Goal: Task Accomplishment & Management: Manage account settings

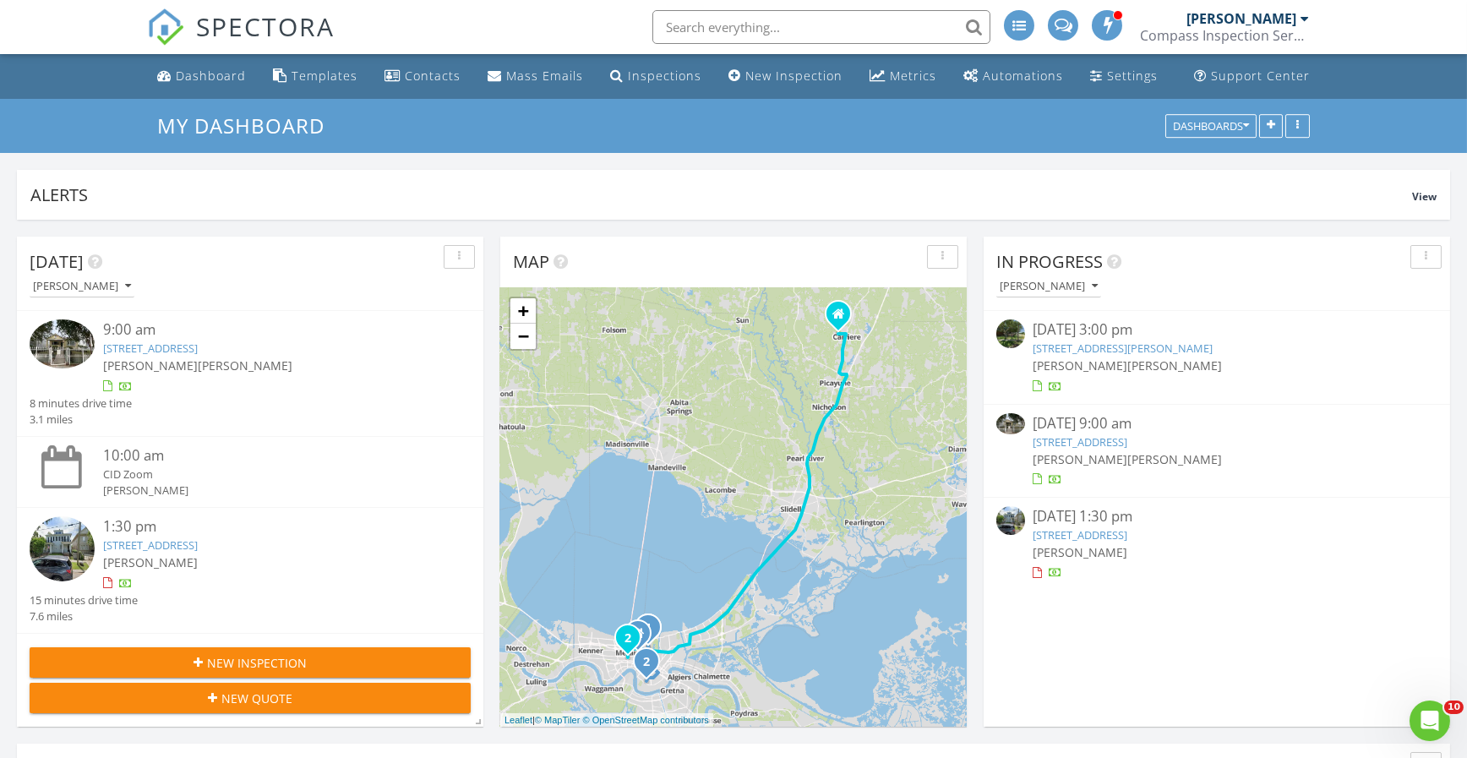
click at [687, 27] on input "text" at bounding box center [821, 27] width 338 height 34
type input "3"
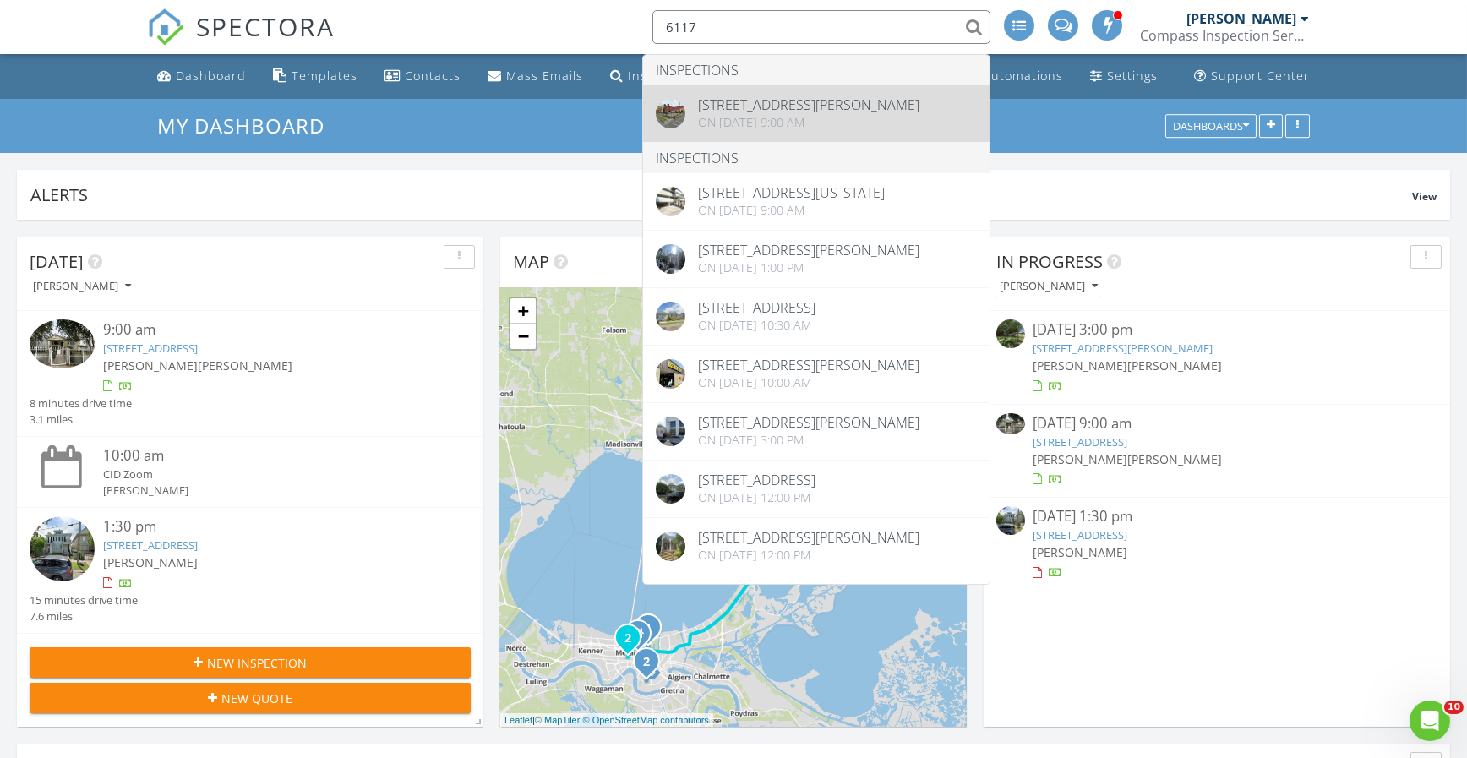
type input "6117"
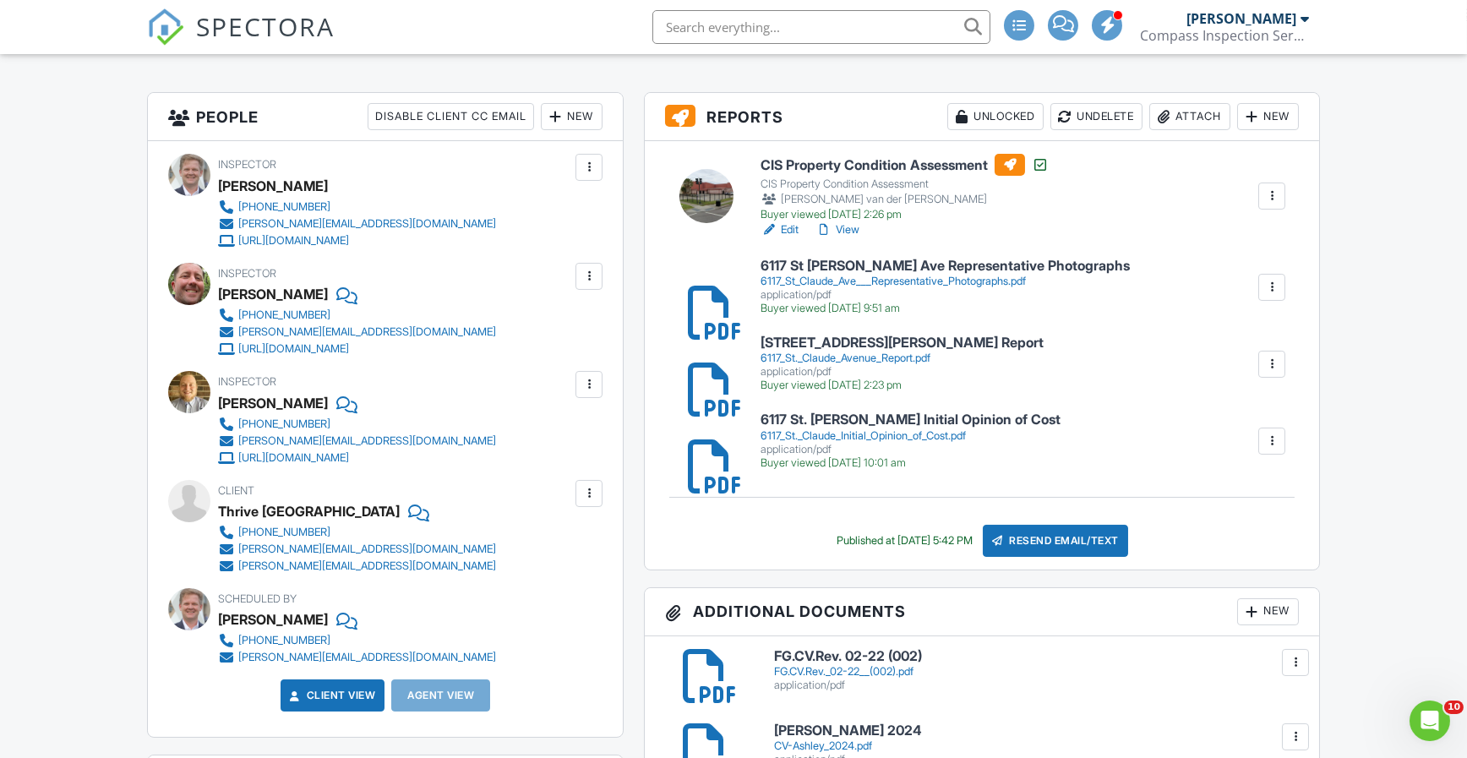
scroll to position [395, 0]
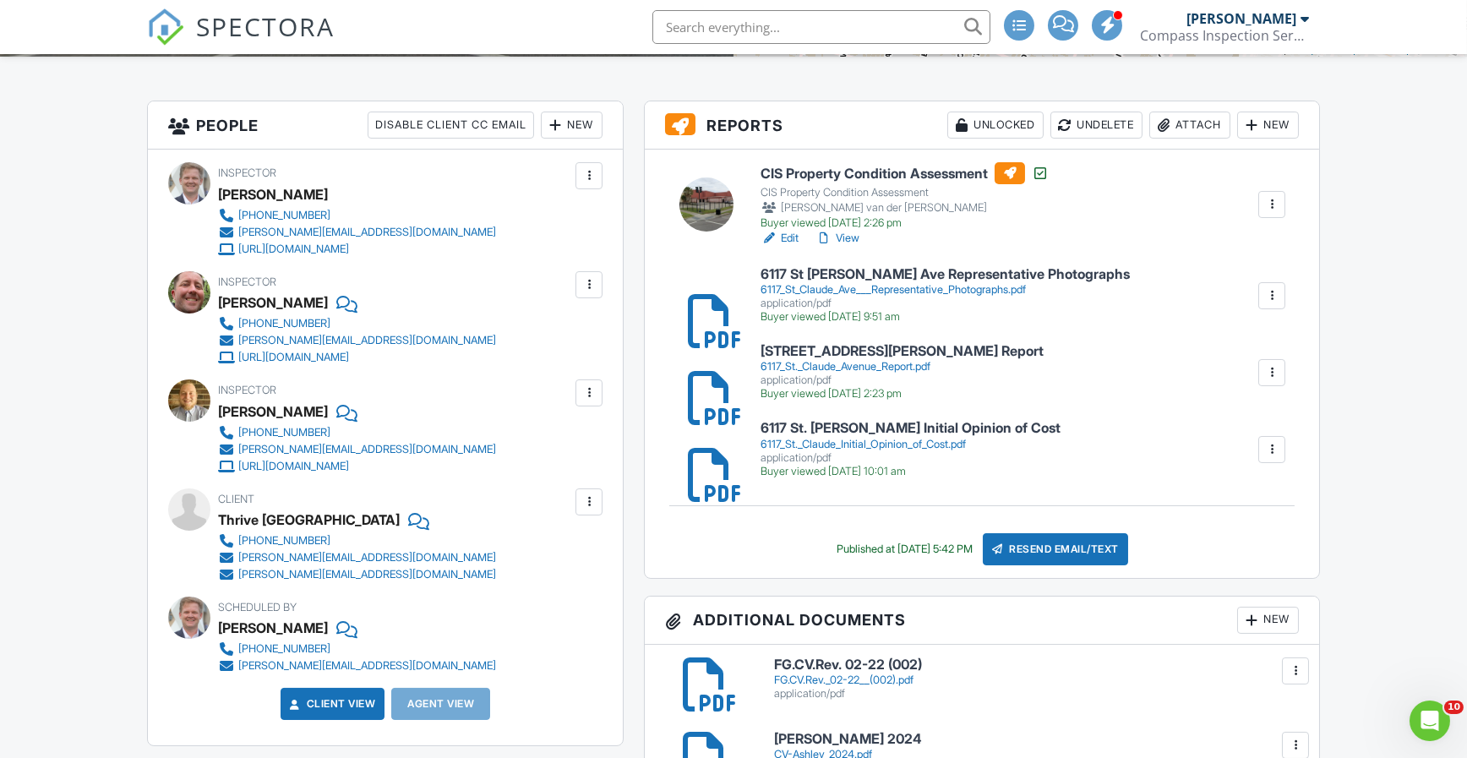
drag, startPoint x: 934, startPoint y: 153, endPoint x: 929, endPoint y: 167, distance: 15.0
click at [934, 153] on div "CIS Property Condition Assessment CIS Property Condition Assessment Ashley van …" at bounding box center [982, 364] width 674 height 428
click at [928, 173] on h6 "CIS Property Condition Assessment" at bounding box center [904, 173] width 288 height 22
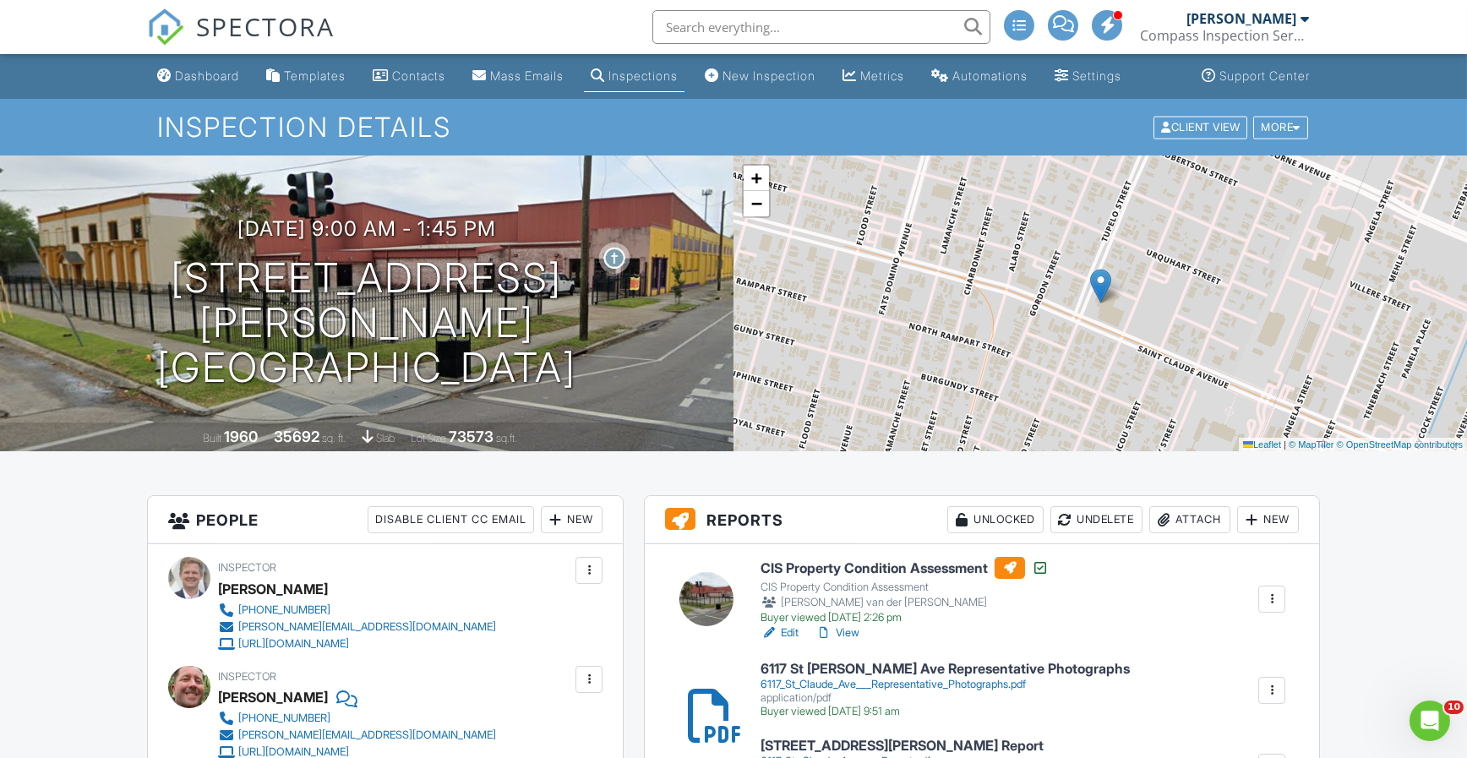
click at [738, 34] on input "text" at bounding box center [821, 27] width 338 height 34
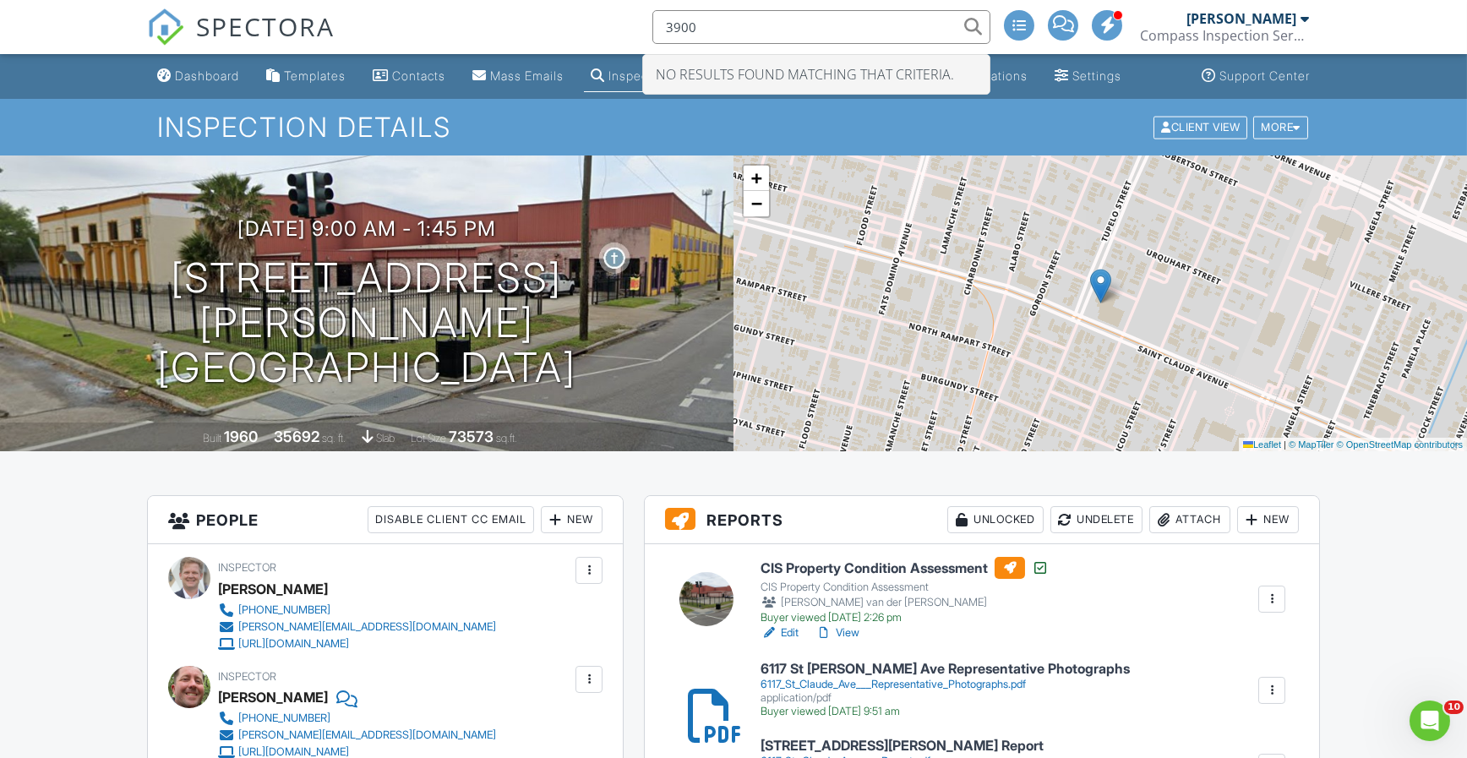
type input "3900"
click at [209, 81] on div "Dashboard" at bounding box center [207, 75] width 64 height 14
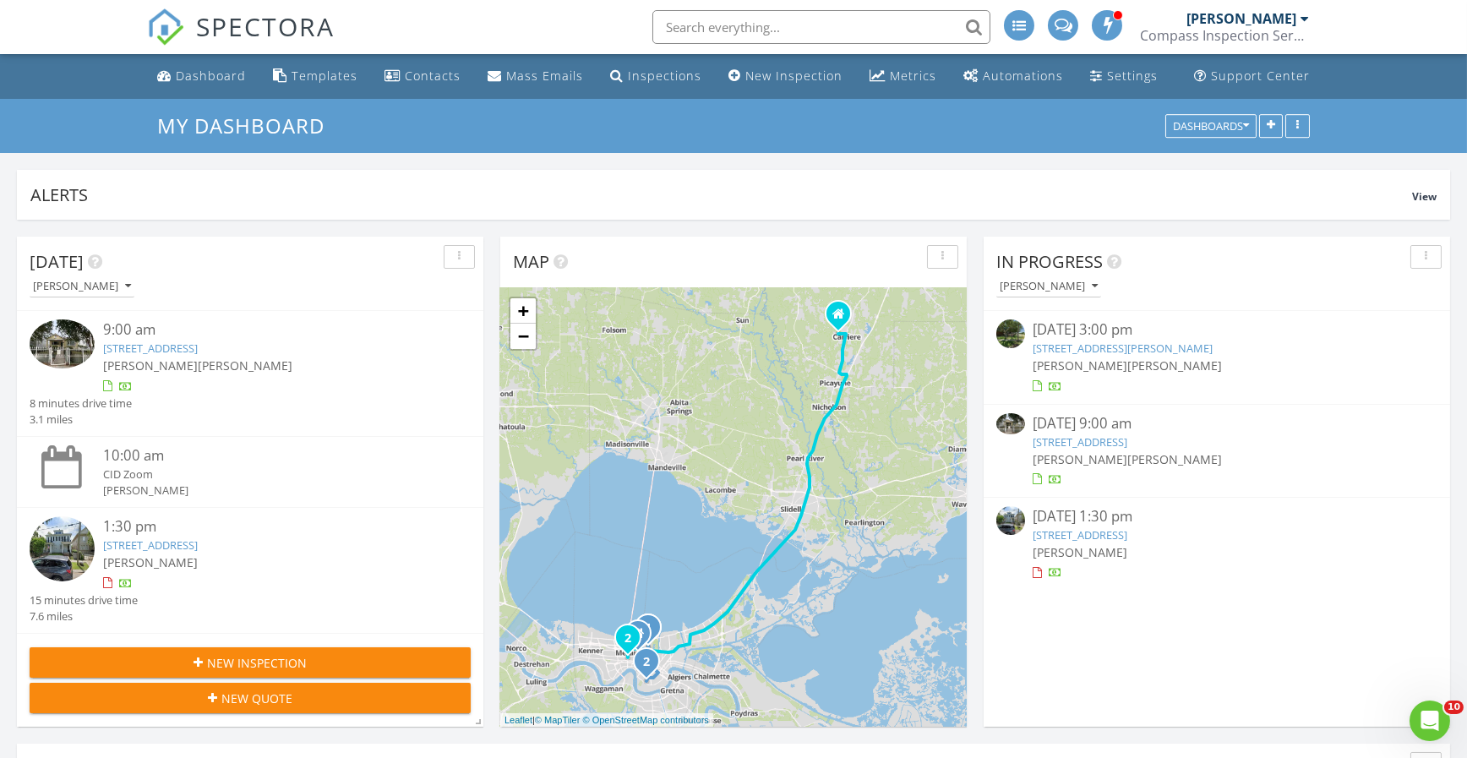
click at [220, 83] on div "Dashboard" at bounding box center [211, 76] width 70 height 16
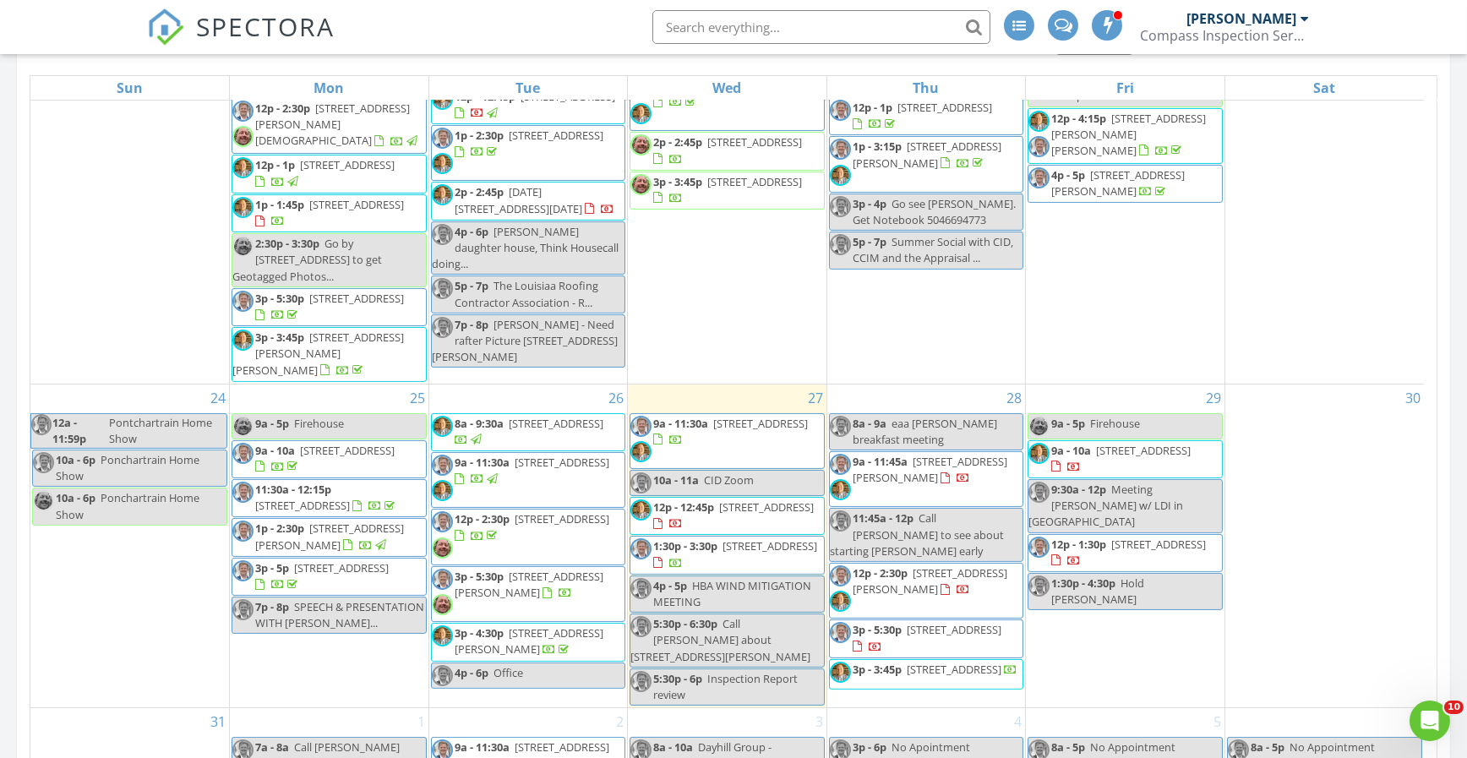
scroll to position [788, 0]
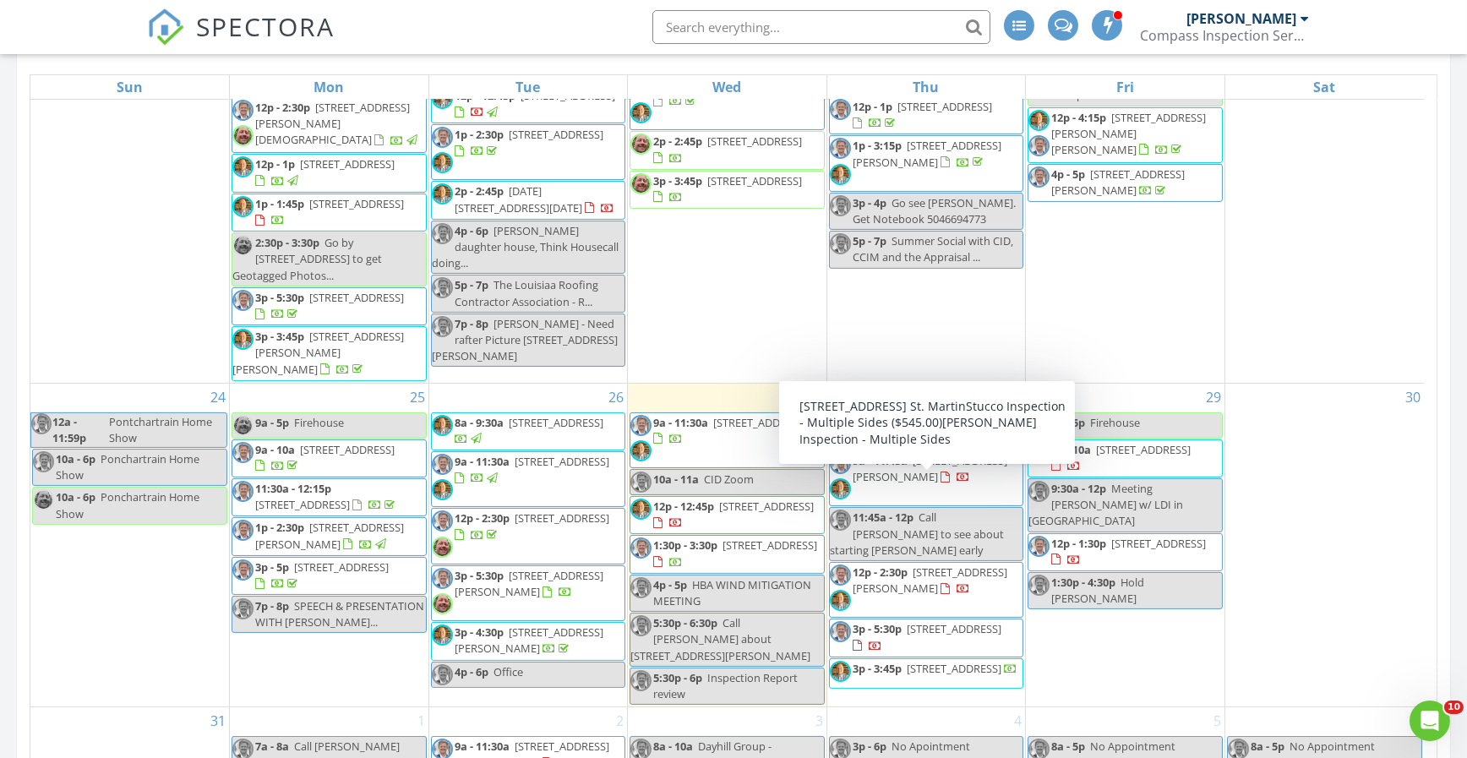
click at [917, 621] on span "[STREET_ADDRESS]" at bounding box center [954, 628] width 95 height 15
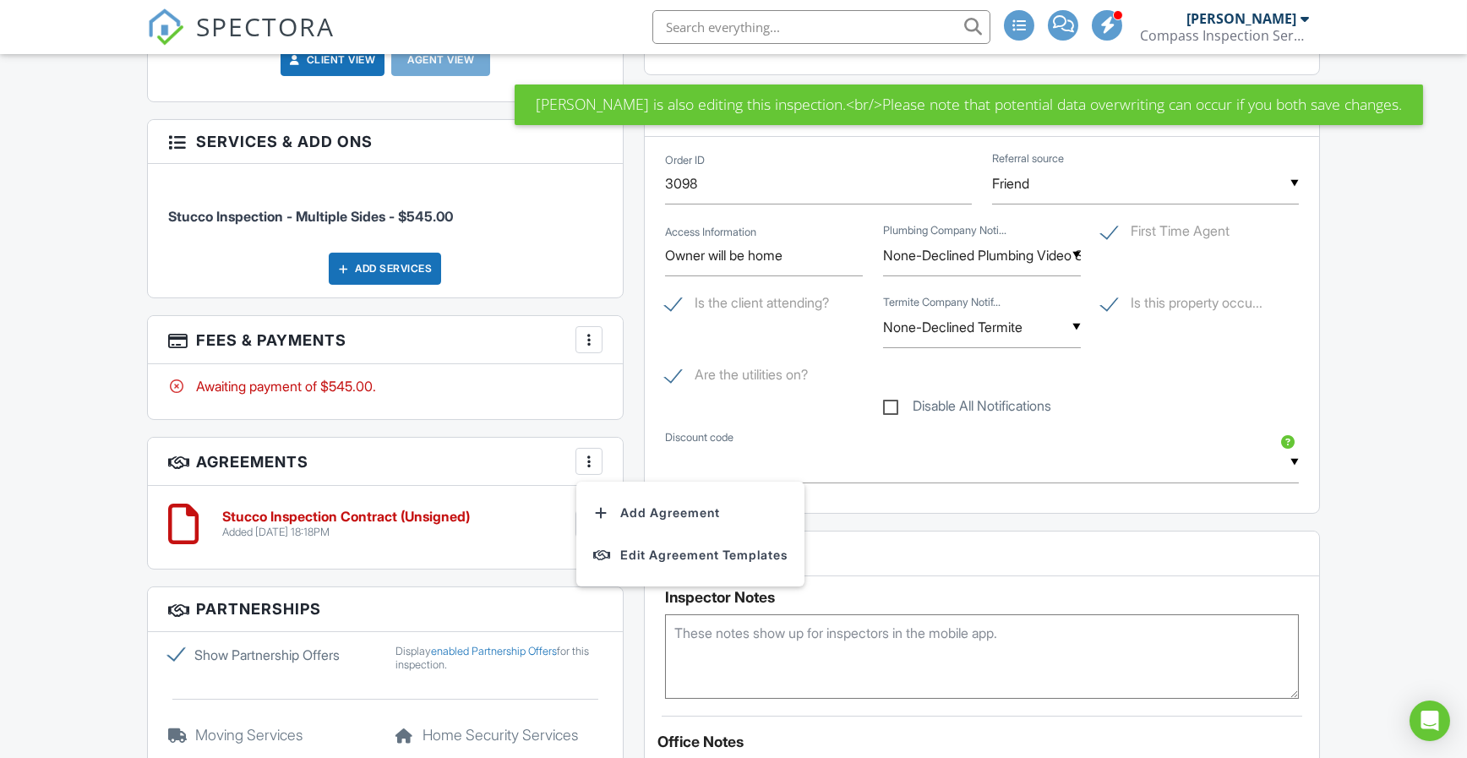
click at [700, 507] on li "Add Agreement" at bounding box center [690, 513] width 208 height 42
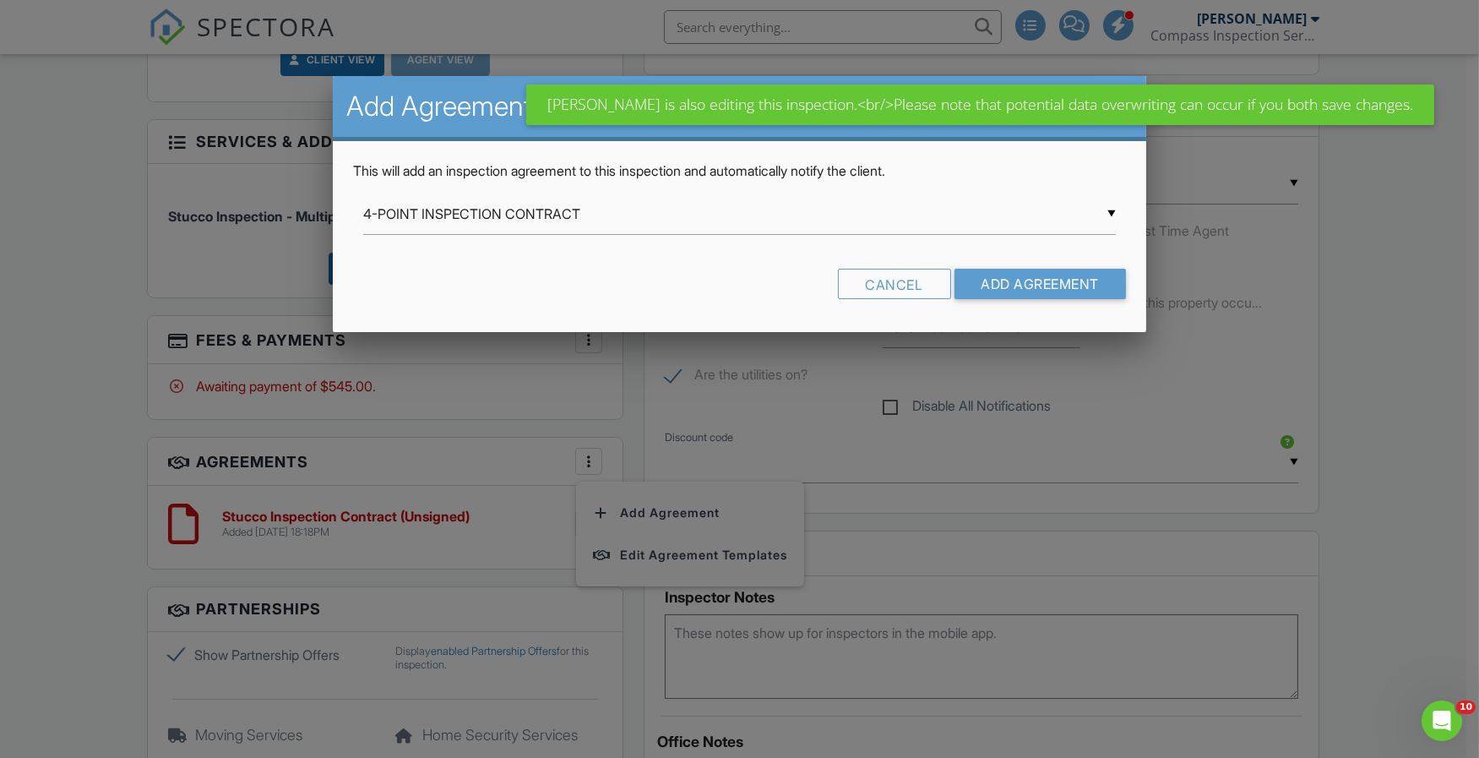
click at [935, 208] on div "▼ 4-POINT INSPECTION CONTRACT 4-POINT INSPECTION CONTRACT Sellers's Stucco Insp…" at bounding box center [739, 213] width 753 height 41
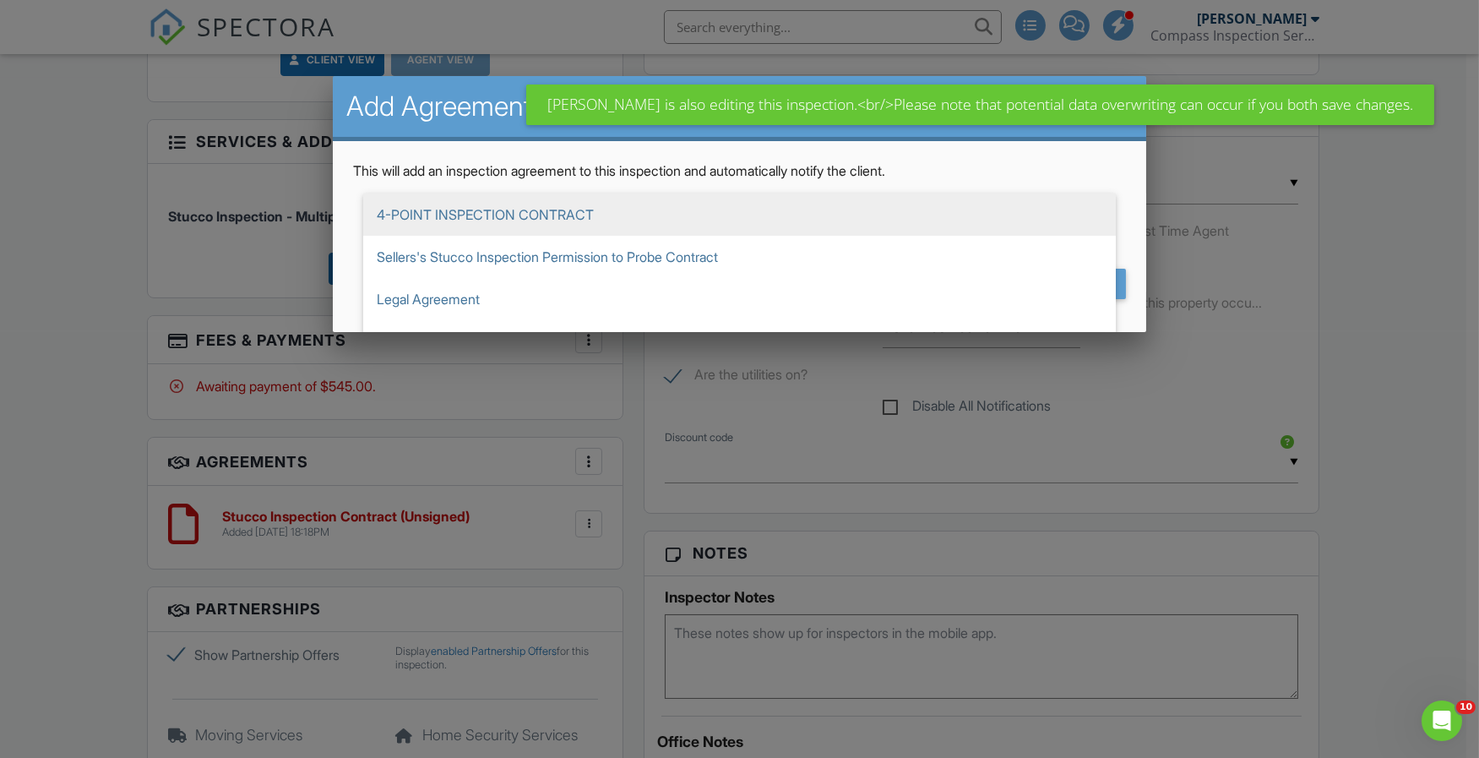
click at [682, 259] on span "Sellers's Stucco Inspection Permission to Probe Contract" at bounding box center [739, 257] width 753 height 42
type input "Sellers's Stucco Inspection Permission to Probe Contract"
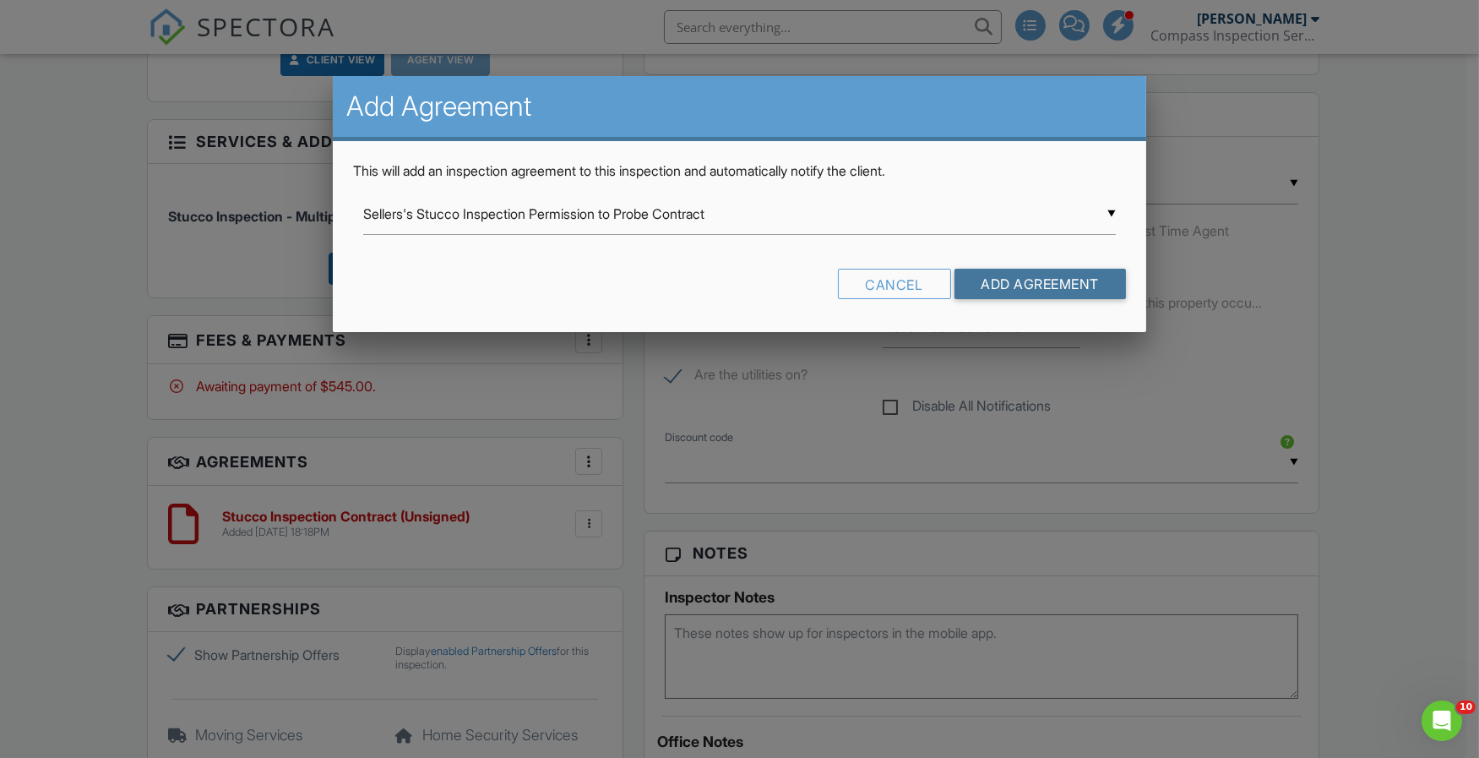
click at [1043, 284] on input "Add Agreement" at bounding box center [1041, 284] width 172 height 30
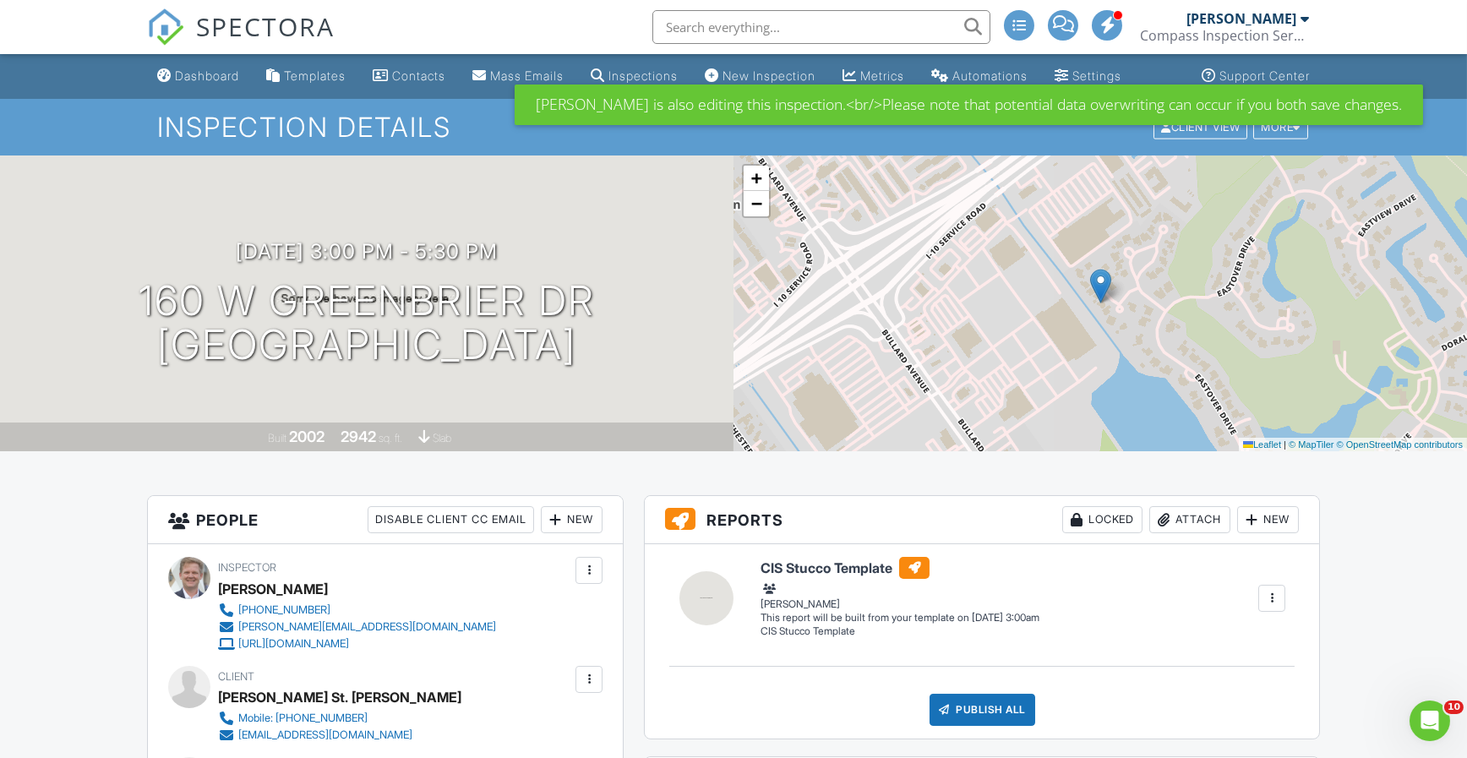
click at [178, 74] on div "Dashboard" at bounding box center [207, 75] width 64 height 14
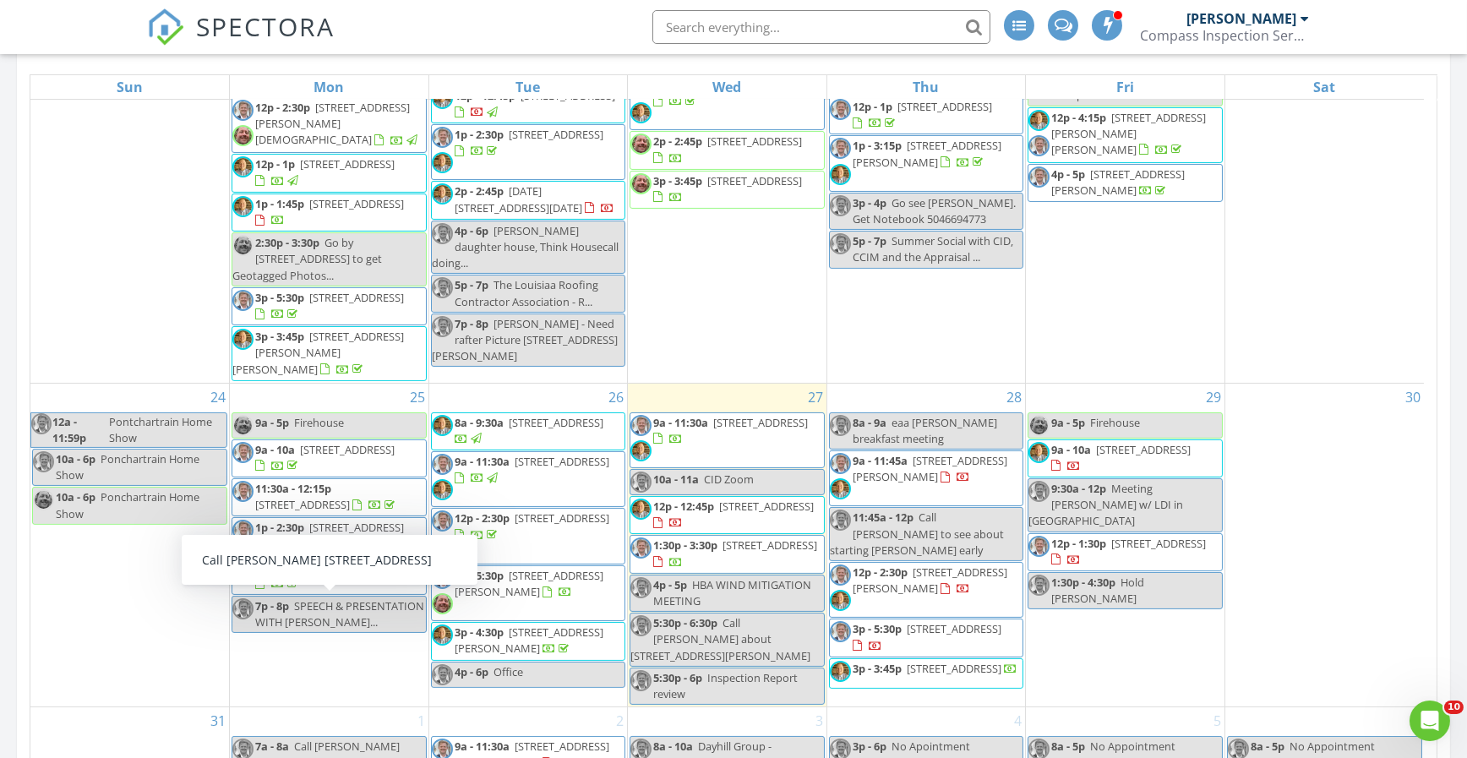
scroll to position [985, 0]
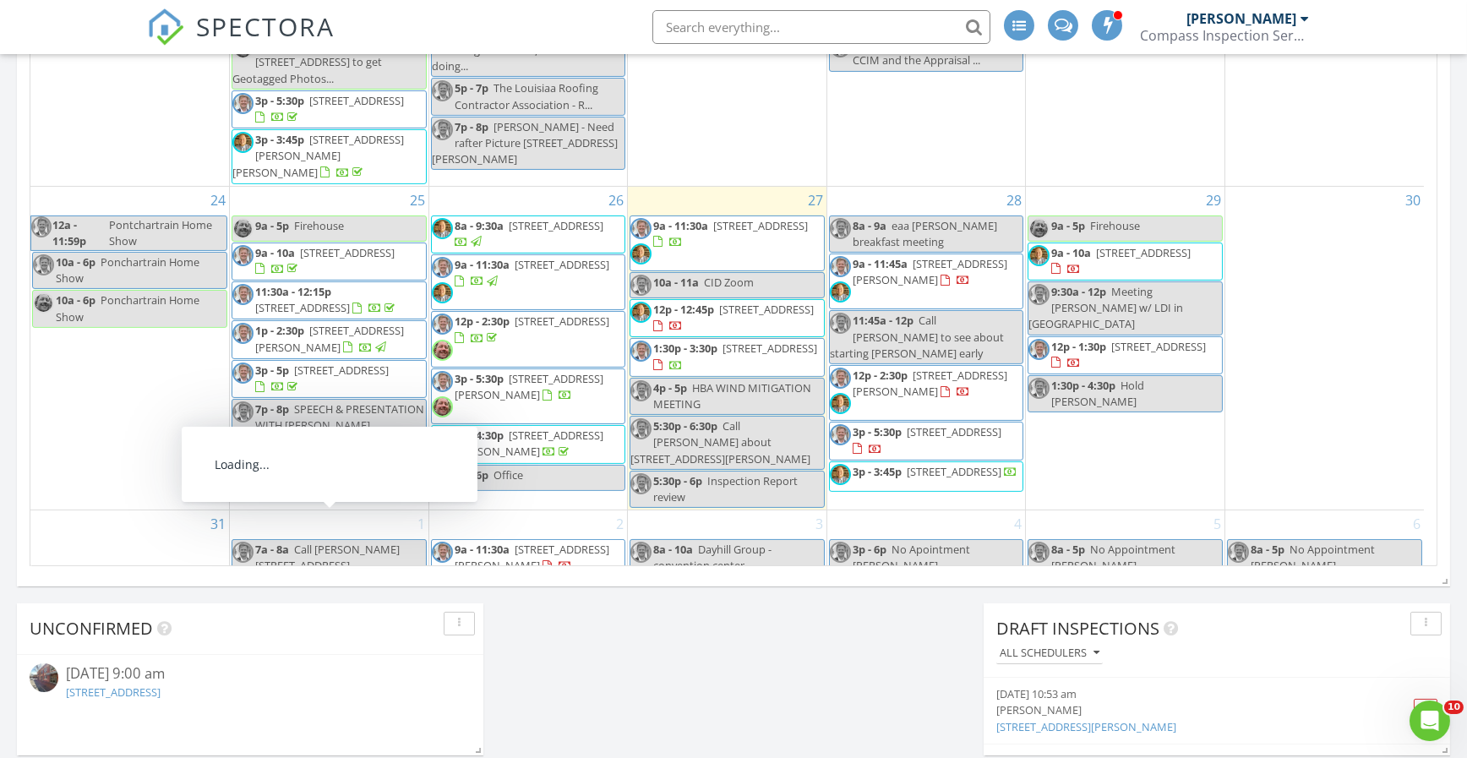
drag, startPoint x: 211, startPoint y: 564, endPoint x: 287, endPoint y: 542, distance: 79.2
click at [287, 673] on span "3314-16 Conti St, New Orleans 70119" at bounding box center [329, 688] width 149 height 31
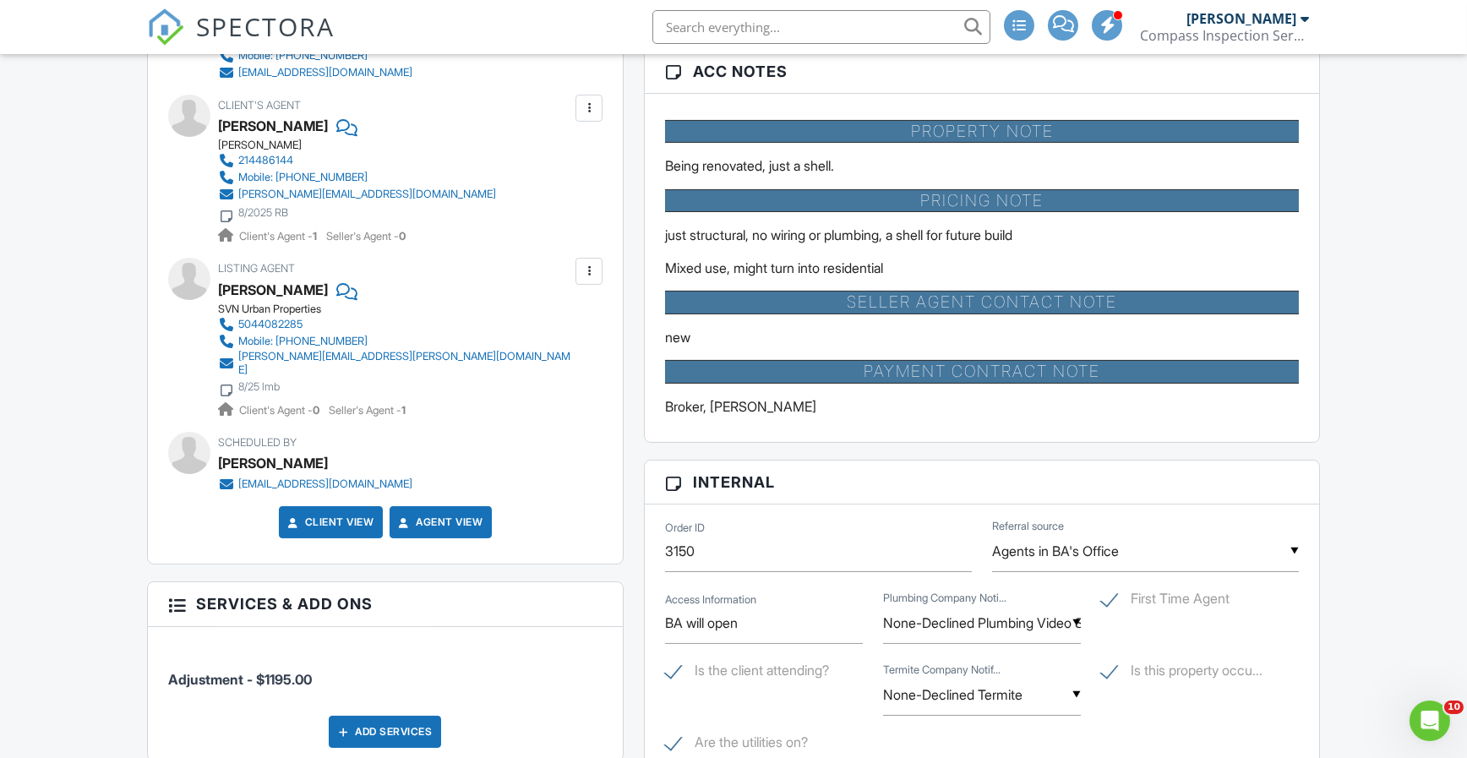
scroll to position [985, 0]
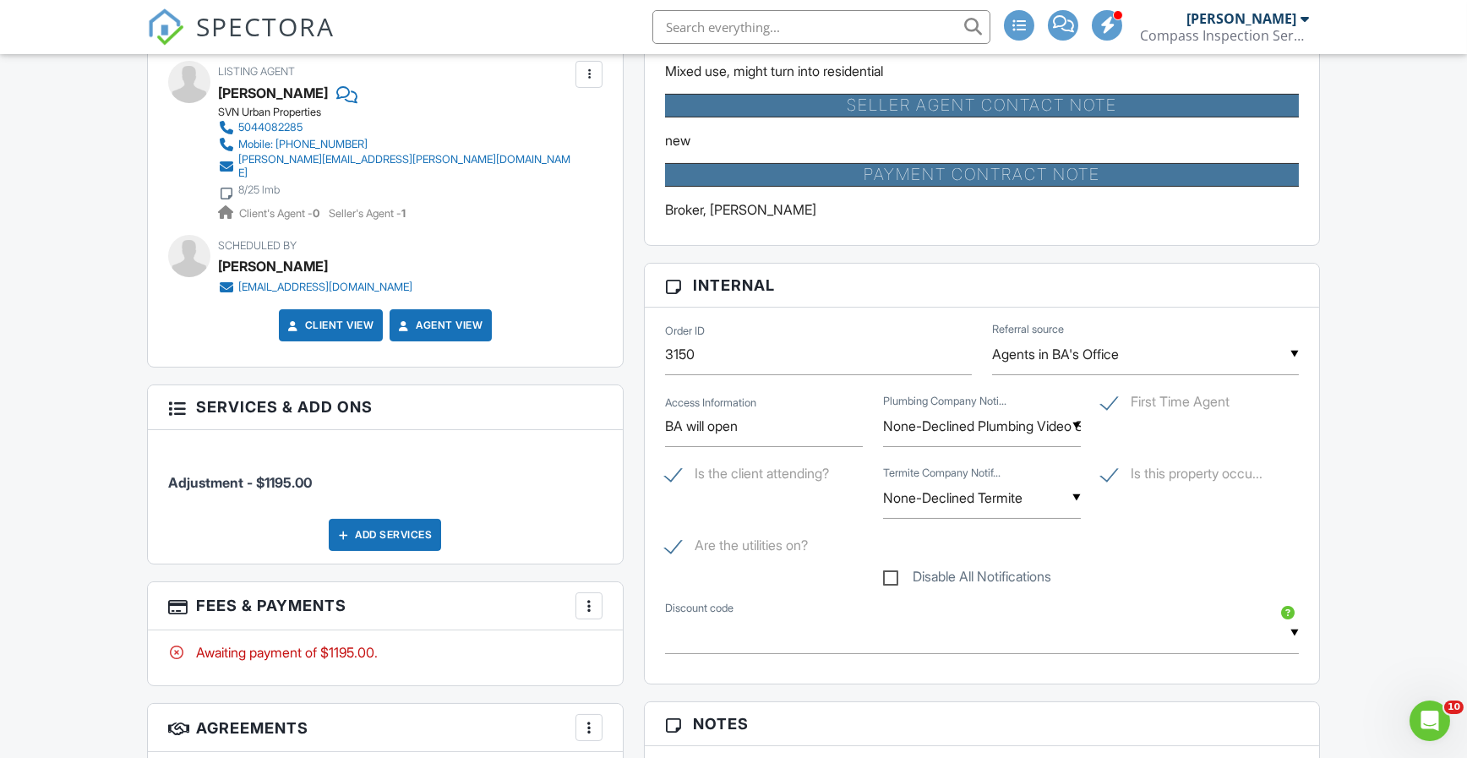
click at [895, 574] on label "Disable All Notifications" at bounding box center [967, 579] width 168 height 21
click at [894, 574] on input "Disable All Notifications" at bounding box center [888, 568] width 11 height 11
checkbox input "true"
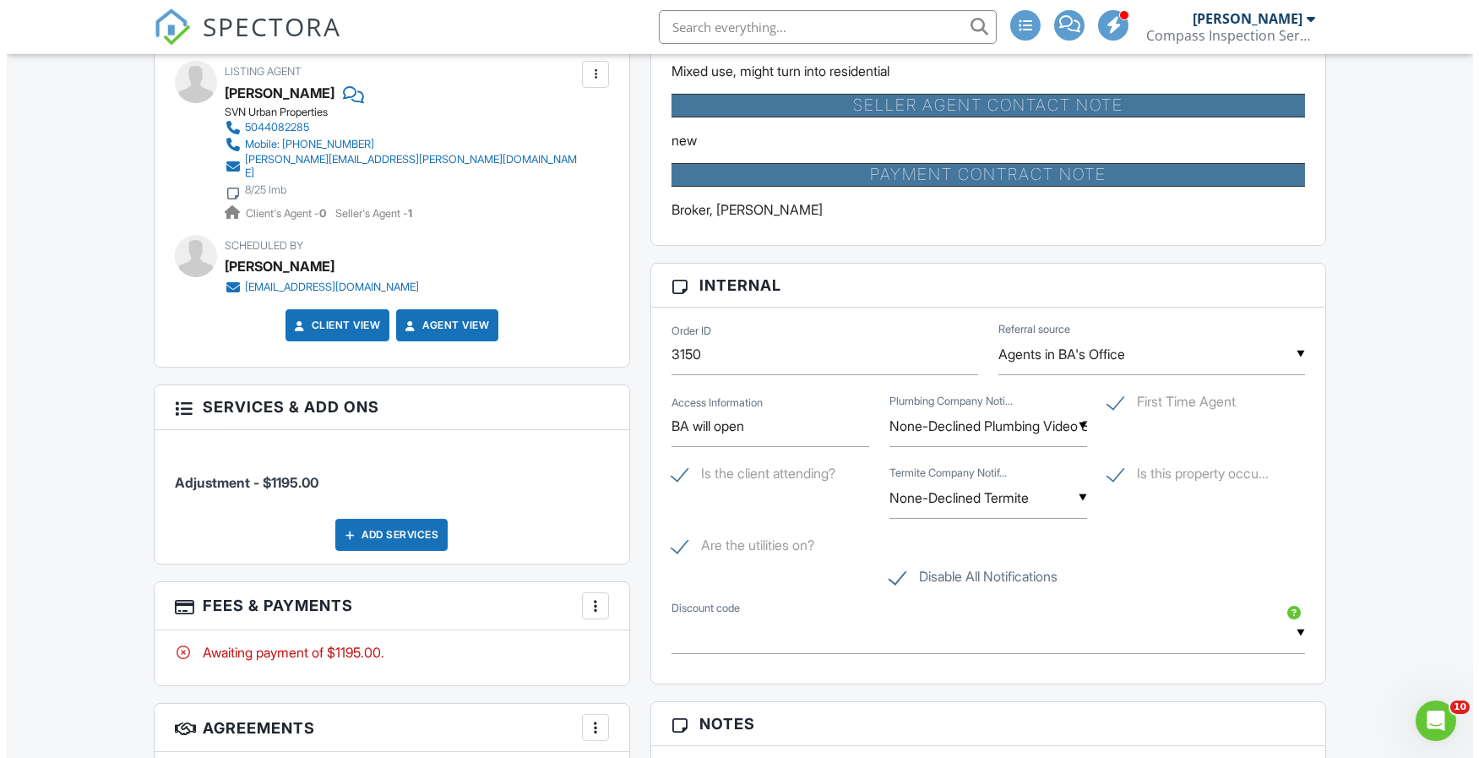
scroll to position [1167, 0]
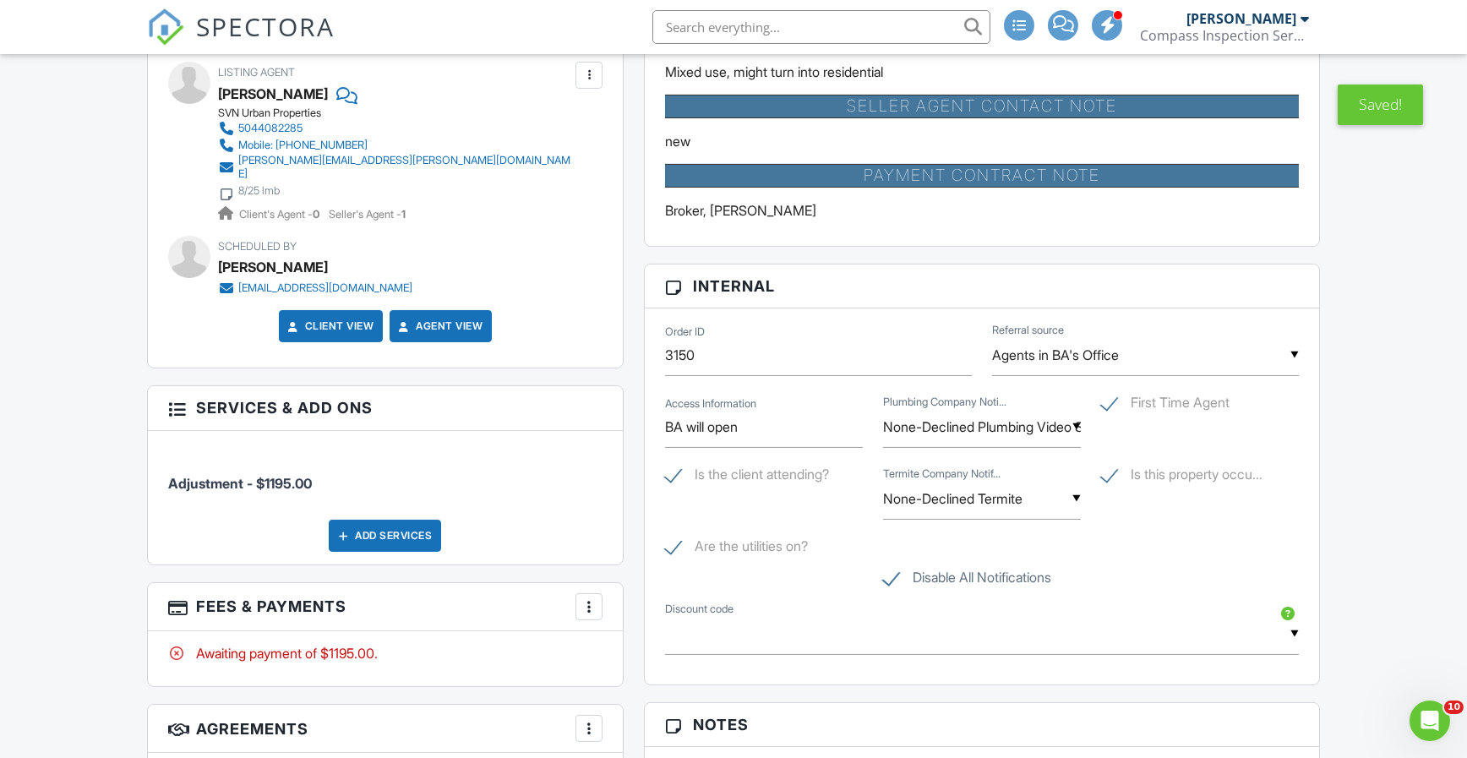
click at [356, 528] on div "Add Services" at bounding box center [385, 536] width 112 height 32
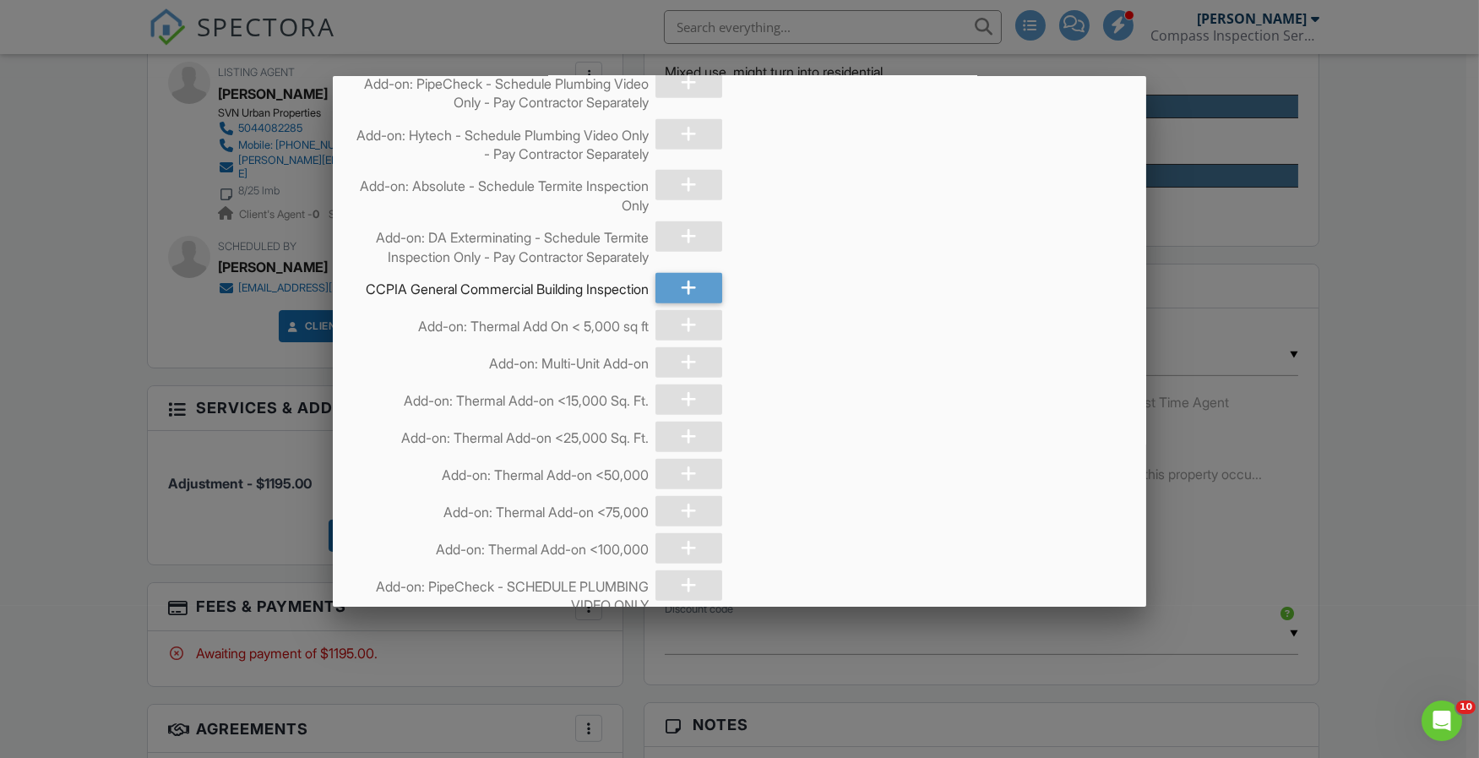
scroll to position [4337, 0]
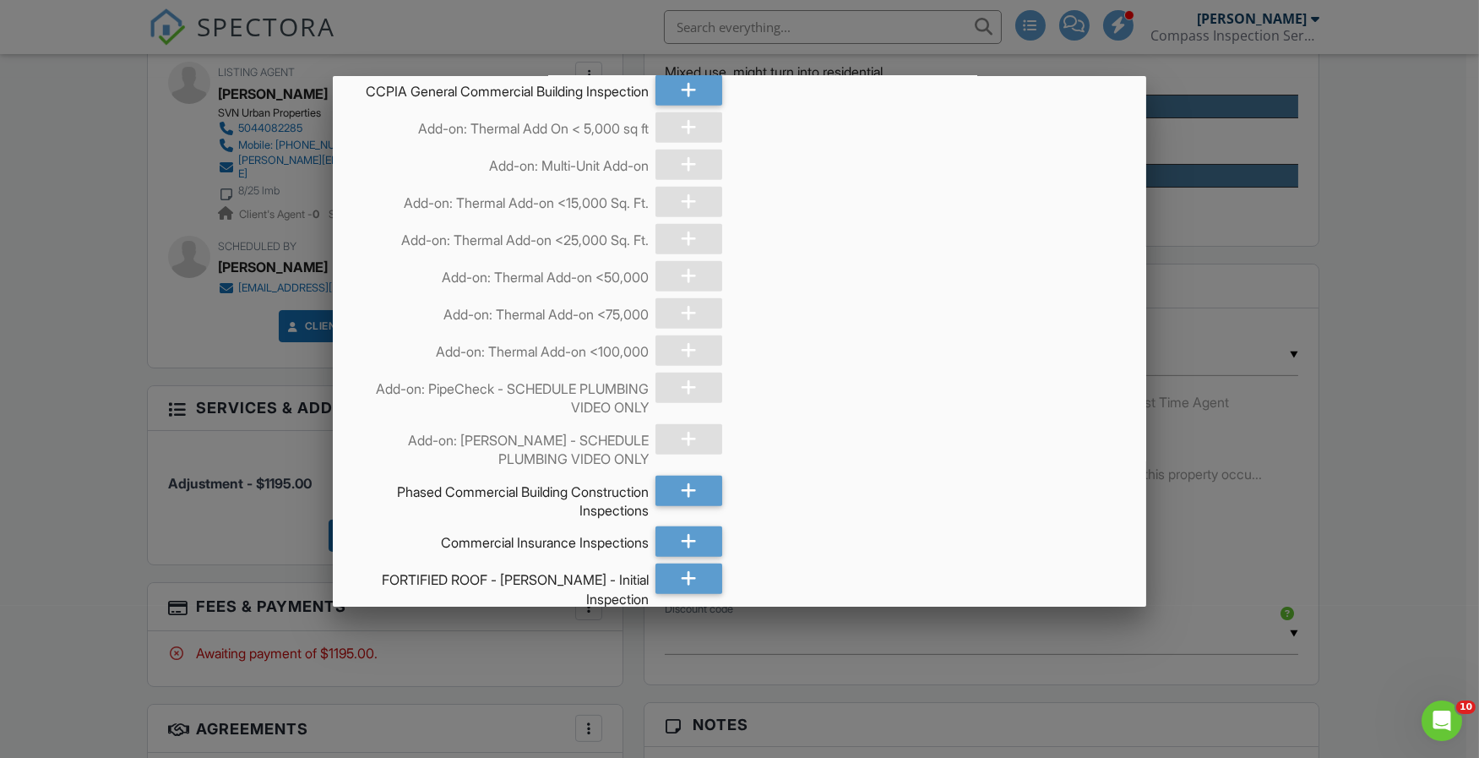
click at [691, 106] on div at bounding box center [689, 90] width 67 height 30
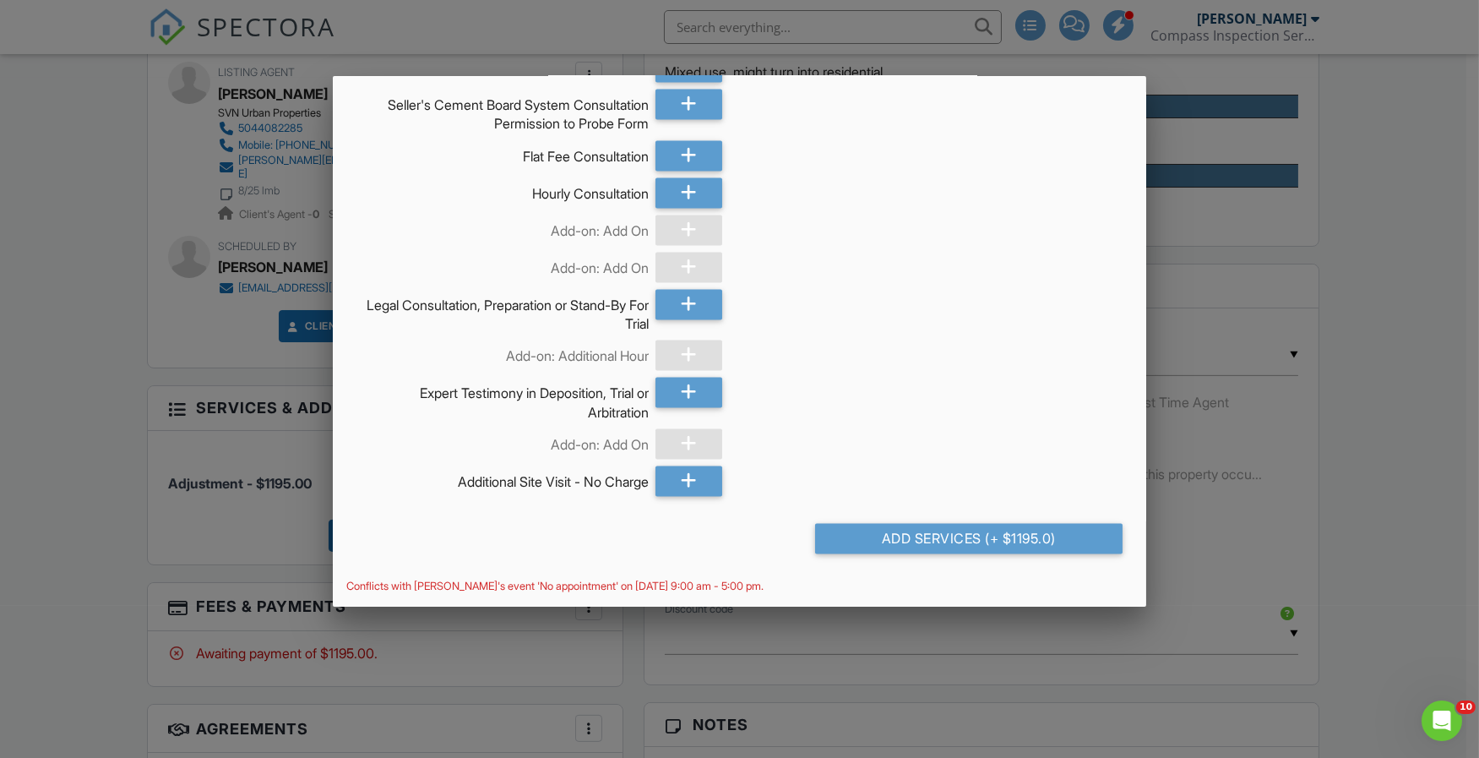
scroll to position [7208, 0]
click at [924, 540] on div "Add Services (+ $1195.0)" at bounding box center [969, 538] width 308 height 30
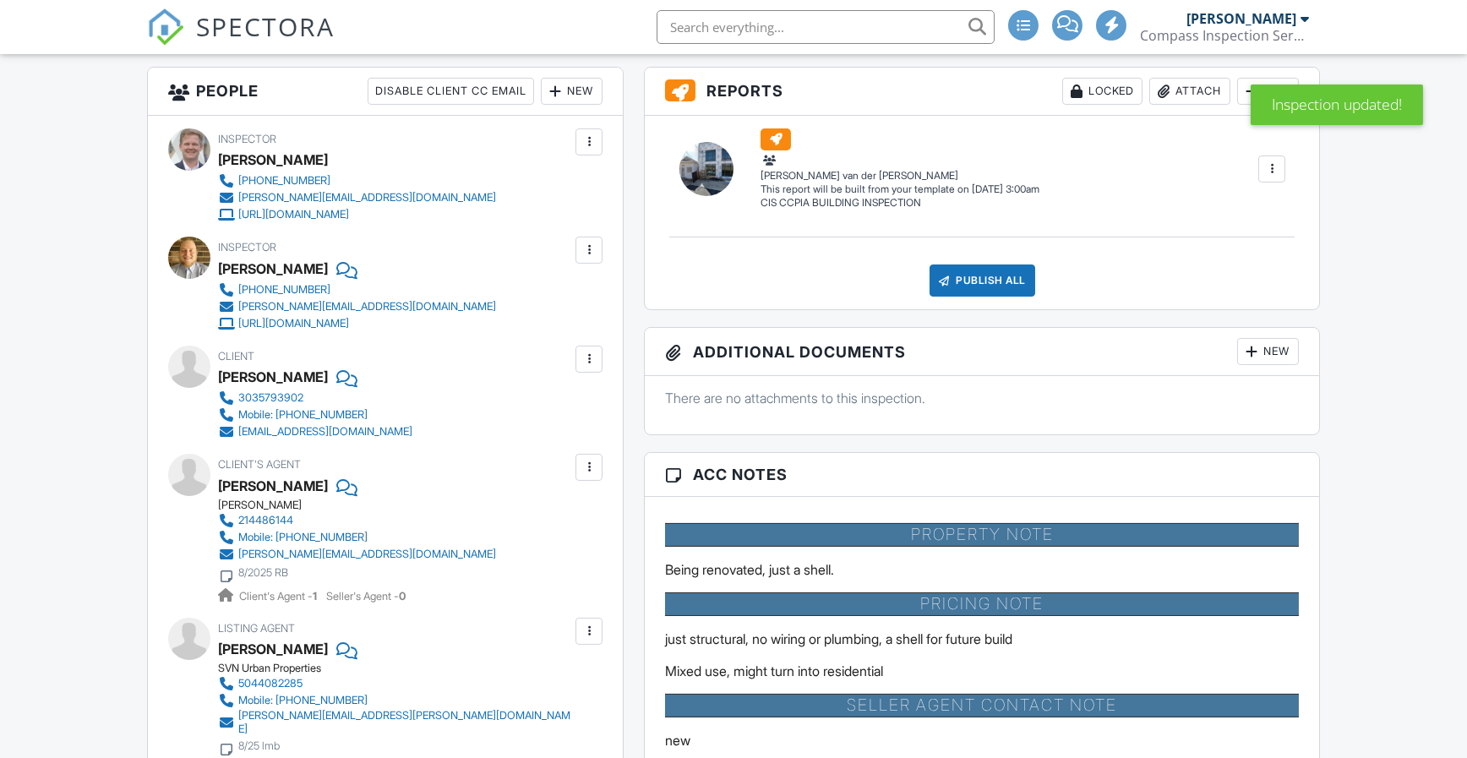
scroll to position [591, 0]
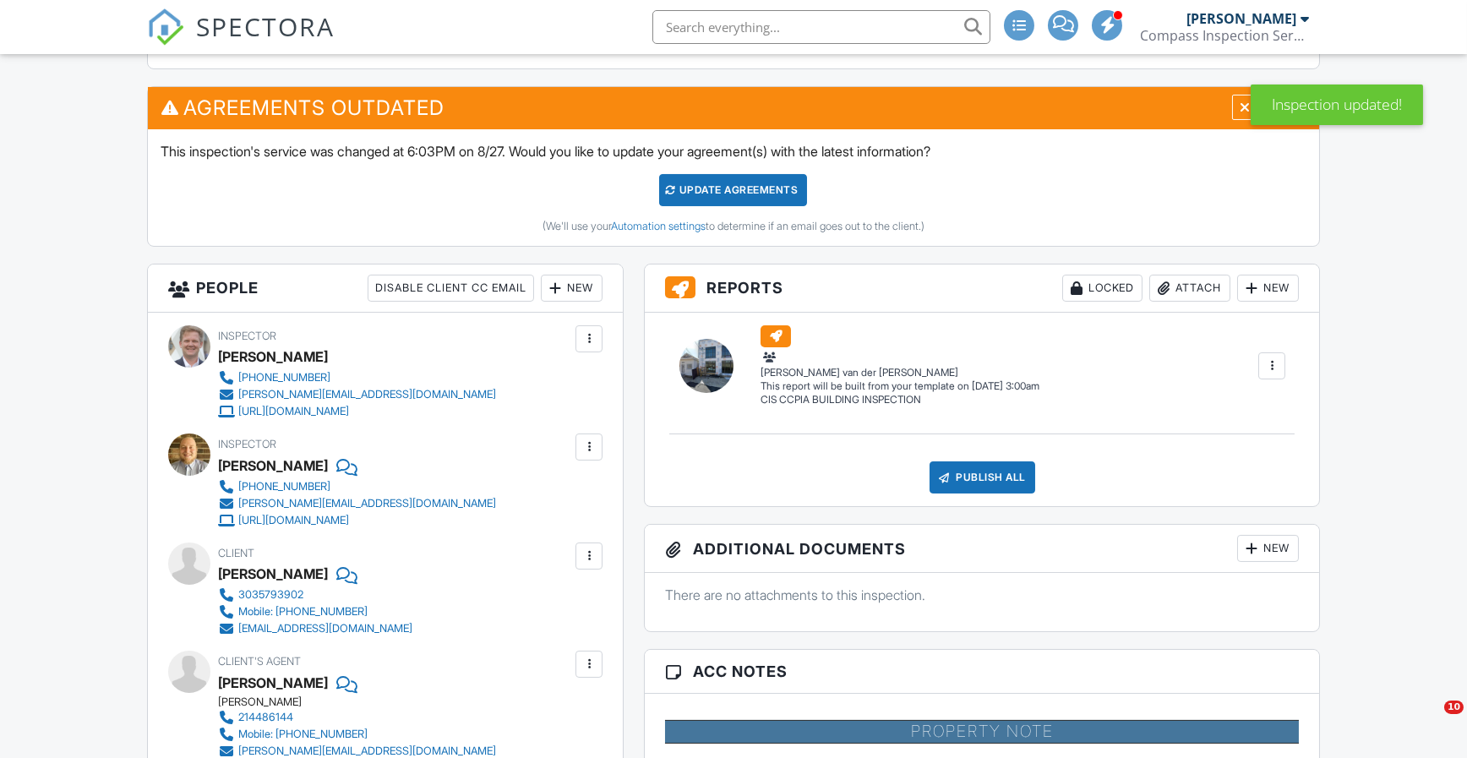
click at [749, 189] on div "Update Agreements" at bounding box center [733, 190] width 148 height 32
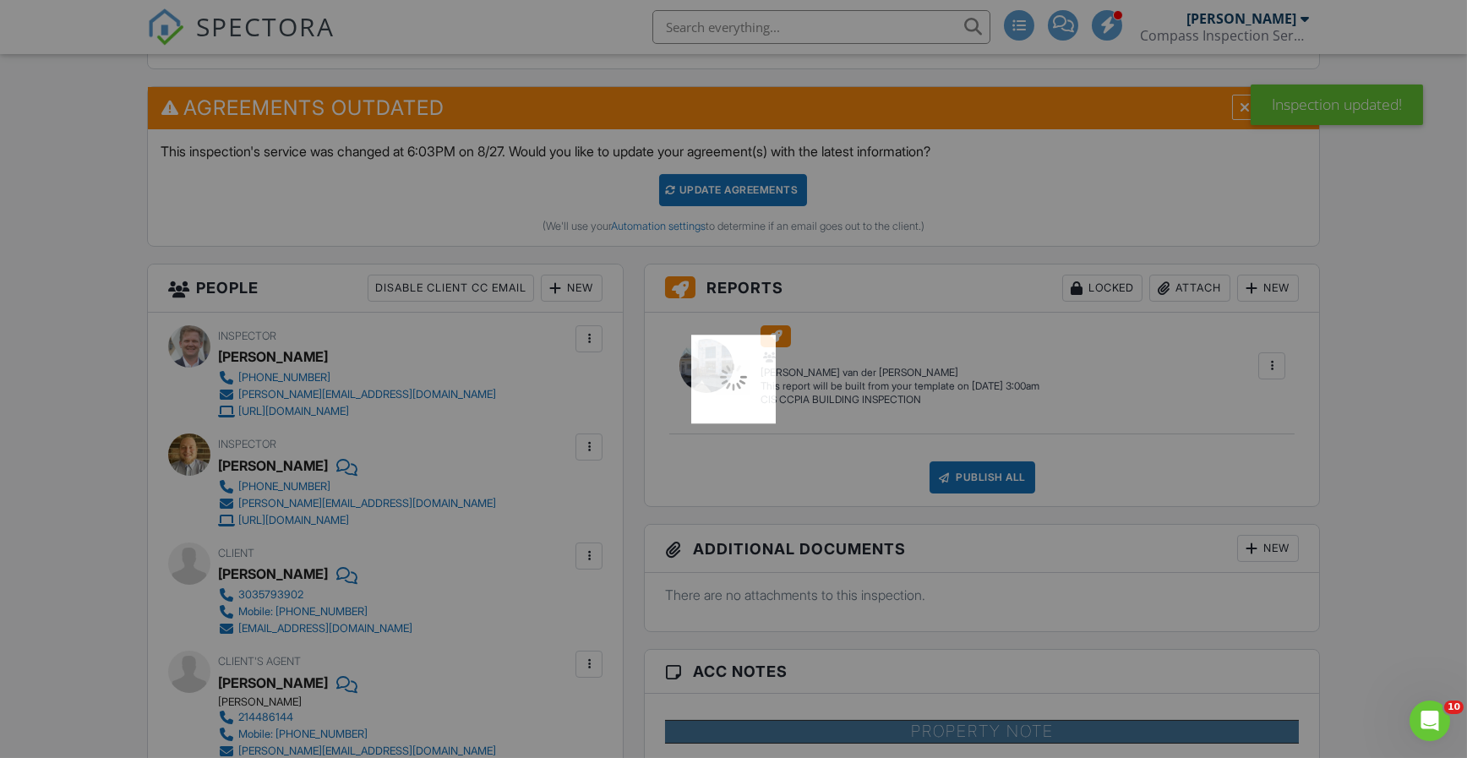
scroll to position [0, 0]
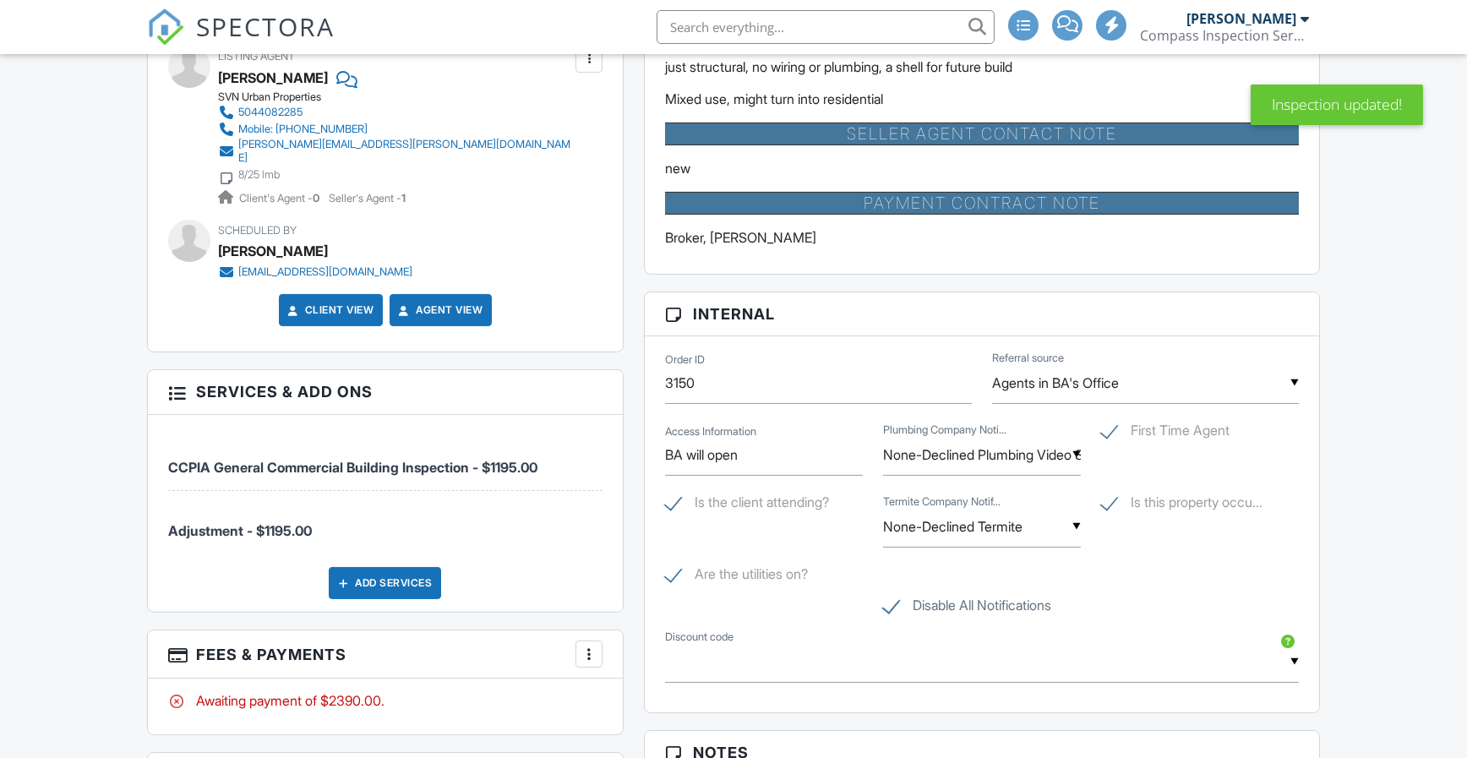
click at [575, 640] on div "More" at bounding box center [588, 653] width 27 height 27
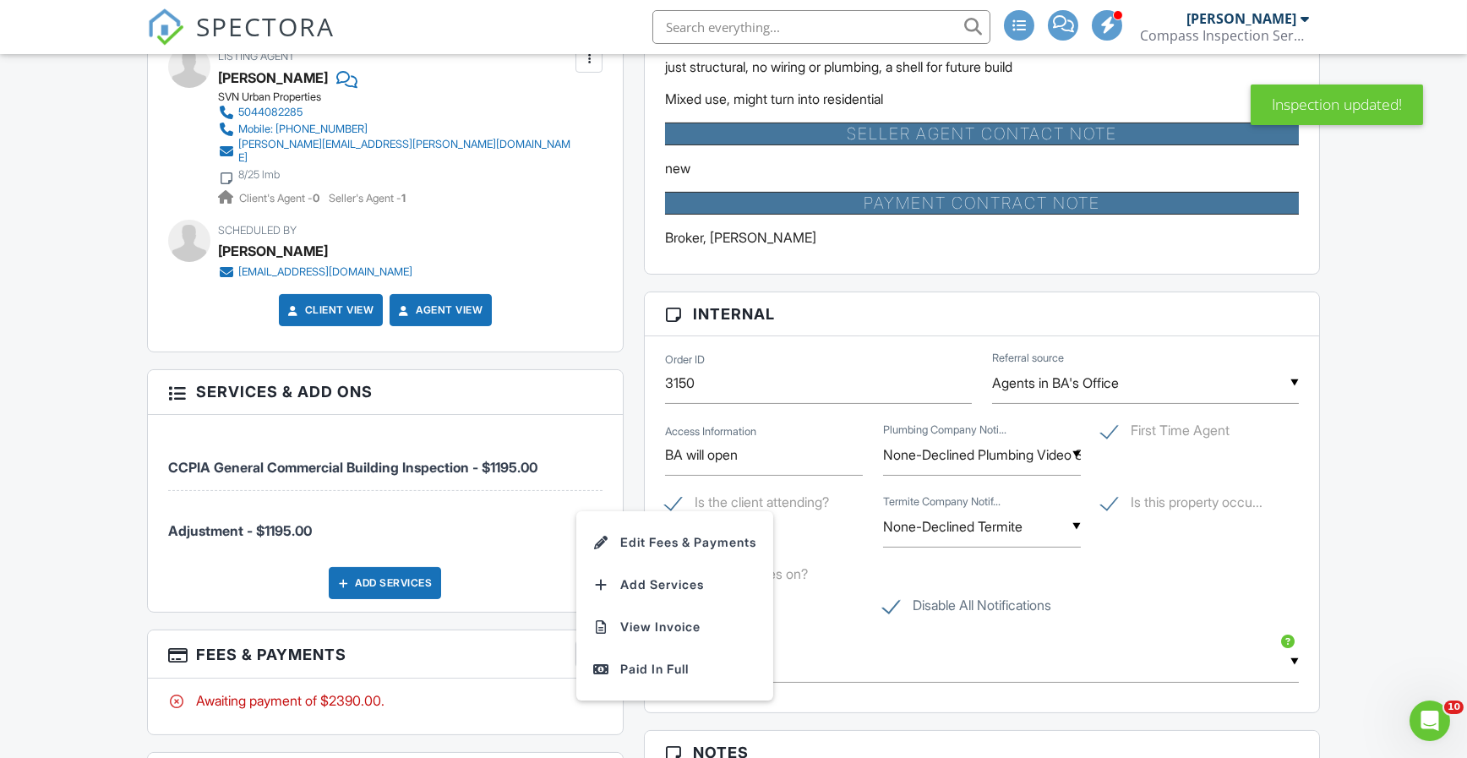
click at [668, 523] on li "Edit Fees & Payments" at bounding box center [674, 542] width 177 height 42
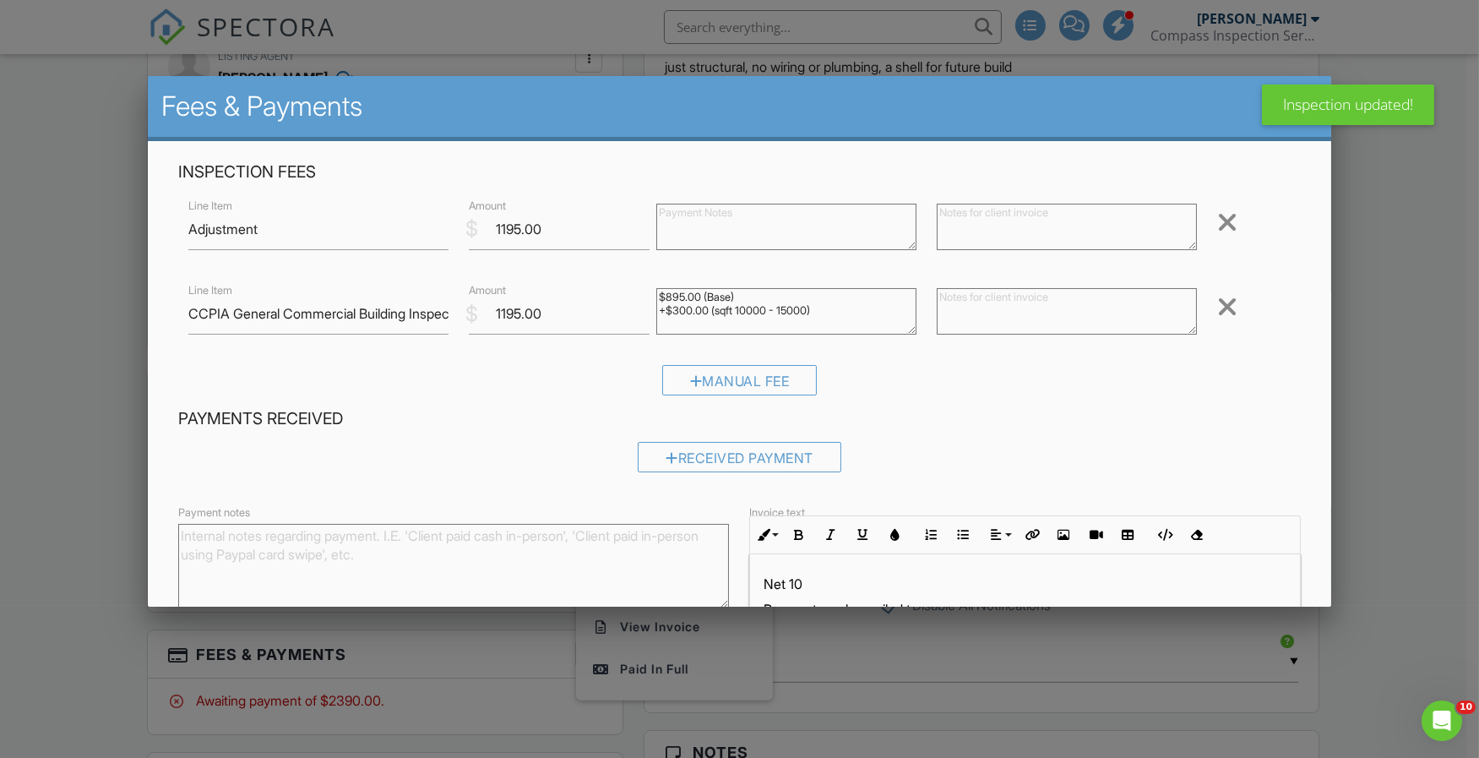
click at [1218, 215] on div at bounding box center [1228, 222] width 20 height 27
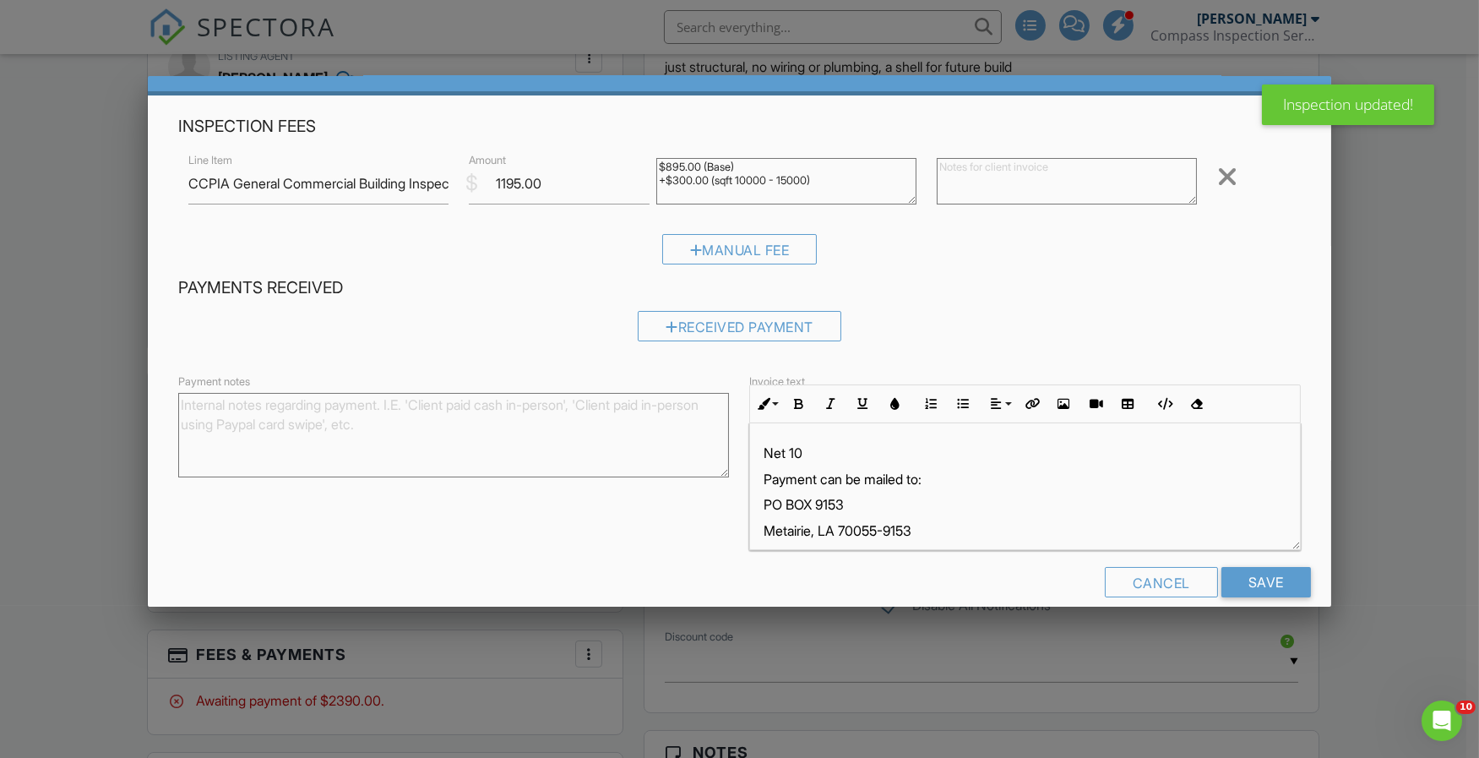
scroll to position [69, 0]
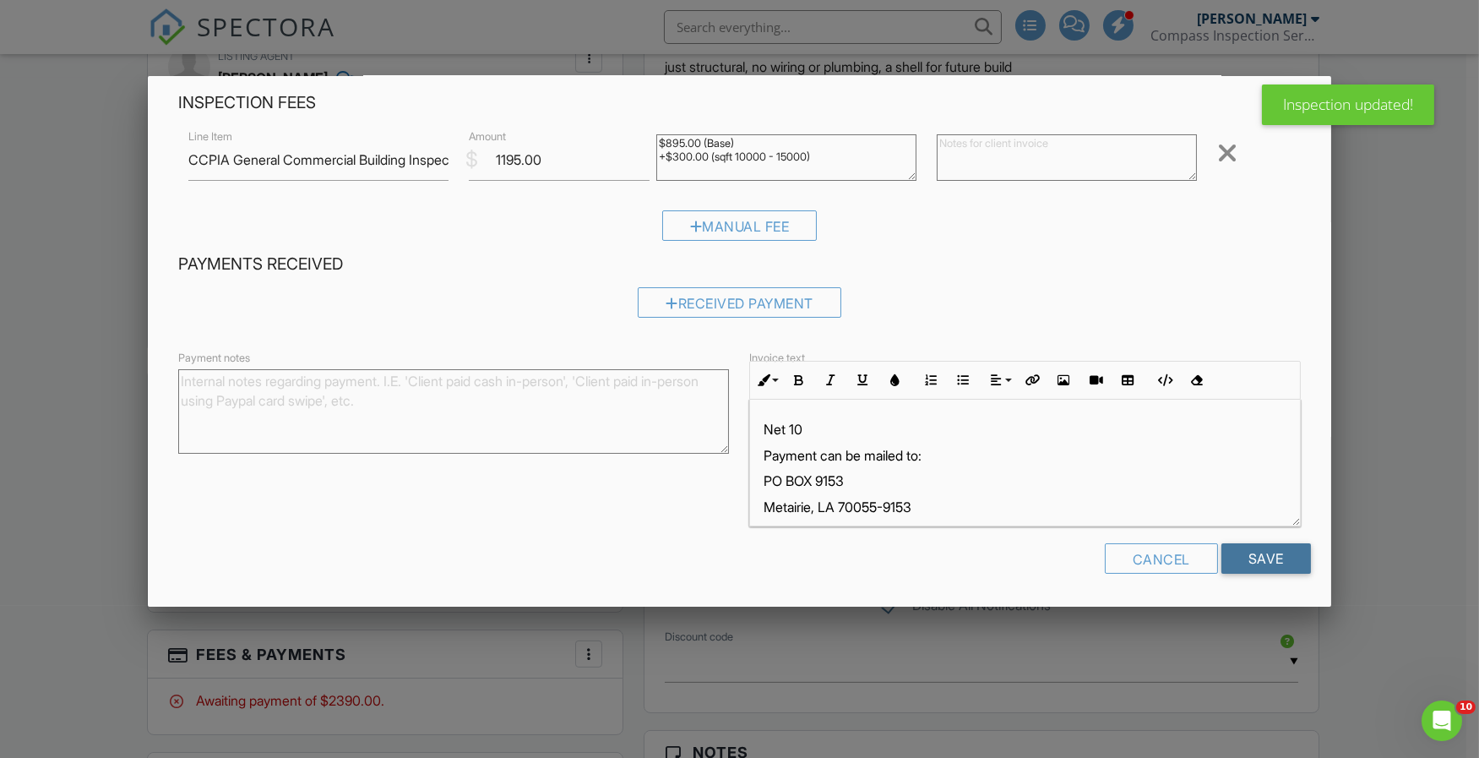
click at [1245, 560] on input "Save" at bounding box center [1267, 558] width 90 height 30
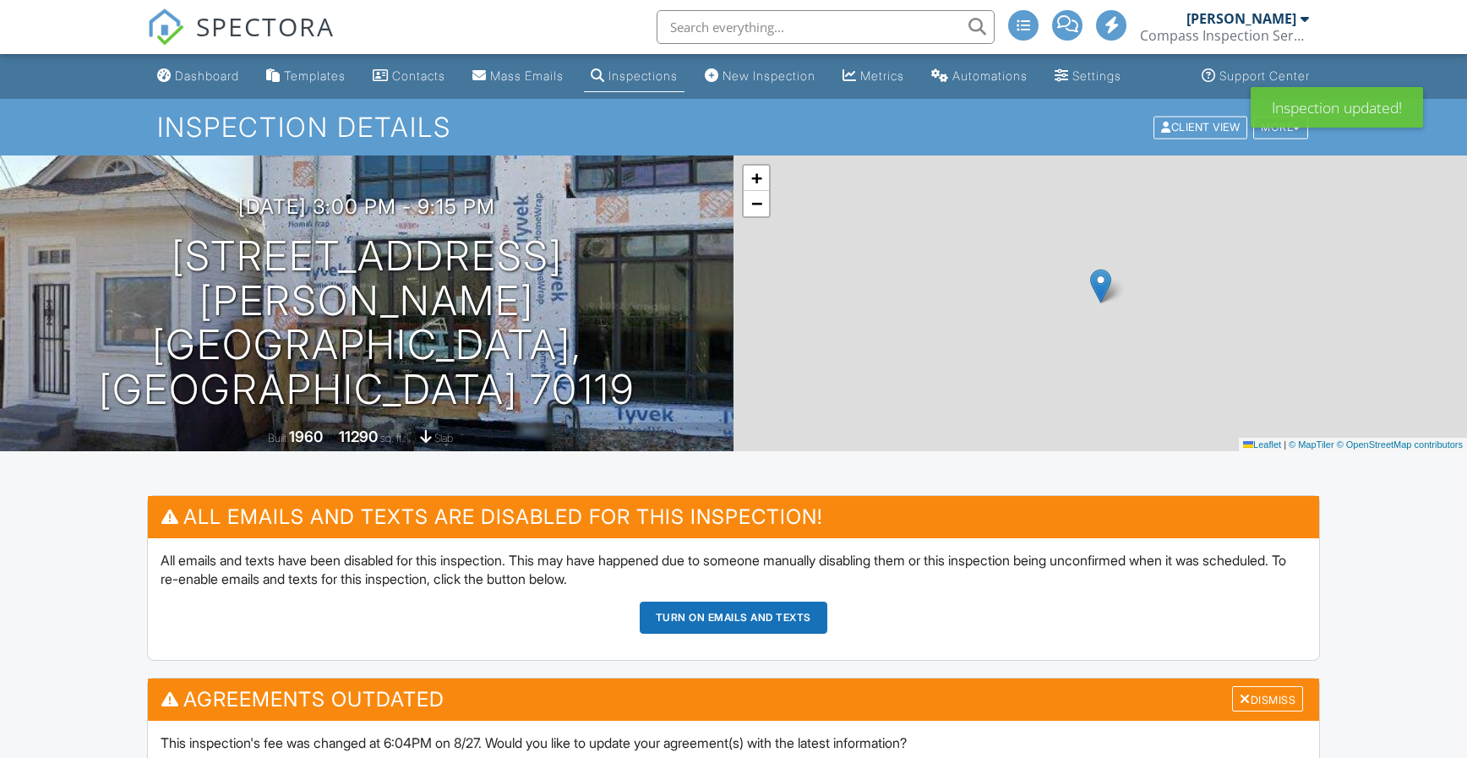
scroll to position [395, 0]
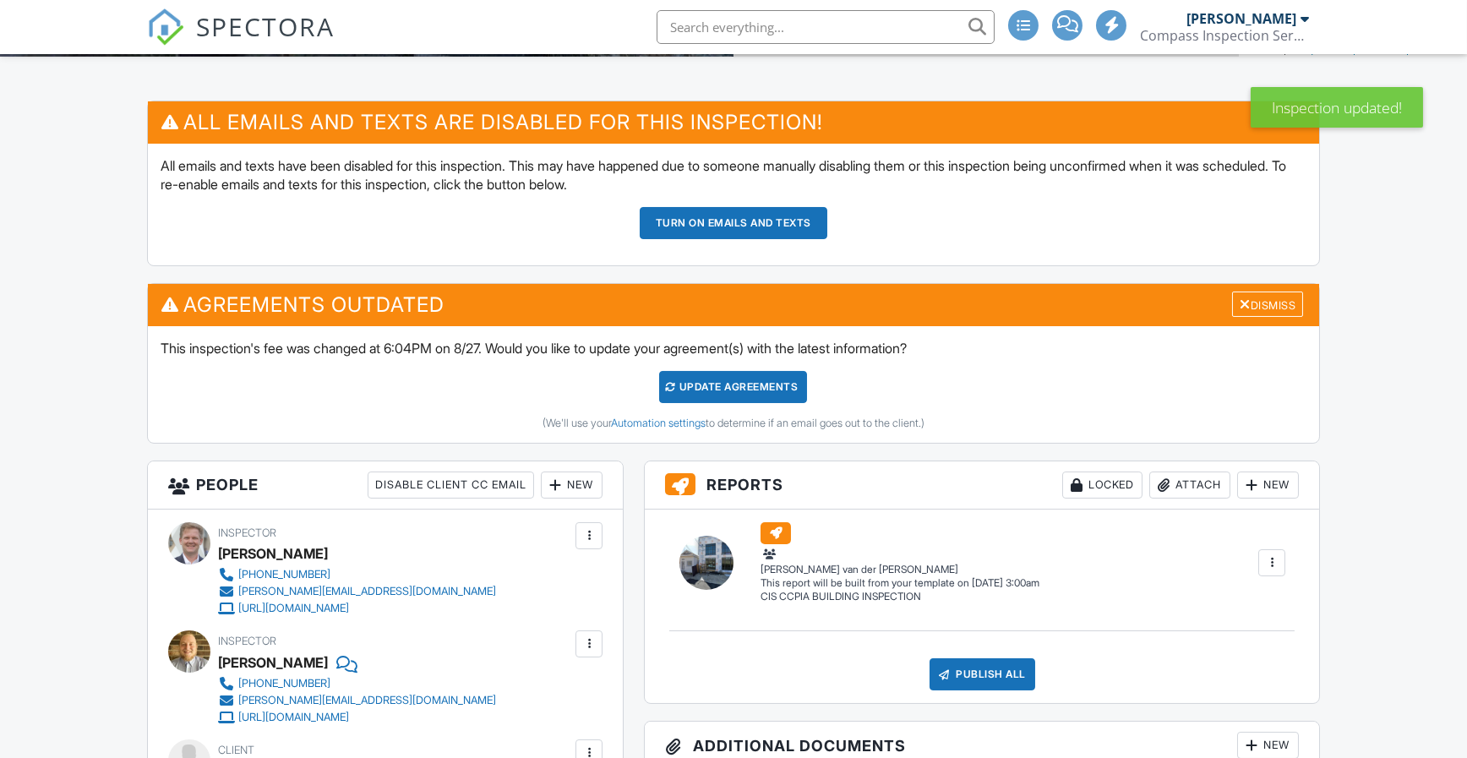
click at [737, 373] on div "Update Agreements" at bounding box center [733, 387] width 148 height 32
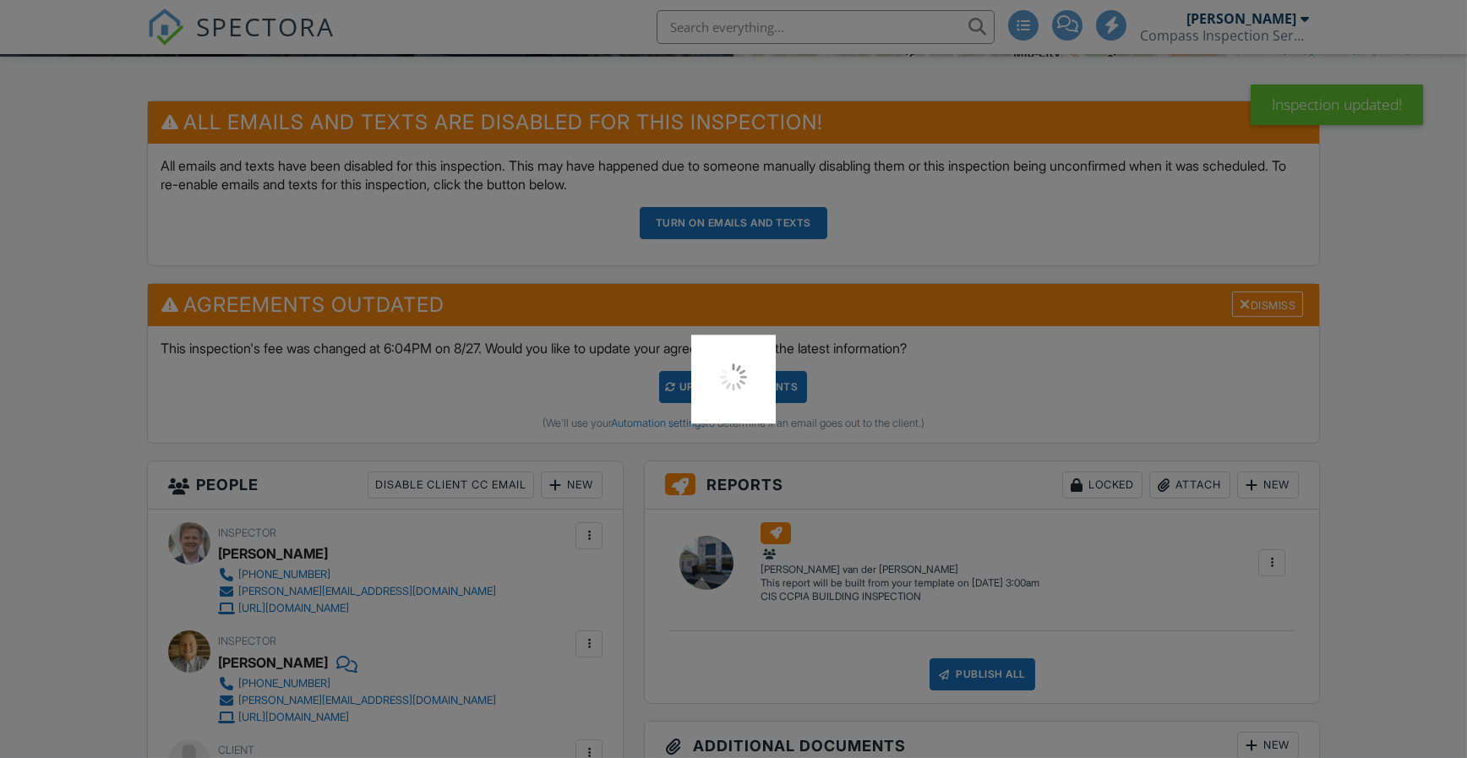
scroll to position [0, 0]
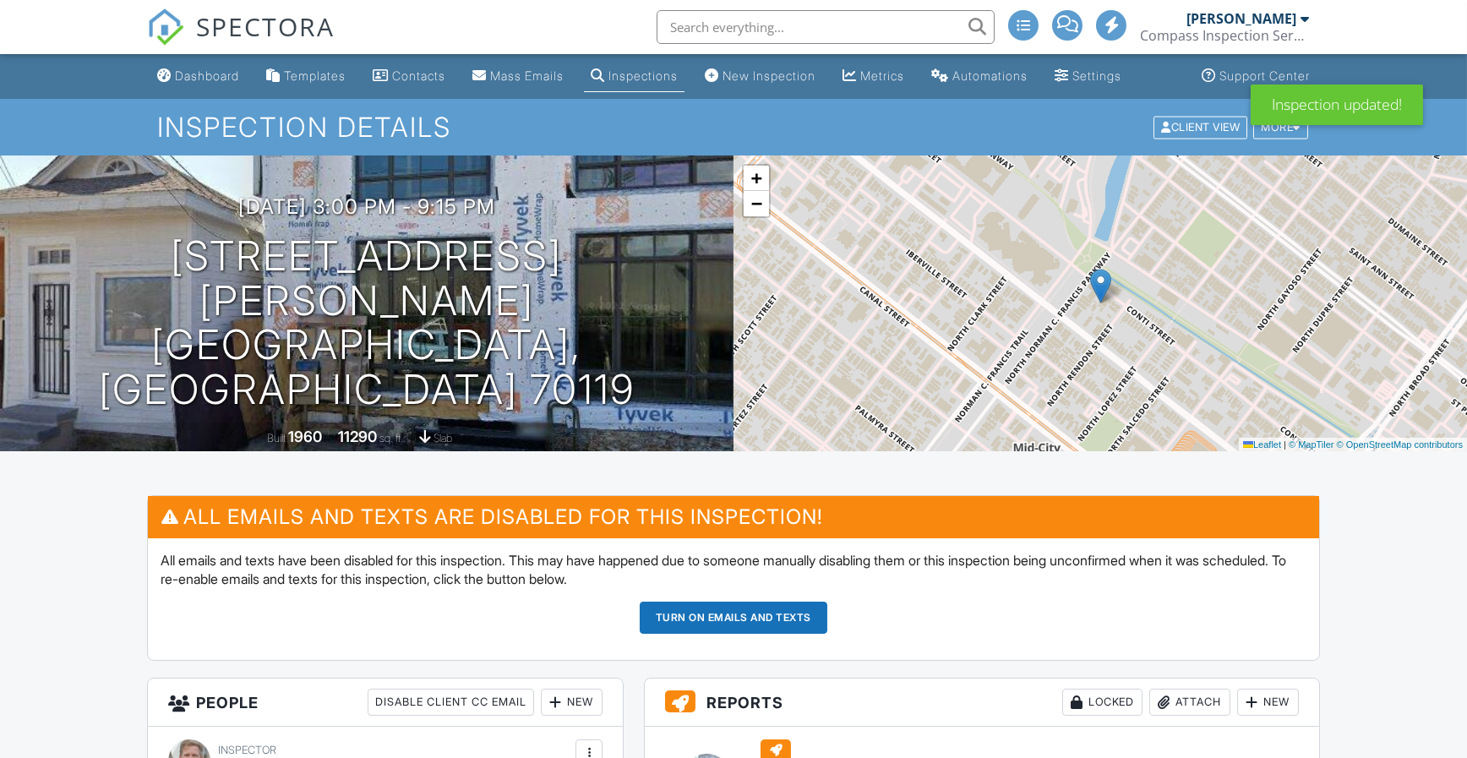
click at [1273, 128] on div "More" at bounding box center [1280, 127] width 55 height 23
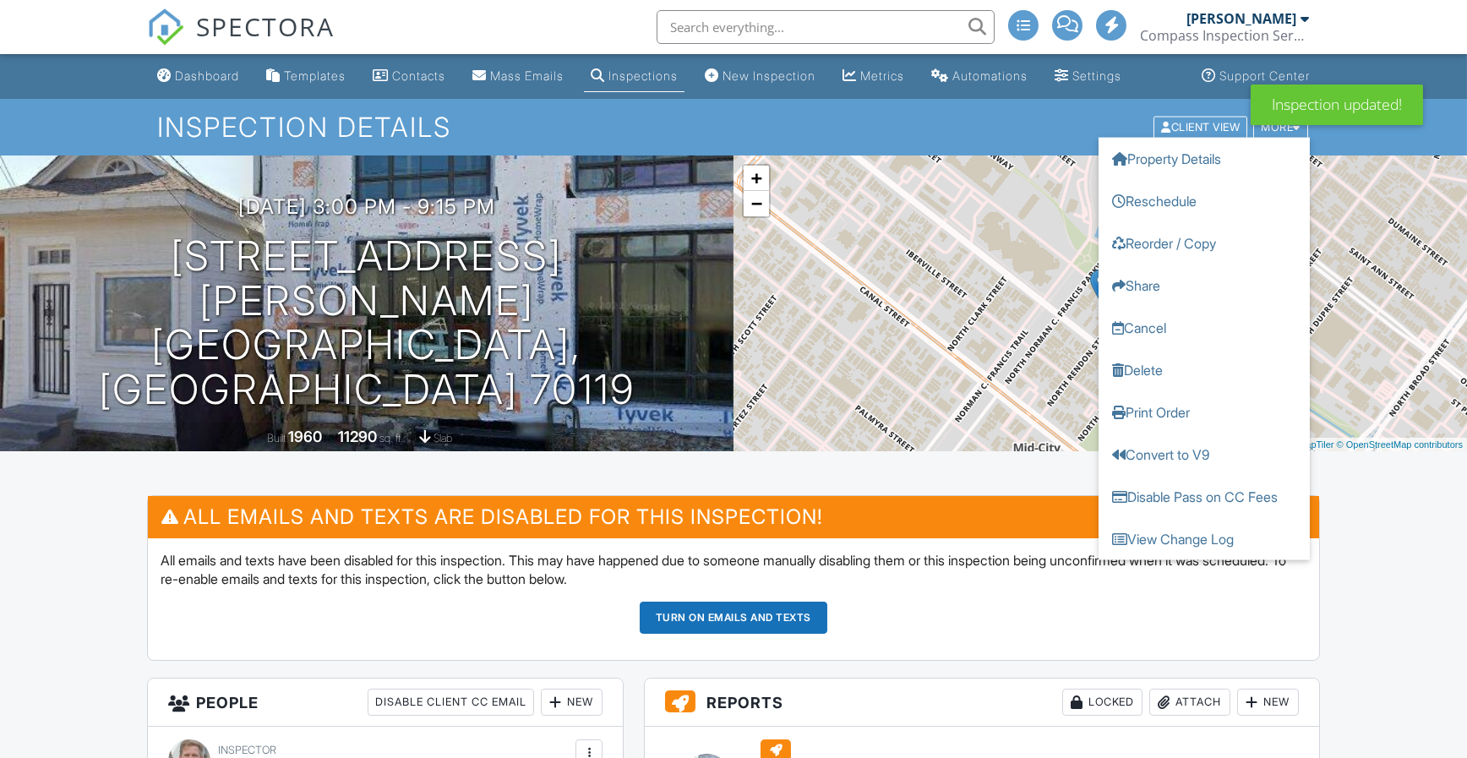
click at [1201, 200] on link "Reschedule" at bounding box center [1203, 200] width 211 height 42
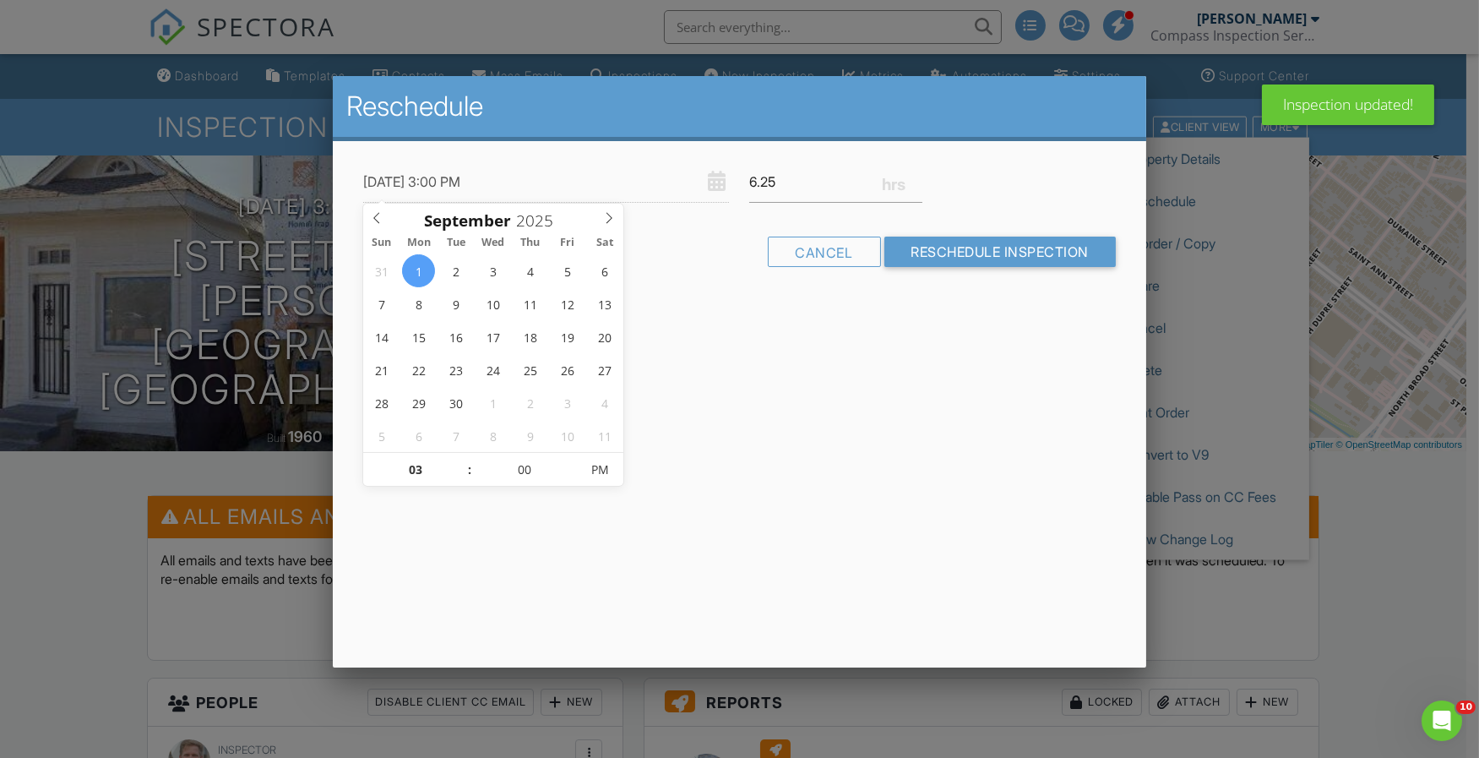
click at [382, 221] on icon at bounding box center [377, 218] width 12 height 12
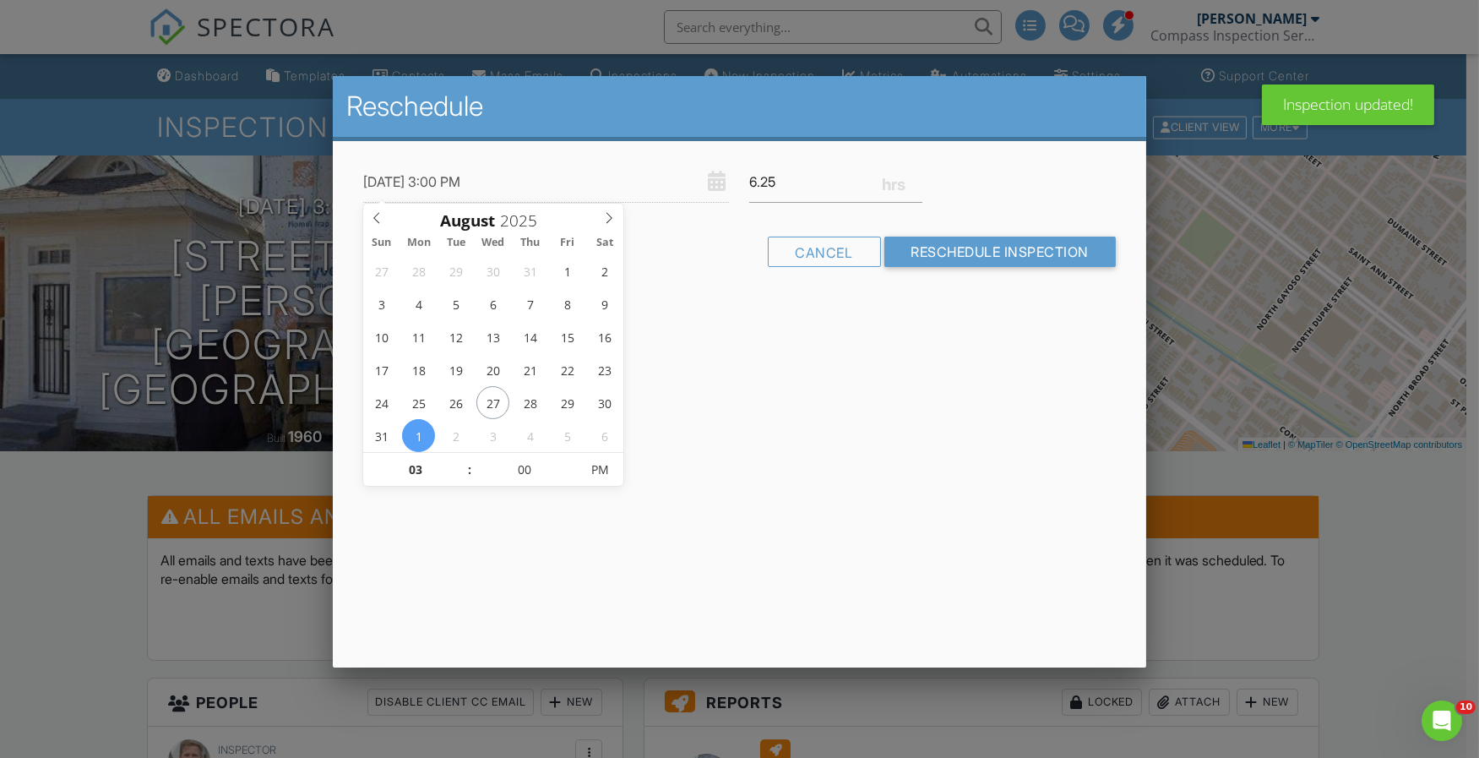
type input "08/29/2025 3:00 PM"
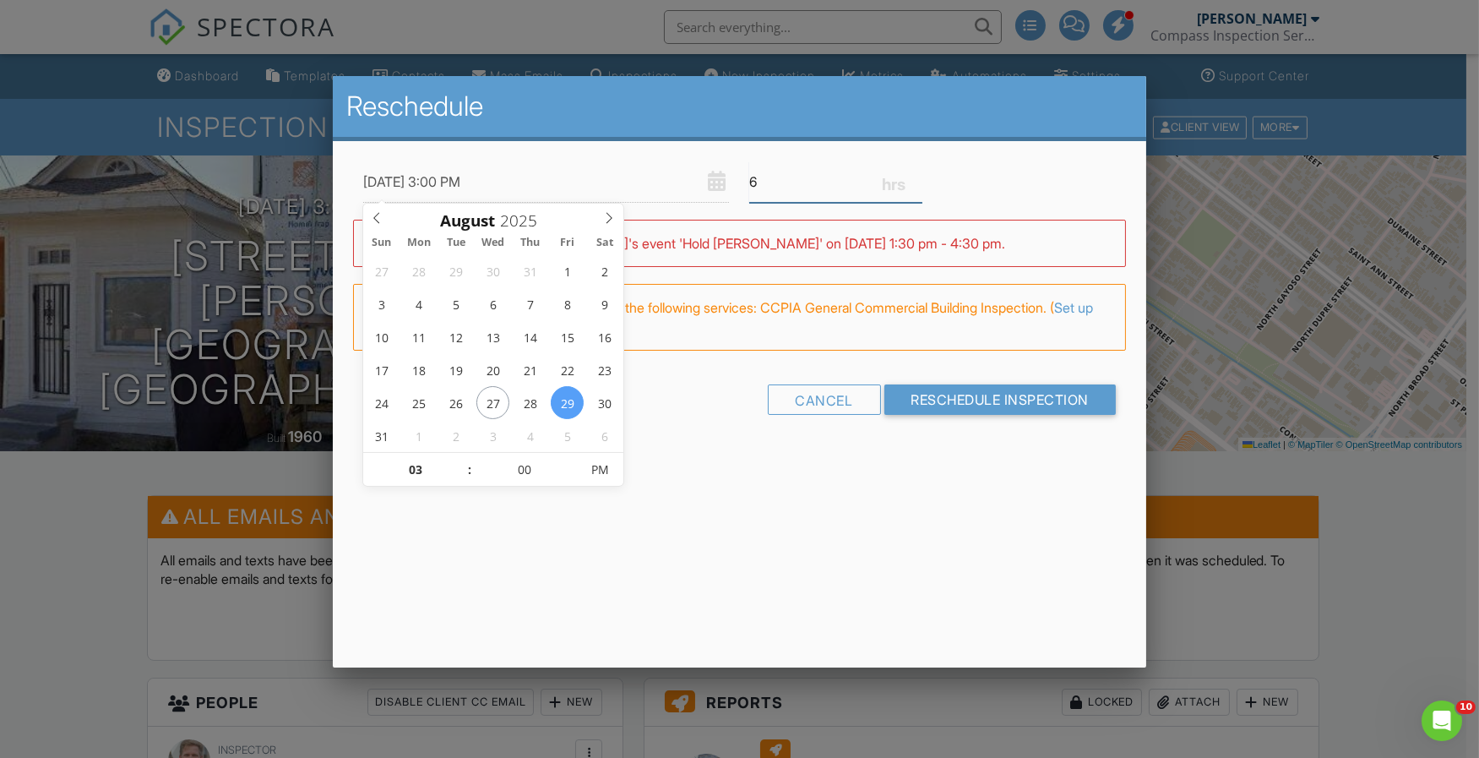
click at [915, 186] on input "6" at bounding box center [835, 181] width 173 height 41
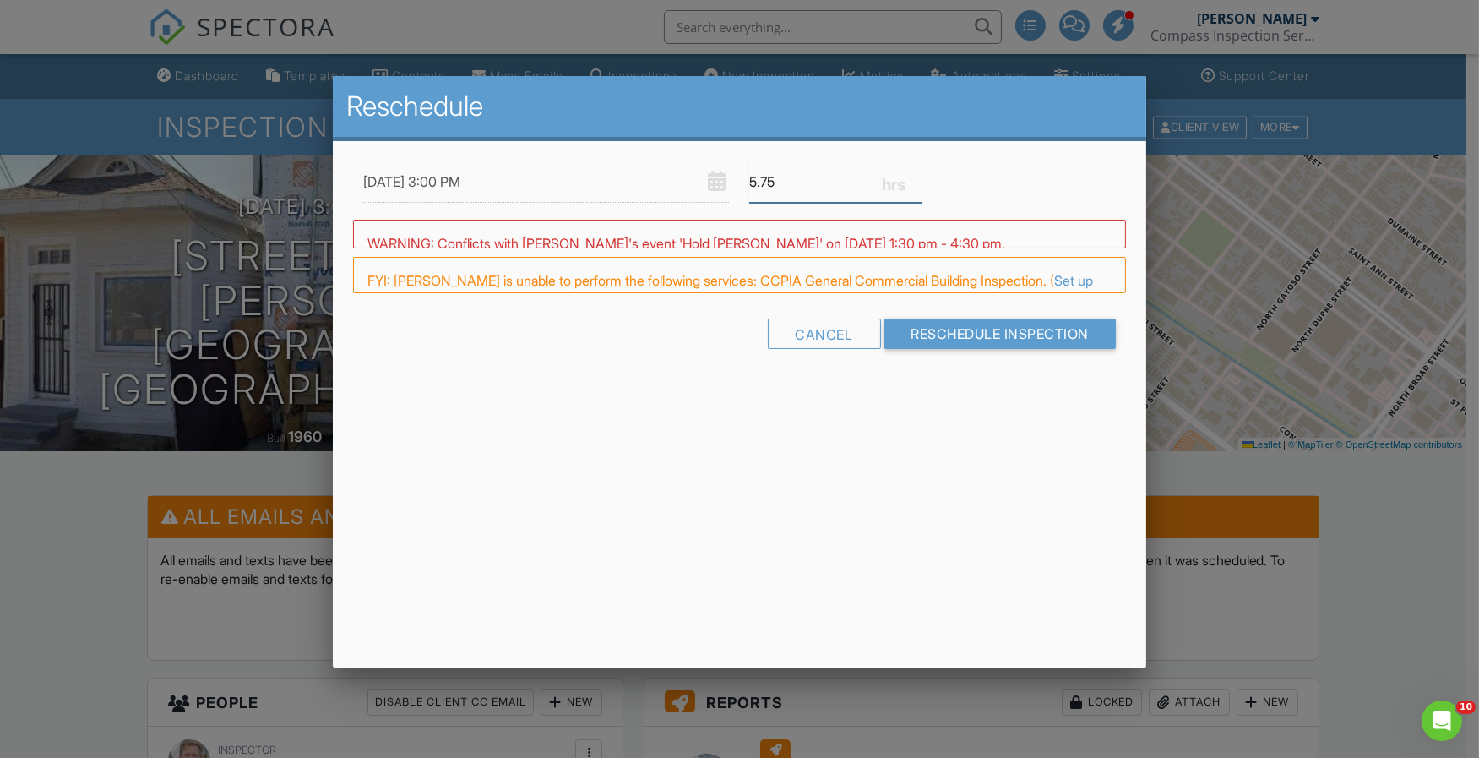
click at [915, 186] on input "5.75" at bounding box center [835, 181] width 173 height 41
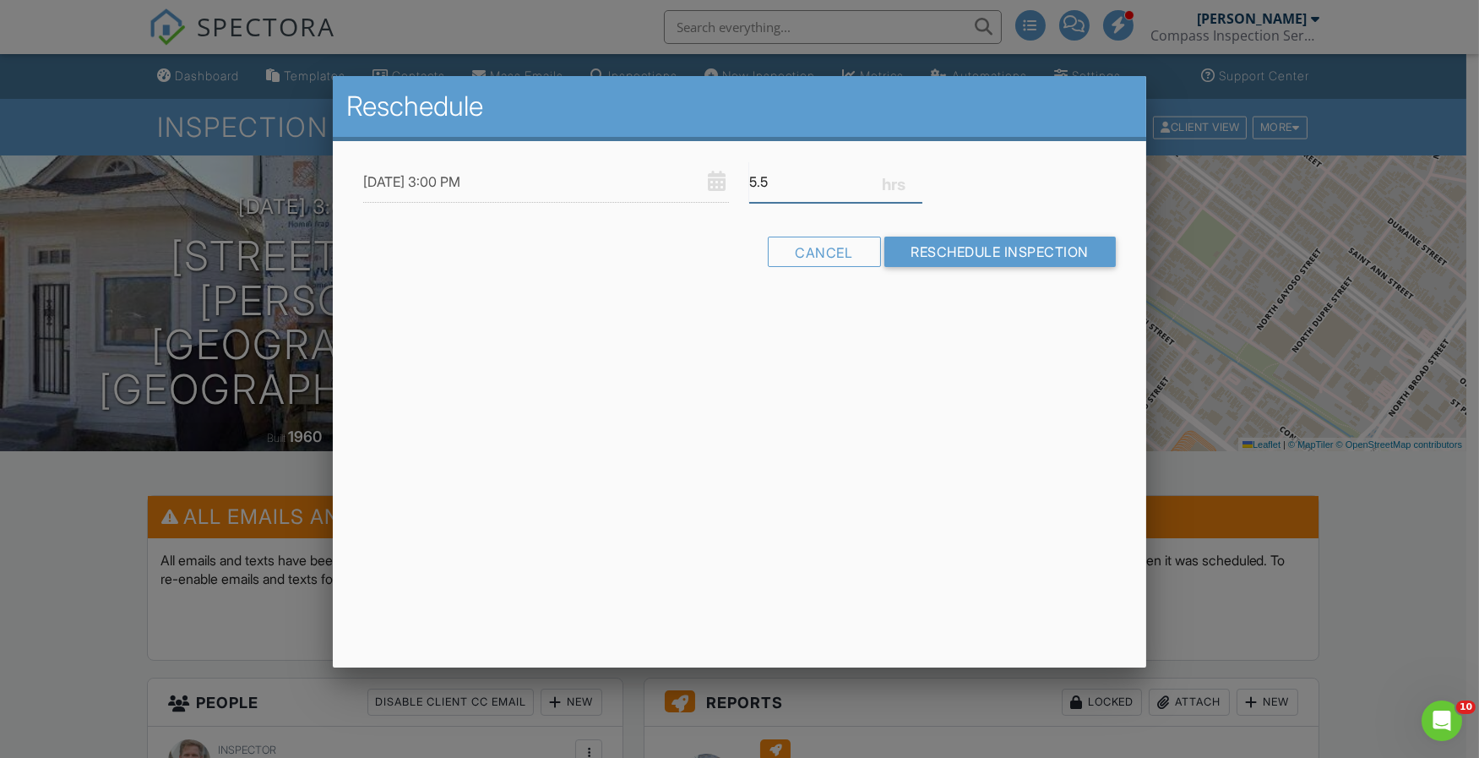
click at [915, 186] on input "5.5" at bounding box center [835, 181] width 173 height 41
click at [915, 186] on input "5.25" at bounding box center [835, 181] width 173 height 41
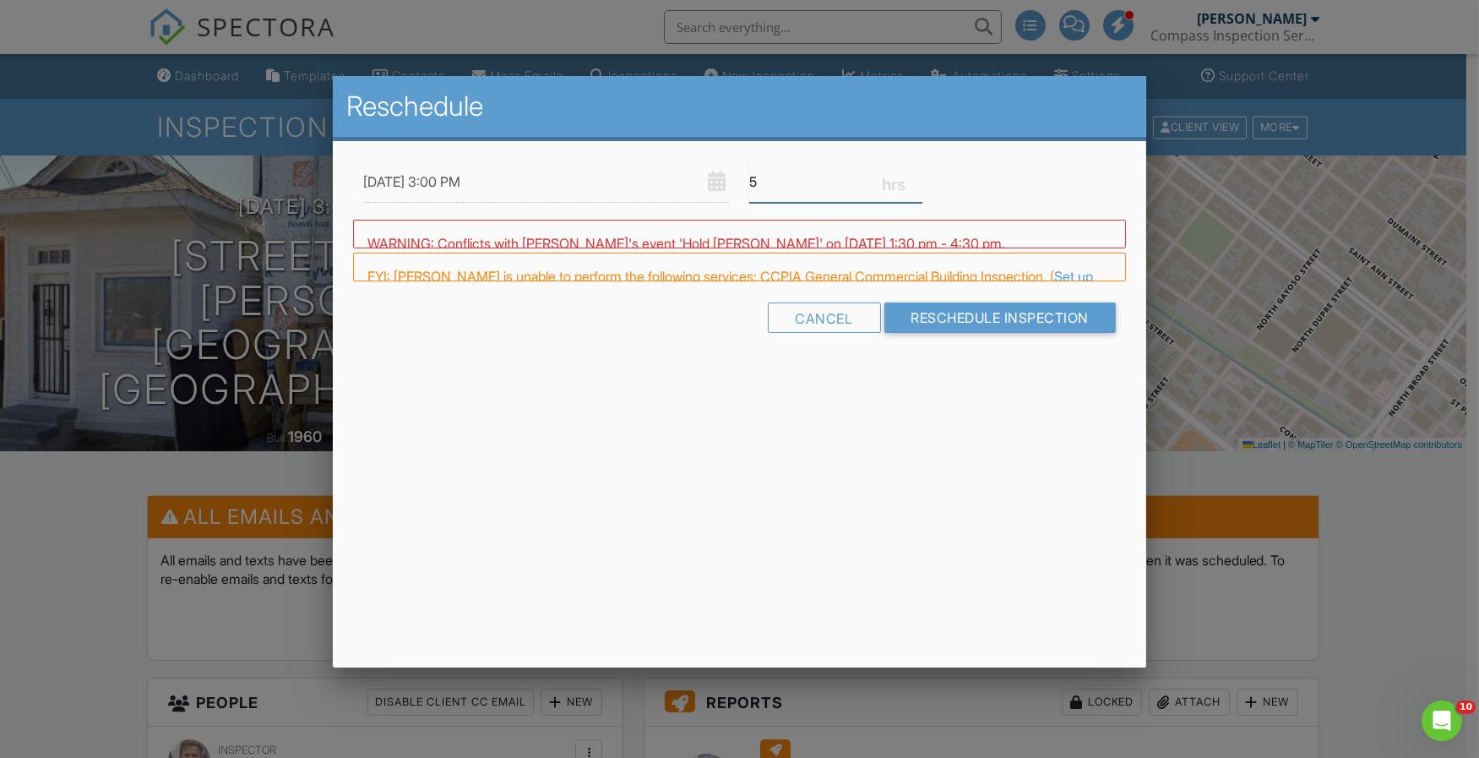
click at [915, 186] on input "5" at bounding box center [835, 181] width 173 height 41
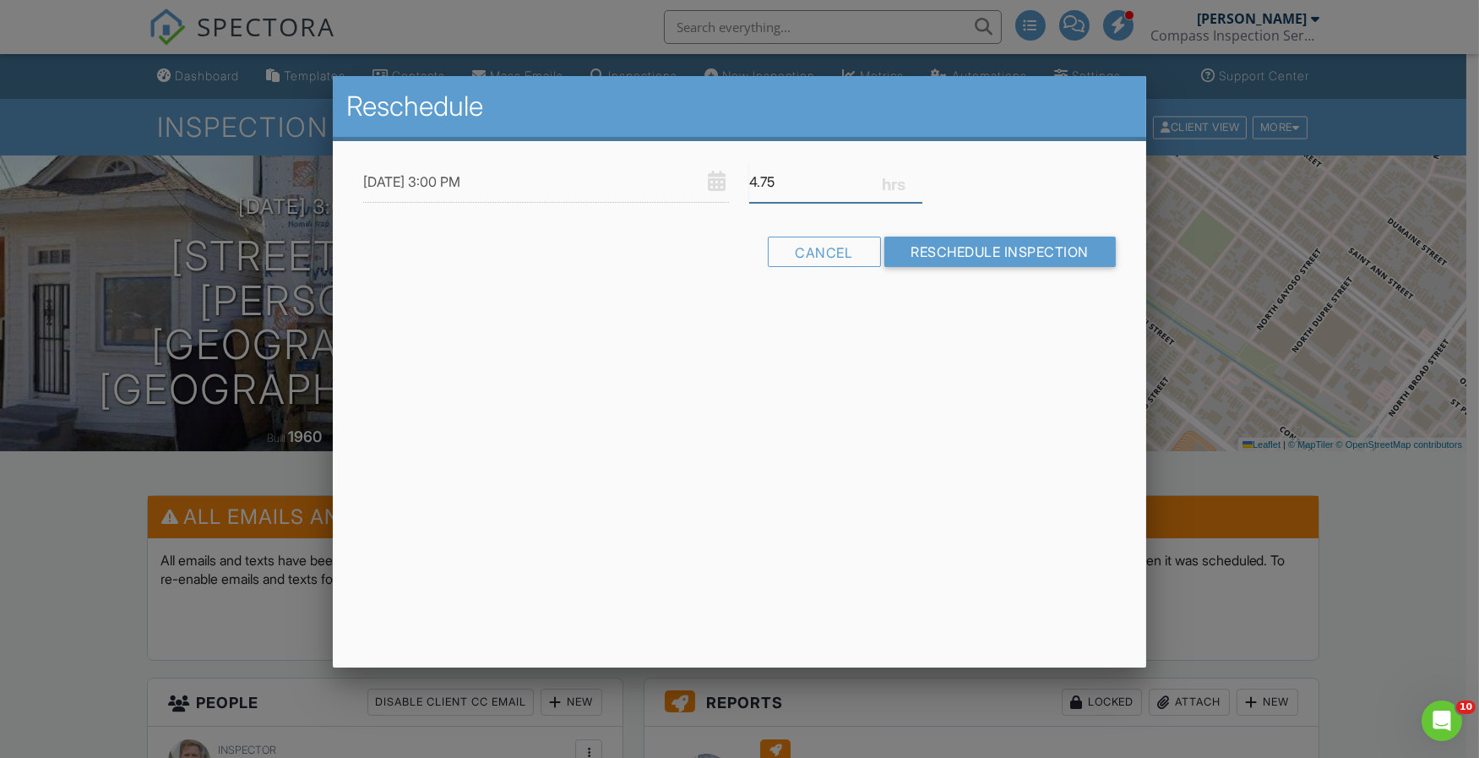
click at [915, 186] on input "4.75" at bounding box center [835, 181] width 173 height 41
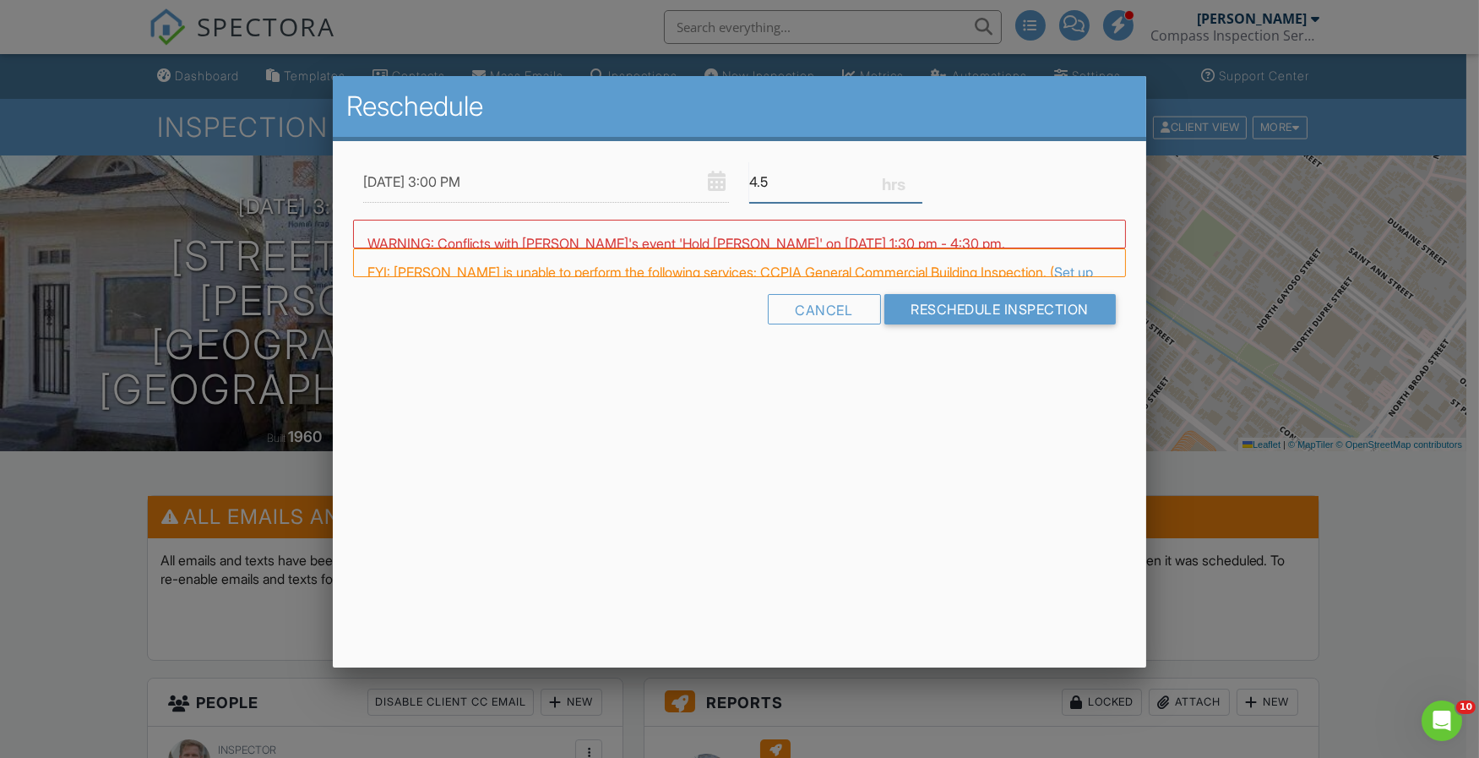
click at [915, 186] on input "4.5" at bounding box center [835, 181] width 173 height 41
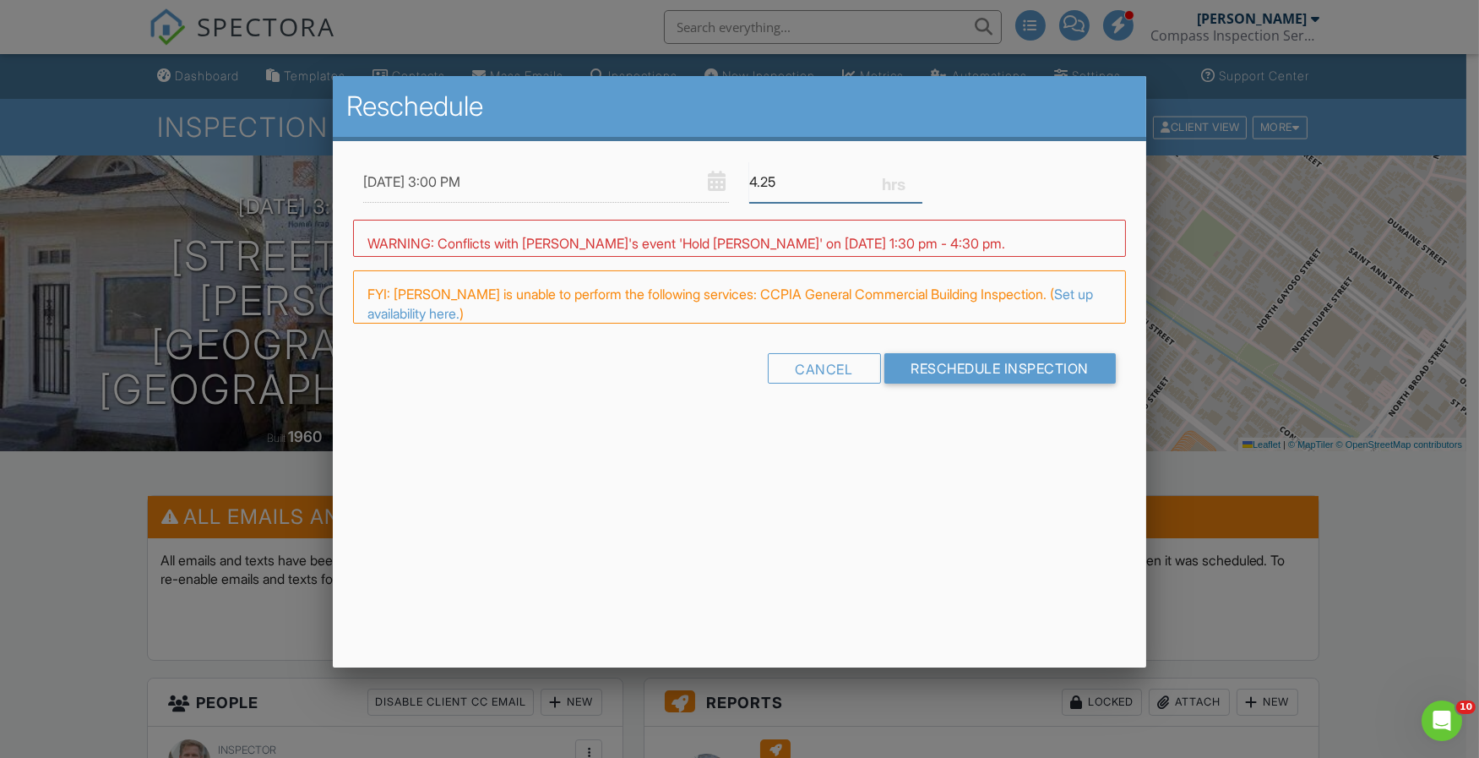
click at [915, 186] on input "4.25" at bounding box center [835, 181] width 173 height 41
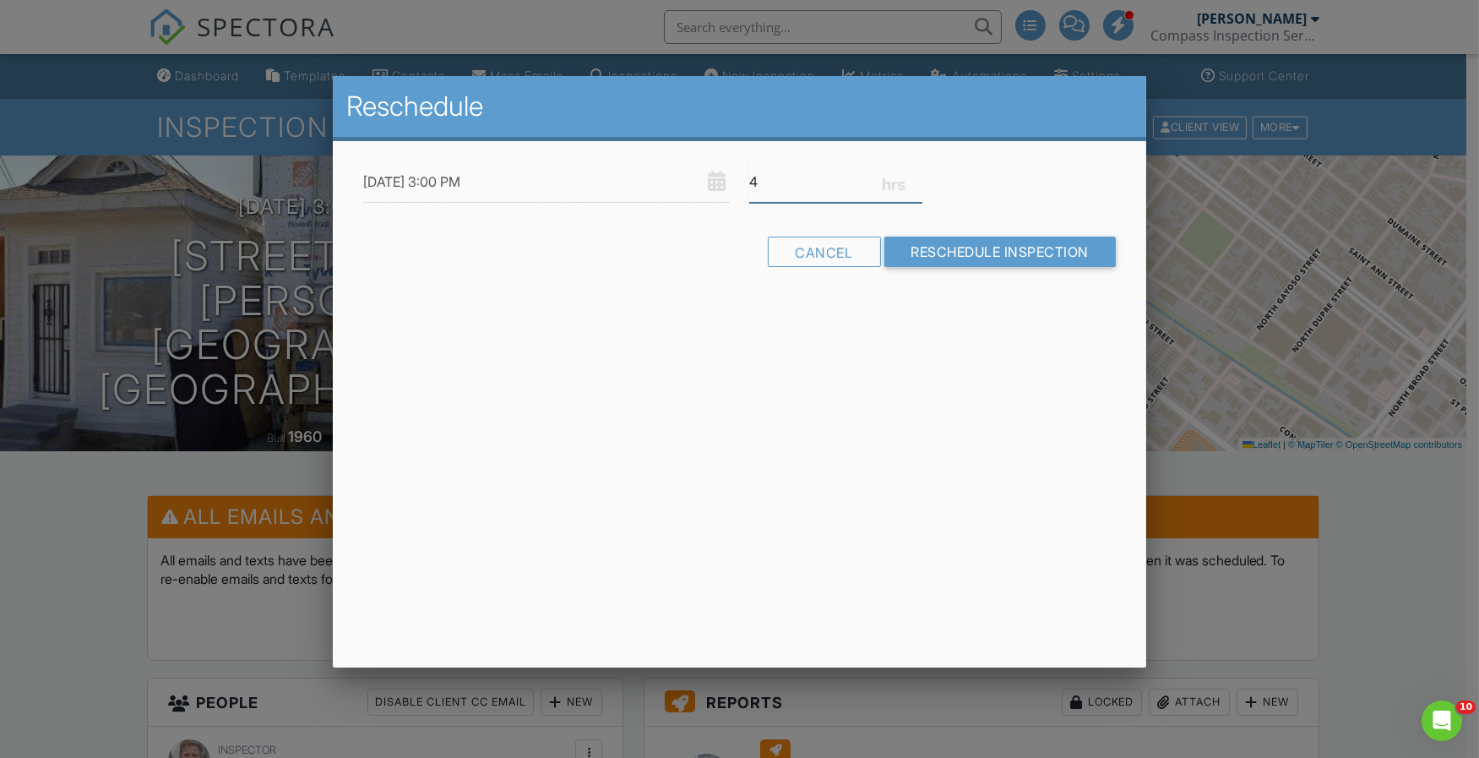
click at [915, 186] on input "4" at bounding box center [835, 181] width 173 height 41
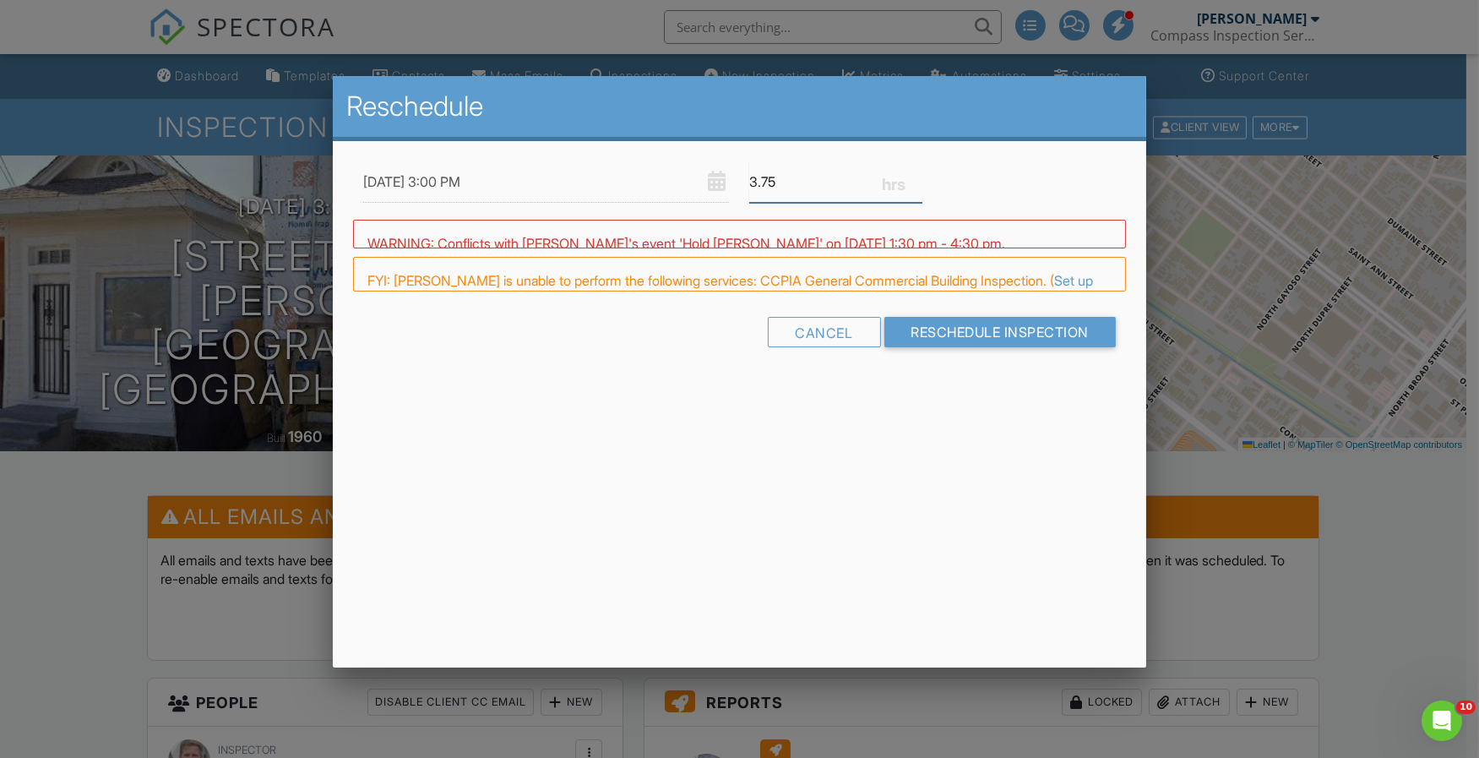
click at [915, 186] on input "3.75" at bounding box center [835, 181] width 173 height 41
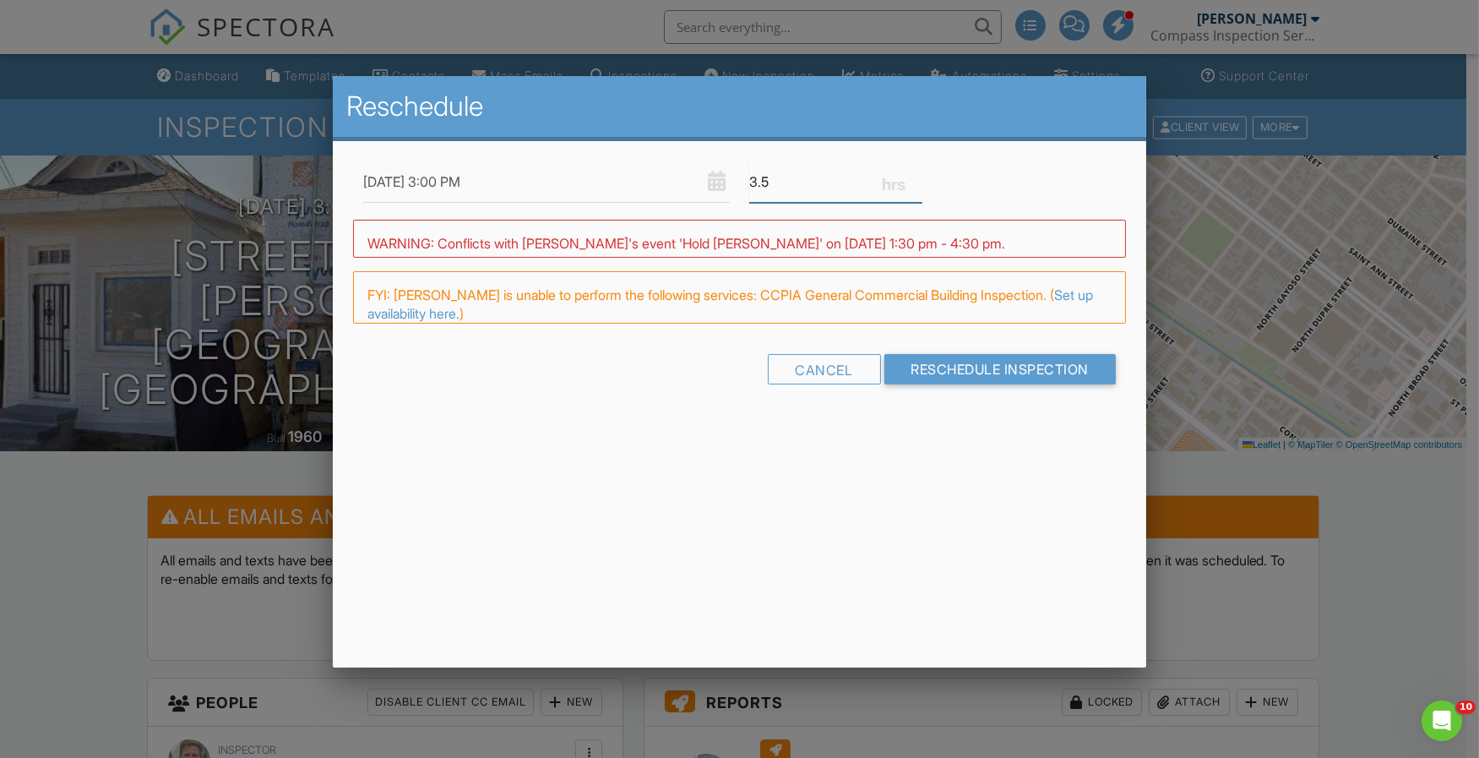
click at [915, 186] on input "3.5" at bounding box center [835, 181] width 173 height 41
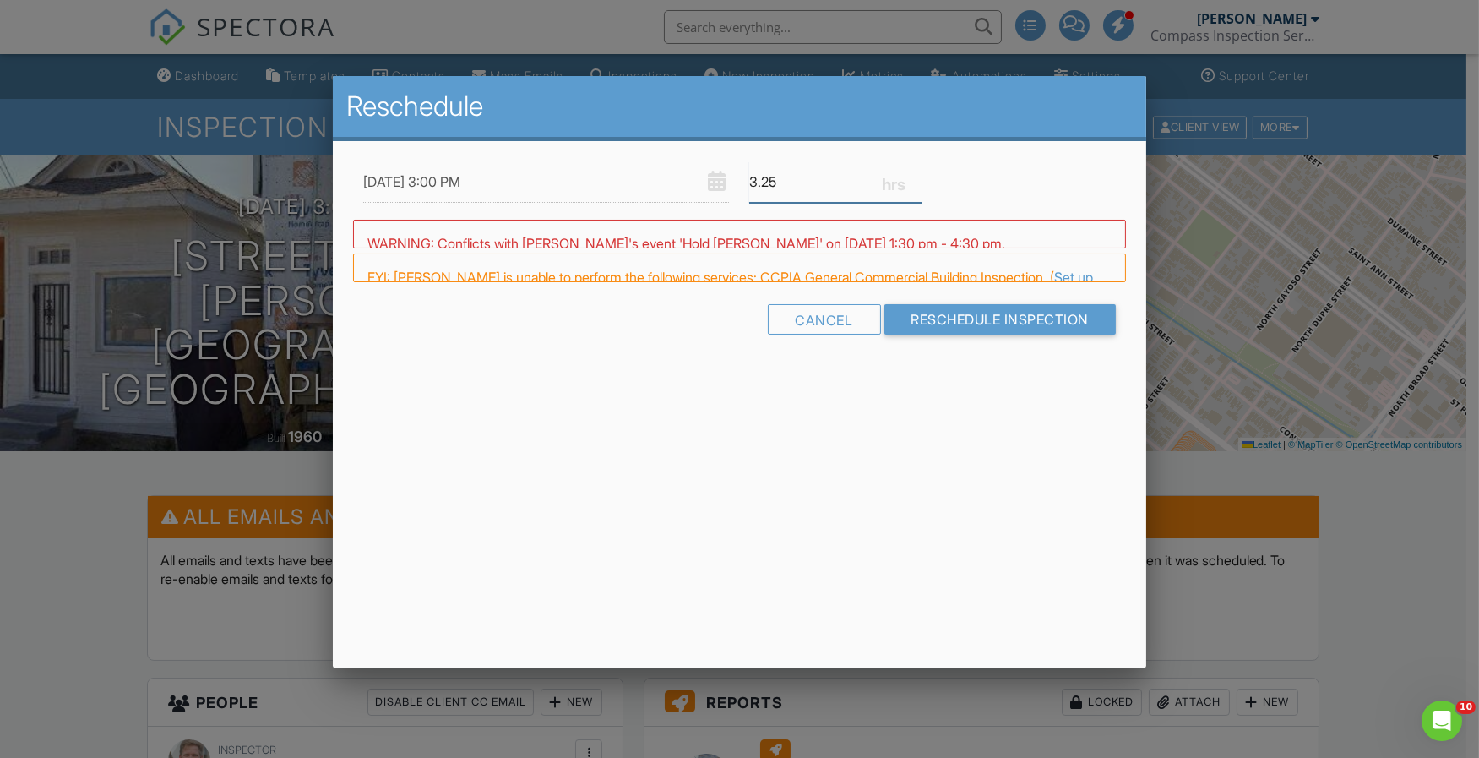
click at [915, 186] on input "3.25" at bounding box center [835, 181] width 173 height 41
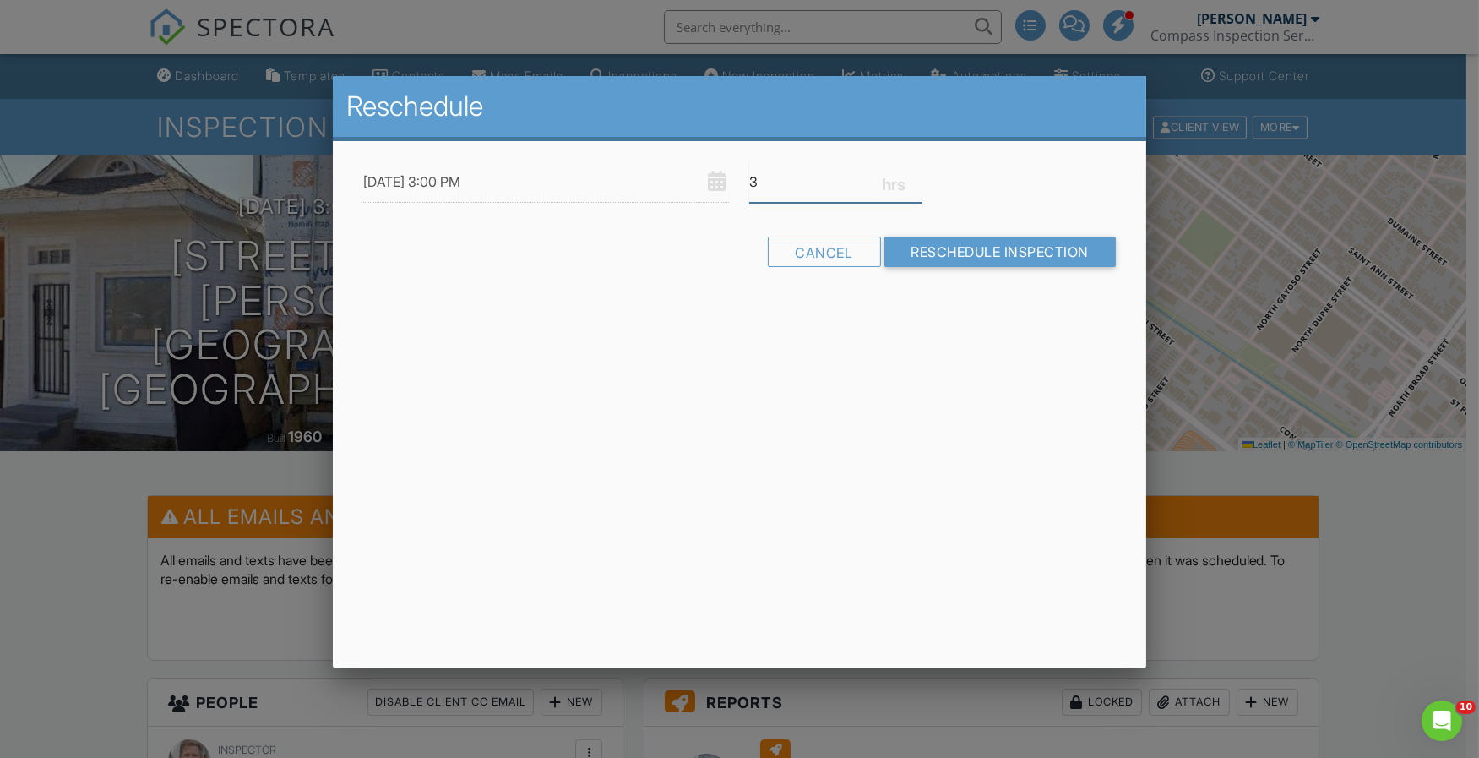
type input "3"
click at [915, 186] on input "3" at bounding box center [835, 181] width 173 height 41
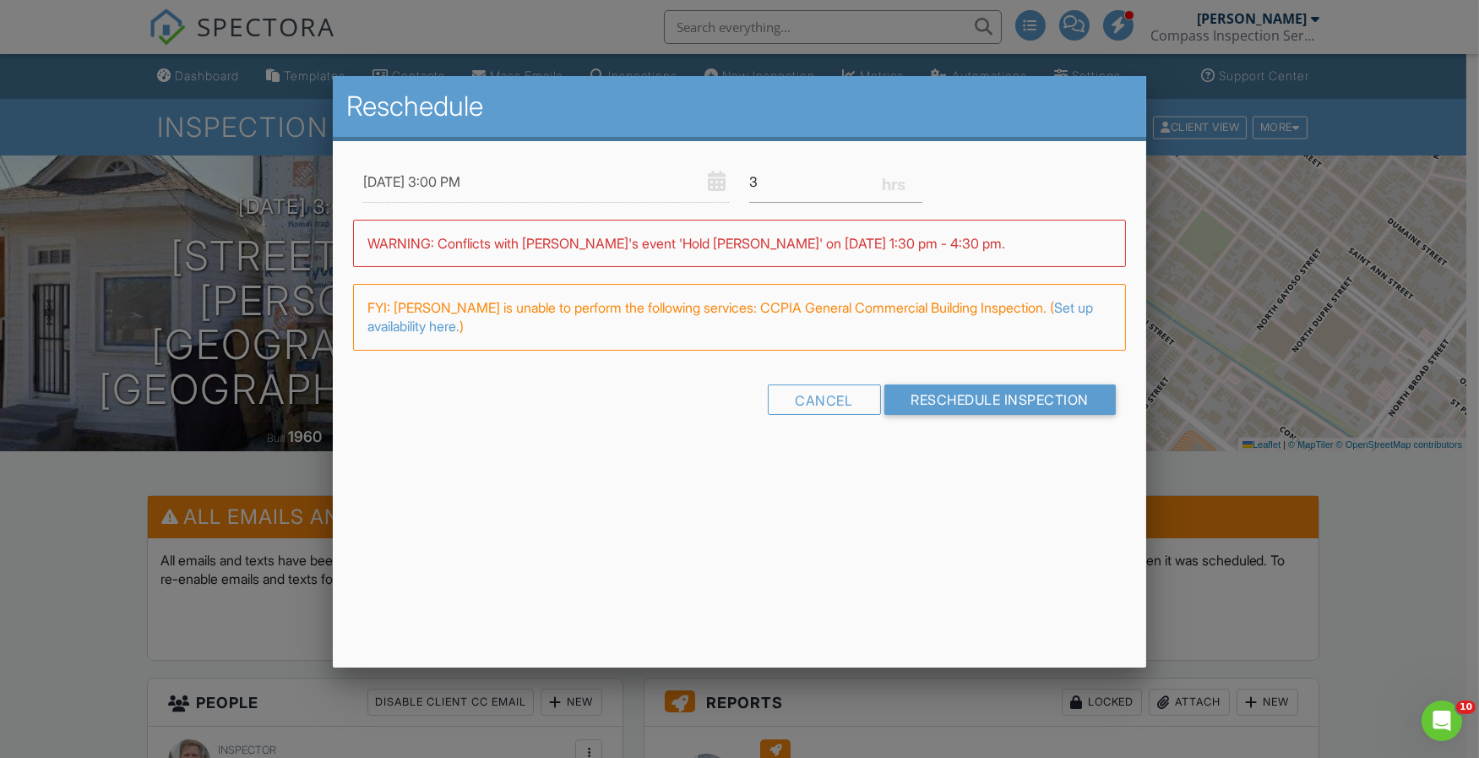
click at [402, 176] on input "08/29/2025 3:00 PM" at bounding box center [546, 181] width 367 height 41
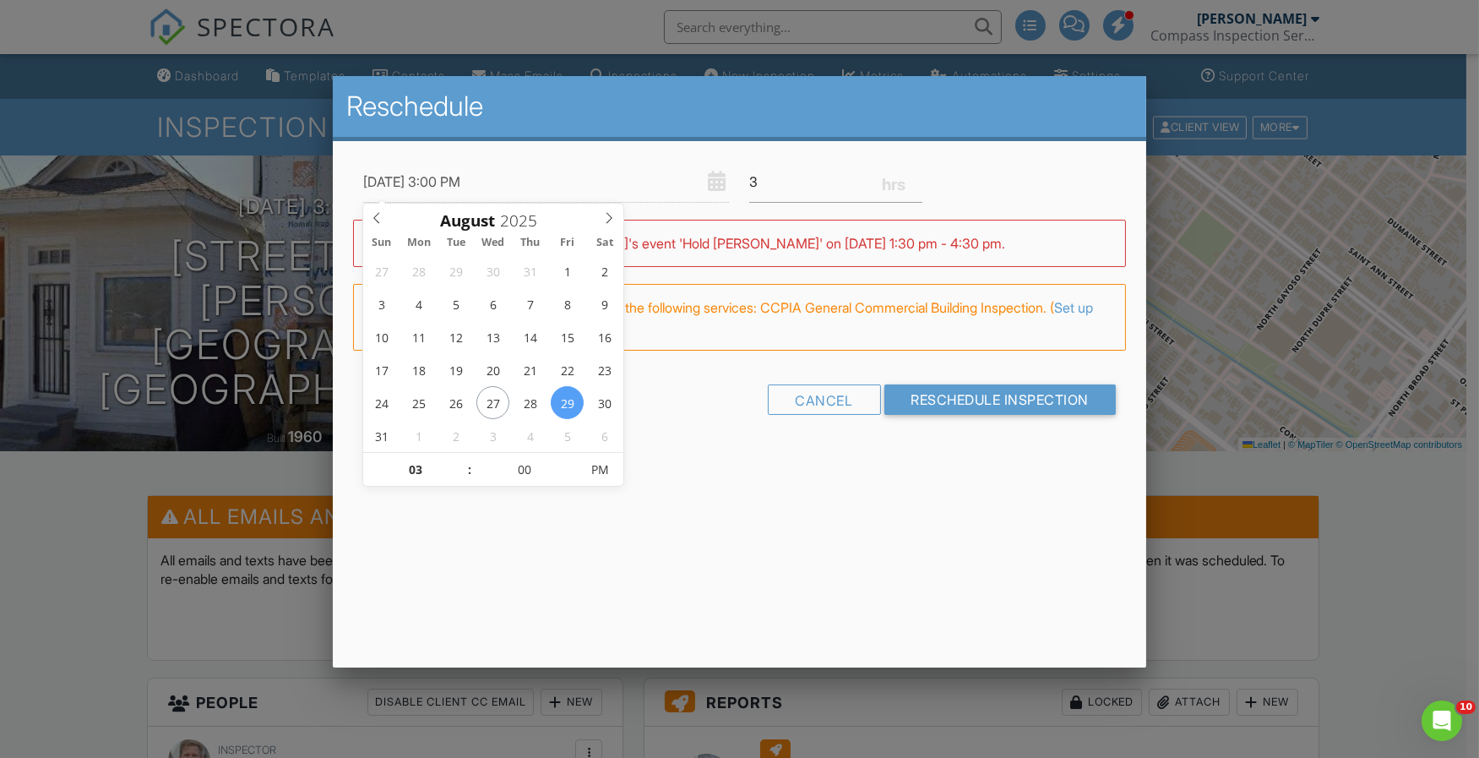
type input "08/29/2025 2:00 PM"
type input "02"
click at [457, 477] on span at bounding box center [461, 478] width 12 height 17
type input "08/29/2025 1:00 PM"
type input "01"
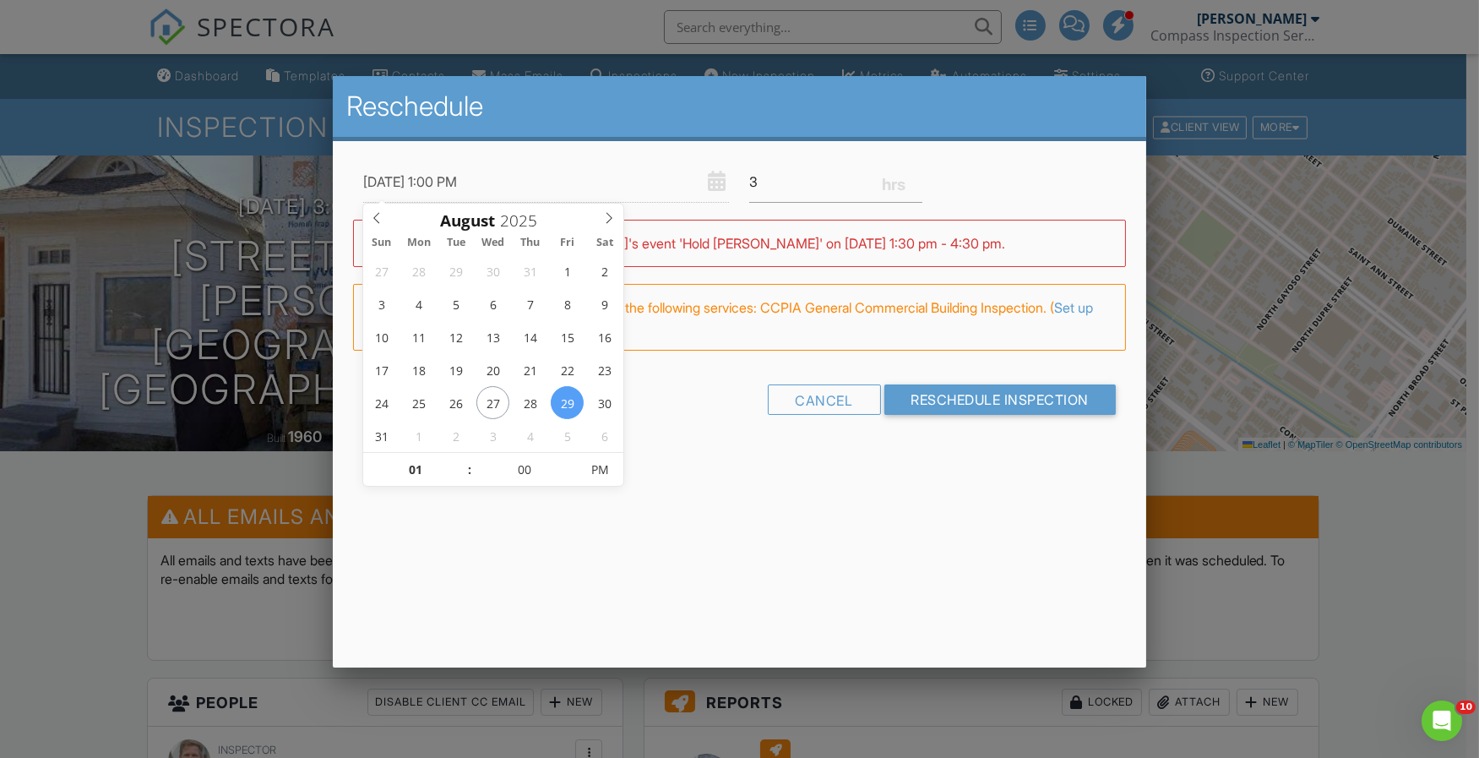
click at [457, 477] on span at bounding box center [461, 478] width 12 height 17
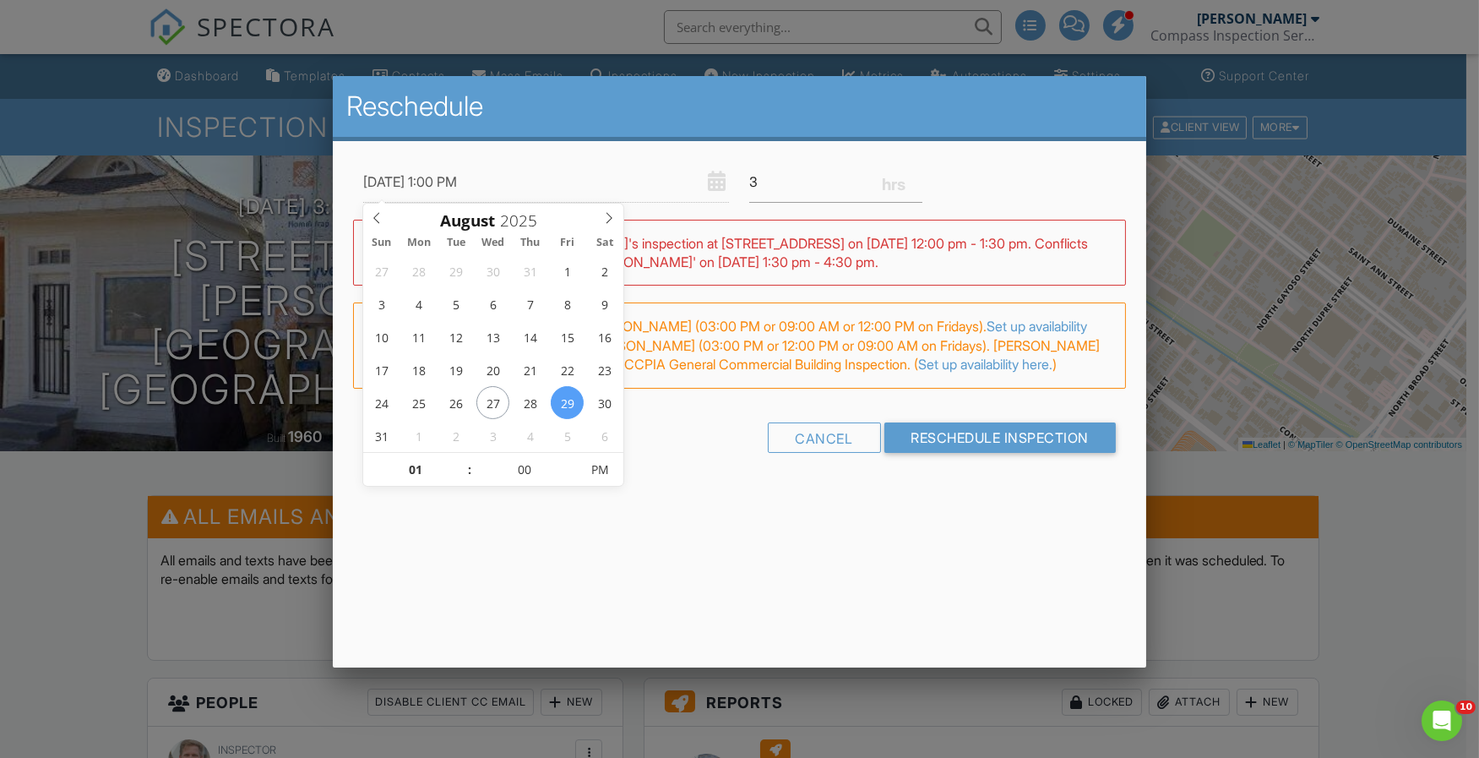
type input "08/29/2025 1:05 PM"
type input "05"
click at [569, 460] on span at bounding box center [570, 461] width 12 height 17
type input "08/29/2025 1:10 PM"
type input "10"
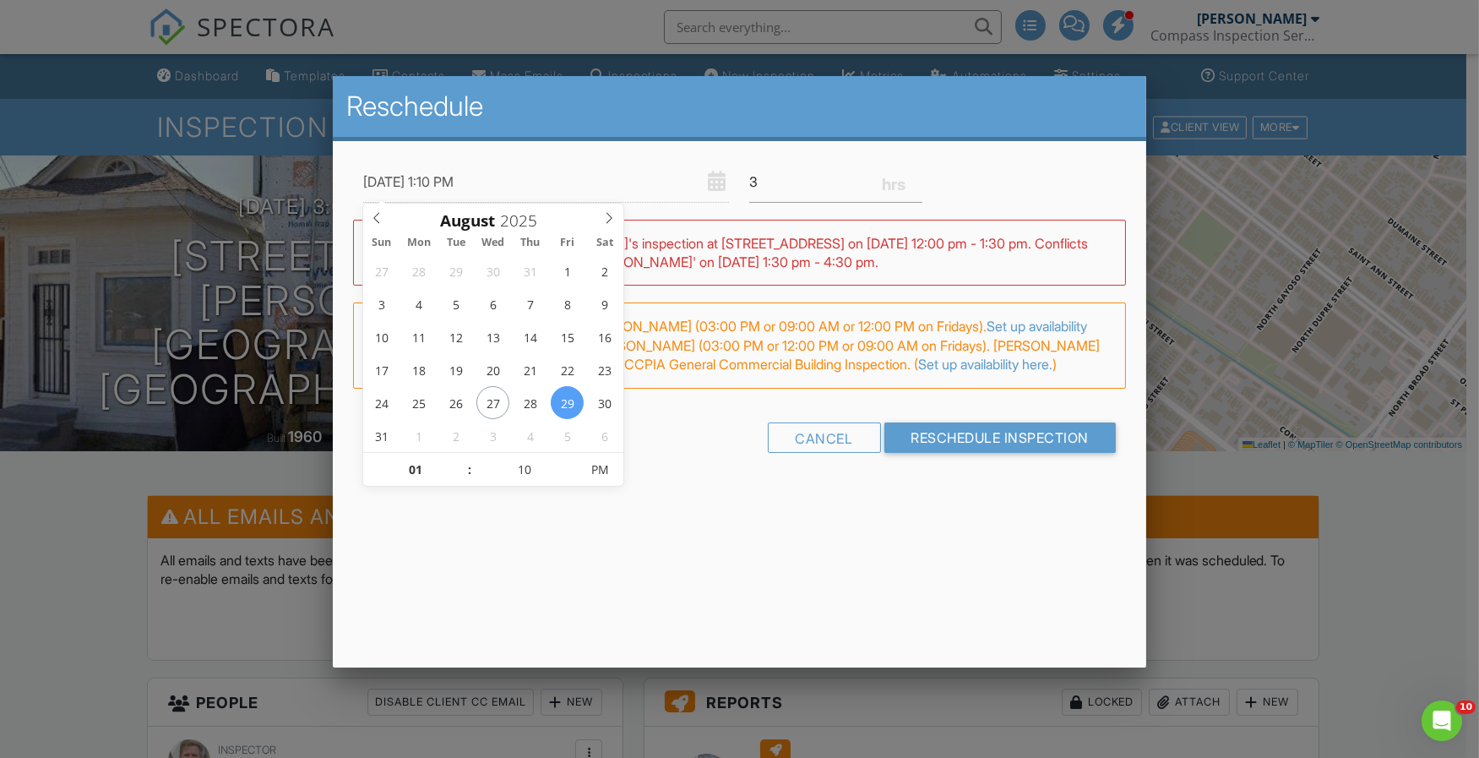
click at [569, 460] on span at bounding box center [570, 461] width 12 height 17
type input "08/29/2025 1:15 PM"
type input "15"
click at [569, 460] on span at bounding box center [570, 461] width 12 height 17
type input "08/29/2025 1:20 PM"
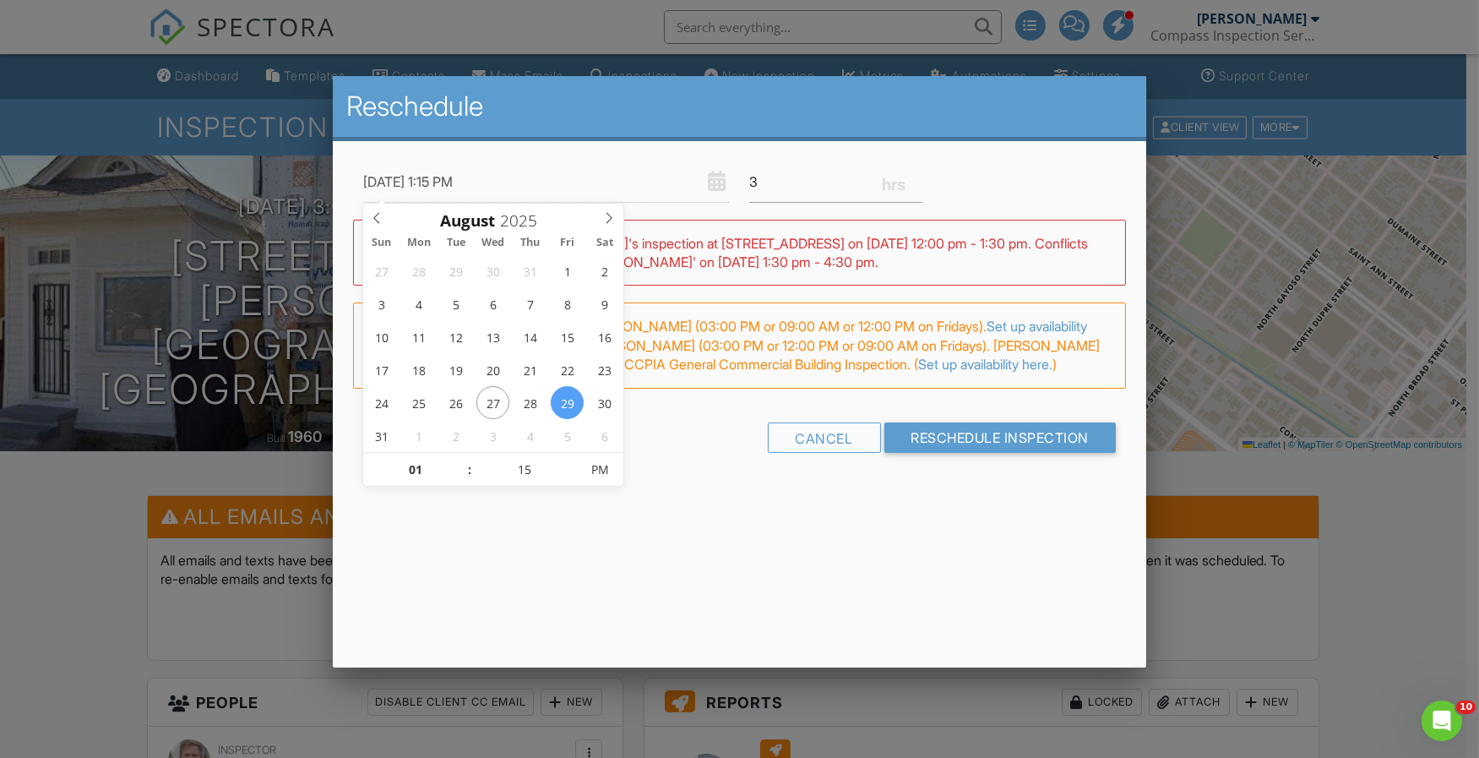
type input "20"
click at [569, 460] on span at bounding box center [570, 461] width 12 height 17
type input "08/29/2025 1:25 PM"
type input "25"
click at [569, 460] on span at bounding box center [570, 461] width 12 height 17
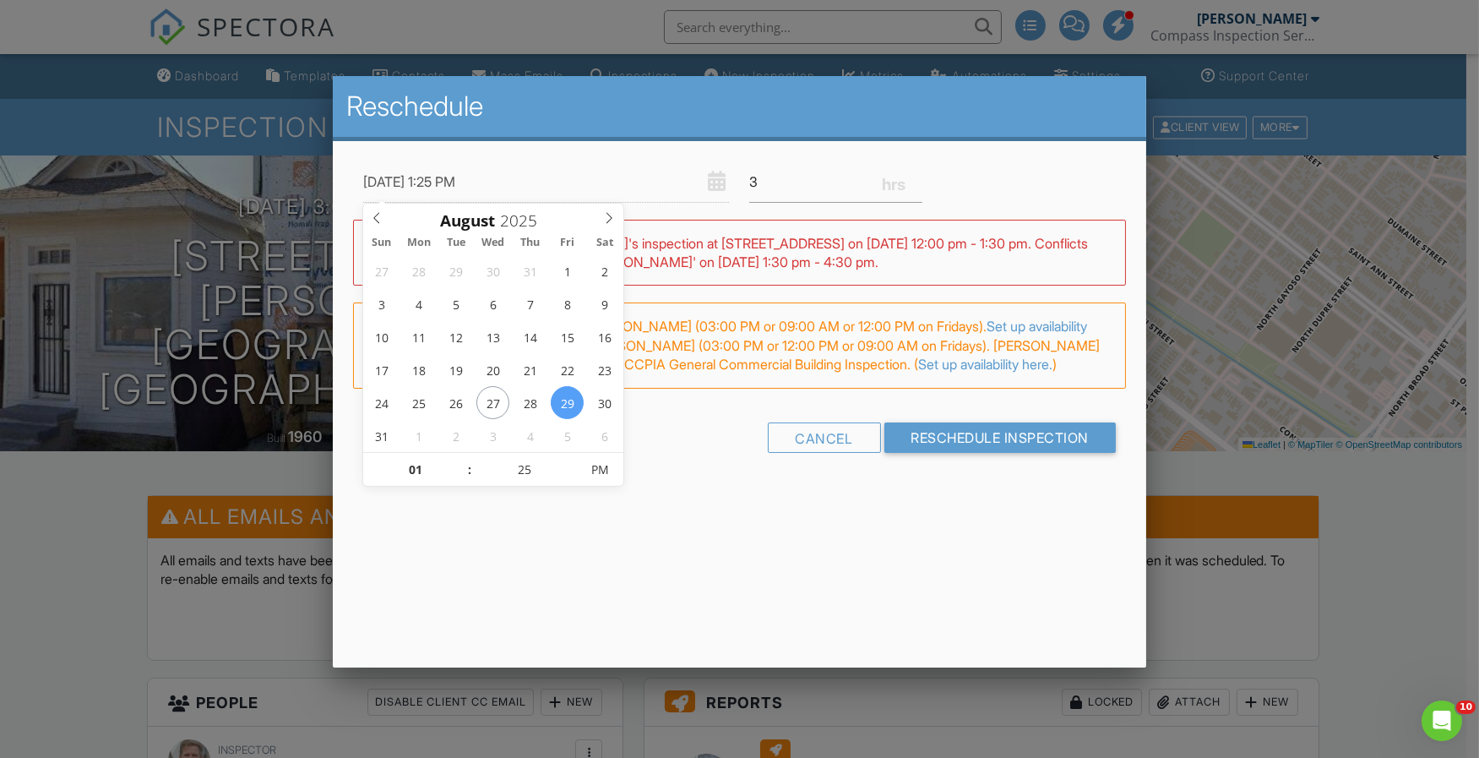
type input "08/29/2025 1:30 PM"
type input "30"
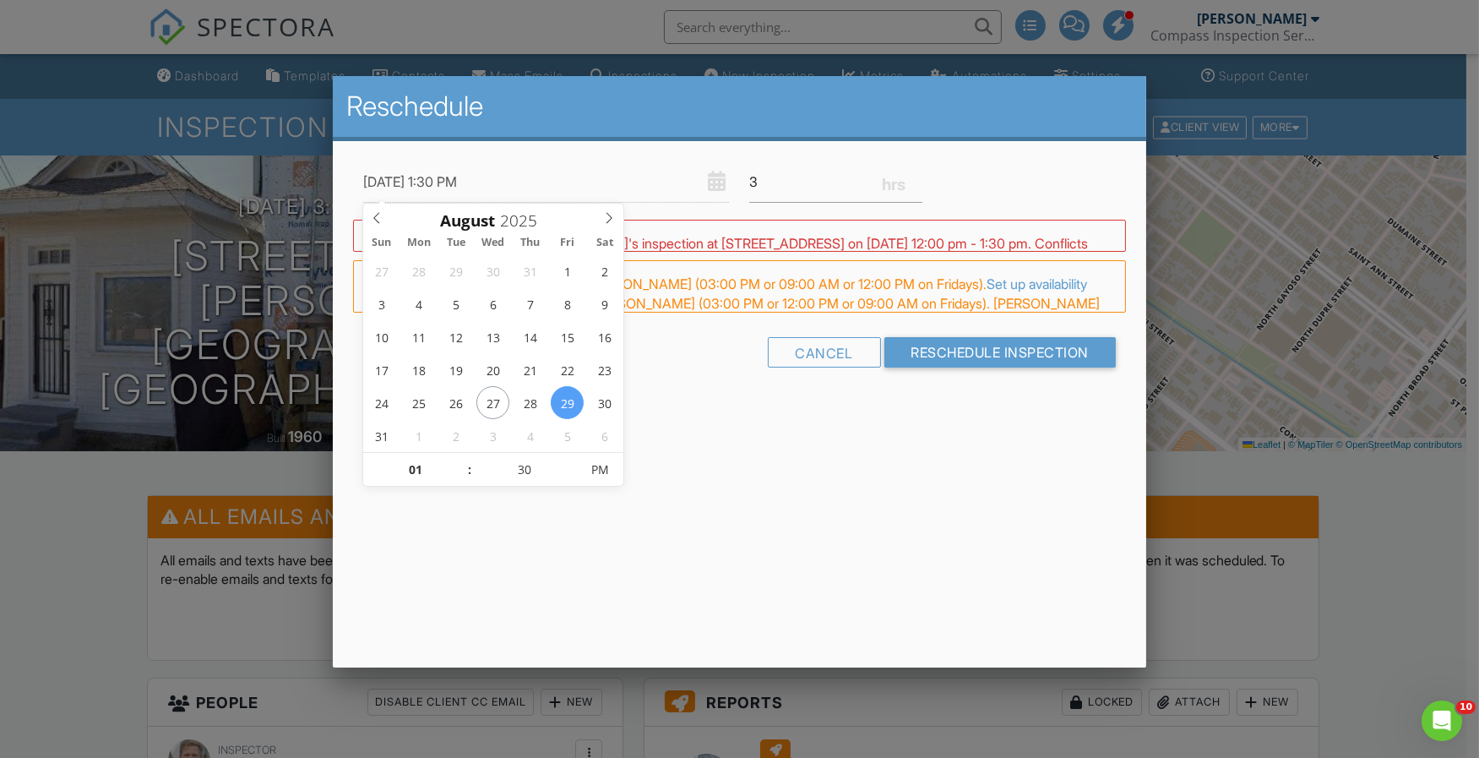
click at [569, 460] on span at bounding box center [570, 461] width 12 height 17
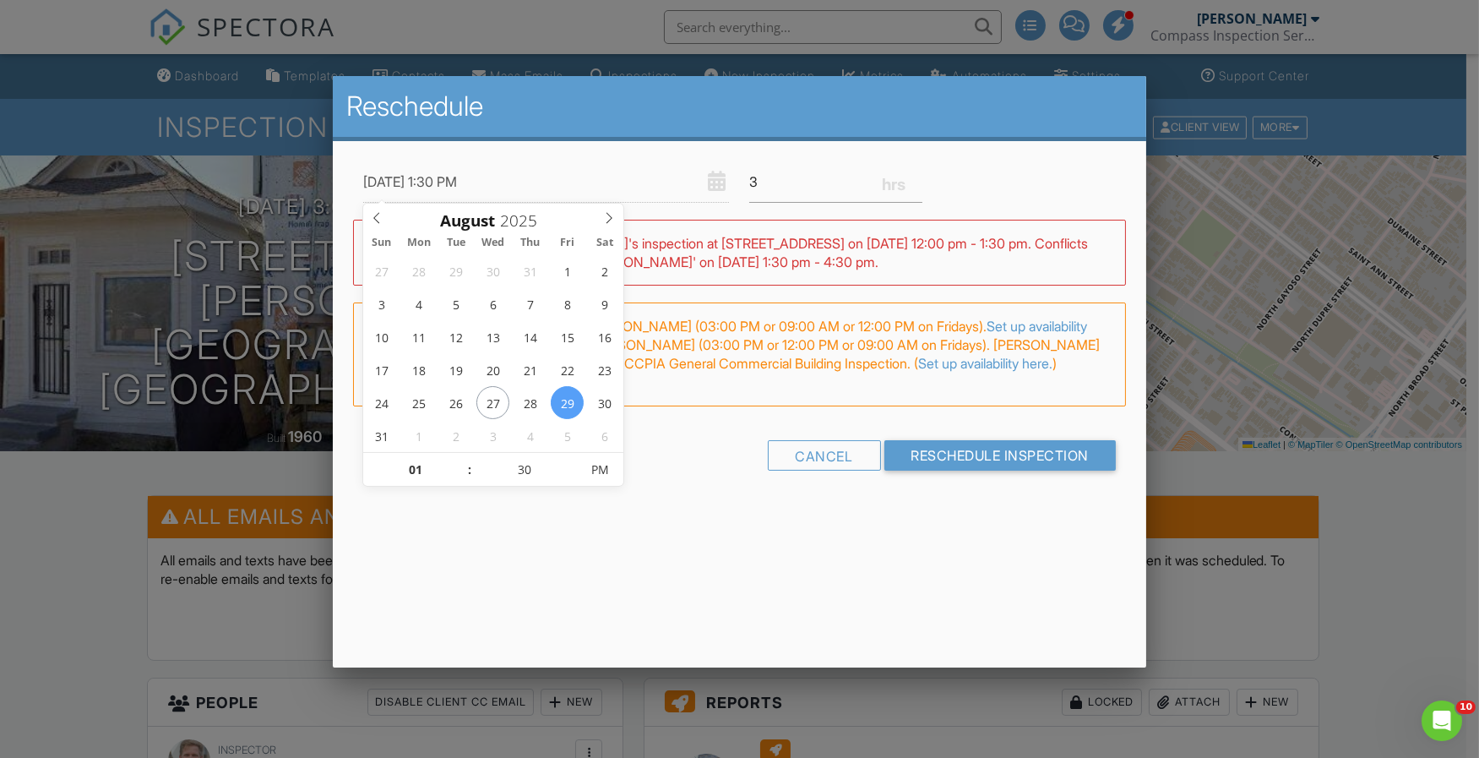
click at [797, 548] on div "Reschedule 08/29/2025 1:30 PM 3 Warning: this date/time is in the past. WARNING…" at bounding box center [740, 371] width 814 height 591
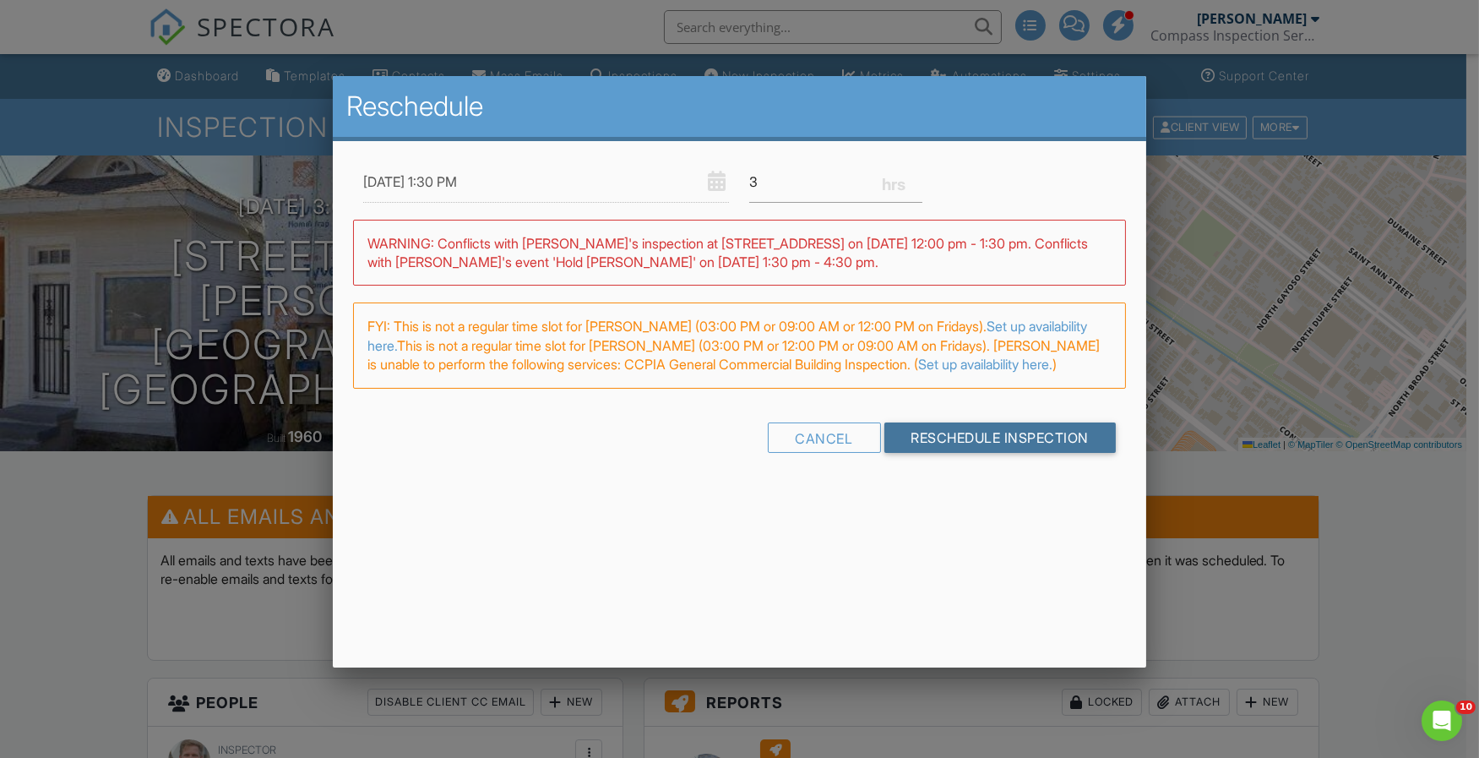
click at [997, 453] on input "Reschedule Inspection" at bounding box center [1001, 437] width 232 height 30
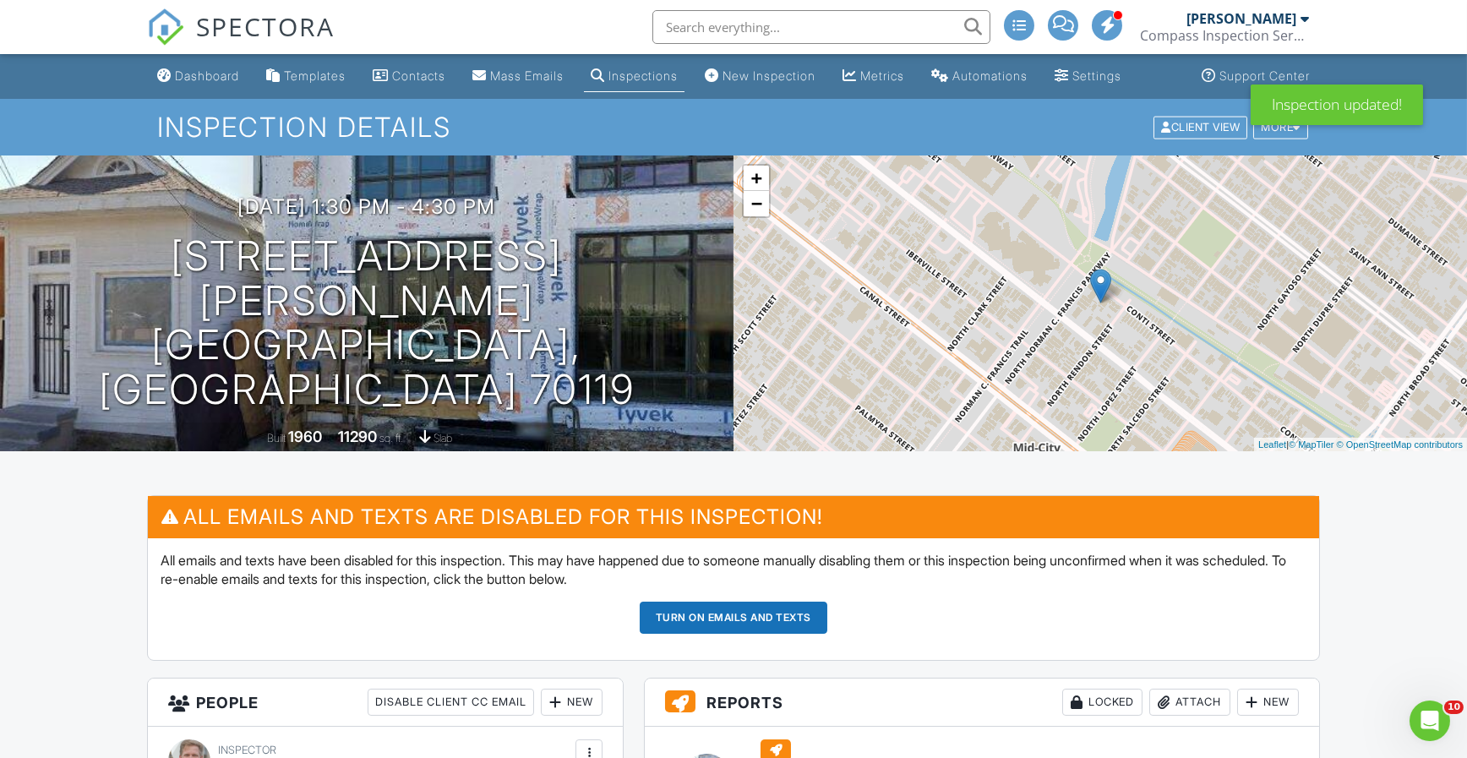
click at [237, 79] on div "Dashboard" at bounding box center [207, 75] width 64 height 14
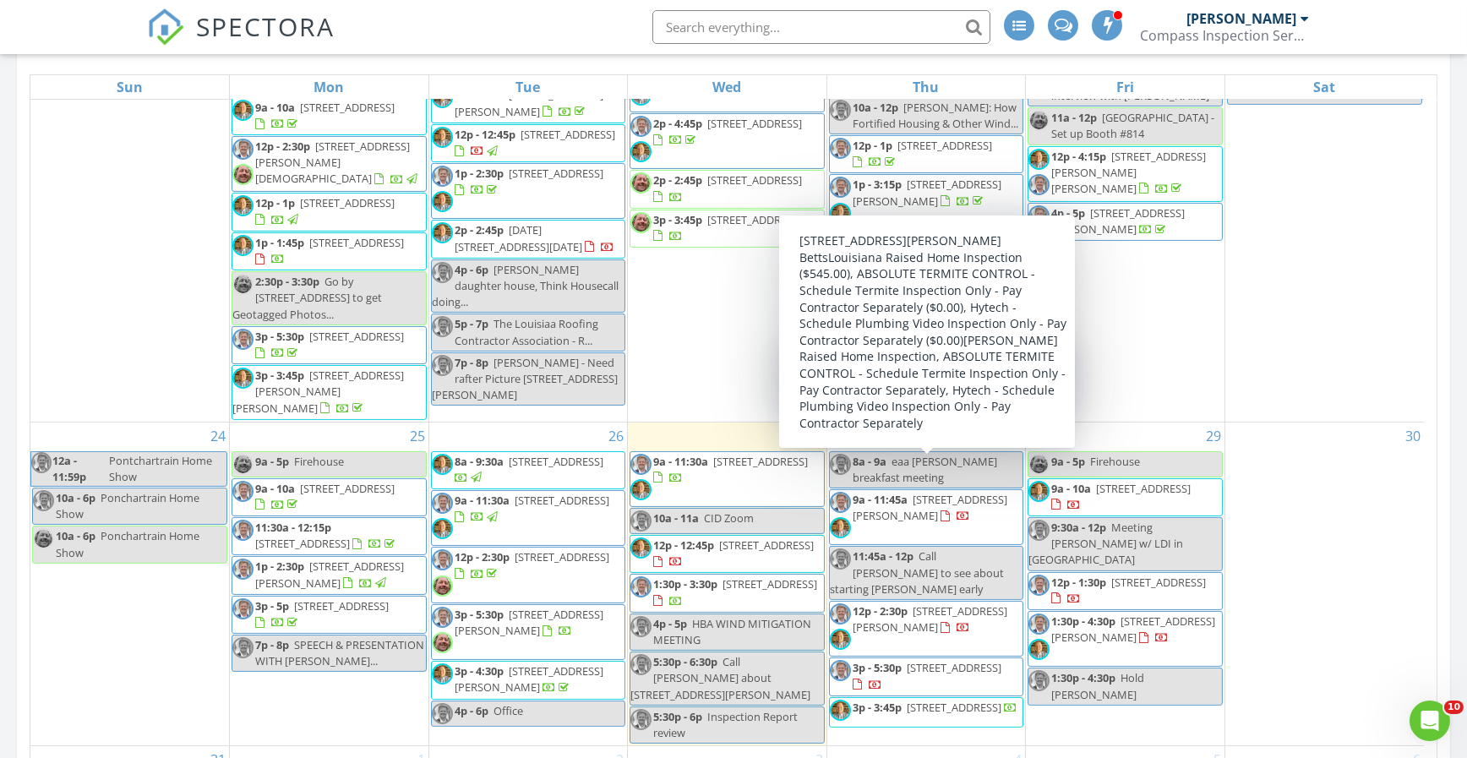
click at [1335, 436] on div "30" at bounding box center [1324, 583] width 199 height 323
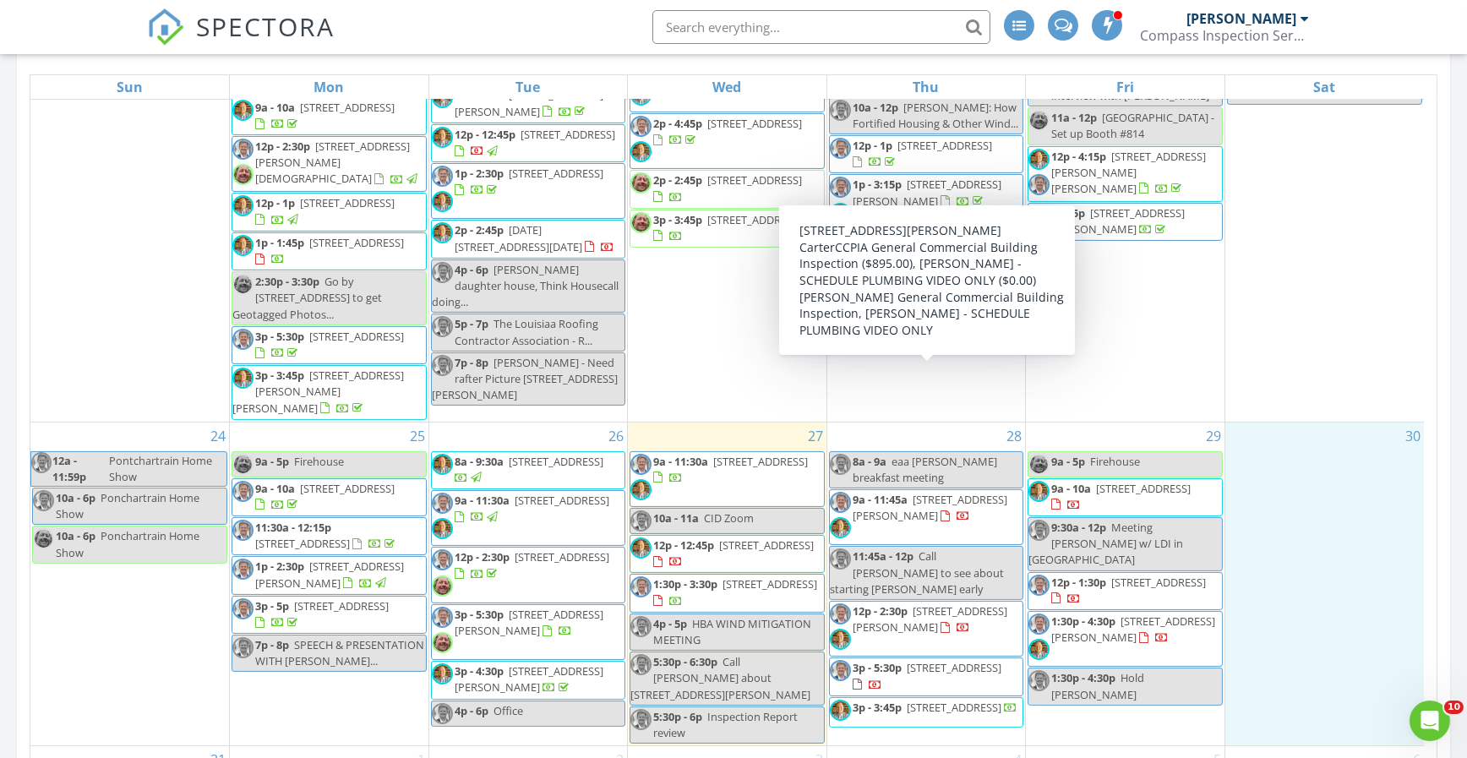
click at [874, 492] on span "9a - 11:45a" at bounding box center [880, 499] width 55 height 15
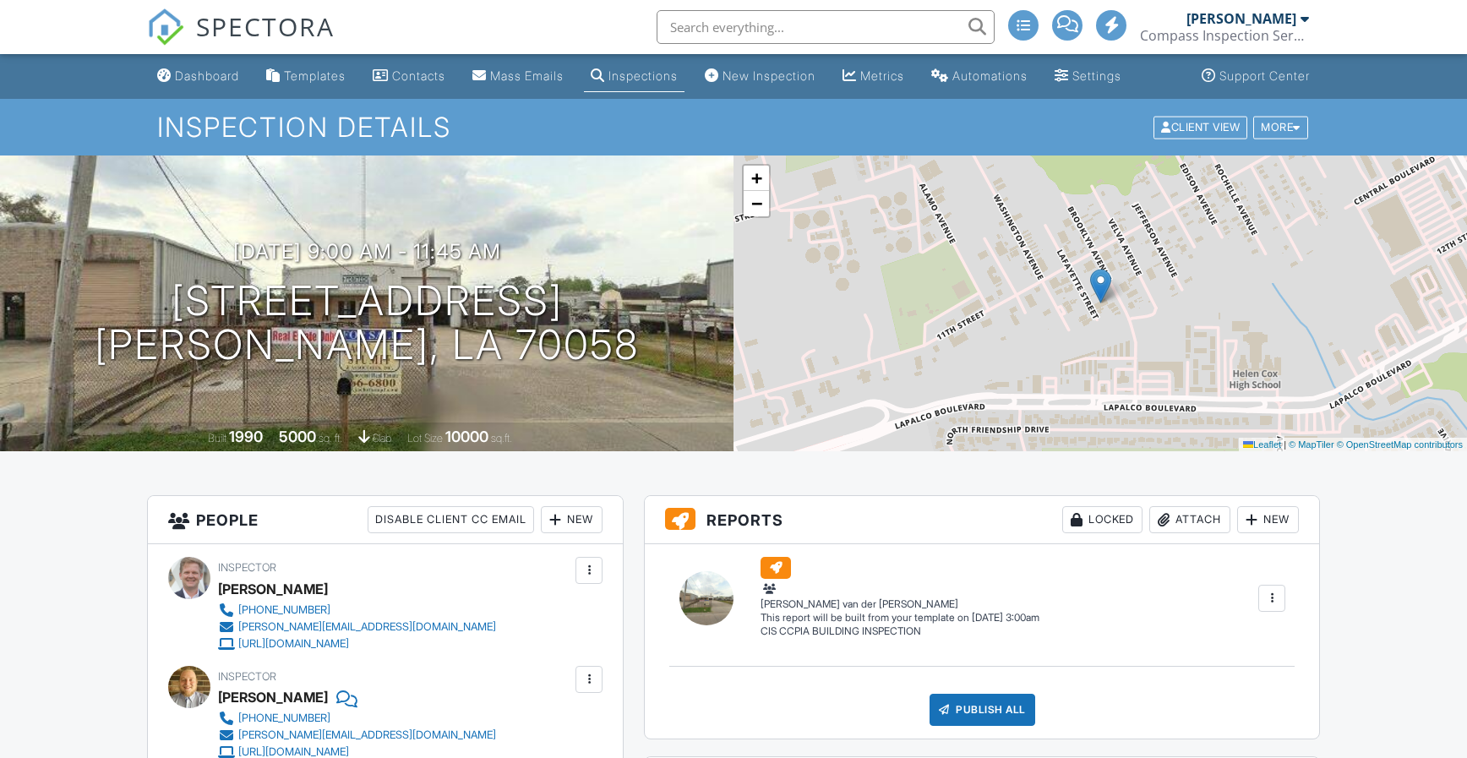
click at [557, 511] on div at bounding box center [555, 519] width 17 height 17
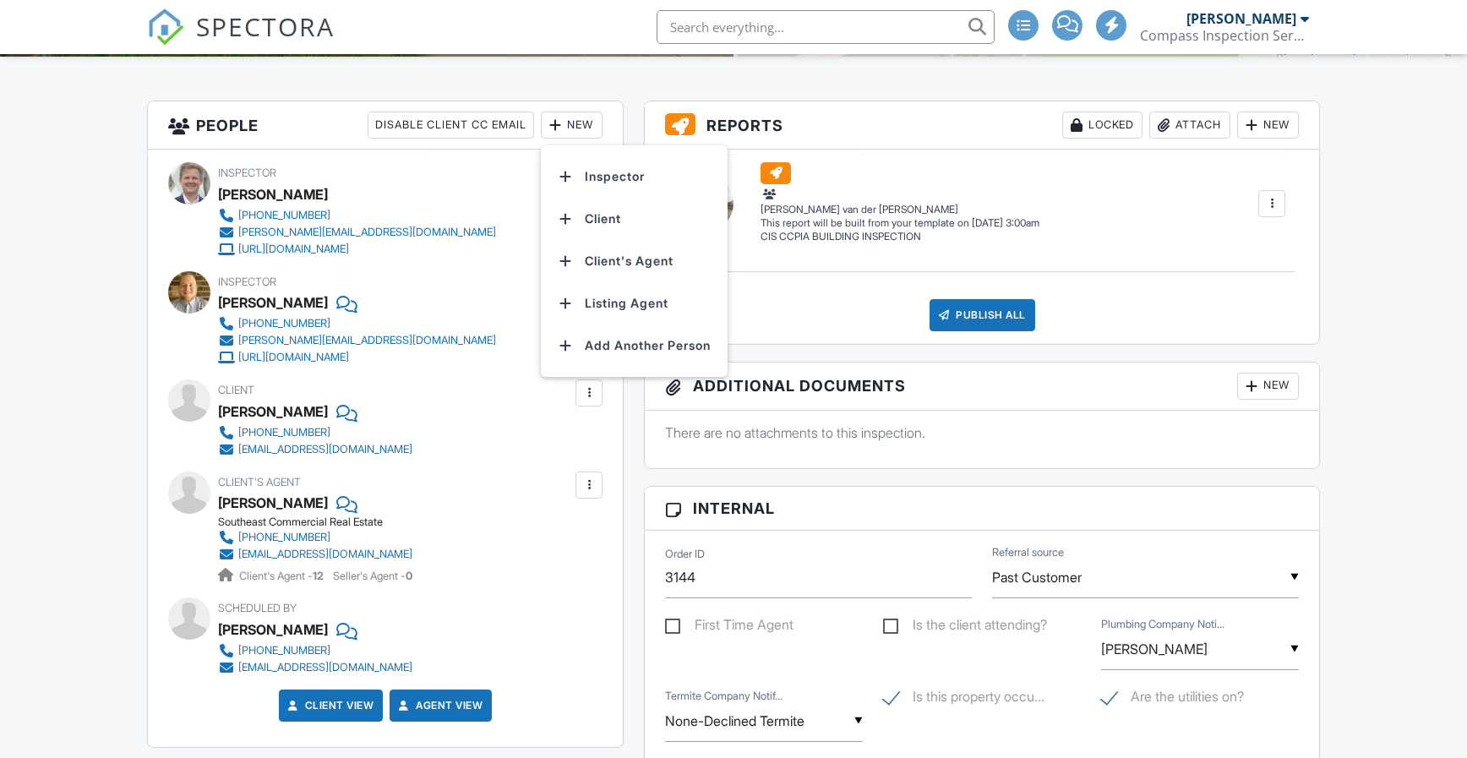
click at [629, 183] on li "Inspector" at bounding box center [634, 176] width 166 height 42
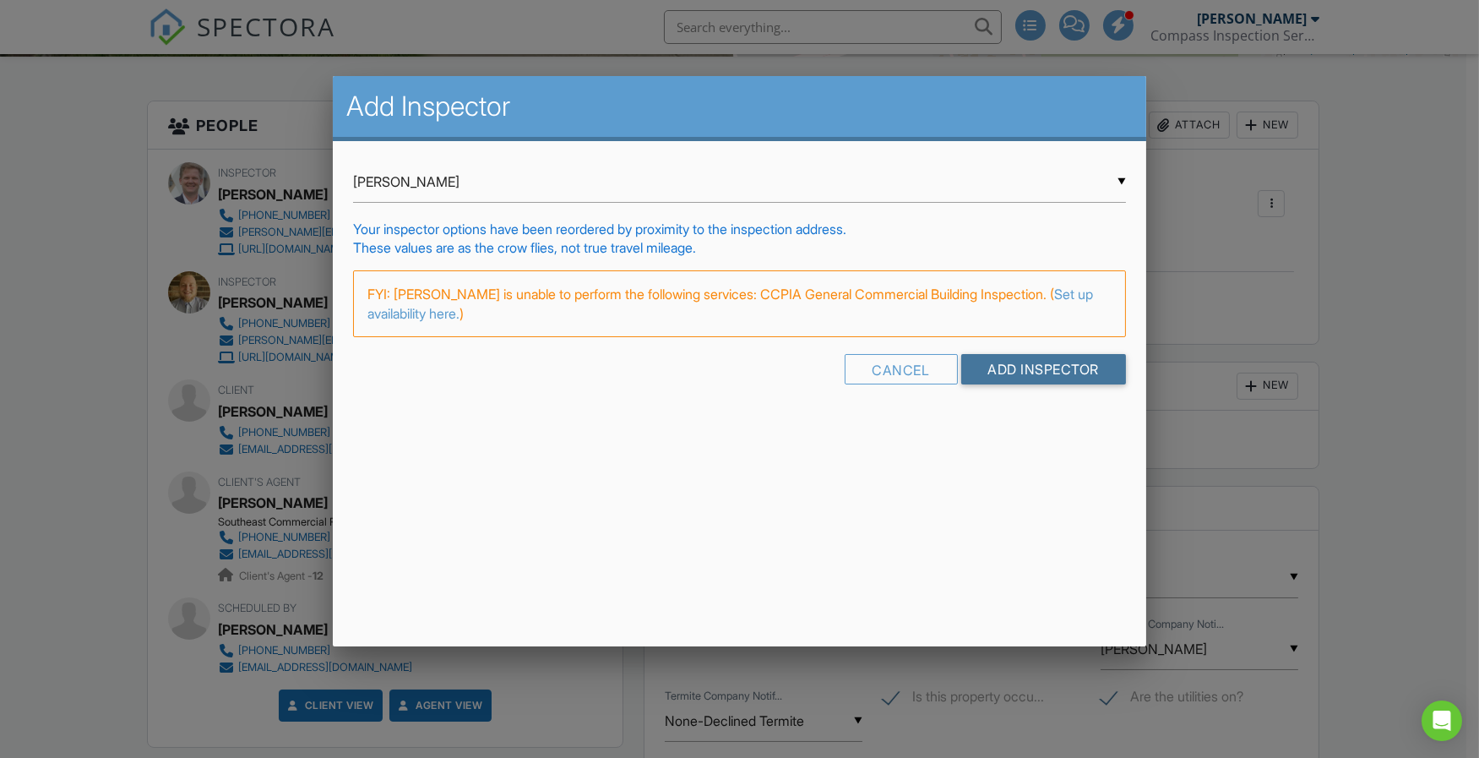
click at [1006, 378] on input "Add Inspector" at bounding box center [1045, 369] width 166 height 30
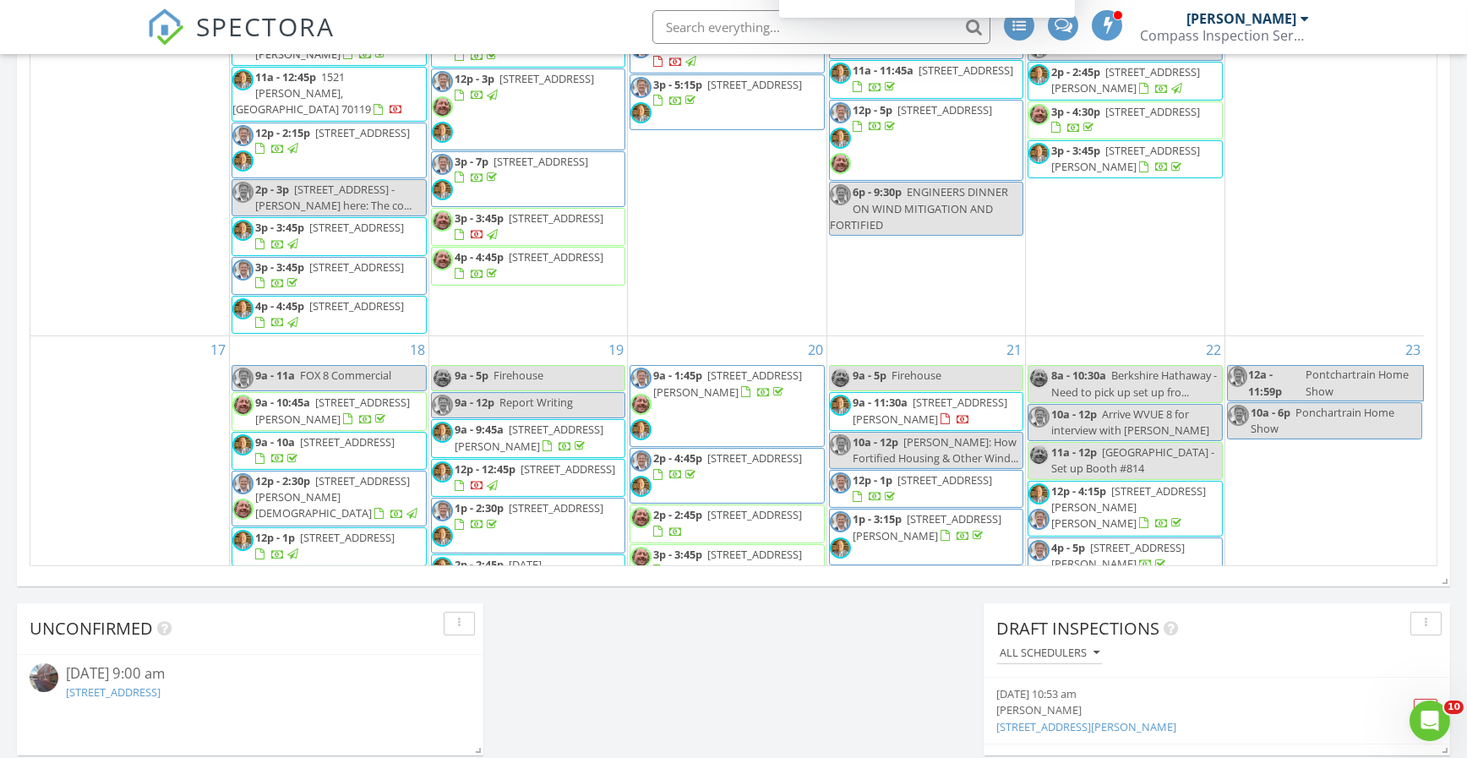
scroll to position [1183, 0]
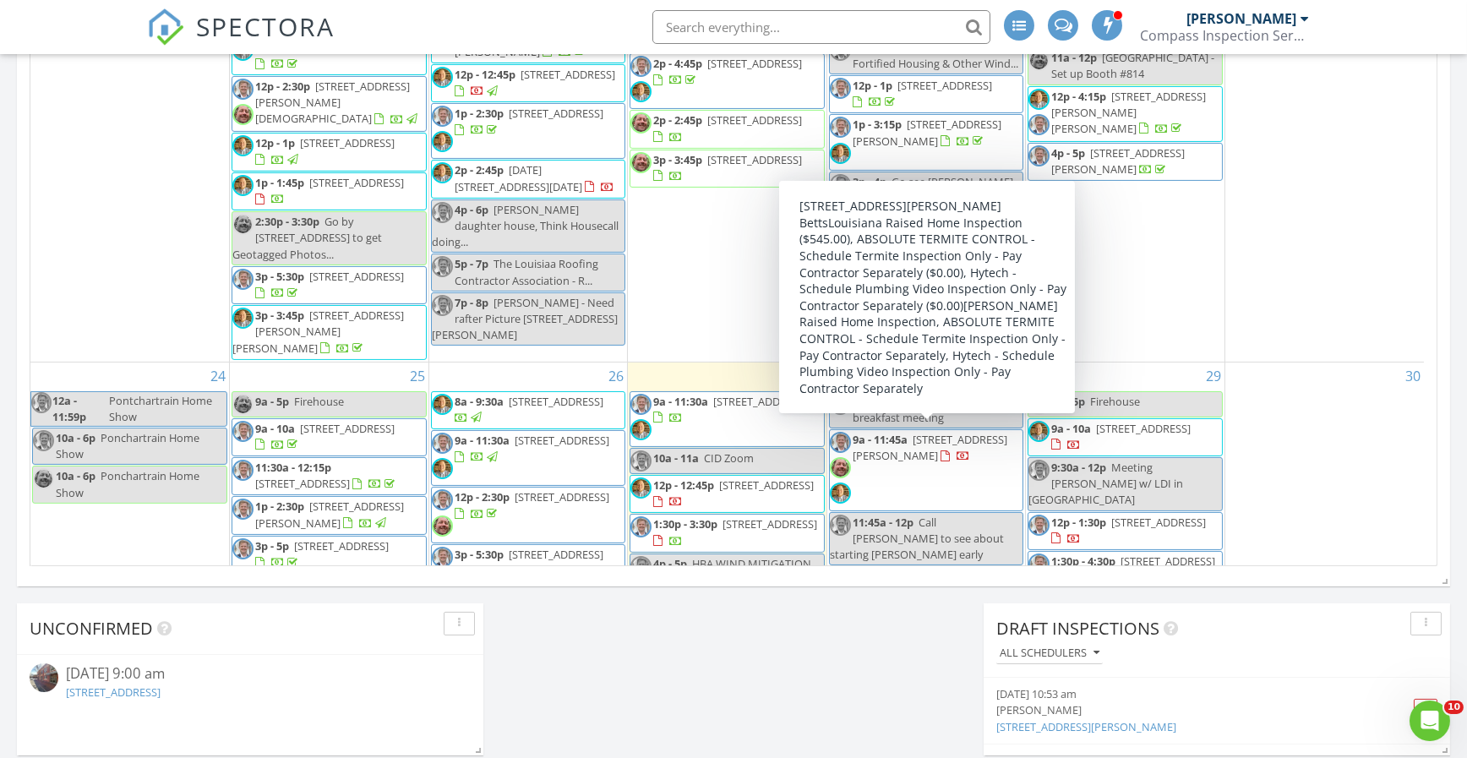
click at [869, 569] on span "8012 Cohn St, New Orleans 70118" at bounding box center [930, 584] width 155 height 31
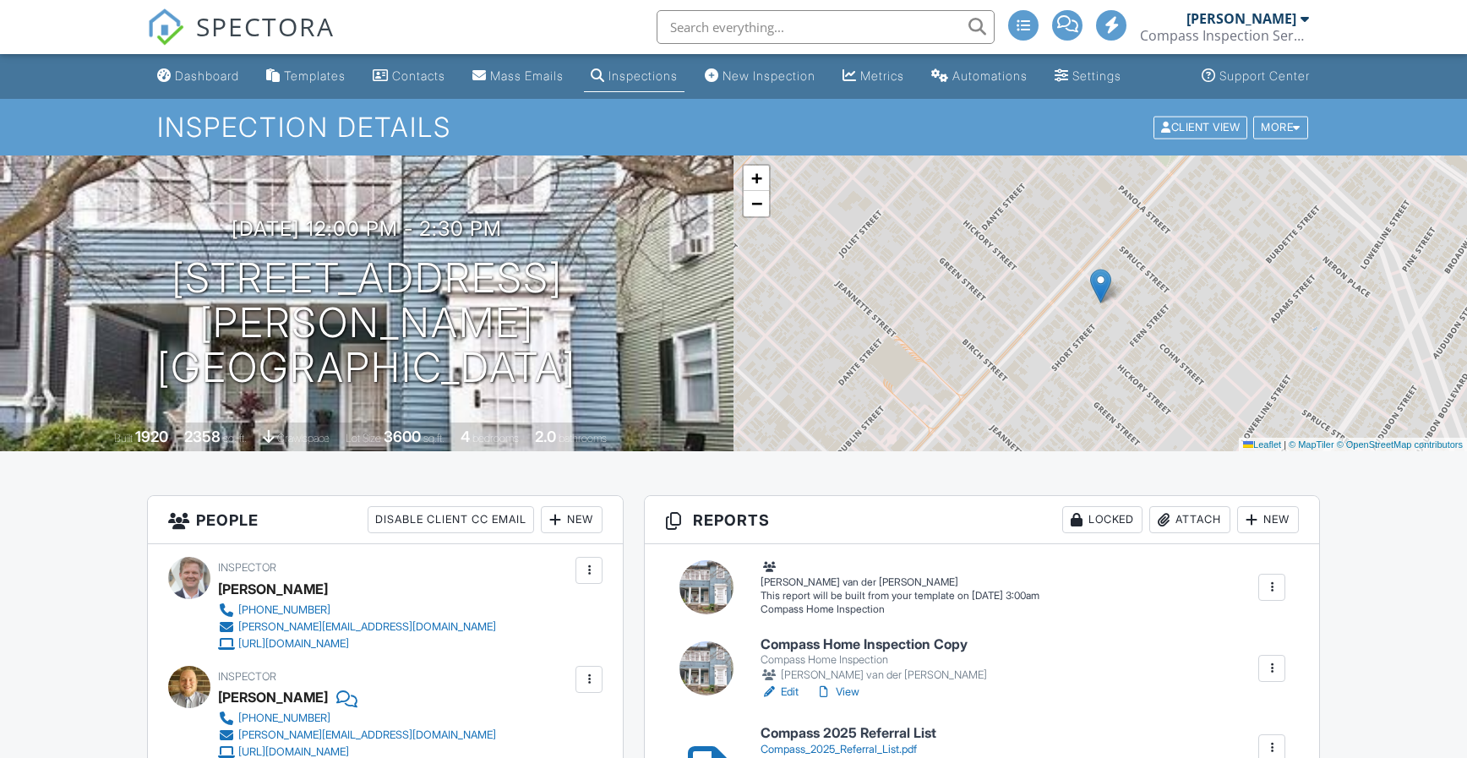
scroll to position [395, 0]
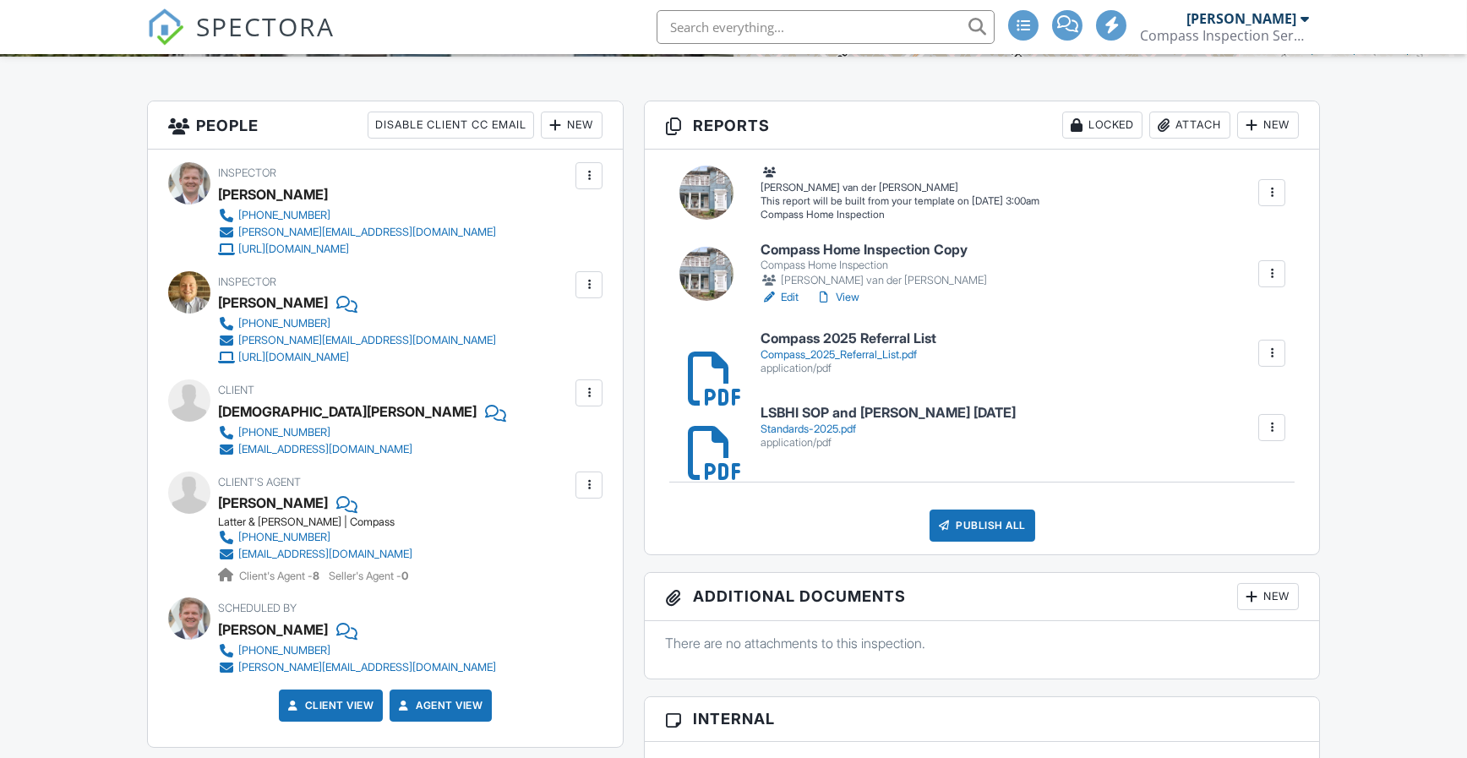
click at [560, 123] on div at bounding box center [555, 125] width 17 height 17
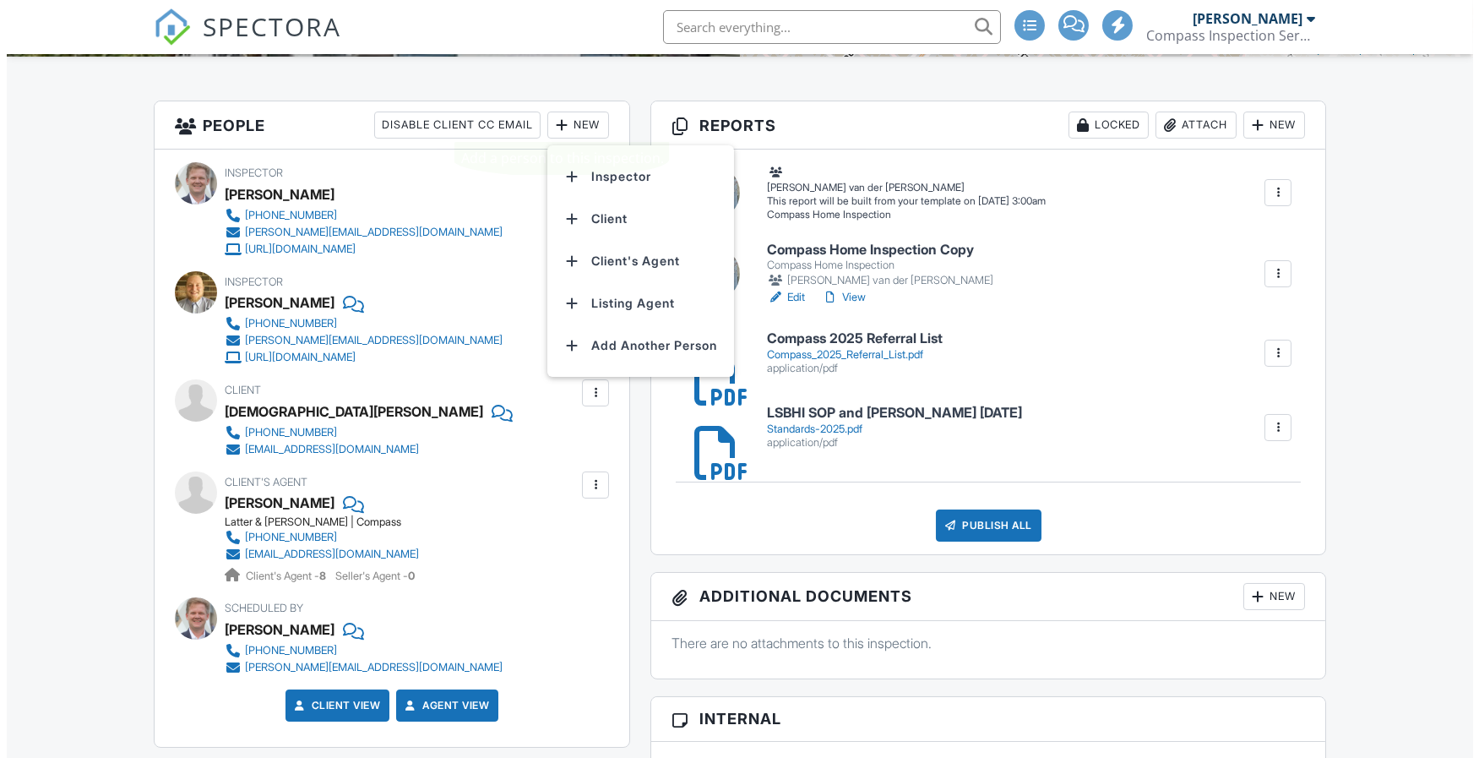
scroll to position [0, 0]
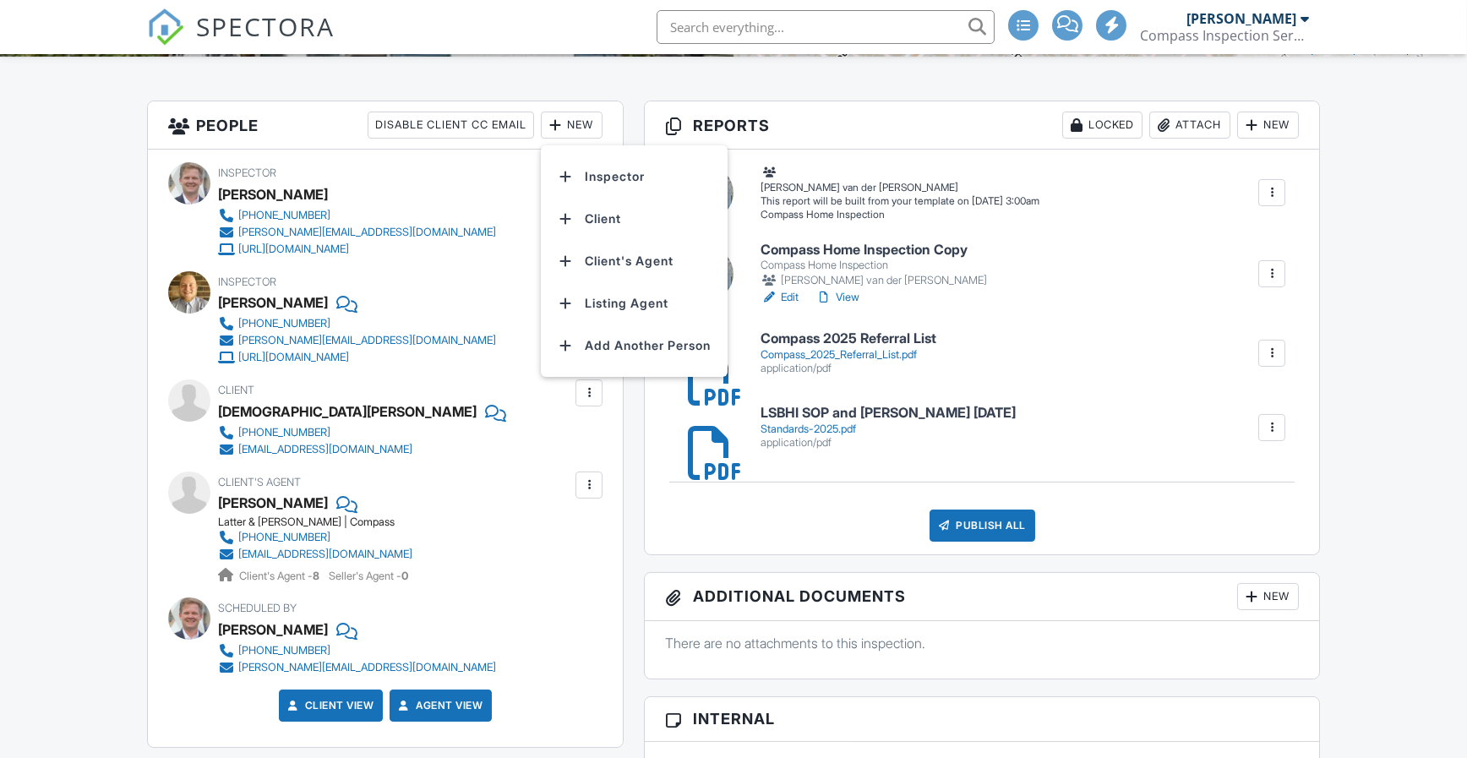
click at [667, 172] on li "Inspector" at bounding box center [634, 176] width 166 height 42
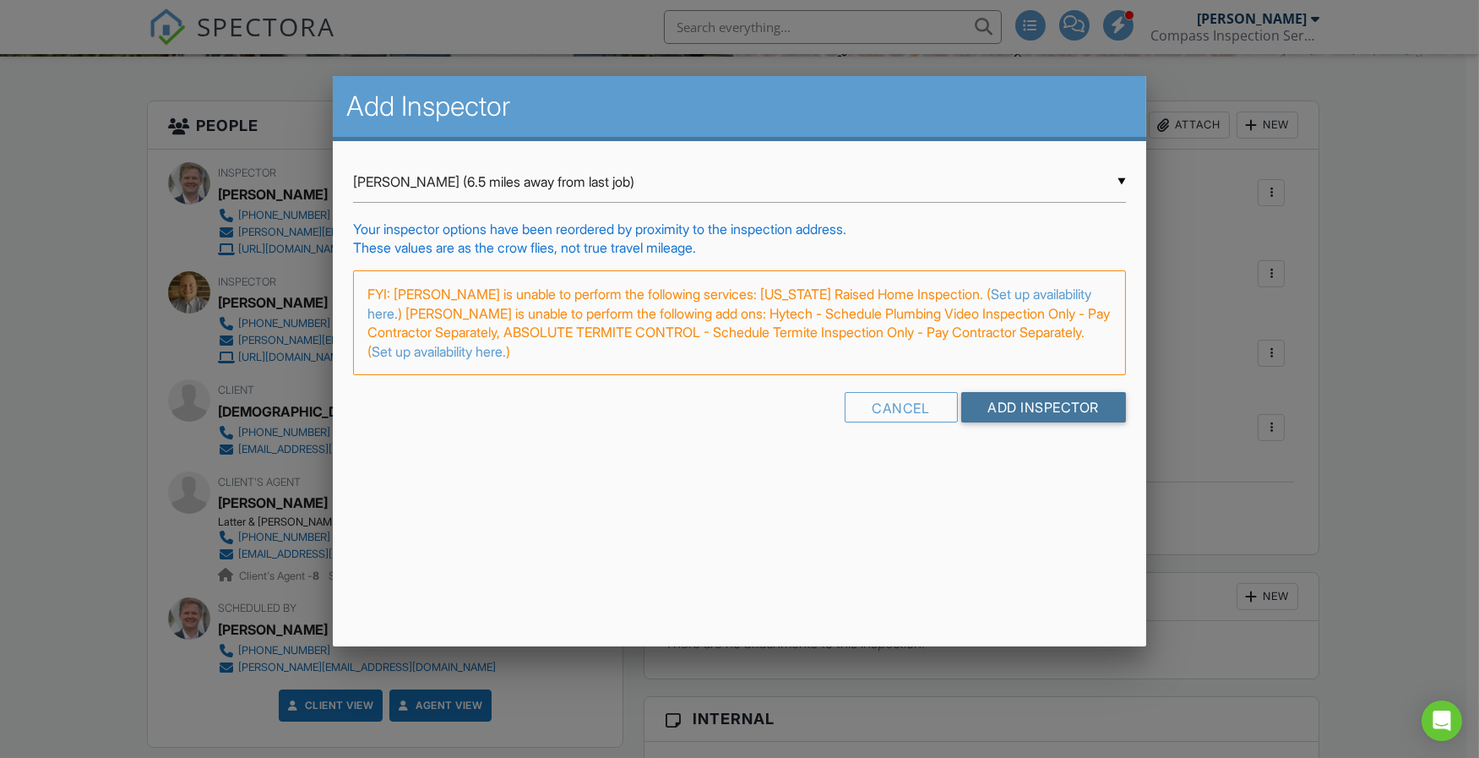
click at [1027, 413] on input "Add Inspector" at bounding box center [1045, 407] width 166 height 30
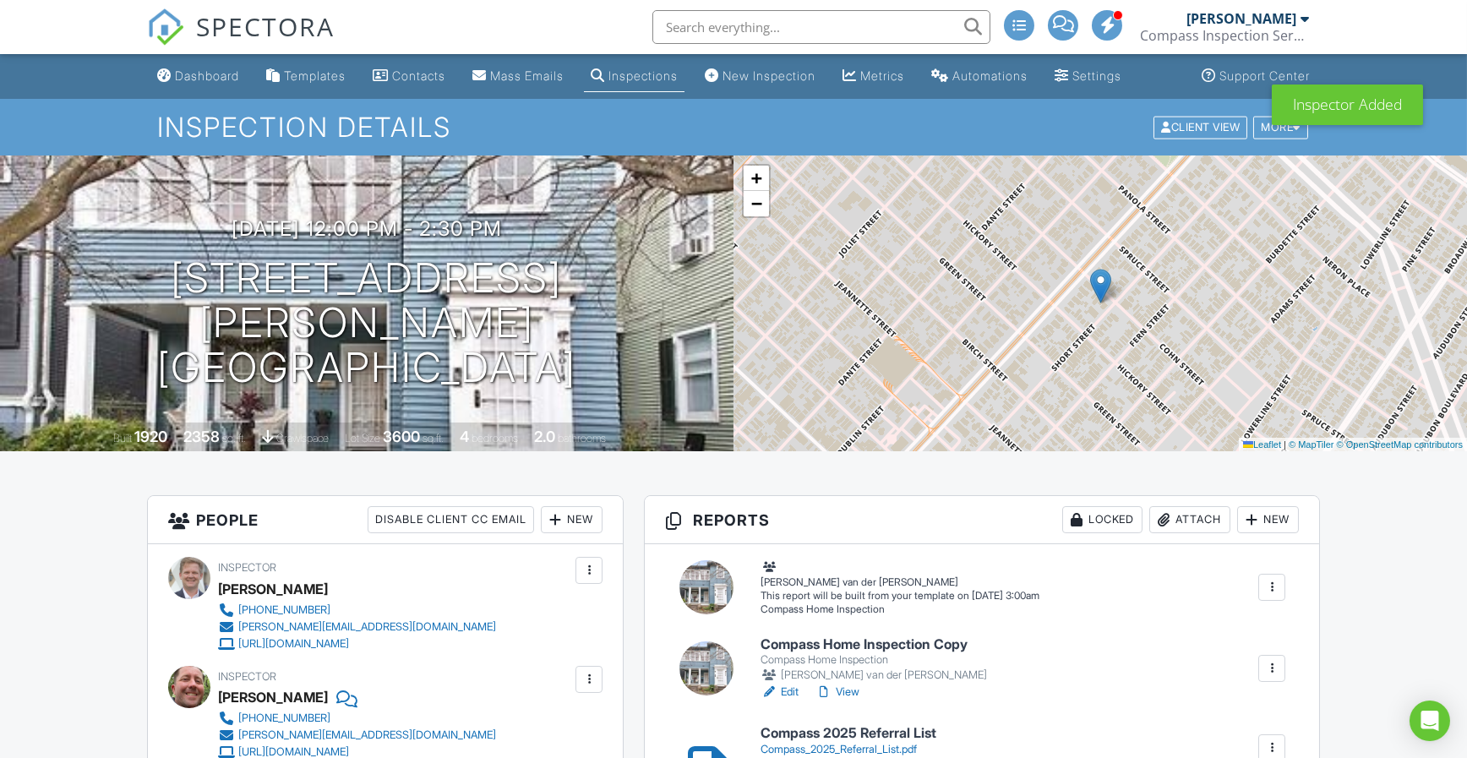
click at [227, 85] on link "Dashboard" at bounding box center [197, 76] width 95 height 31
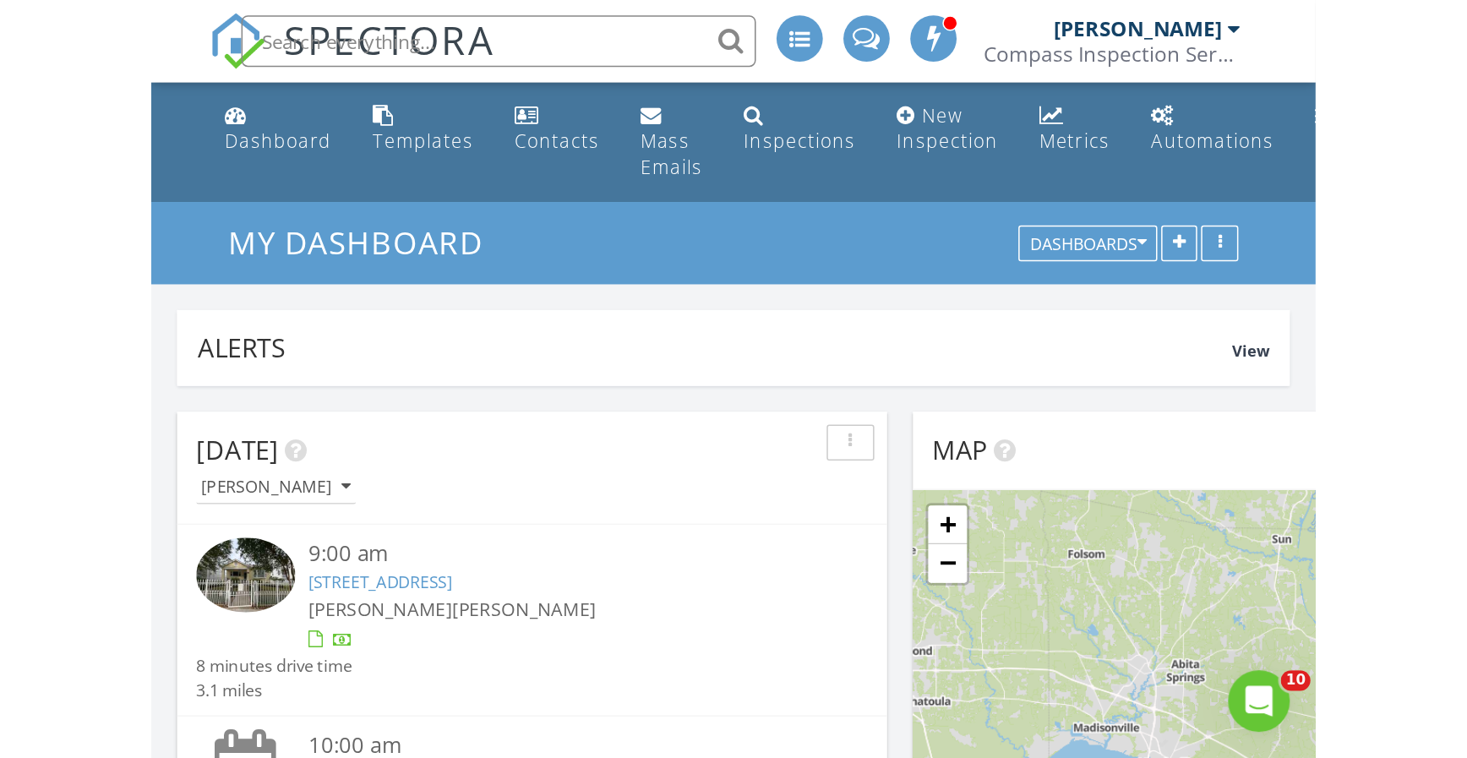
scroll to position [1563, 1493]
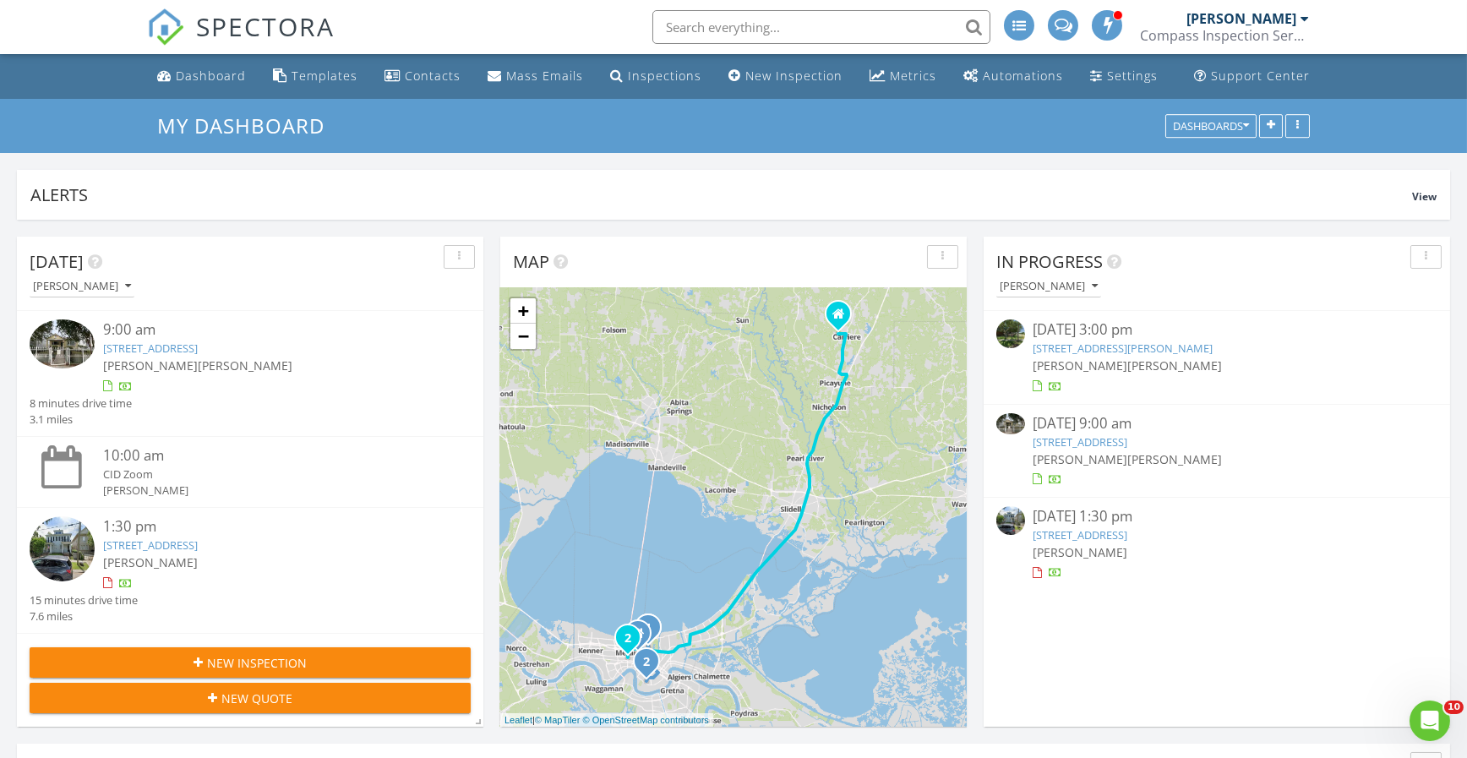
click at [679, 29] on input "text" at bounding box center [821, 27] width 338 height 34
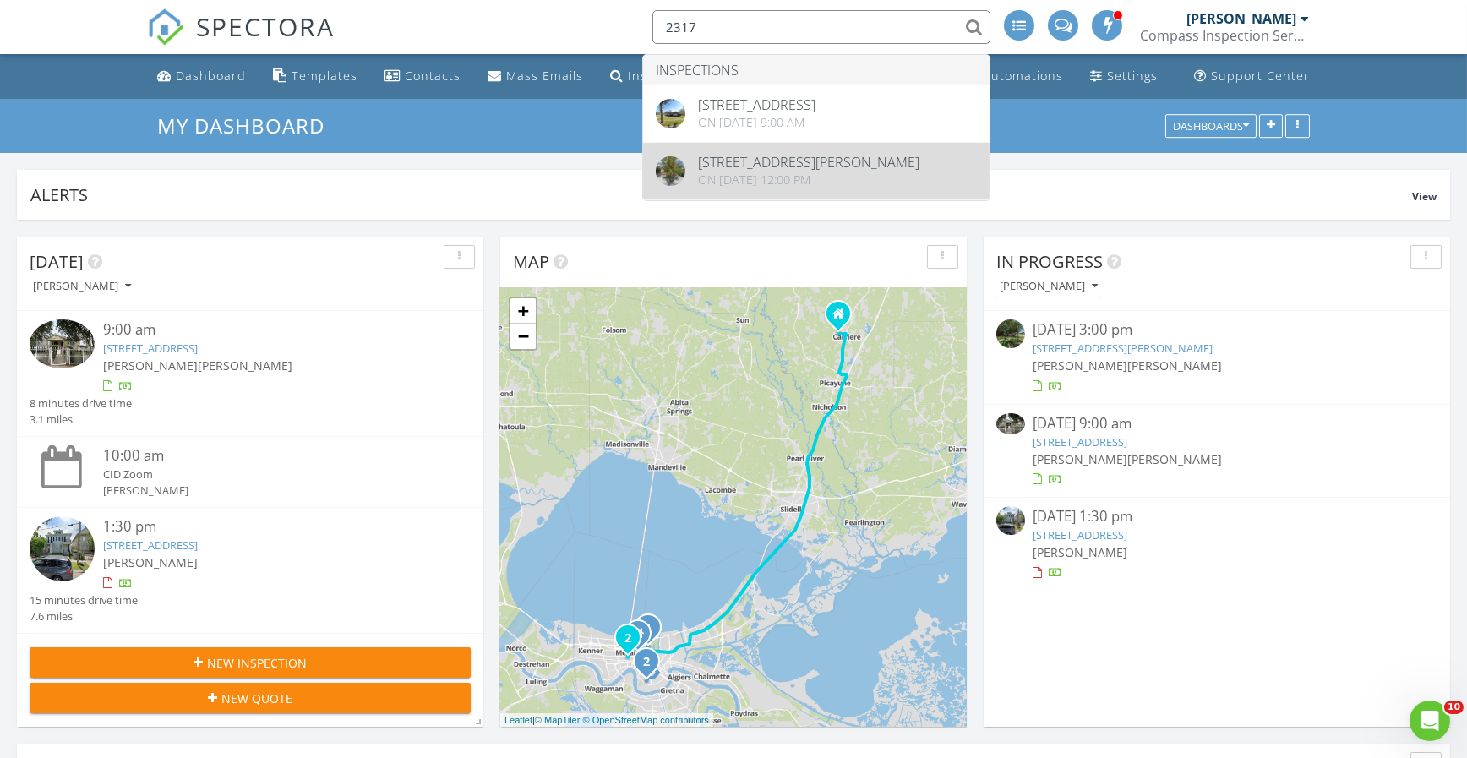
type input "2317"
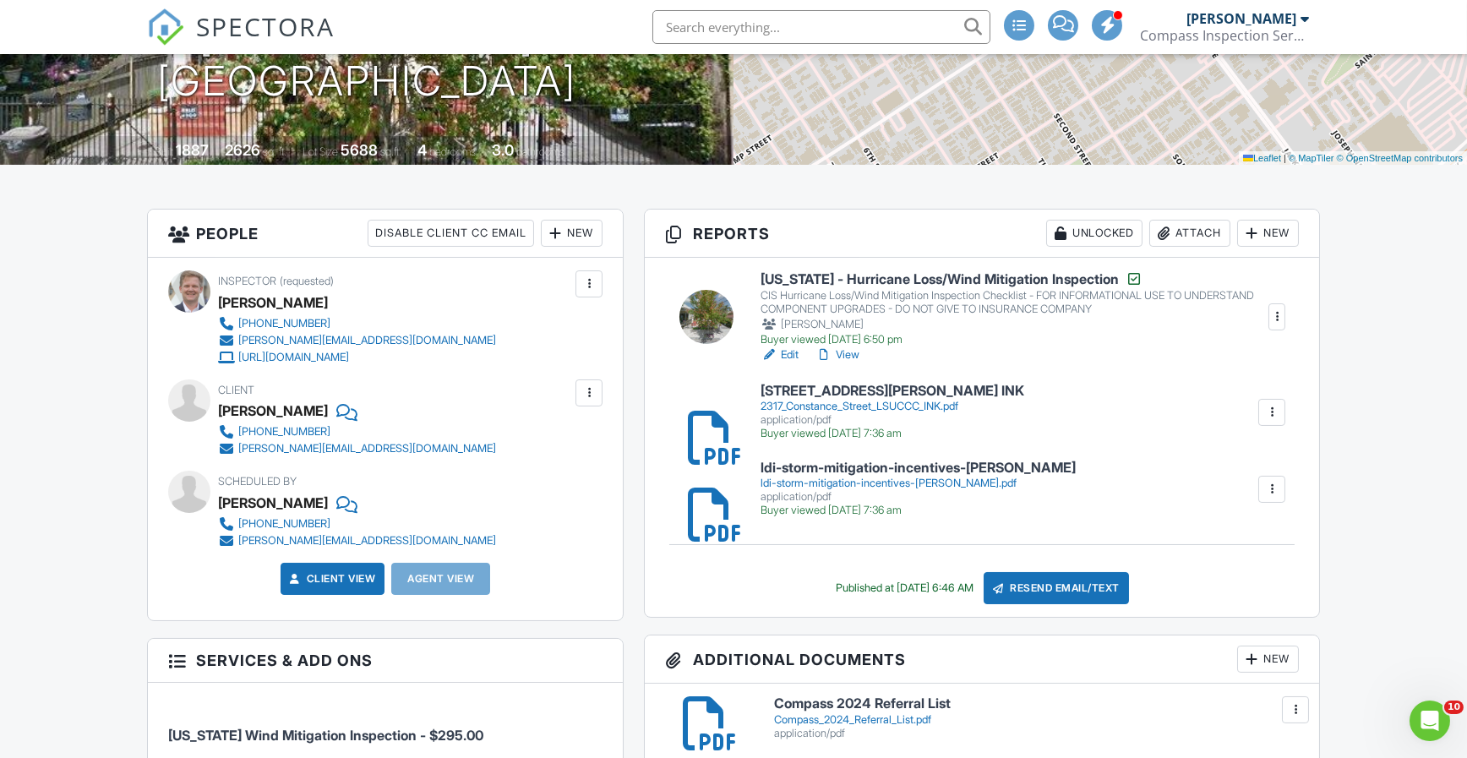
scroll to position [395, 0]
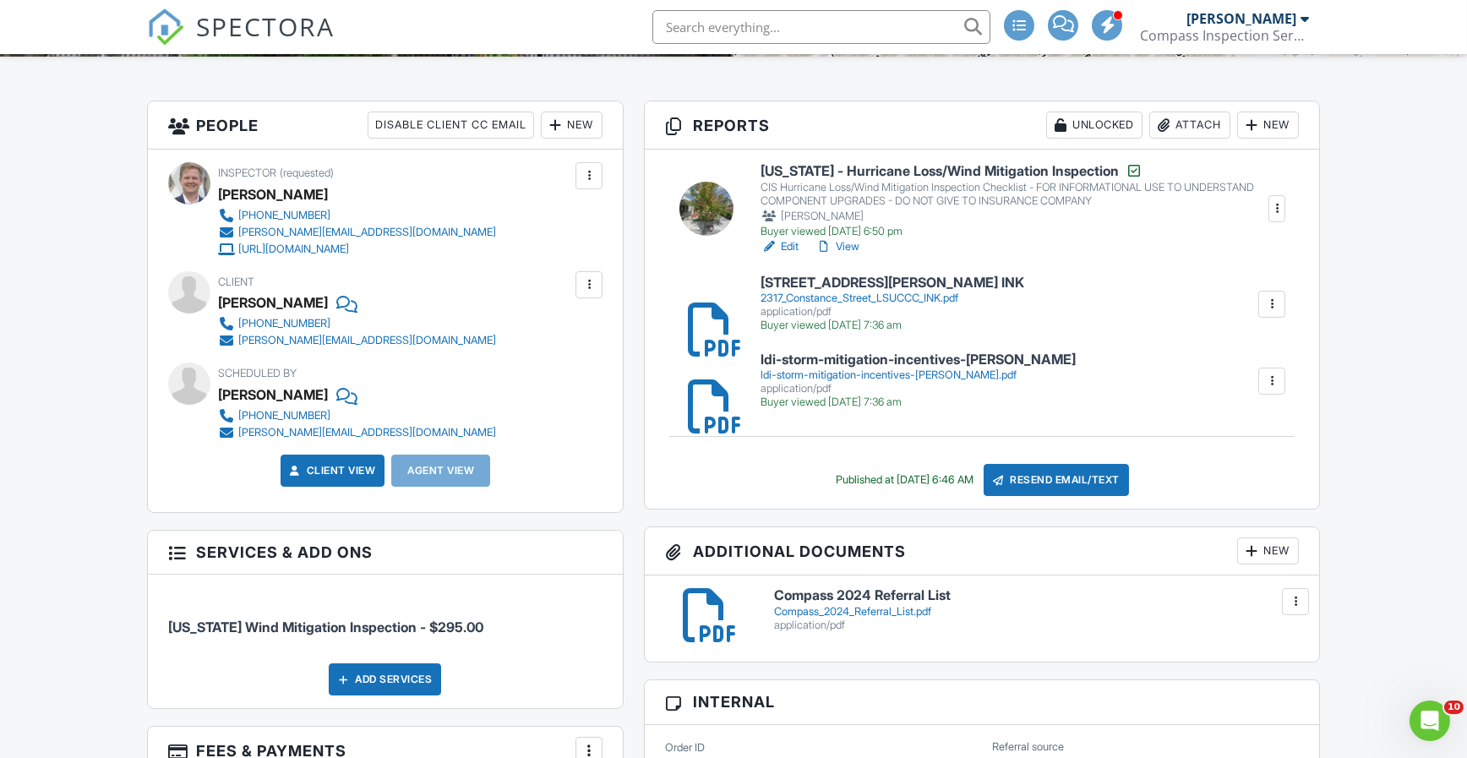
click at [955, 168] on h6 "Louisiana - Hurricane Loss/Wind Mitigation Inspection" at bounding box center [1013, 170] width 506 height 17
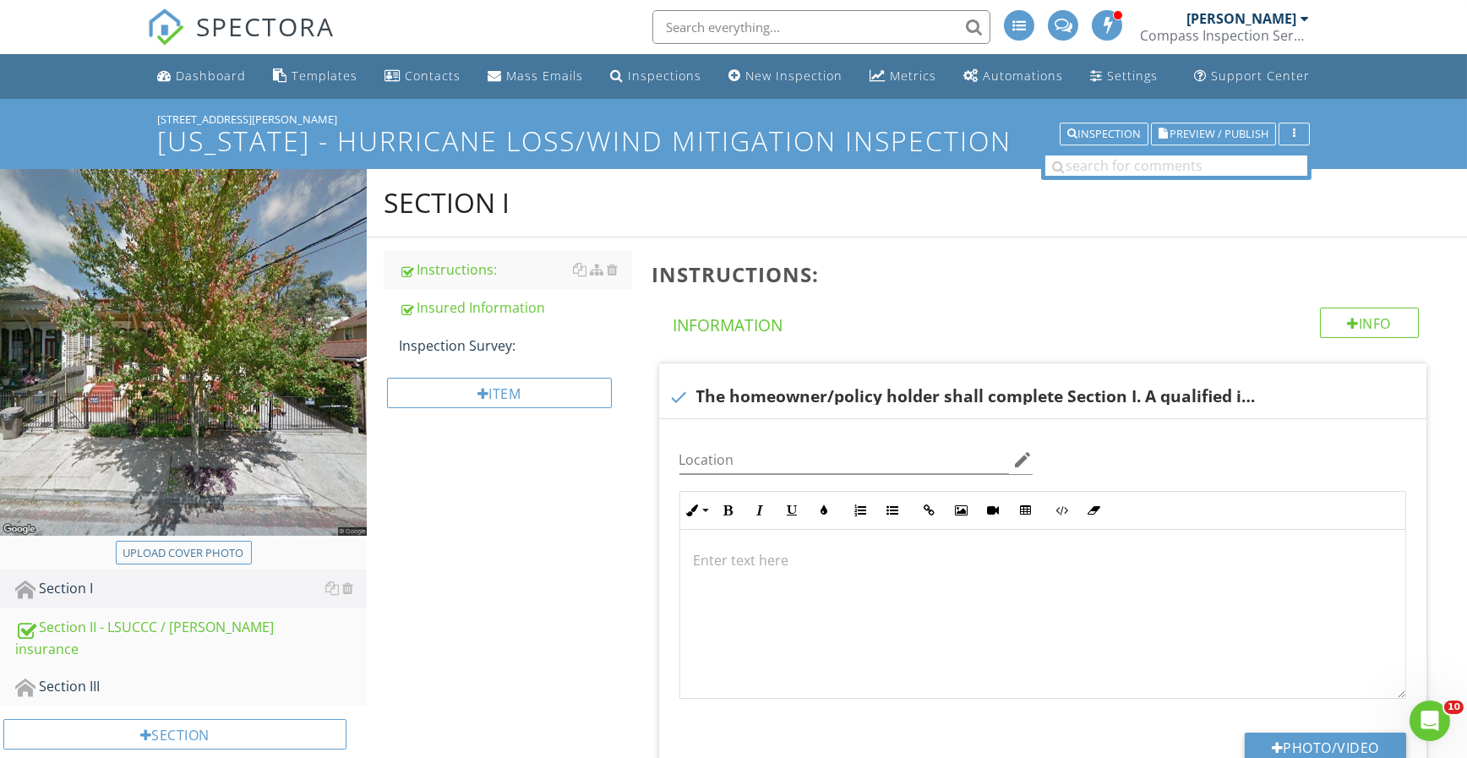
click at [165, 632] on div "Section II - LSUCCC / Acord insurance" at bounding box center [190, 638] width 351 height 42
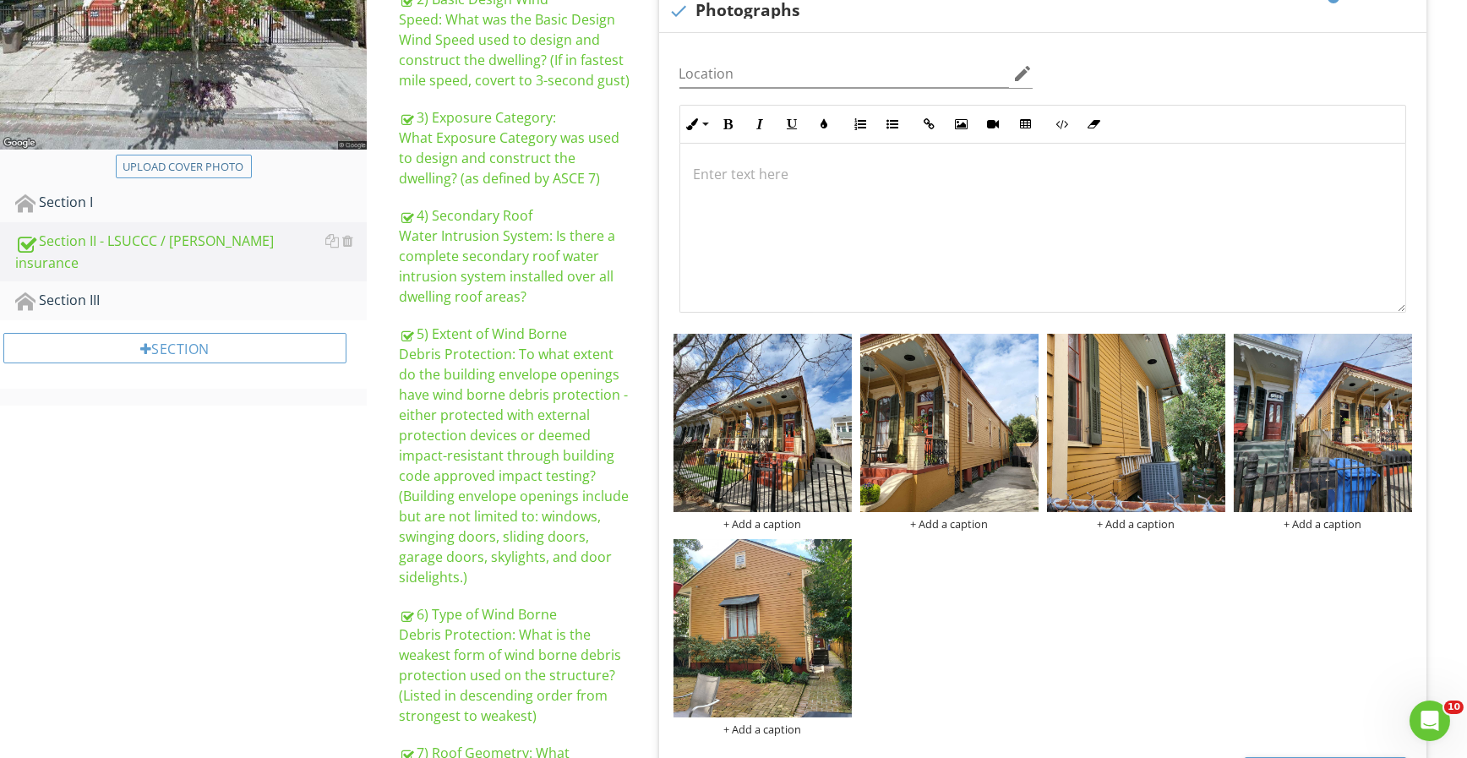
scroll to position [395, 0]
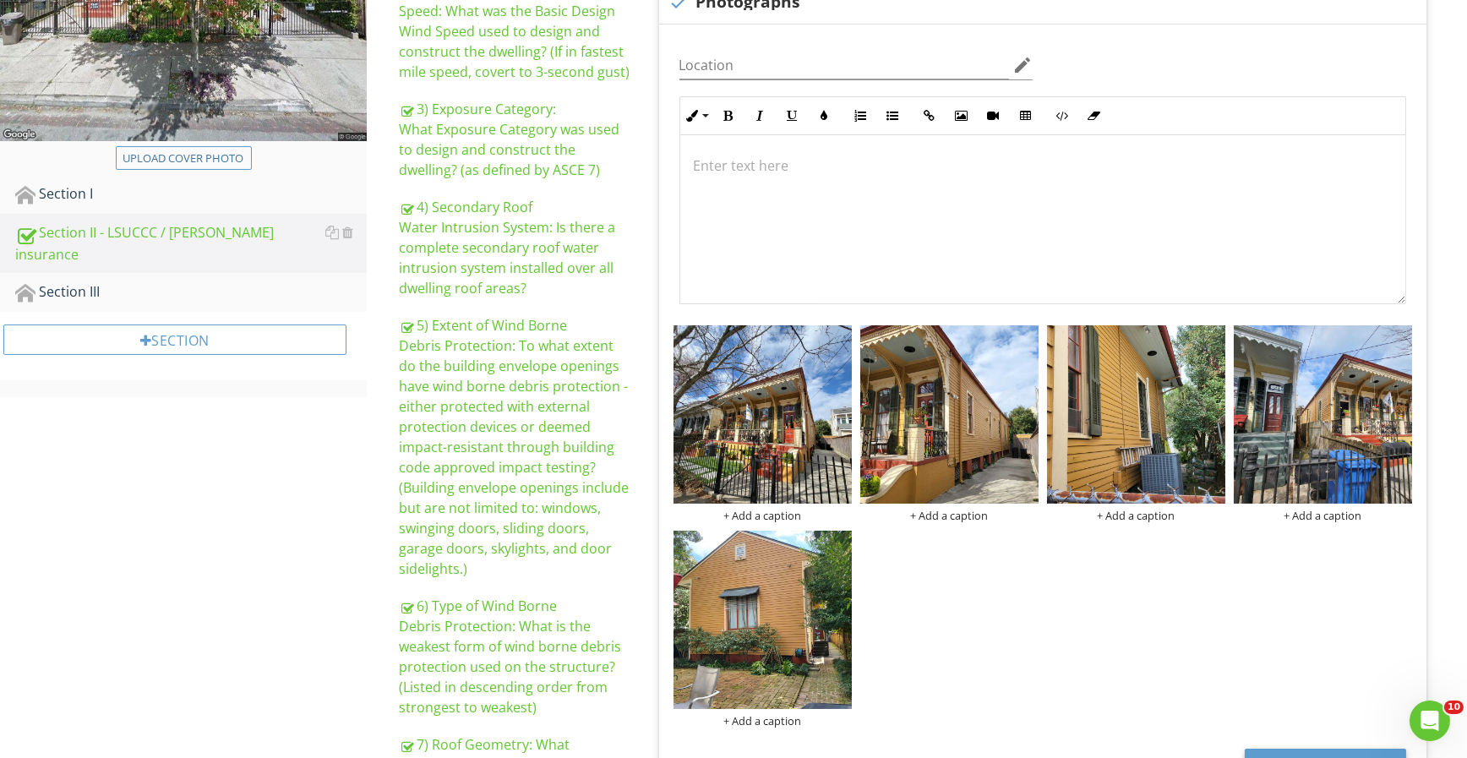
click at [793, 630] on img at bounding box center [762, 620] width 178 height 178
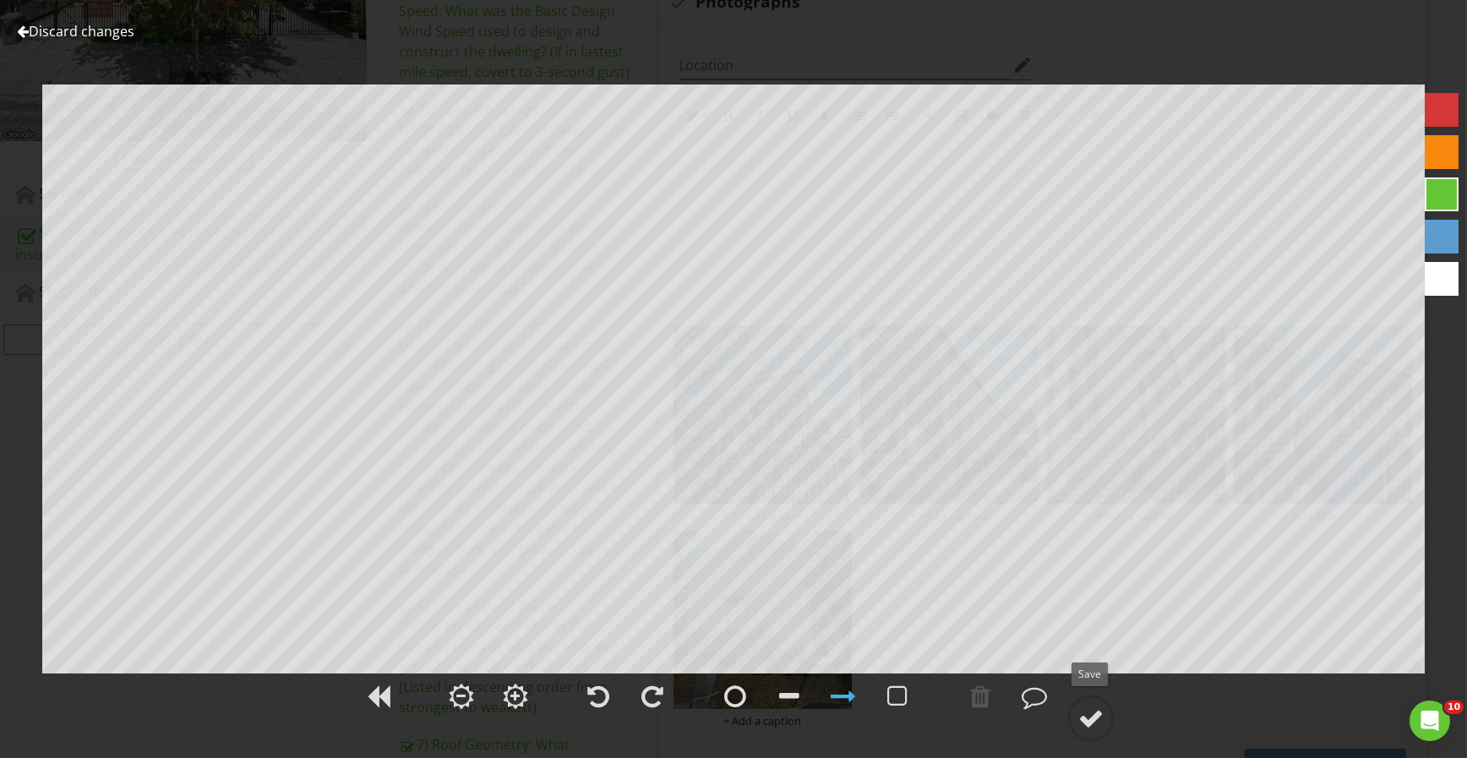
click at [1099, 711] on div at bounding box center [1090, 718] width 25 height 25
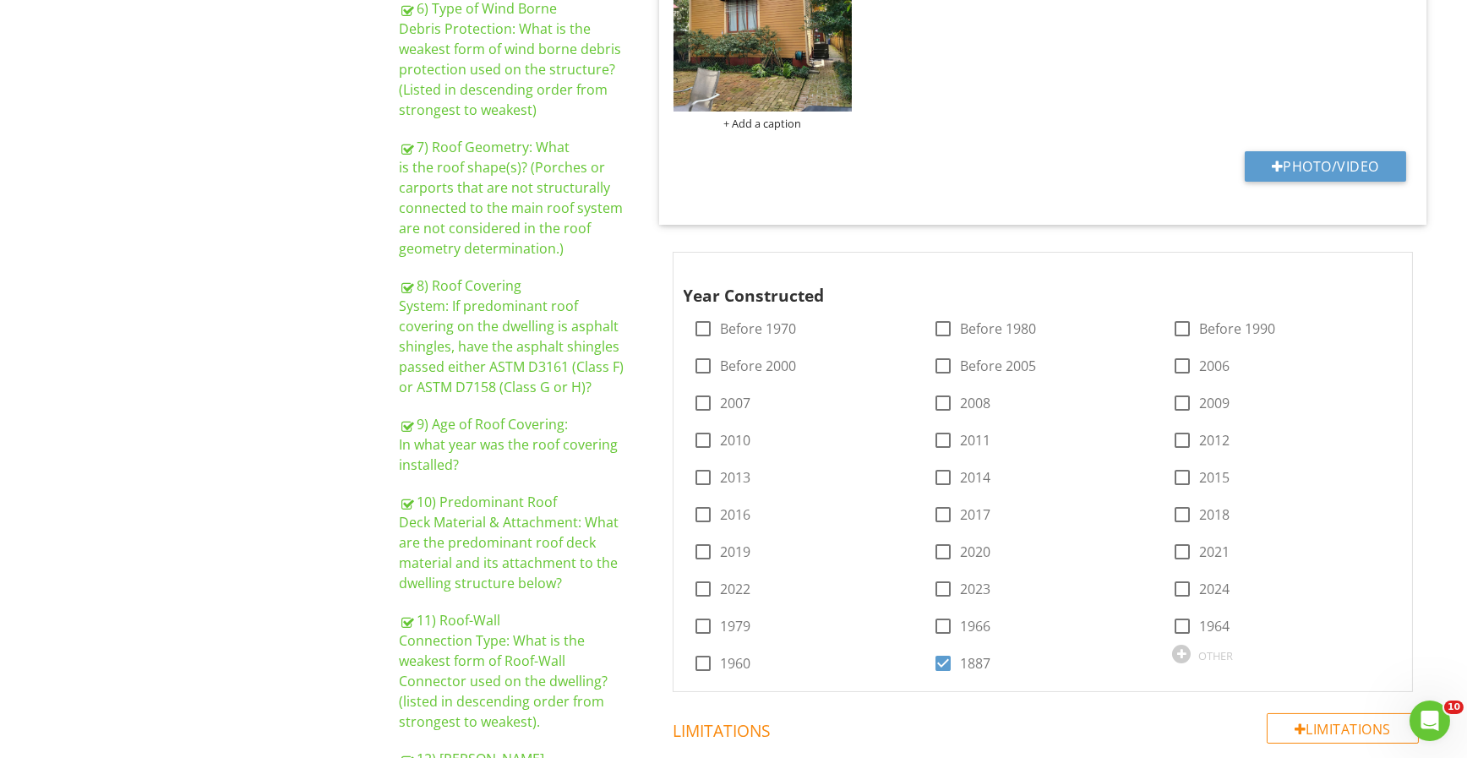
scroll to position [1183, 0]
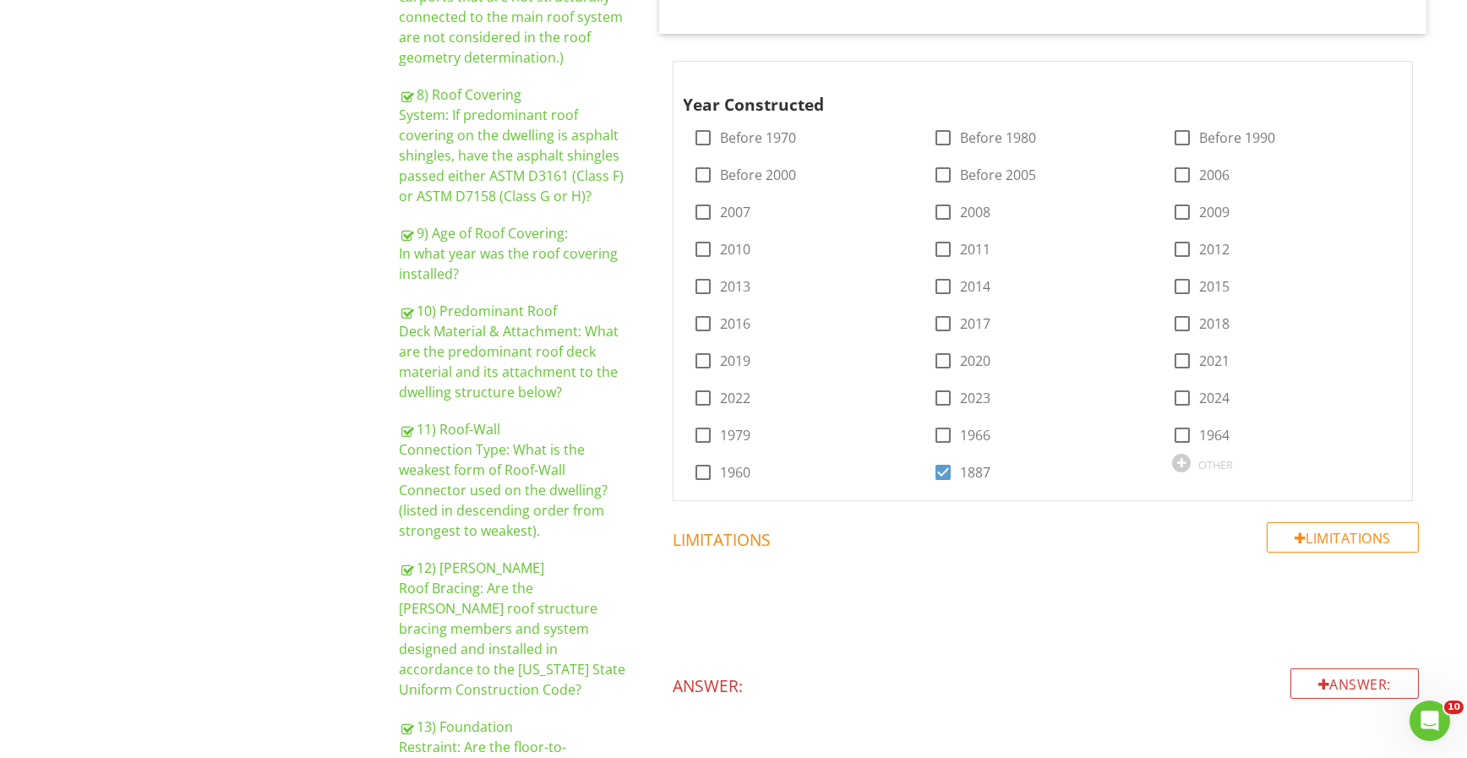
click at [522, 335] on div "10) Predominant Roof Deck Material & Attachment: What are the predominant roof …" at bounding box center [515, 351] width 233 height 101
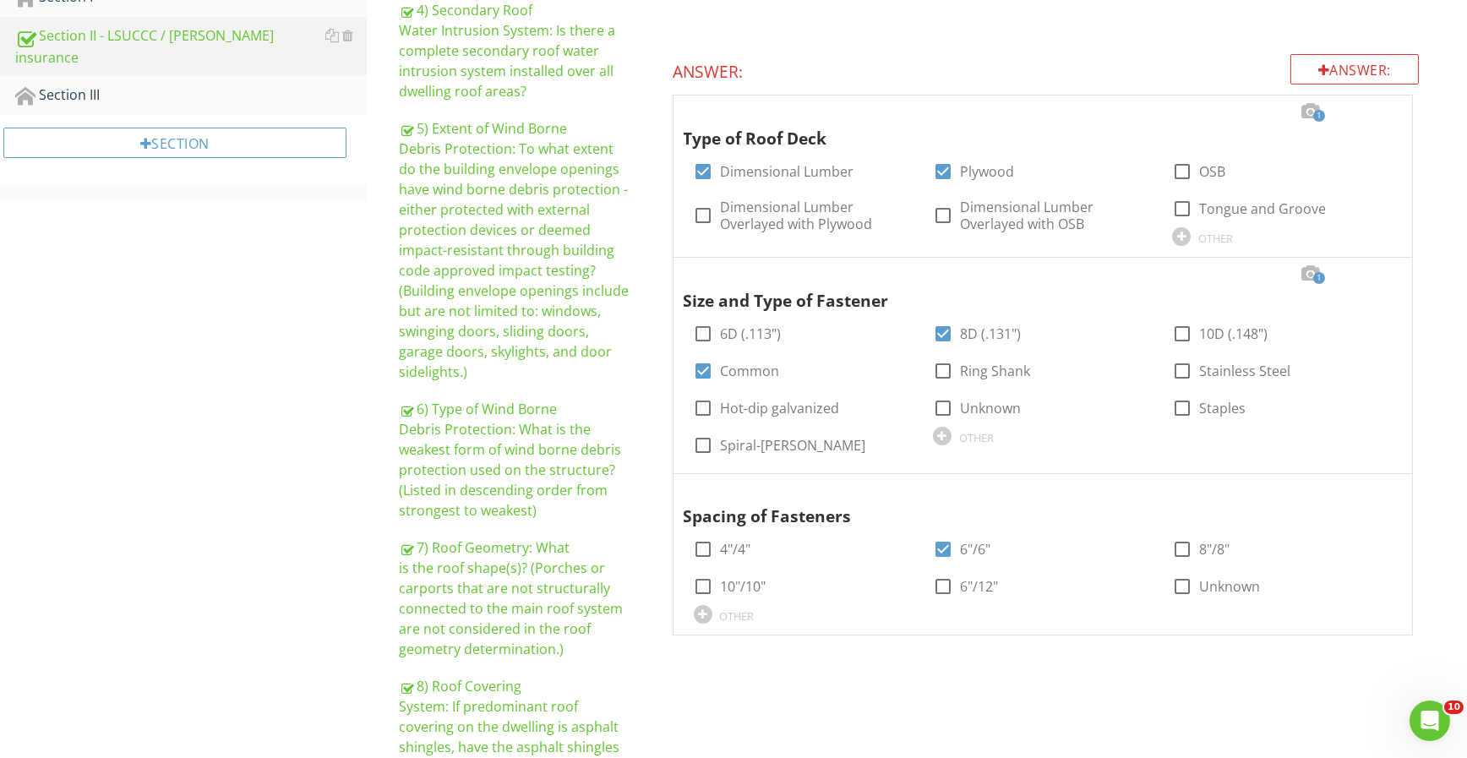
scroll to position [985, 0]
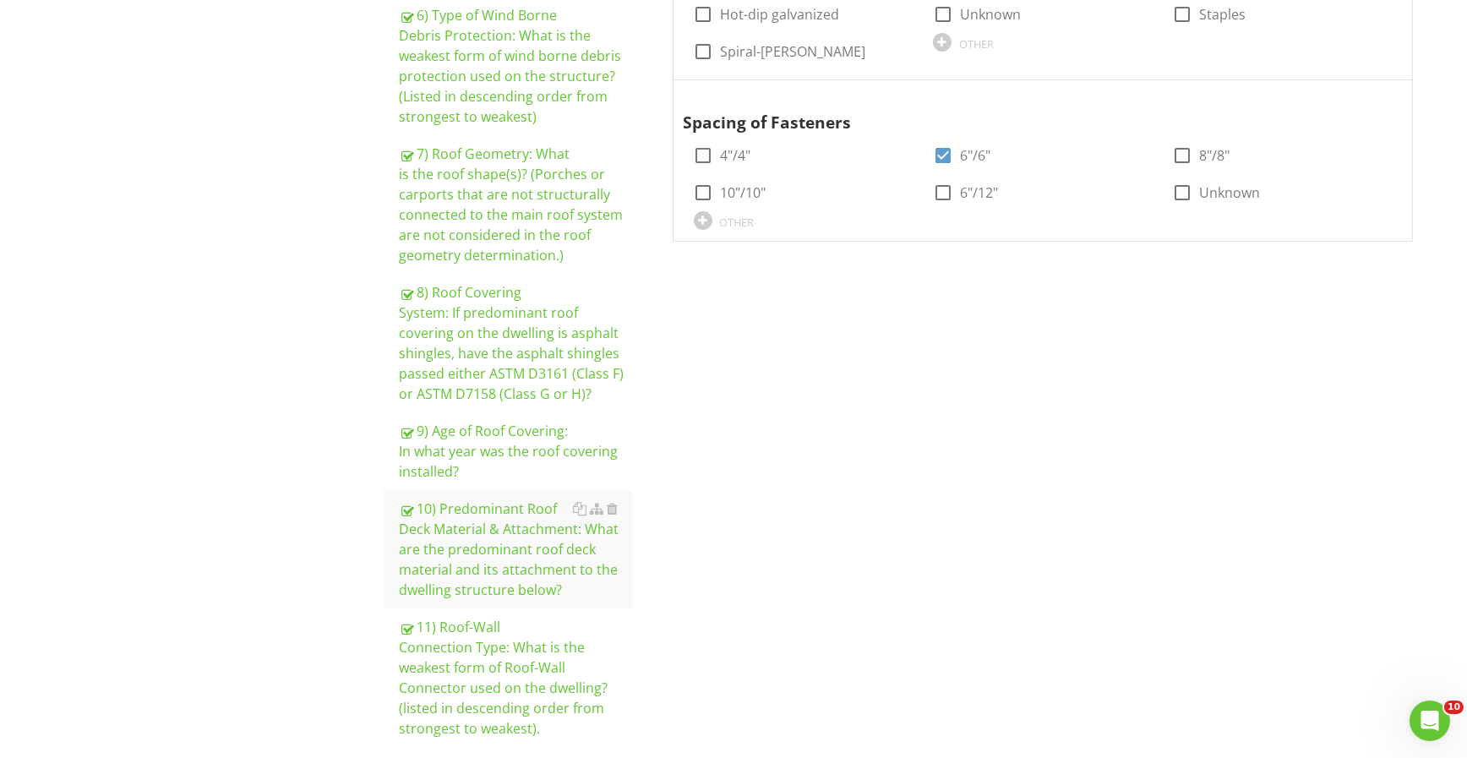
click at [553, 629] on div "11) Roof-Wall Connection Type: What is the weakest form of Roof-Wall Connector …" at bounding box center [515, 678] width 233 height 122
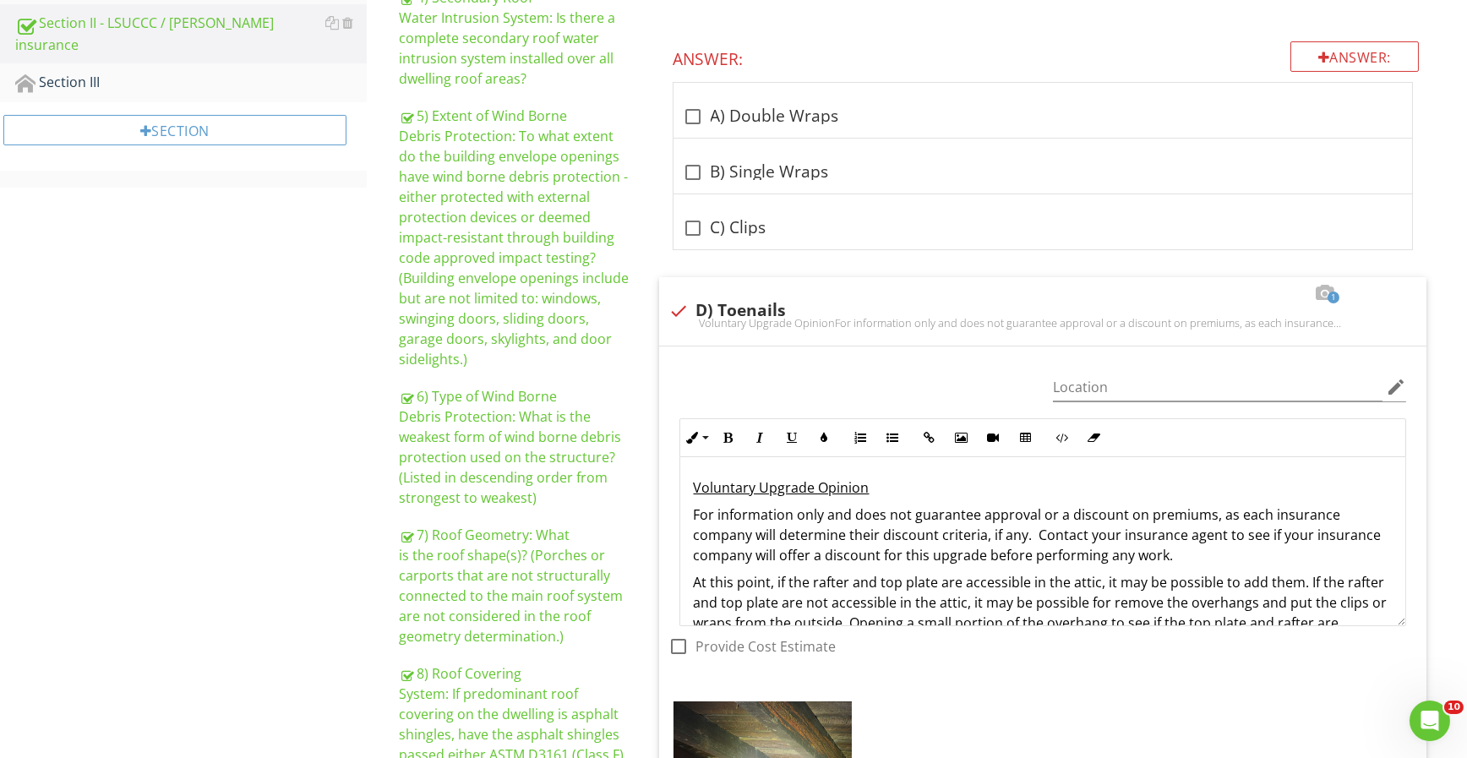
scroll to position [591, 0]
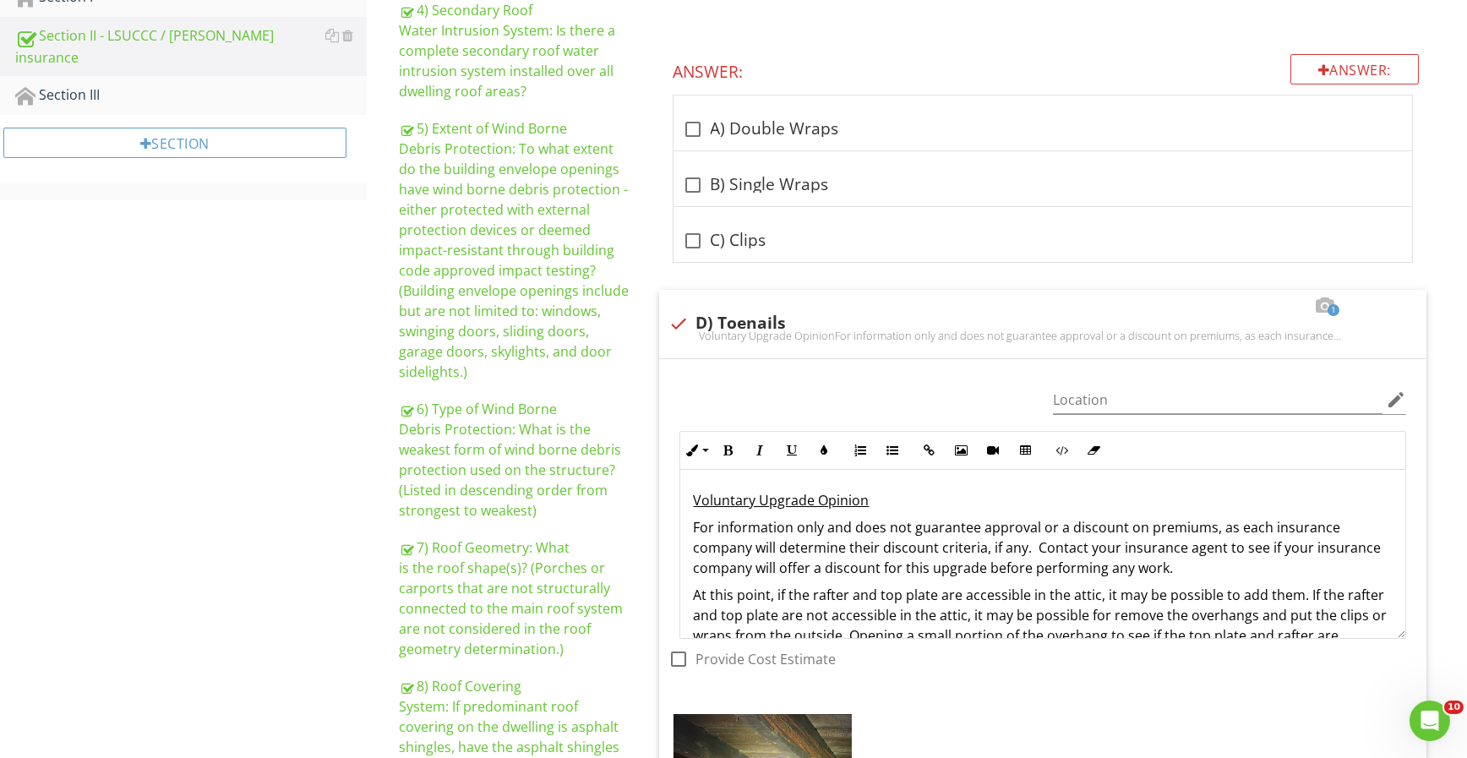
click at [527, 253] on div "5) Extent of Wind Borne Debris Protection: To what extent do the building envel…" at bounding box center [515, 250] width 233 height 264
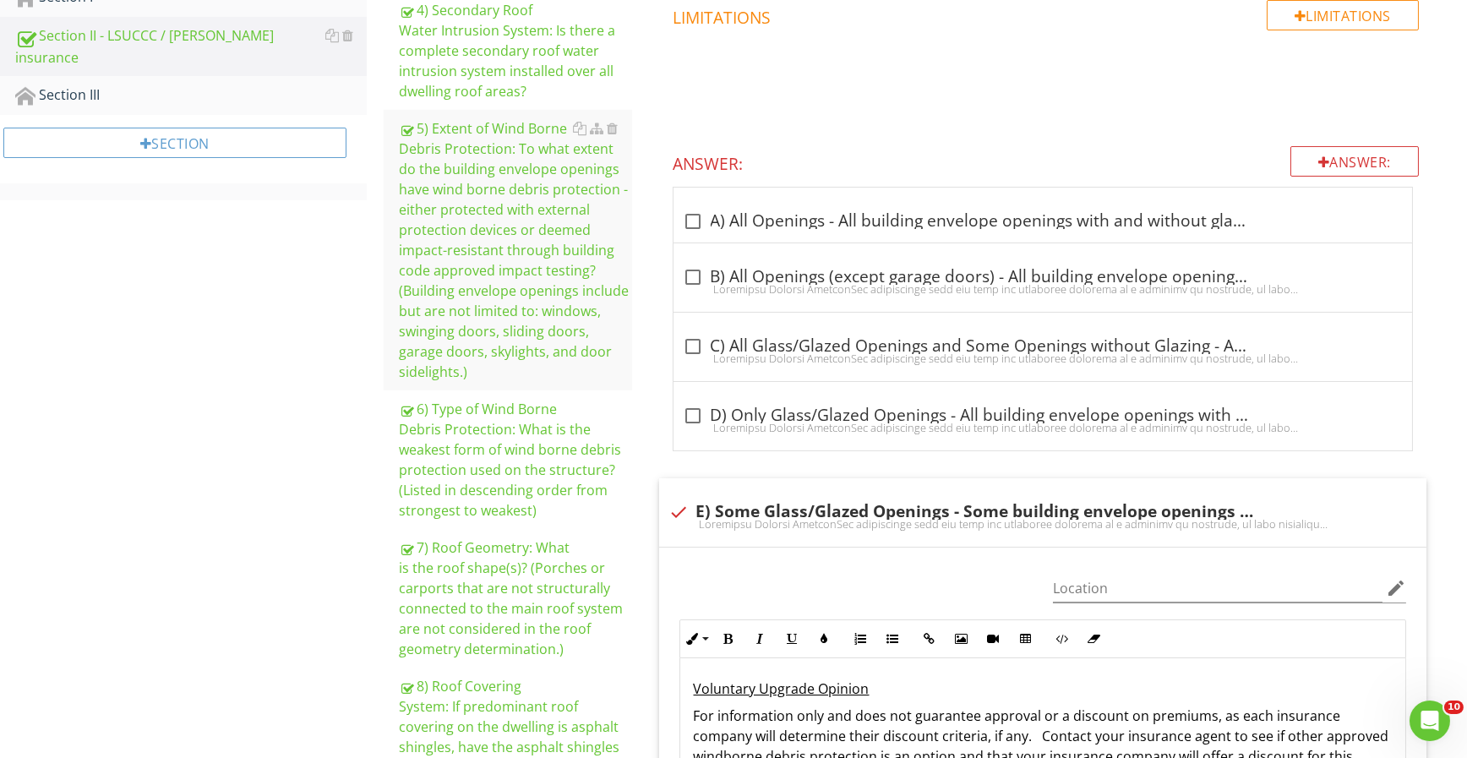
click at [533, 399] on div "6) Type of Wind Borne Debris Protection: What is the weakest form of wind borne…" at bounding box center [515, 460] width 233 height 122
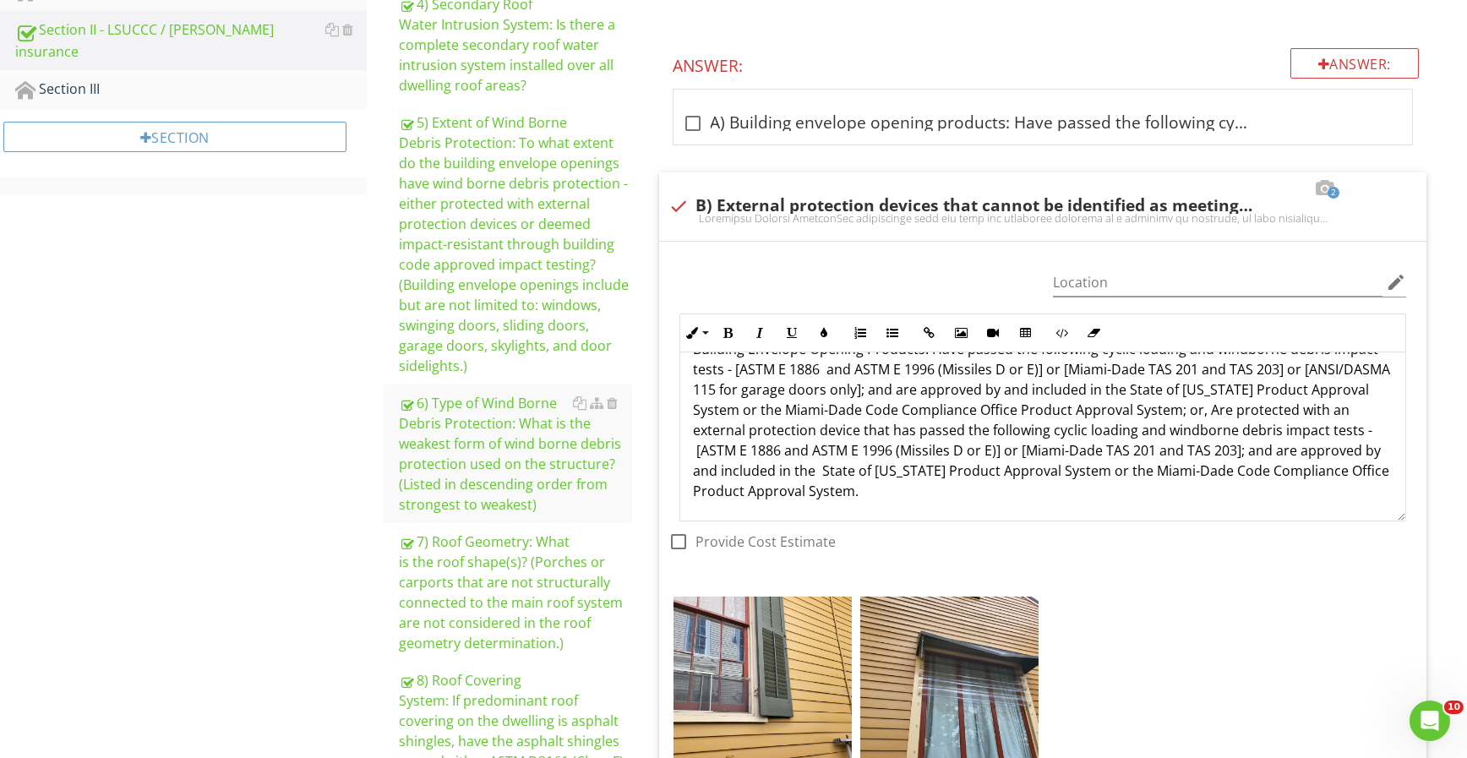
scroll to position [591, 0]
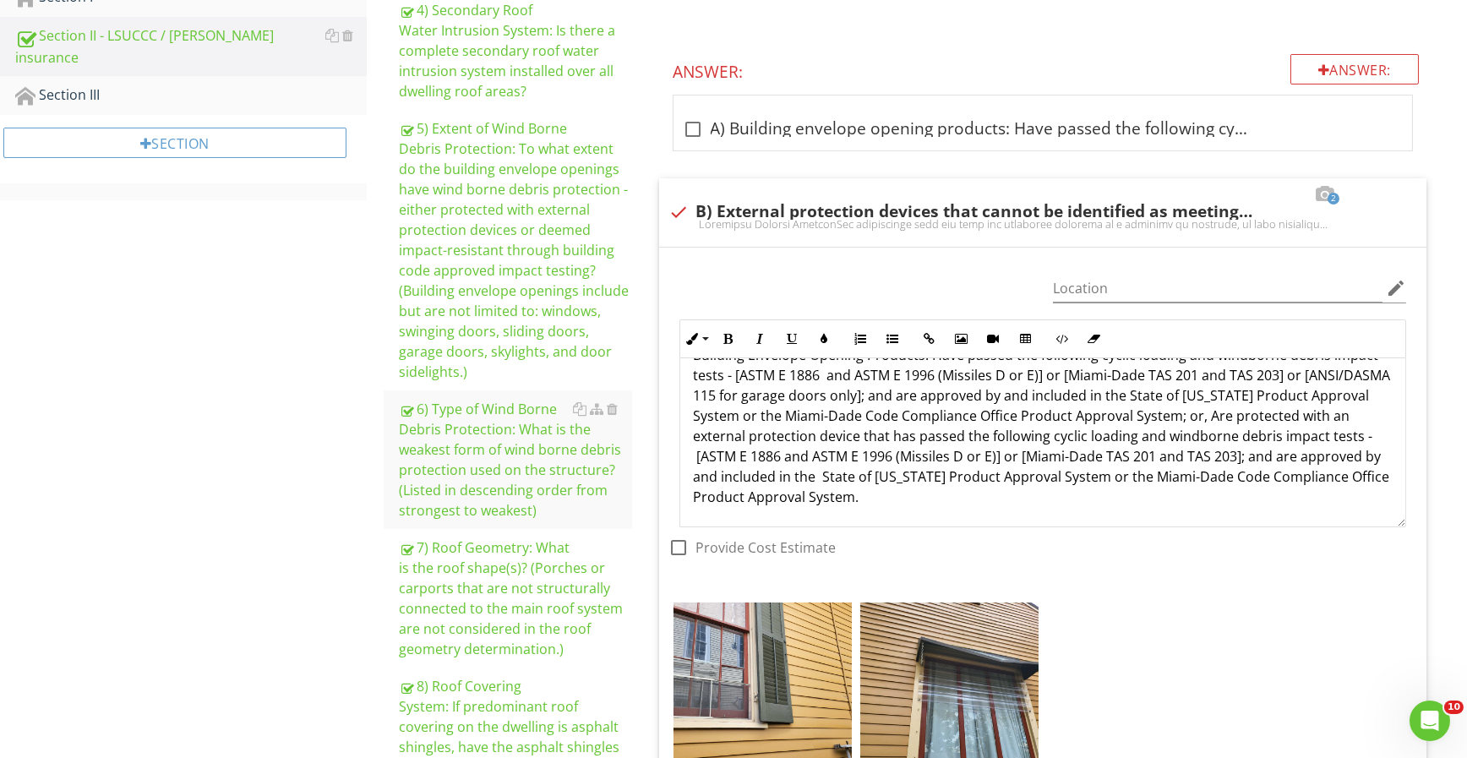
click at [507, 281] on div "5) Extent of Wind Borne Debris Protection: To what extent do the building envel…" at bounding box center [515, 250] width 233 height 264
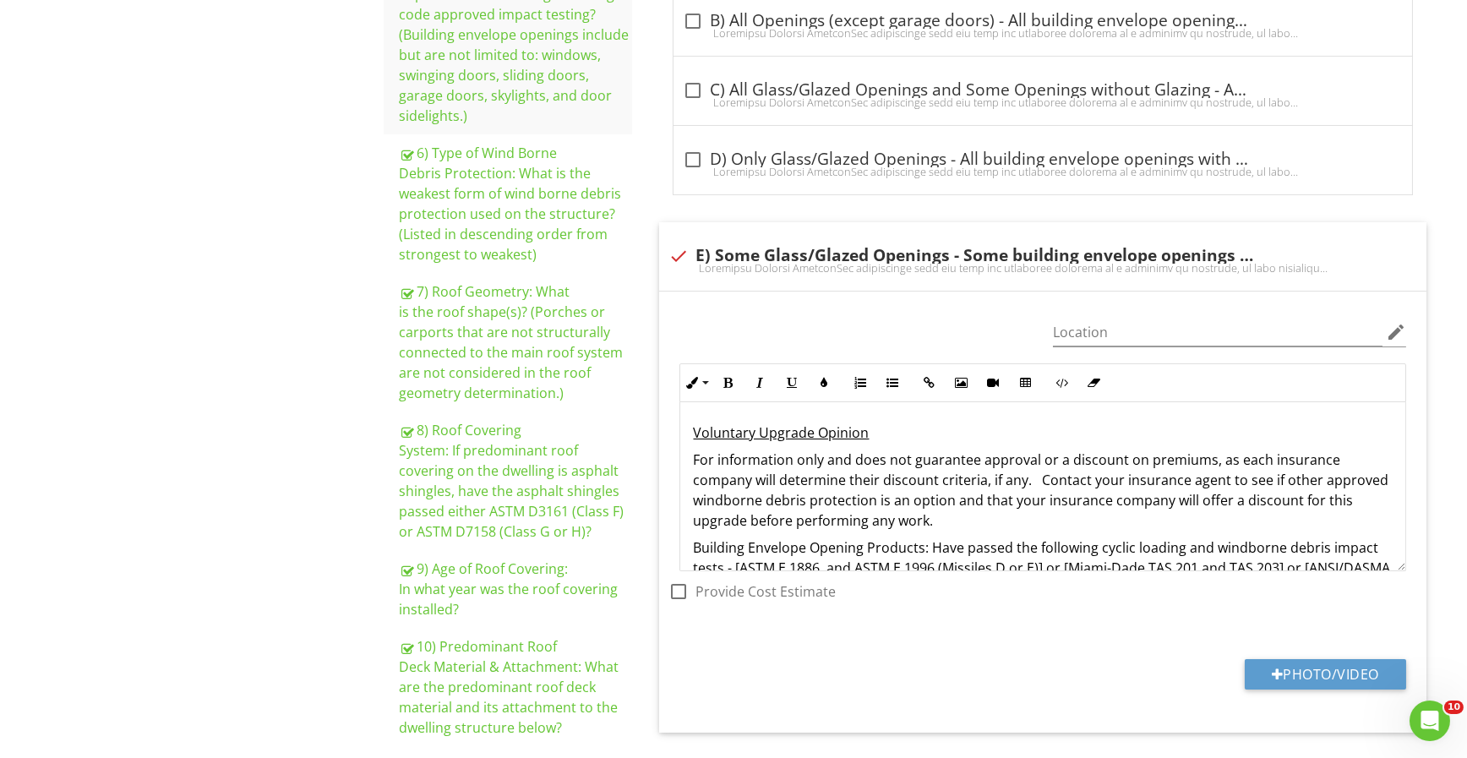
scroll to position [788, 0]
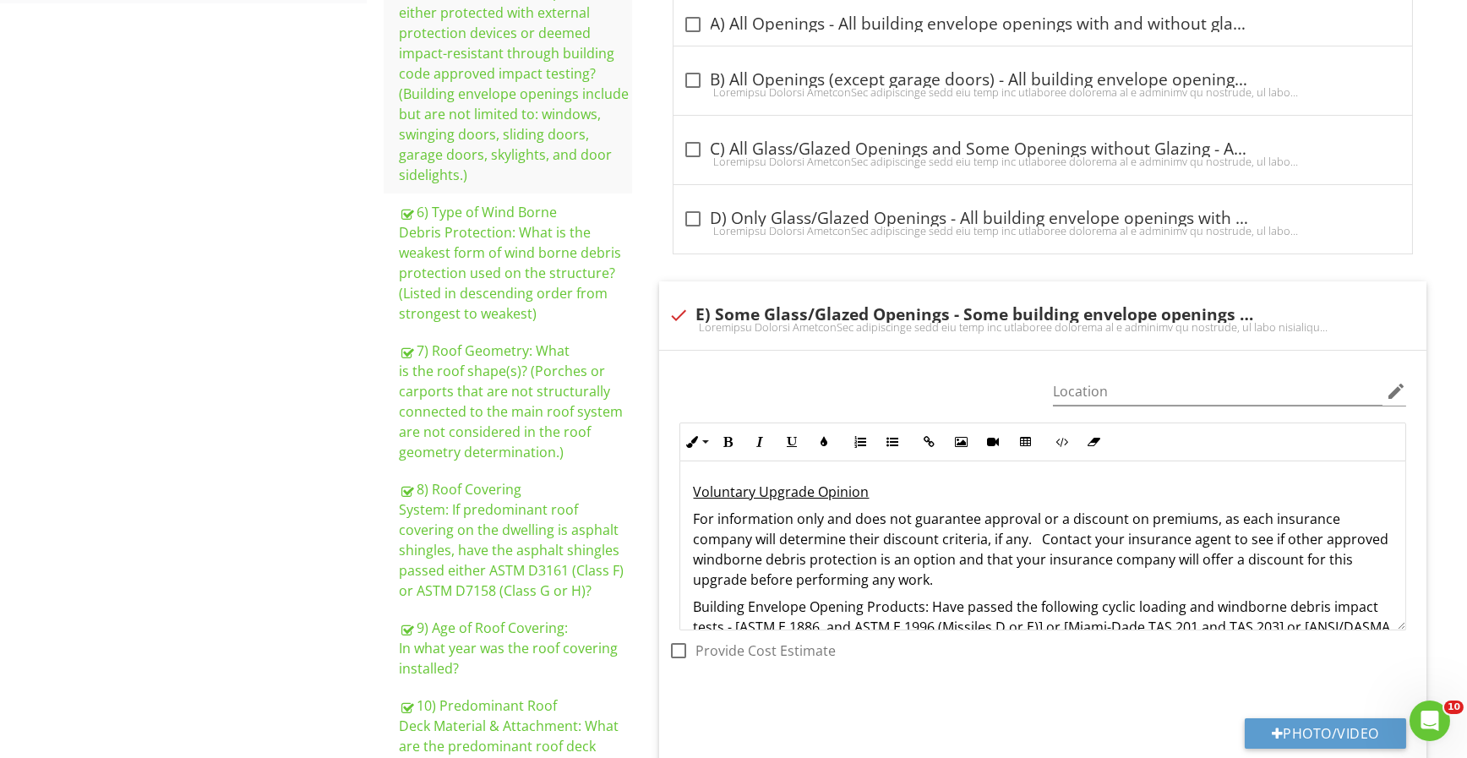
click at [555, 283] on div "6) Type of Wind Borne Debris Protection: What is the weakest form of wind borne…" at bounding box center [515, 263] width 233 height 122
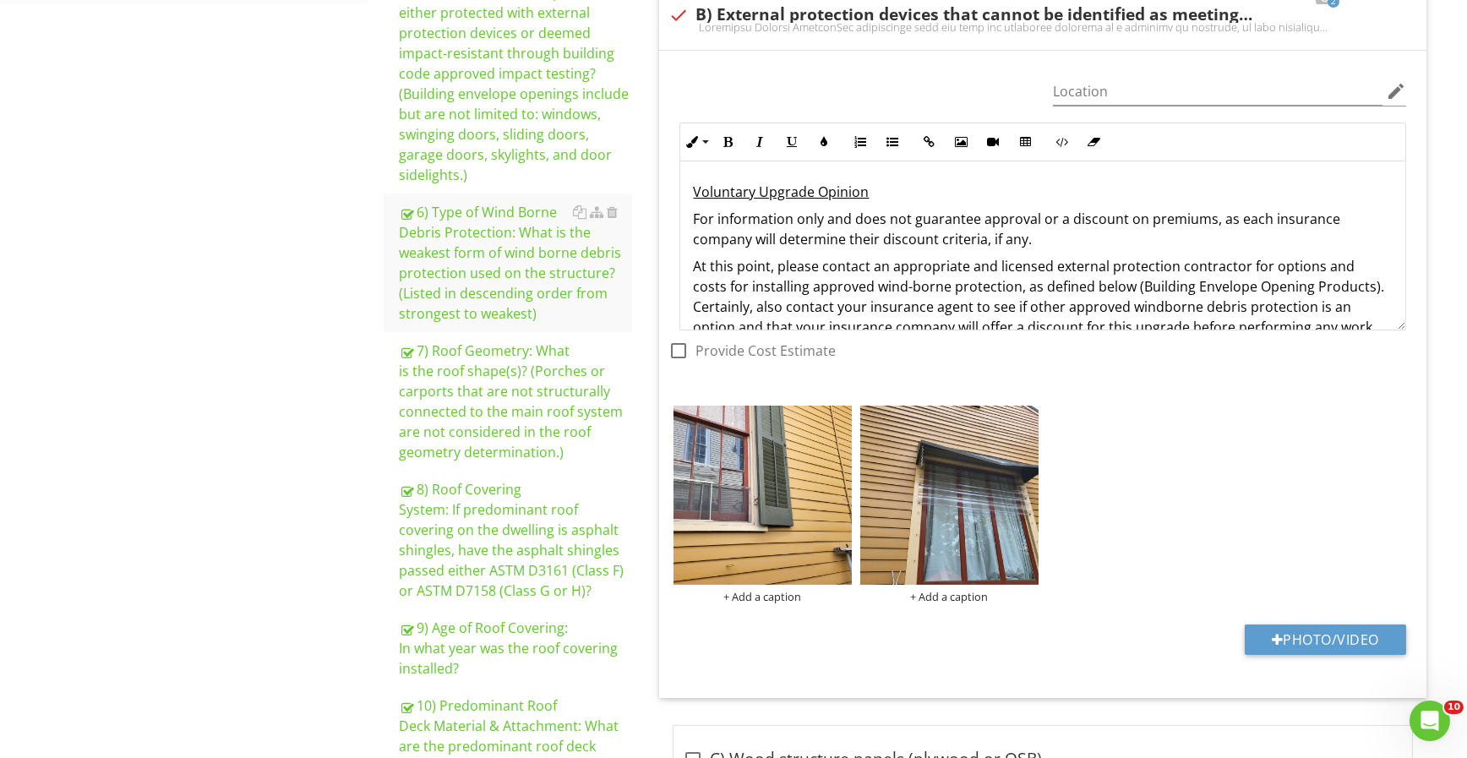
click at [953, 488] on img at bounding box center [949, 495] width 178 height 178
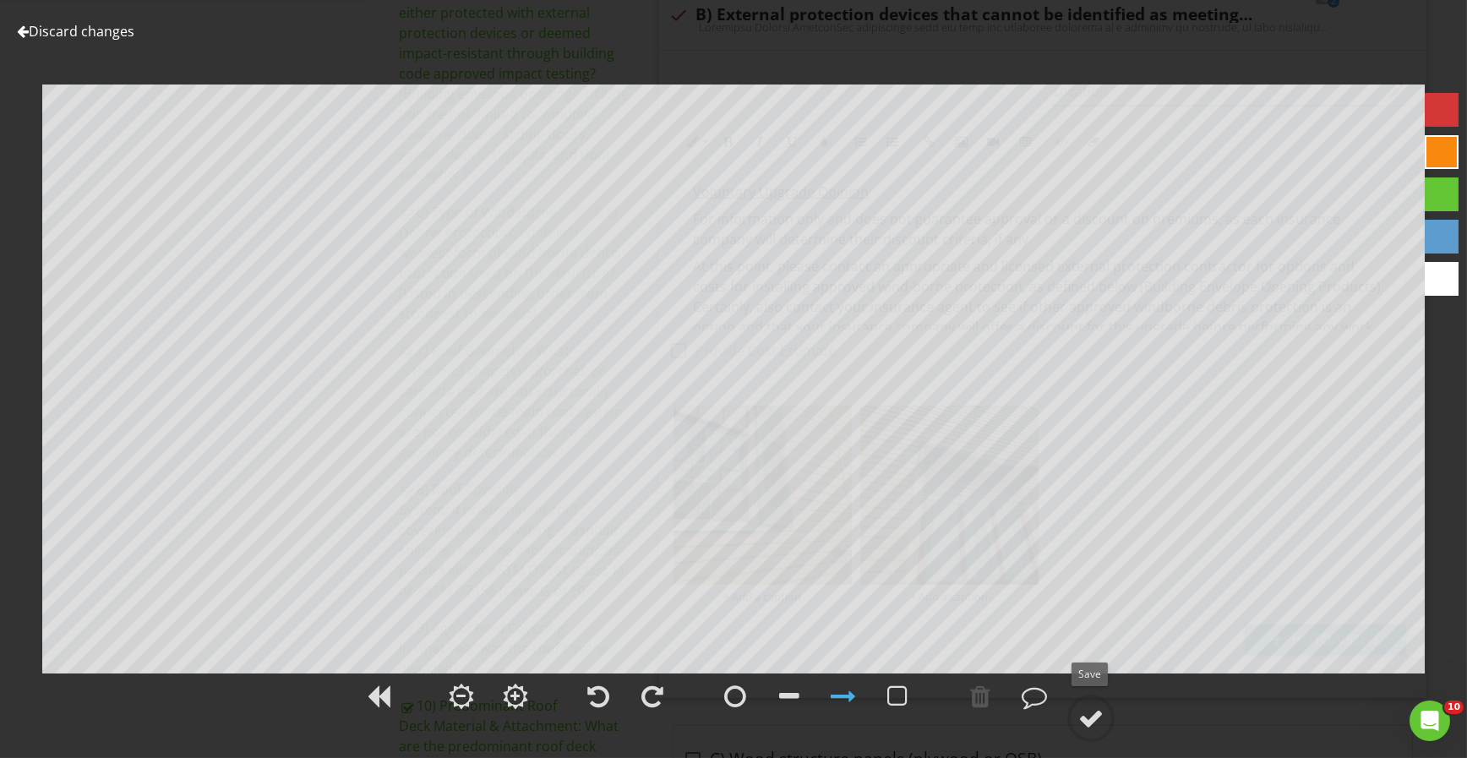
click at [1087, 723] on div at bounding box center [1090, 718] width 25 height 25
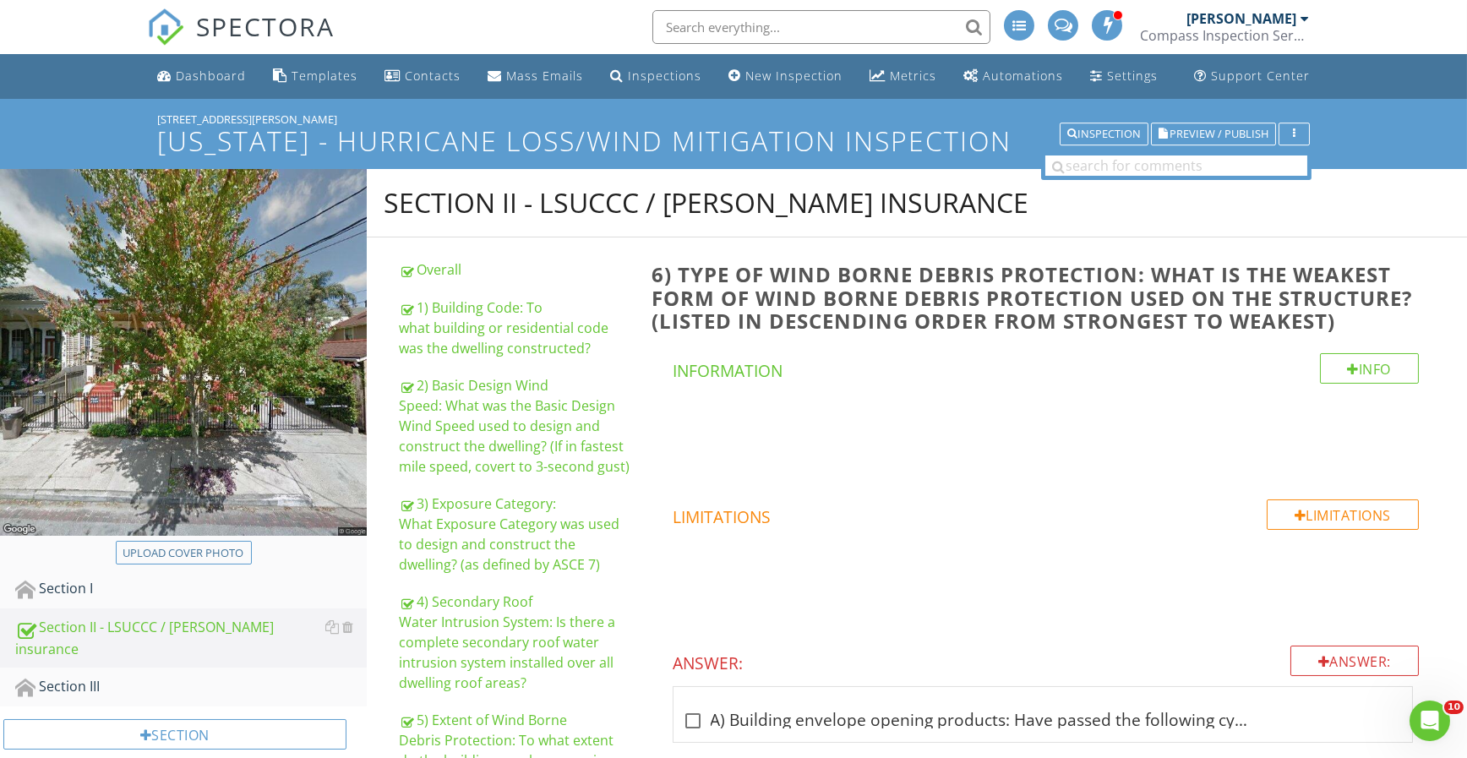
click at [449, 279] on div "Overall" at bounding box center [515, 269] width 233 height 20
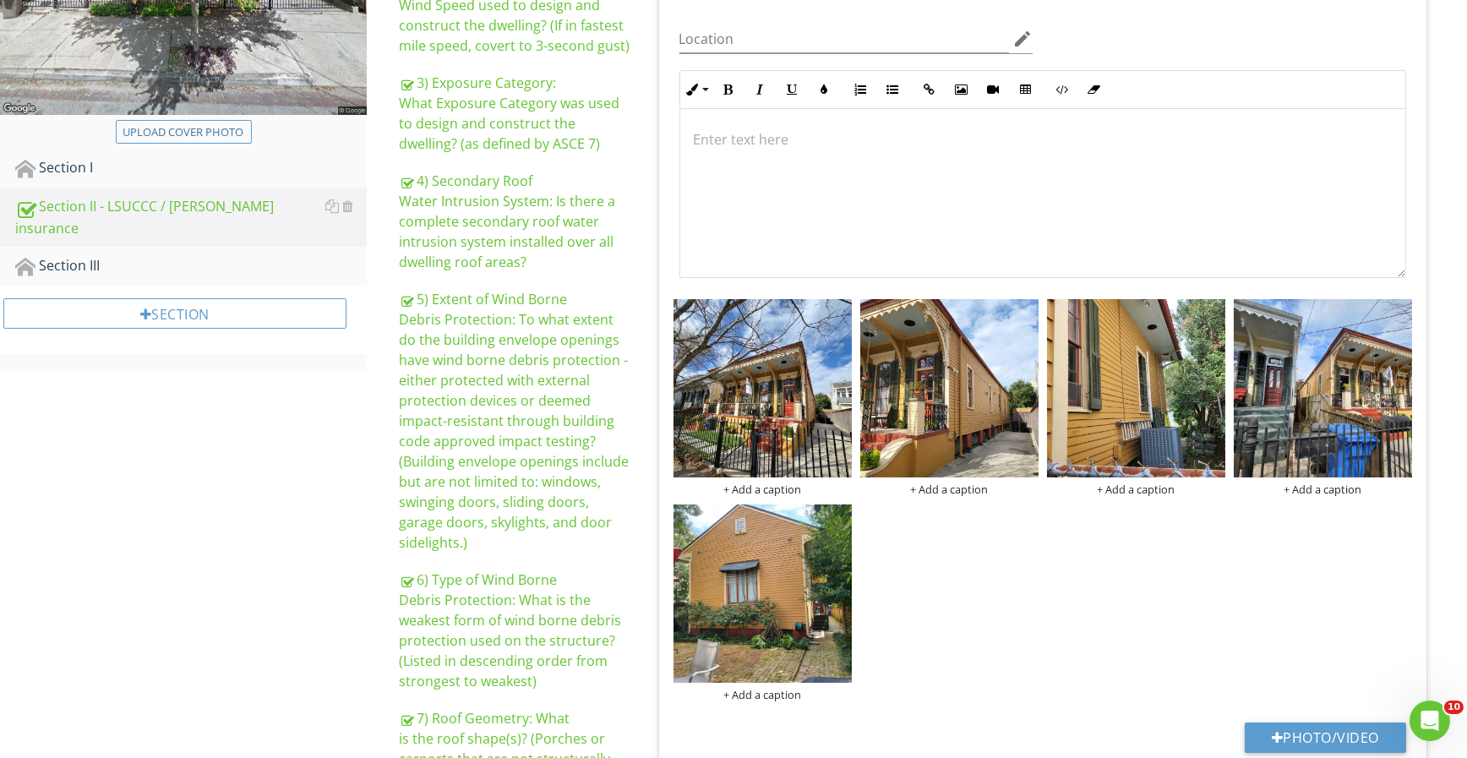
scroll to position [591, 0]
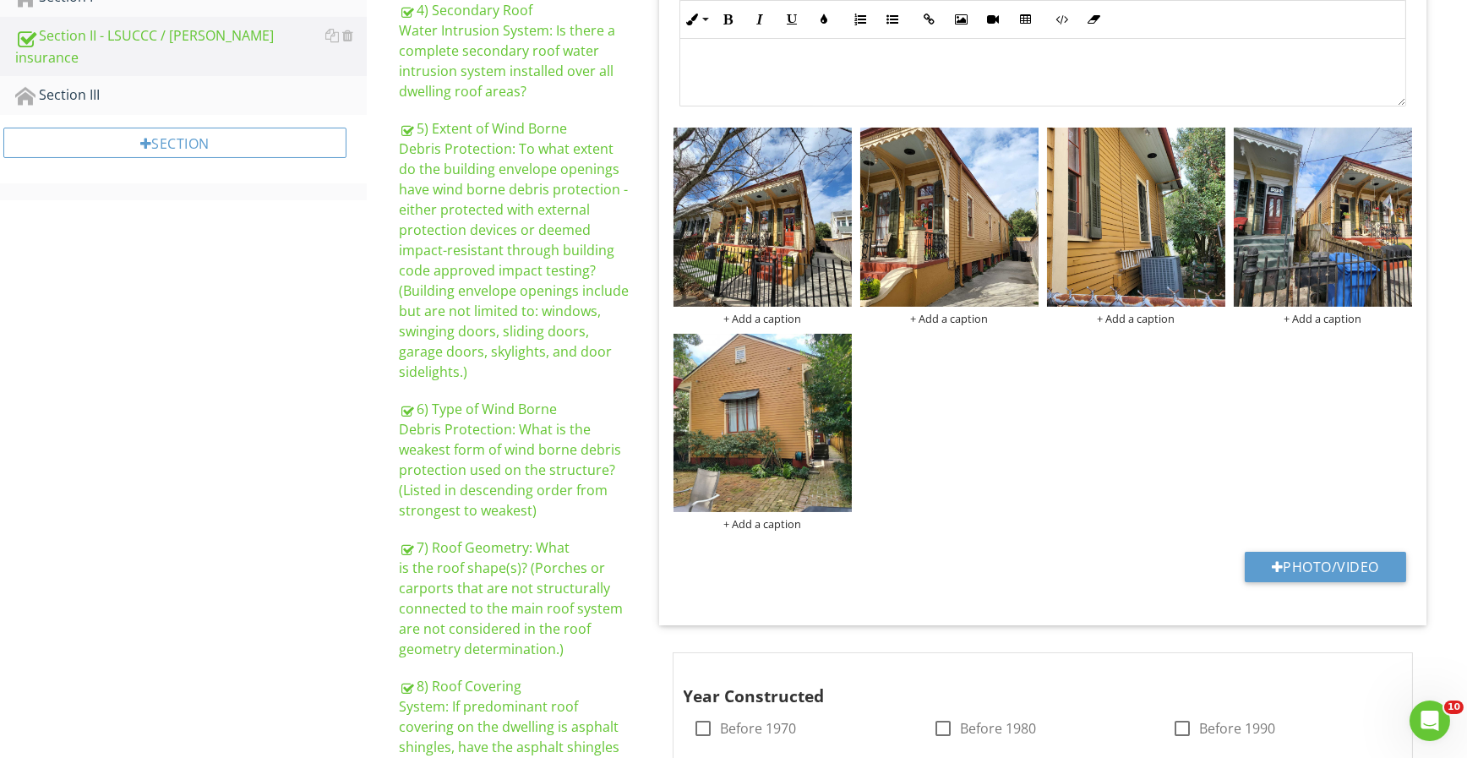
click at [973, 229] on img at bounding box center [949, 217] width 178 height 178
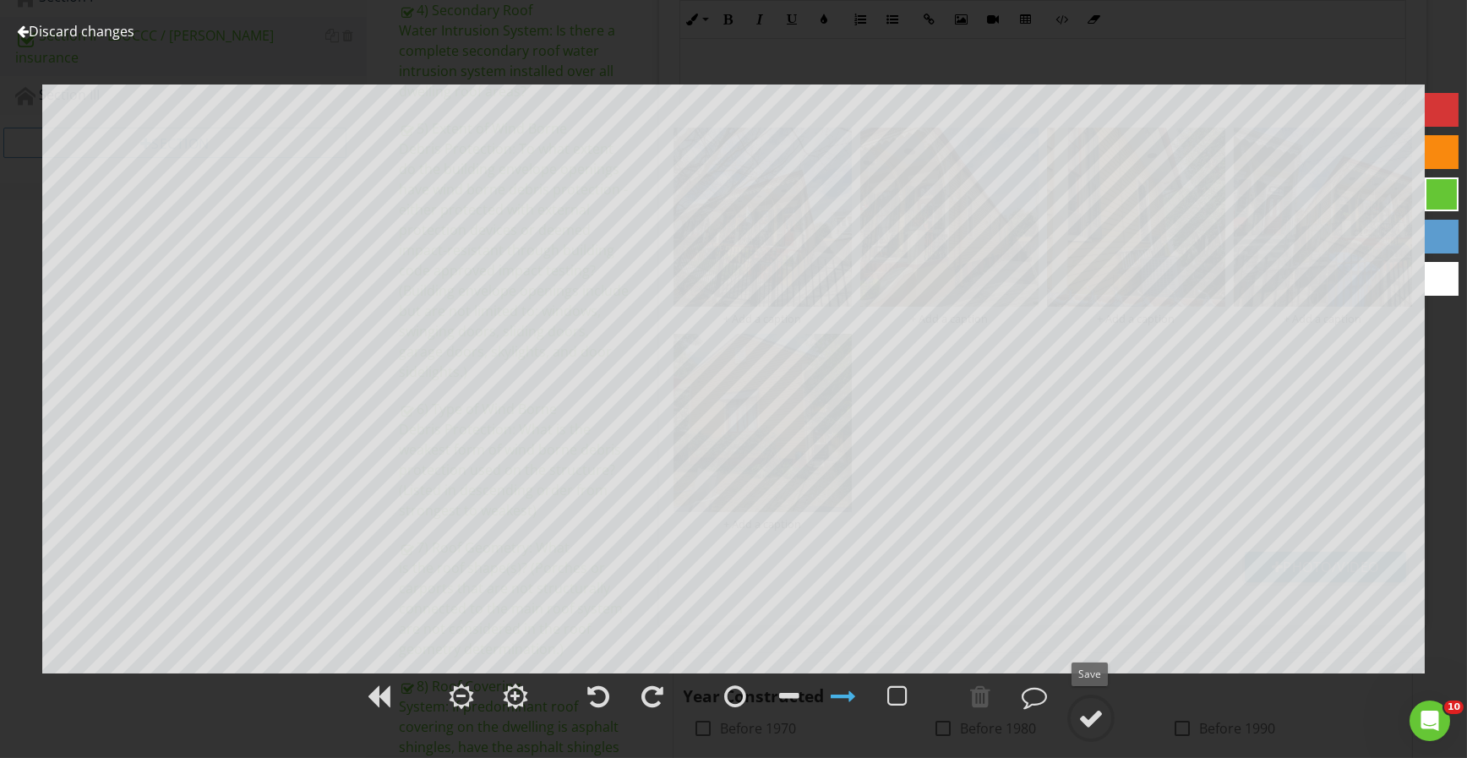
click at [1098, 711] on div at bounding box center [1090, 718] width 25 height 25
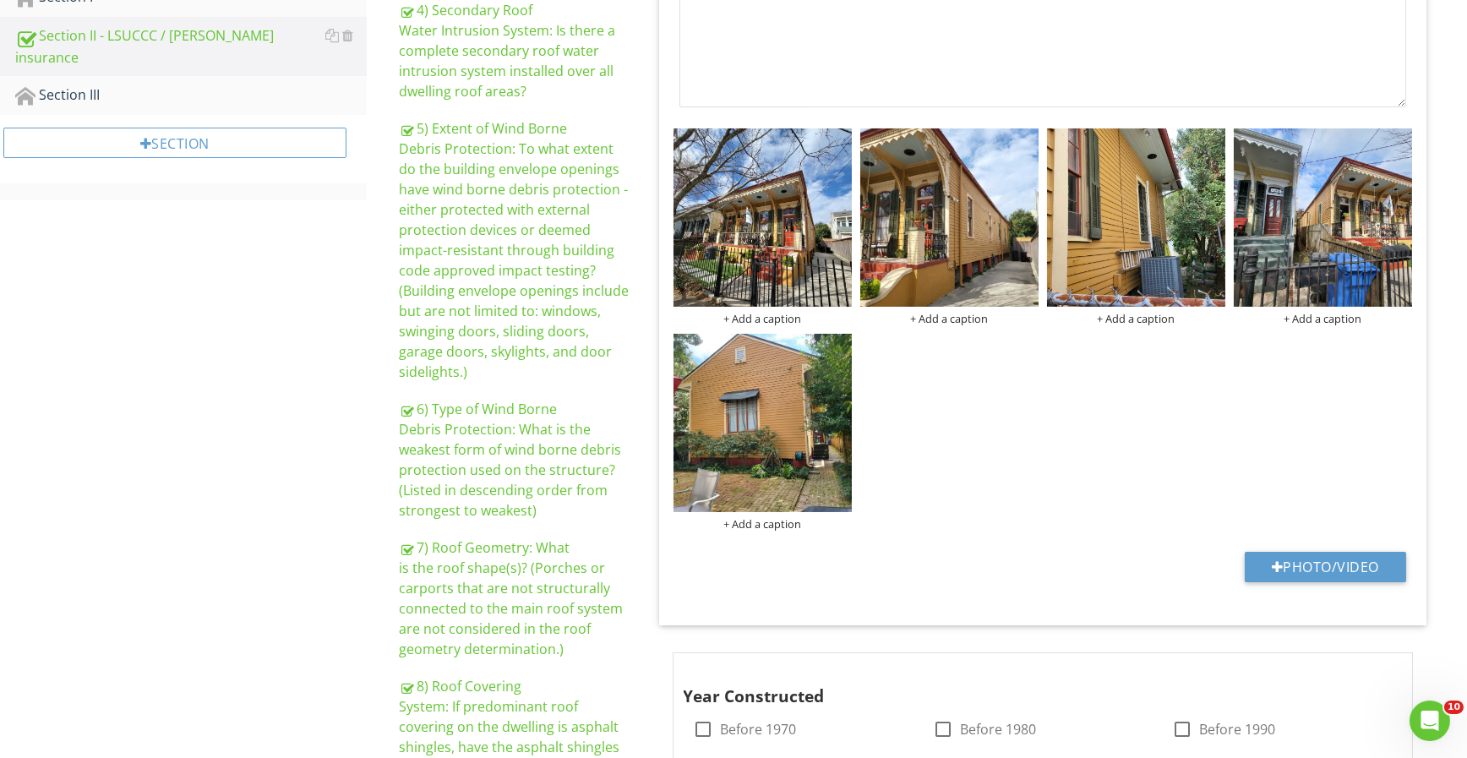
scroll to position [197, 0]
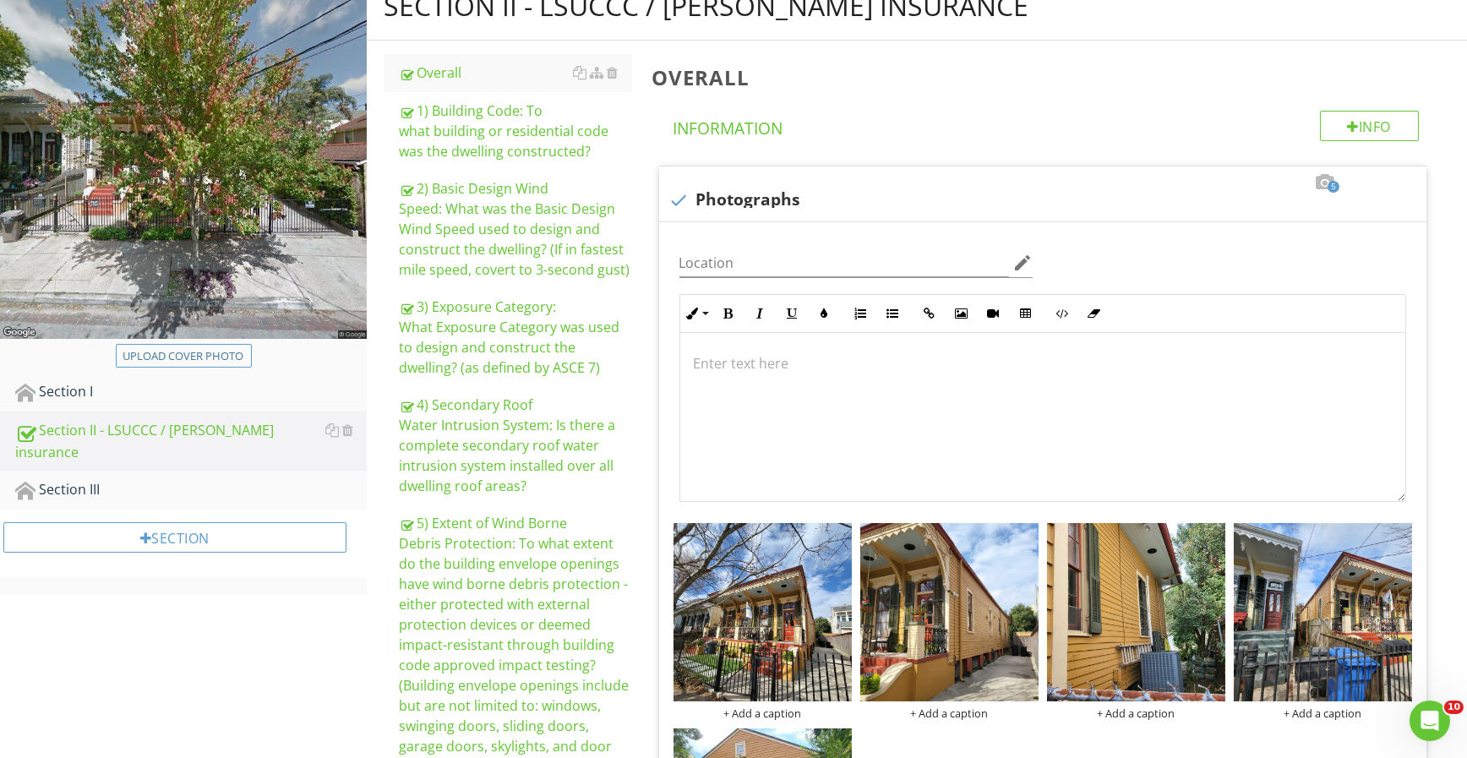
click at [526, 455] on div "4) Secondary Roof Water Intrusion System: Is there a complete secondary roof wa…" at bounding box center [515, 445] width 233 height 101
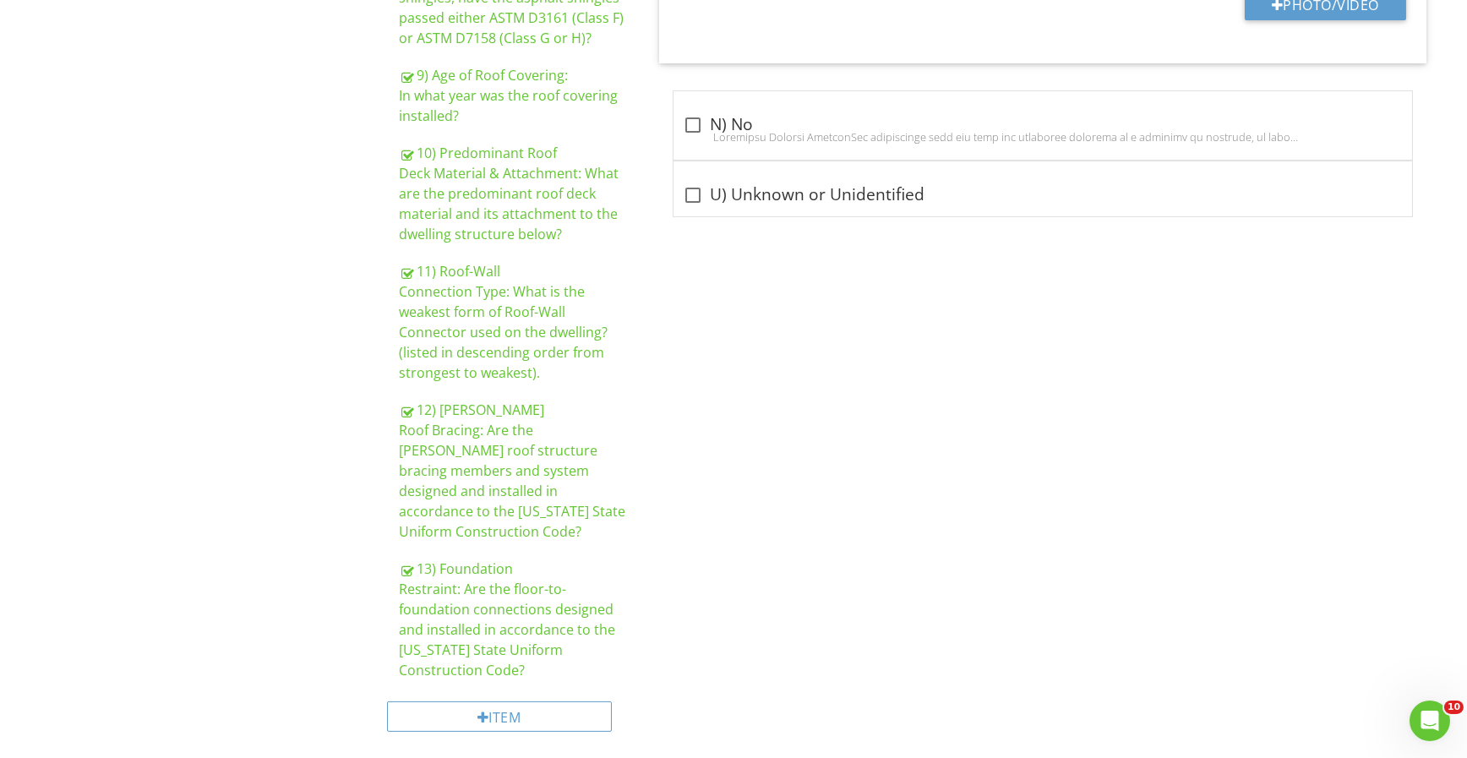
scroll to position [1342, 0]
click at [449, 435] on div "12) Gable Roof Bracing: Are the gable roof structure bracing members and system…" at bounding box center [515, 470] width 233 height 142
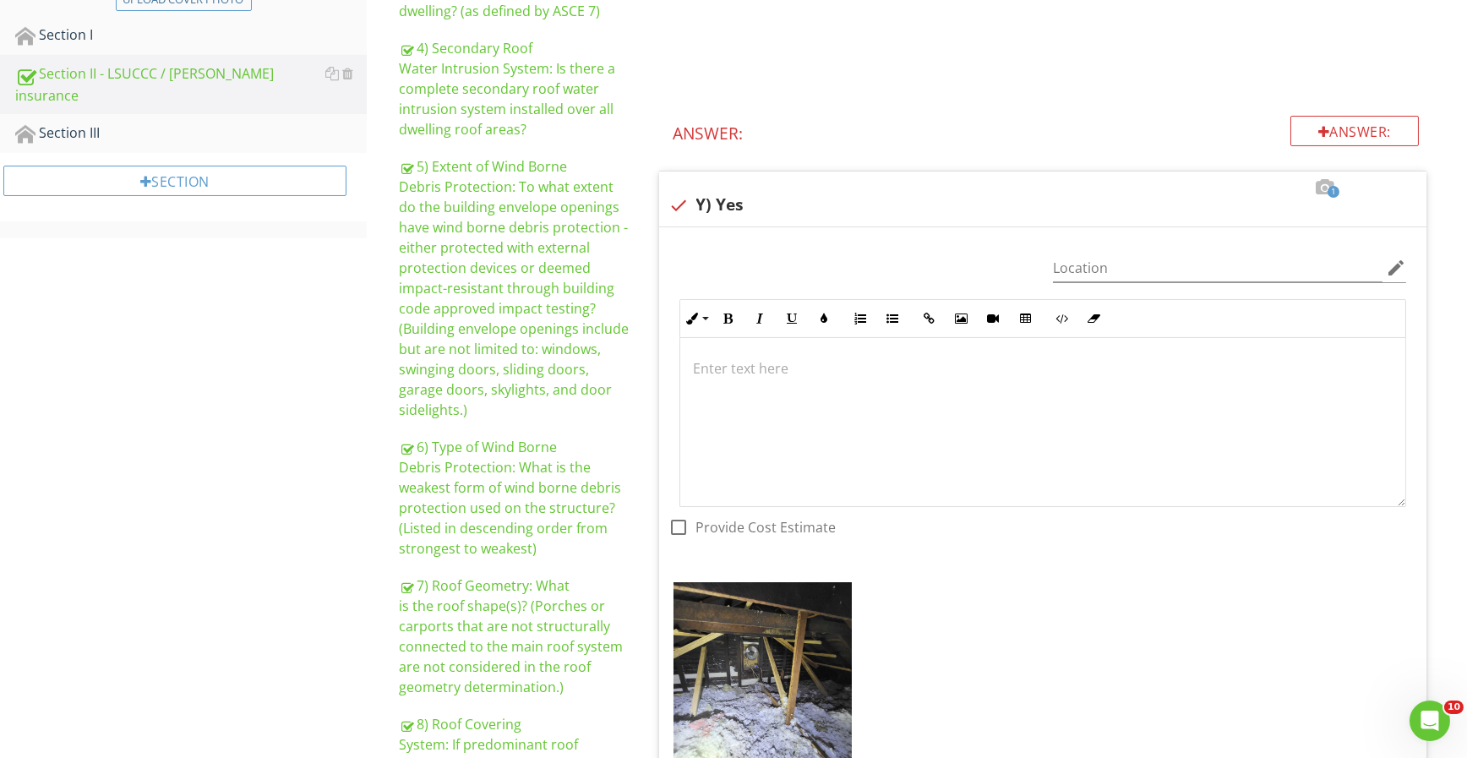
click at [1190, 591] on div "+ Add a caption" at bounding box center [1043, 680] width 748 height 205
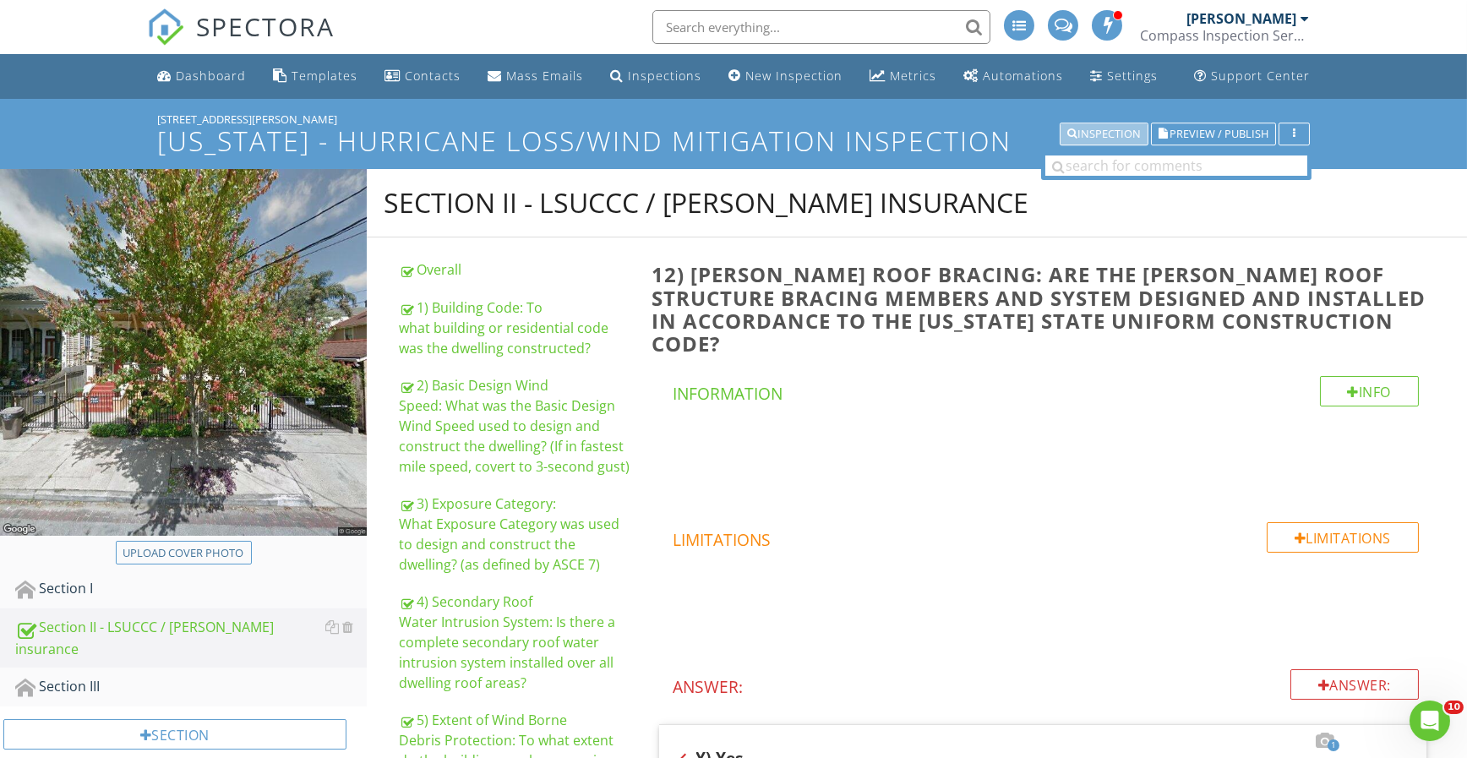
click at [1121, 131] on div "Inspection" at bounding box center [1104, 134] width 74 height 12
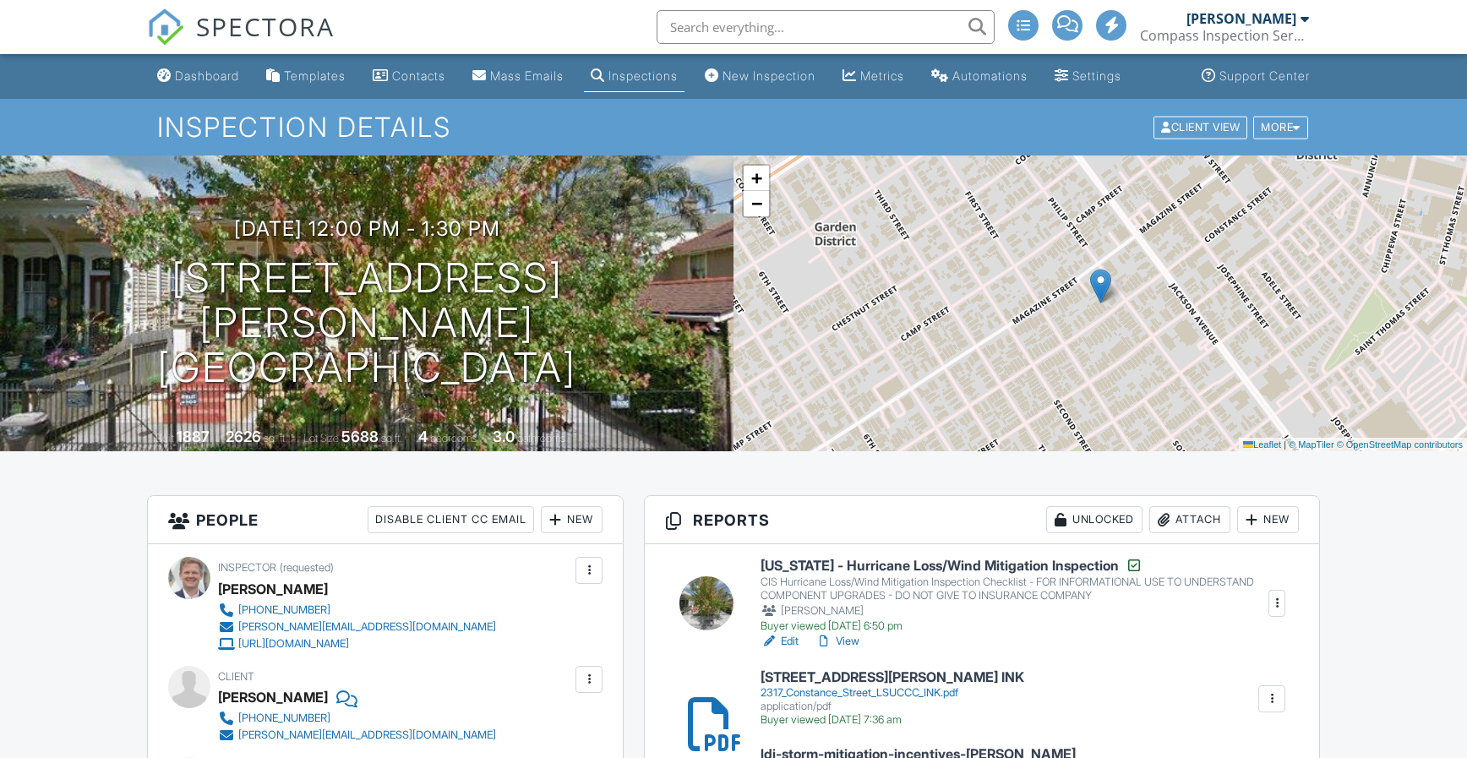
drag, startPoint x: 0, startPoint y: 0, endPoint x: 1208, endPoint y: 326, distance: 1251.5
click at [1208, 506] on div "Attach" at bounding box center [1189, 519] width 81 height 27
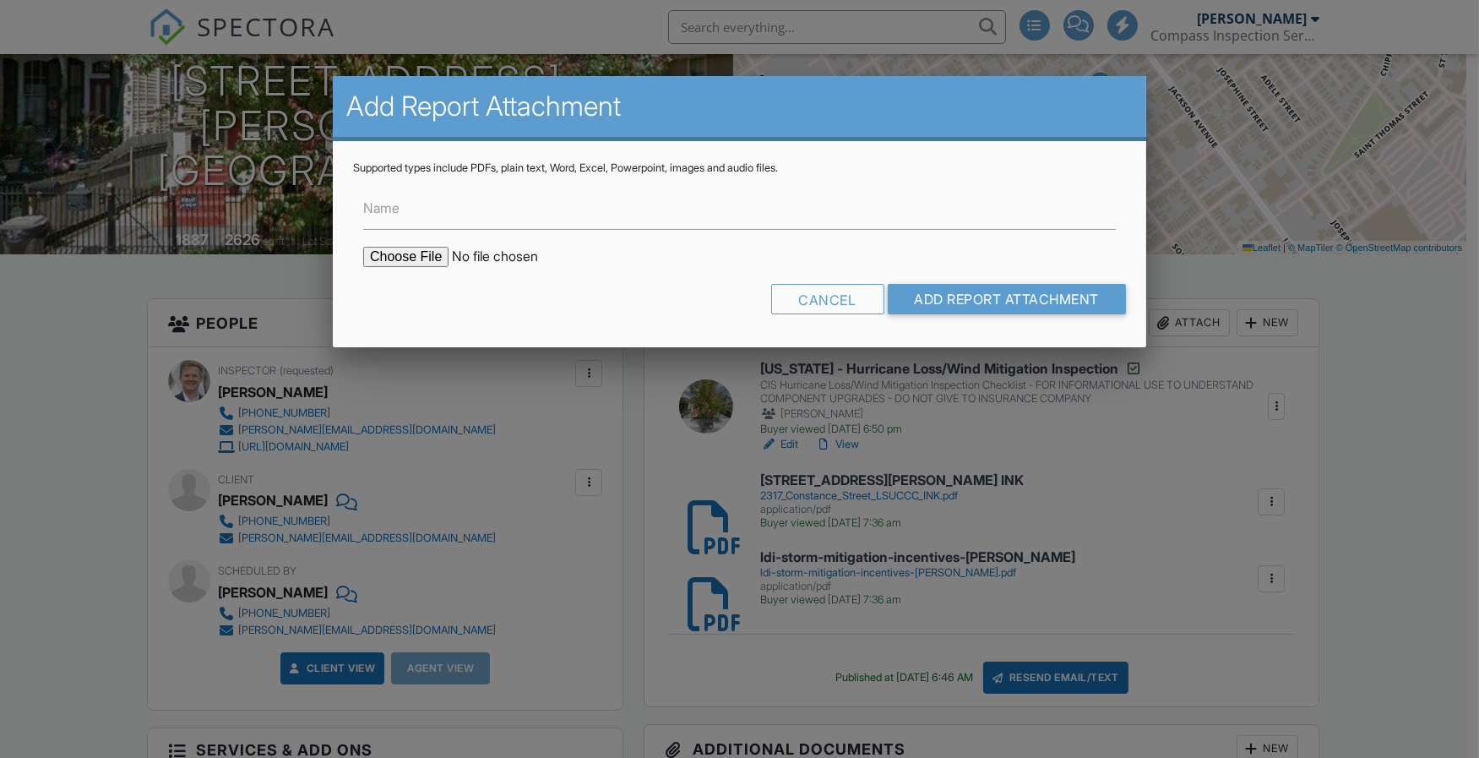
click at [401, 259] on input "file" at bounding box center [506, 257] width 287 height 20
type input "C:\fakepath\2317 Constance Street CITIZENS INSURANCE FORM INK.pdf"
click at [920, 302] on input "Add Report Attachment" at bounding box center [1007, 299] width 239 height 30
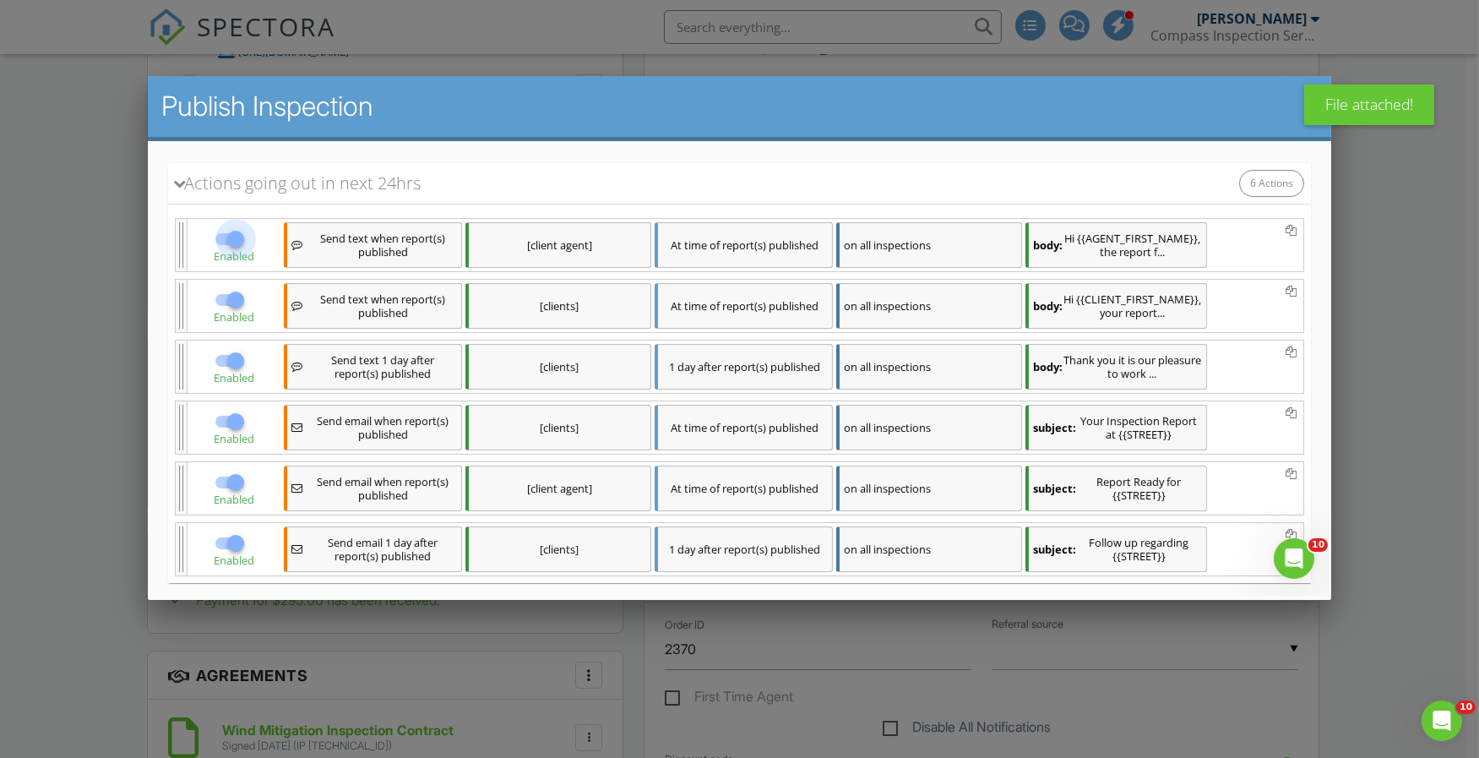
click at [237, 241] on div at bounding box center [235, 238] width 29 height 29
checkbox input "false"
click at [226, 496] on div at bounding box center [235, 481] width 29 height 29
checkbox input "false"
click at [237, 374] on div at bounding box center [235, 360] width 29 height 29
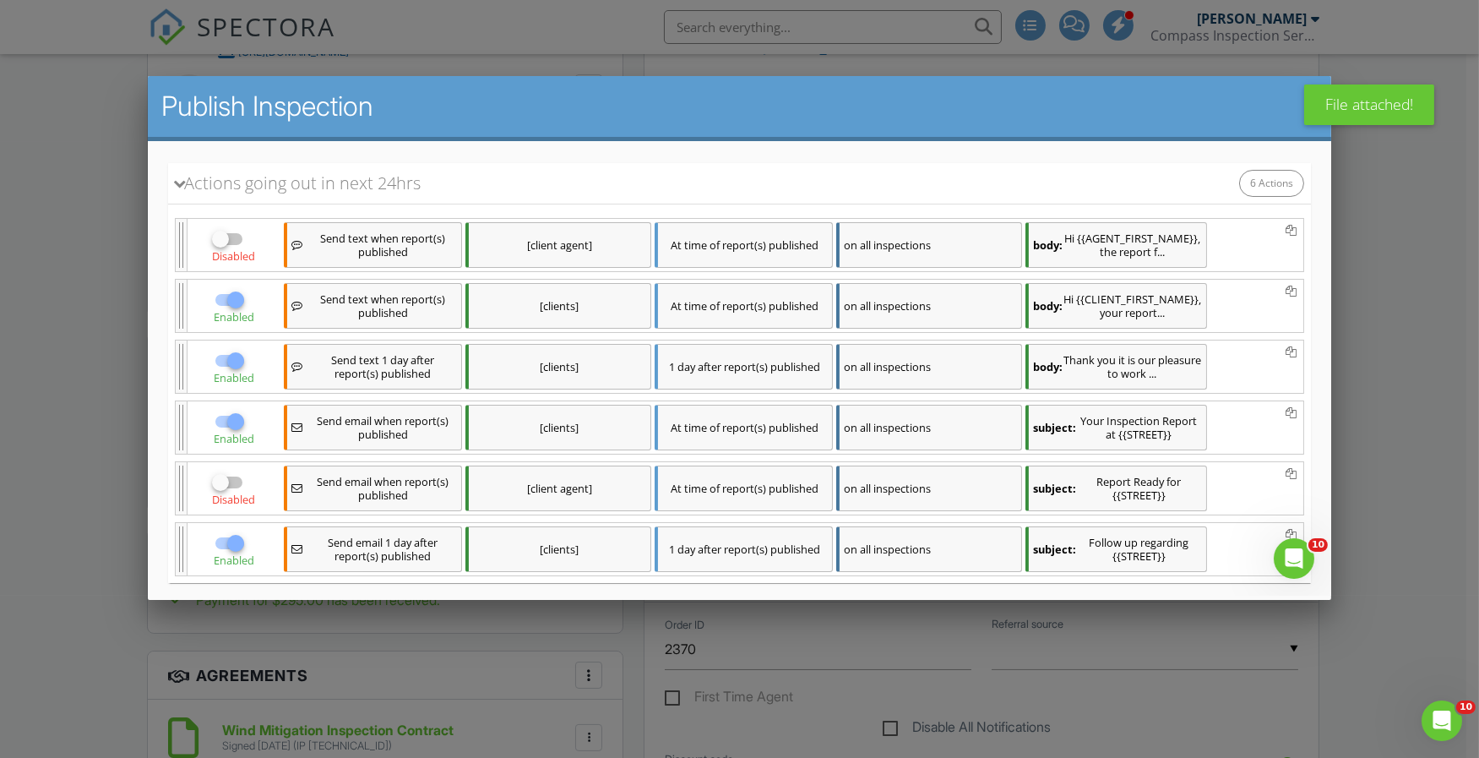
checkbox input "false"
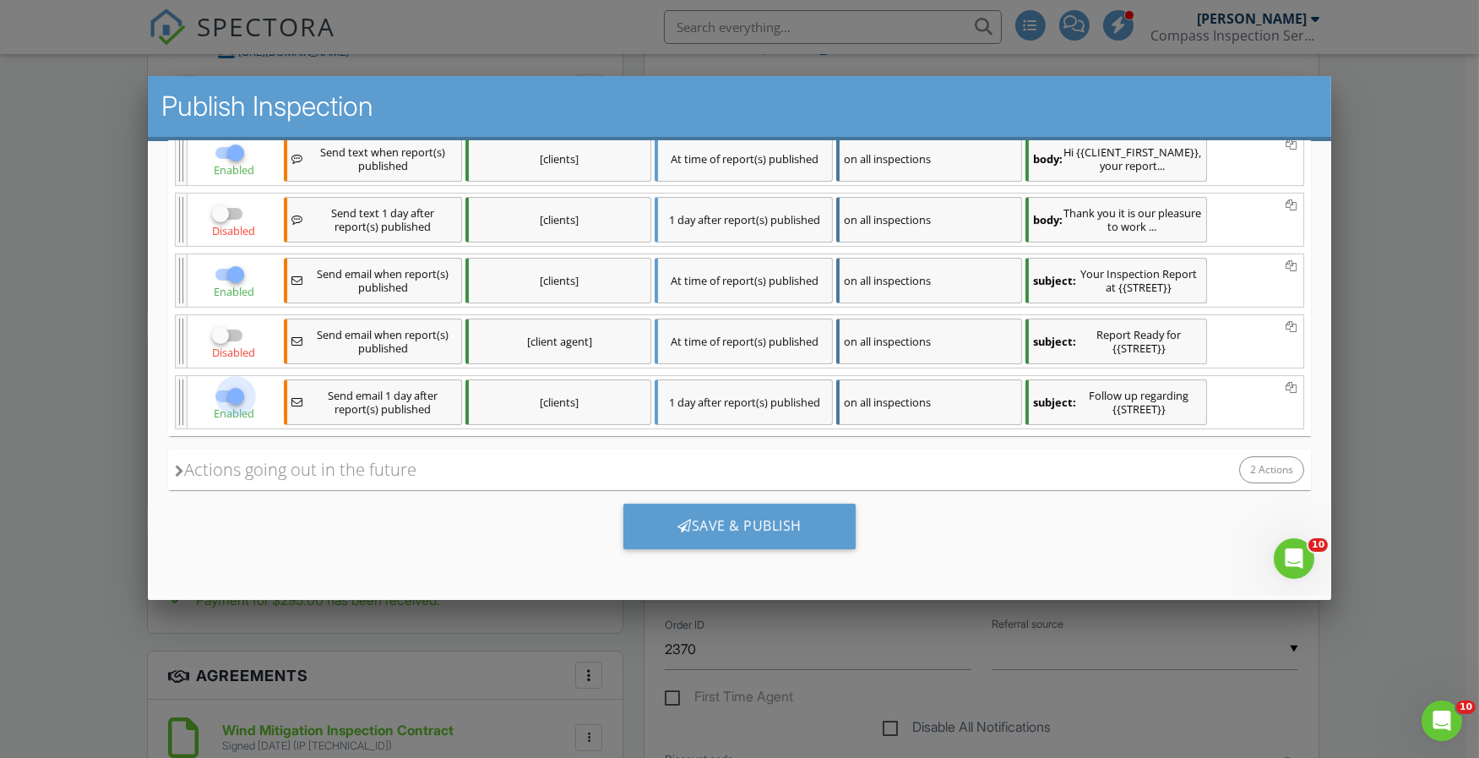
click at [229, 395] on div at bounding box center [235, 395] width 29 height 29
checkbox input "false"
click at [412, 483] on div "Actions going out in the future 2 Actions" at bounding box center [739, 469] width 1143 height 41
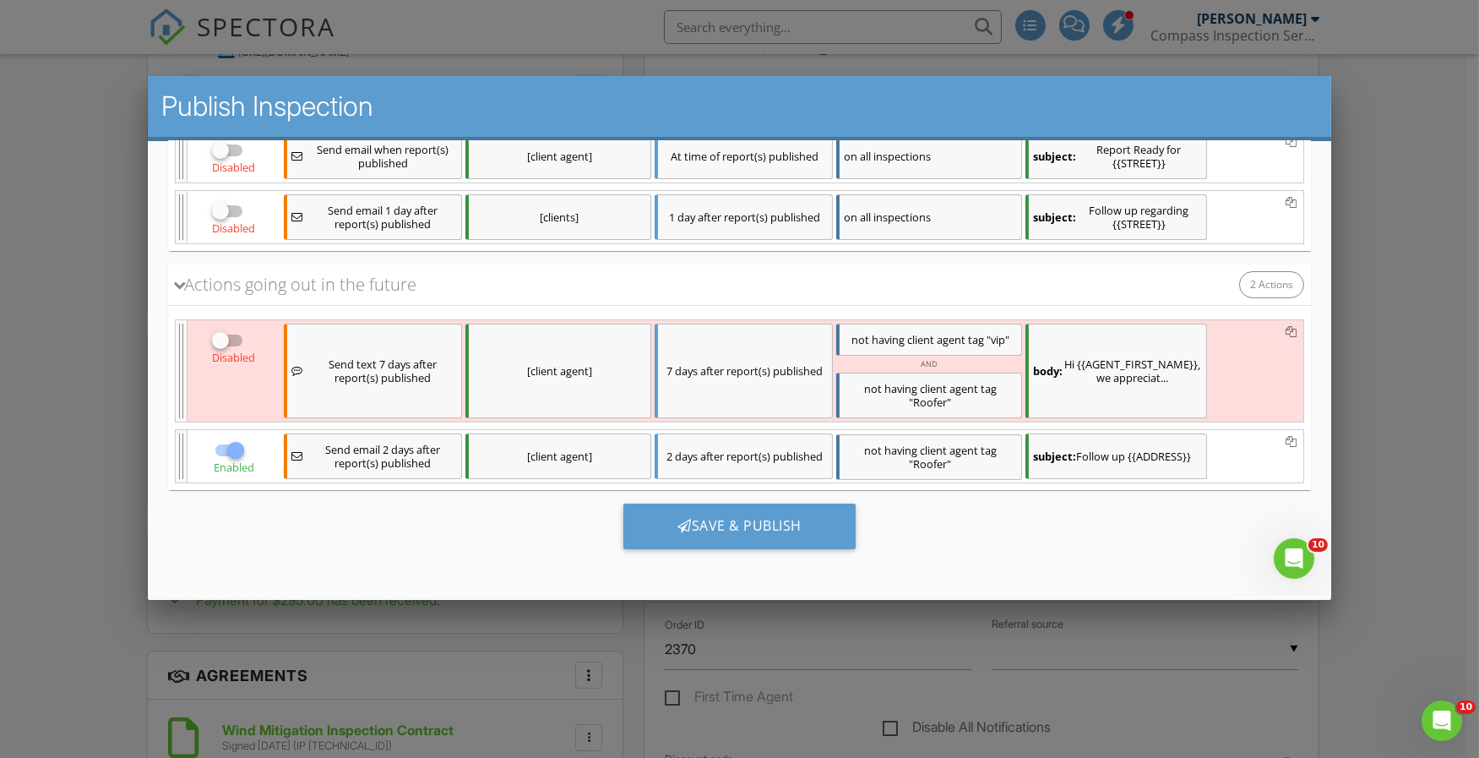
scroll to position [545, 0]
click at [239, 450] on div at bounding box center [235, 449] width 29 height 29
checkbox input "false"
click at [683, 519] on div at bounding box center [685, 525] width 14 height 14
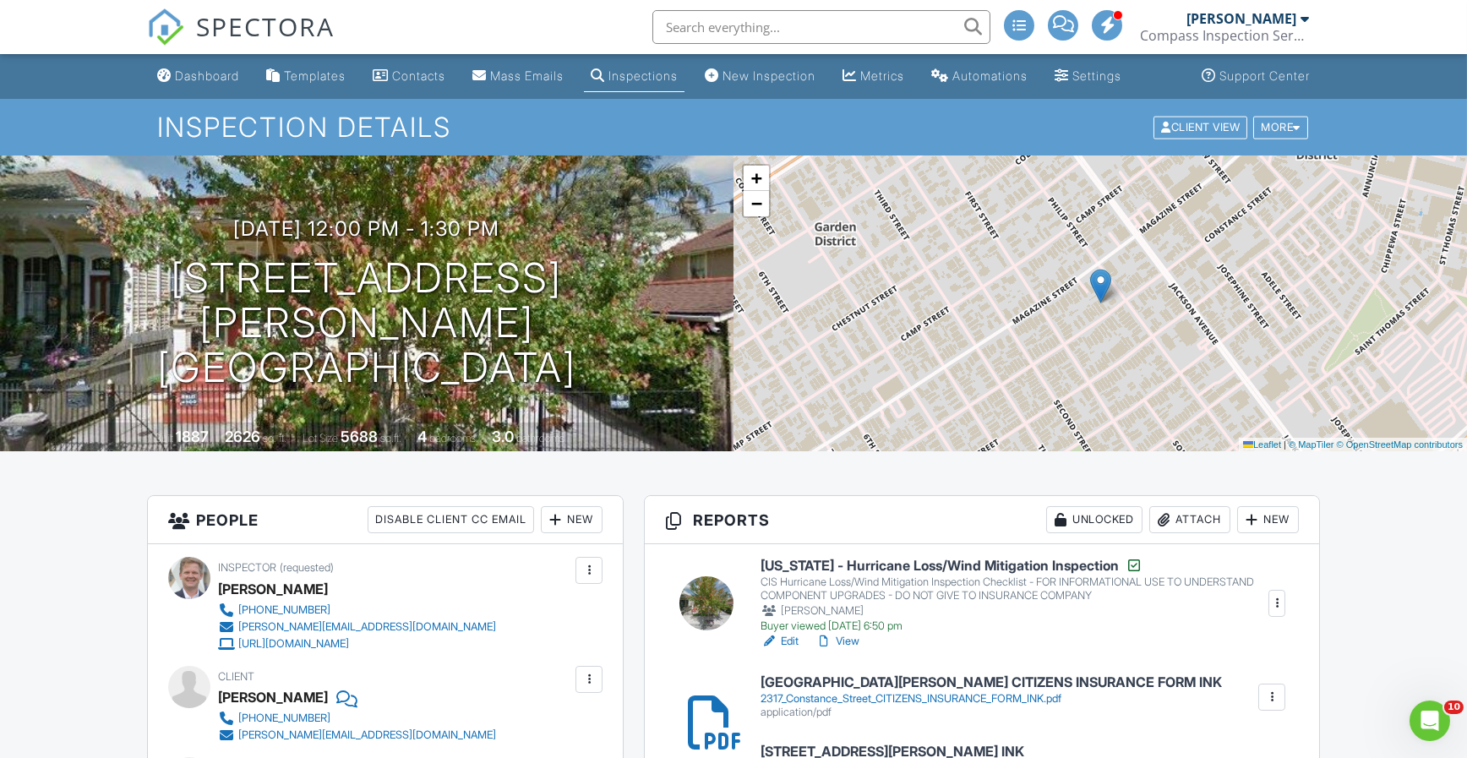
click at [204, 70] on div "Dashboard" at bounding box center [207, 75] width 64 height 14
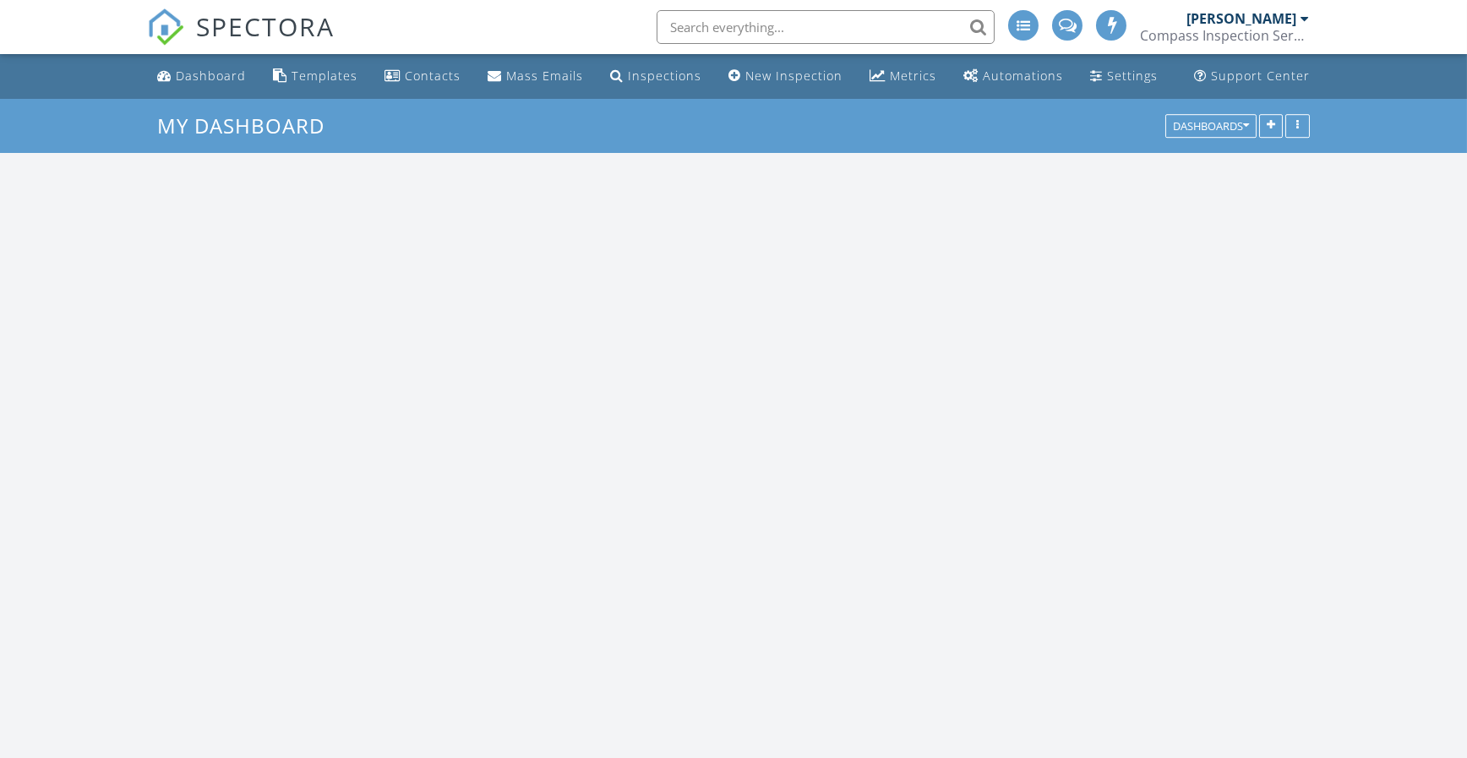
scroll to position [1563, 1493]
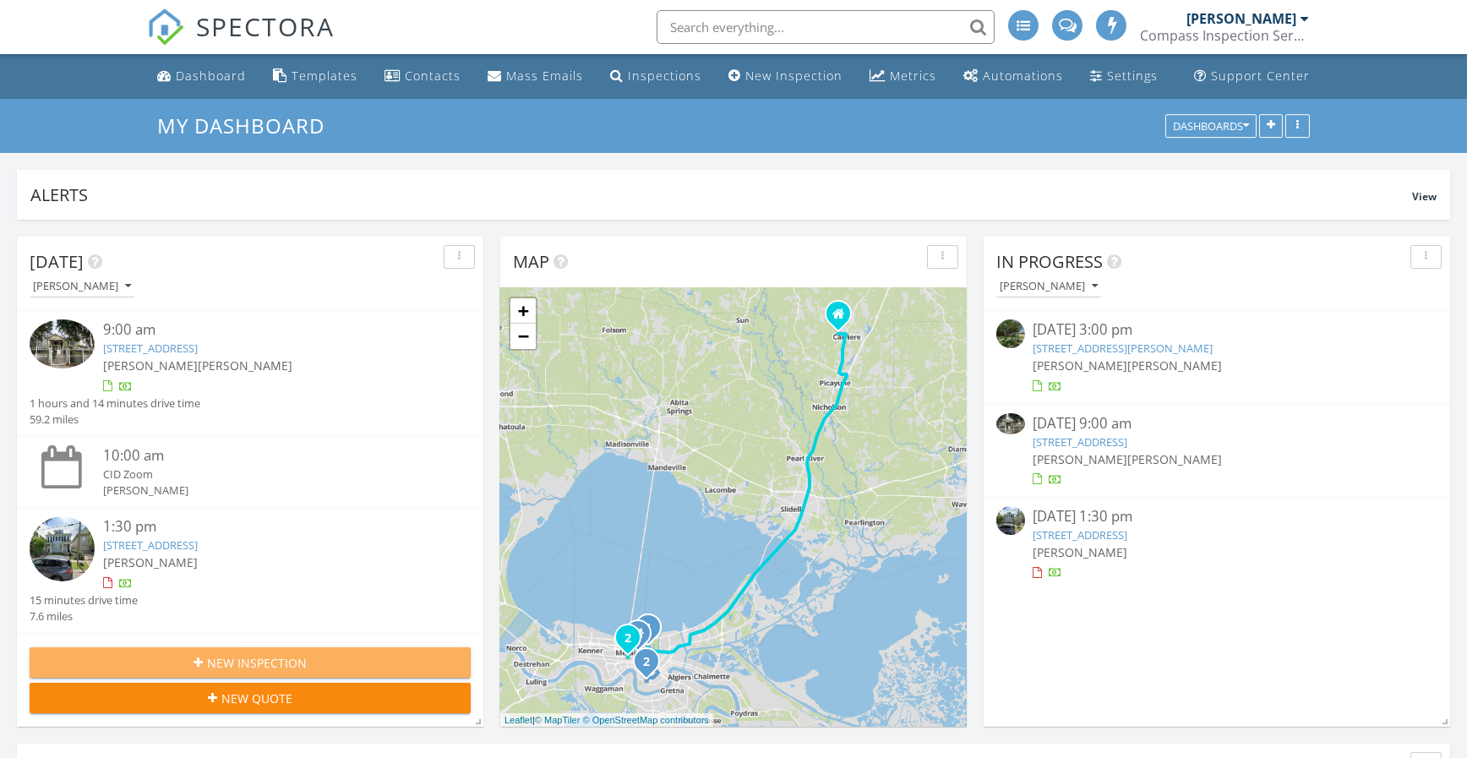
click at [275, 660] on span "New Inspection" at bounding box center [257, 663] width 100 height 18
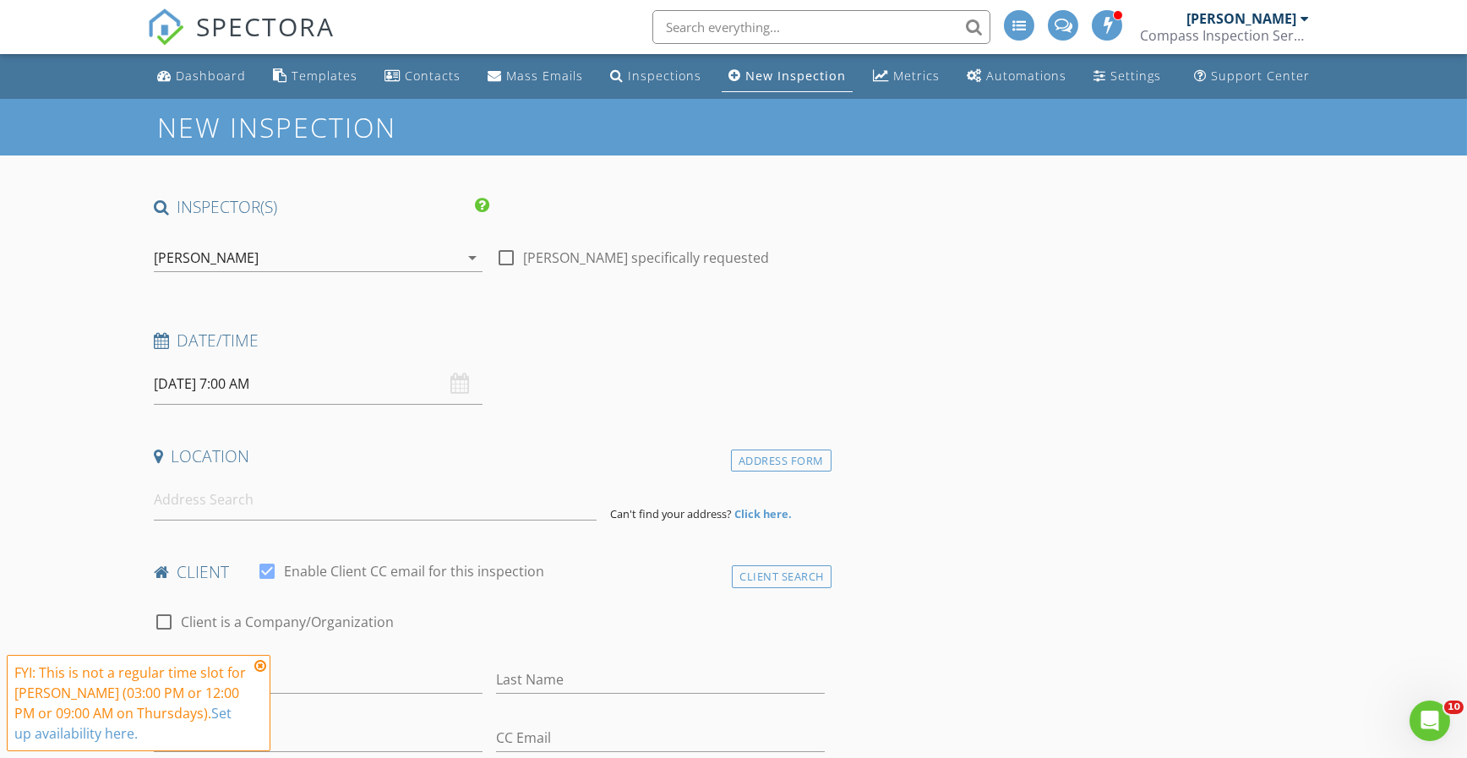
click at [689, 25] on input "text" at bounding box center [821, 27] width 338 height 34
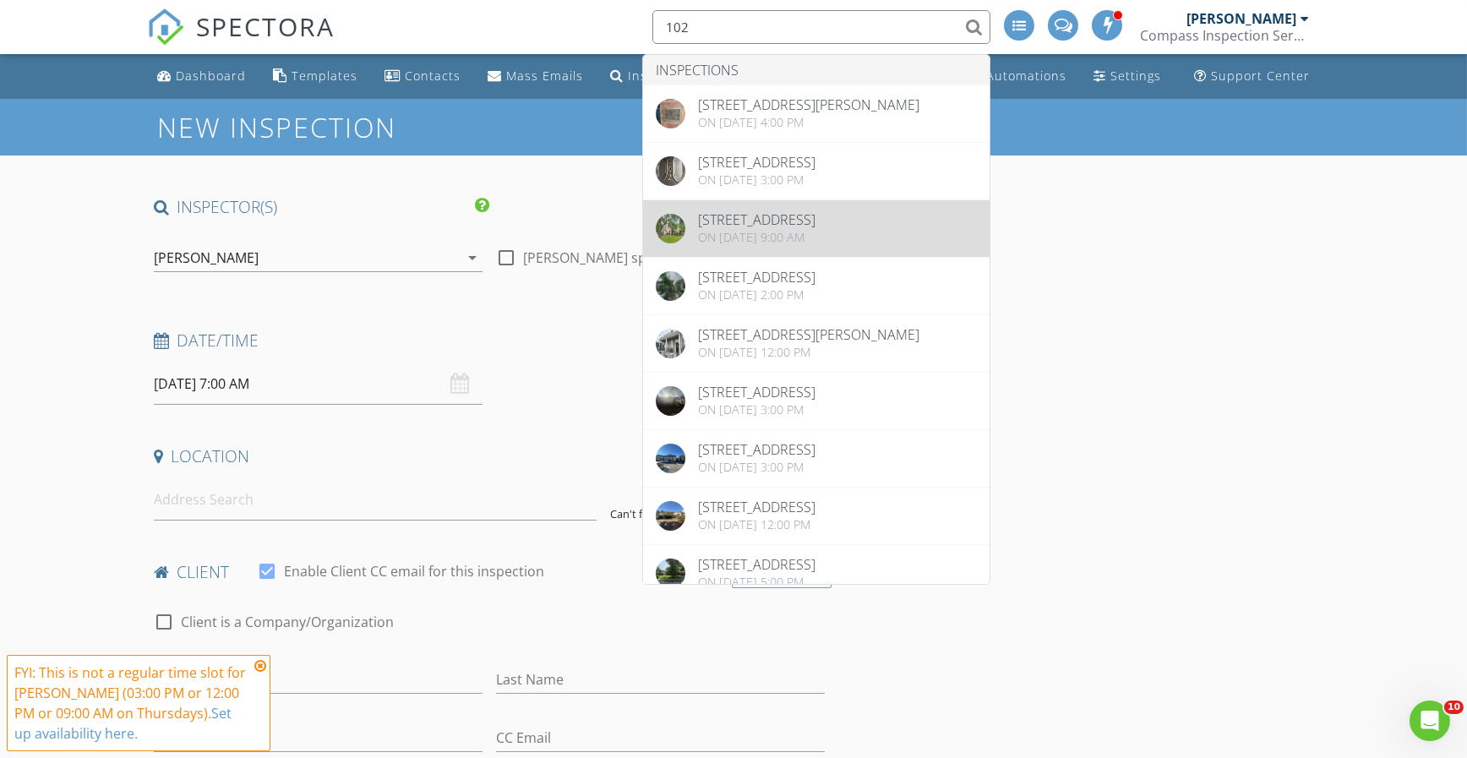
type input "102"
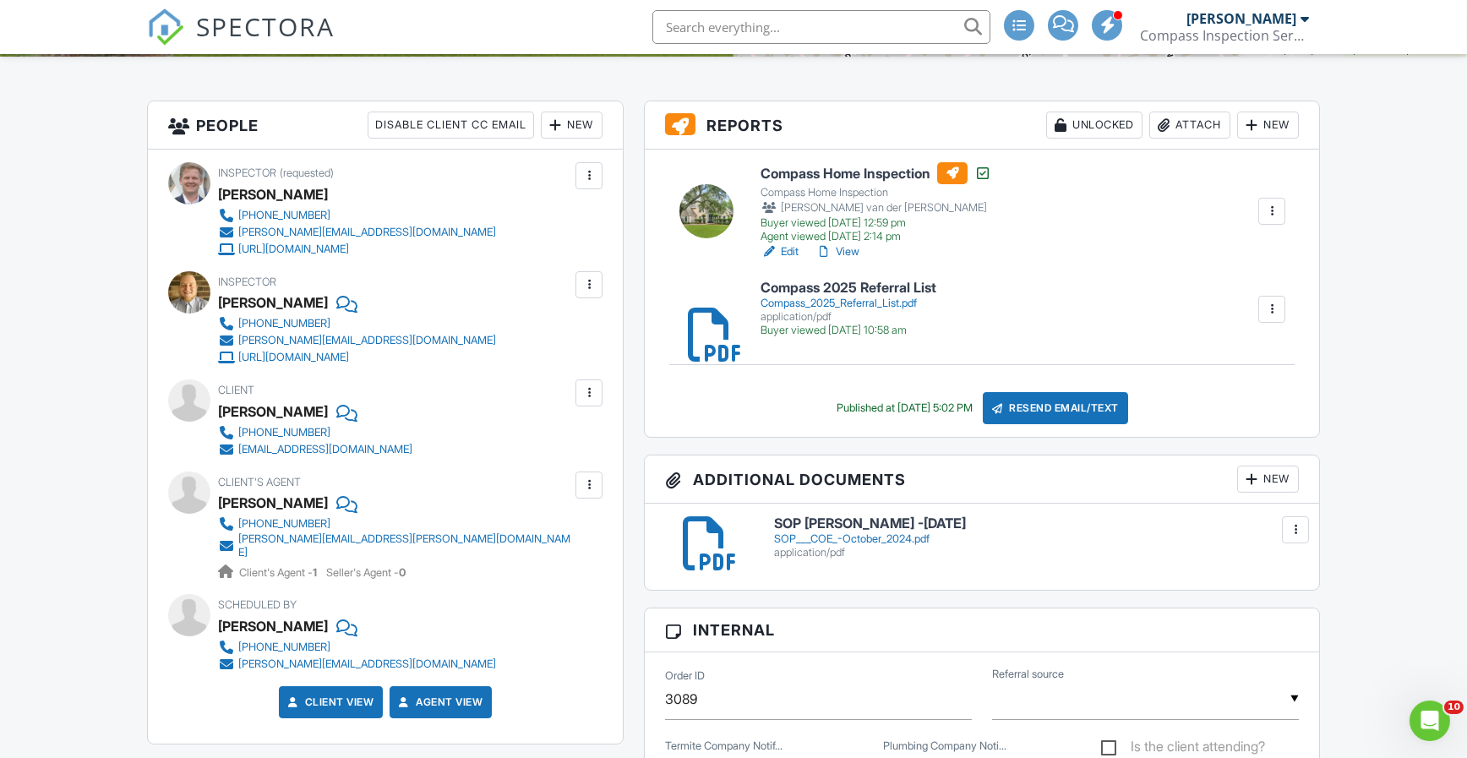
click at [727, 31] on input "text" at bounding box center [821, 27] width 338 height 34
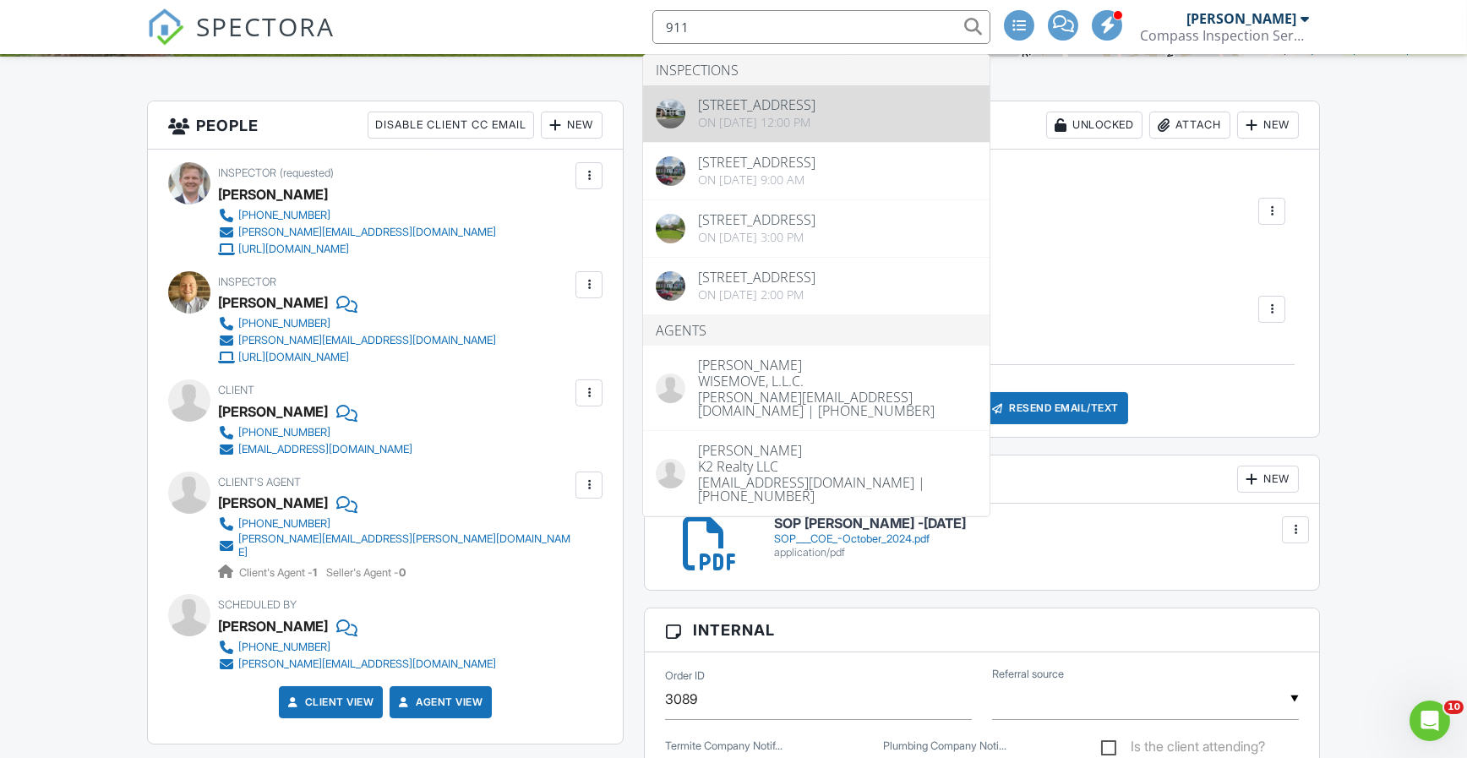
type input "911"
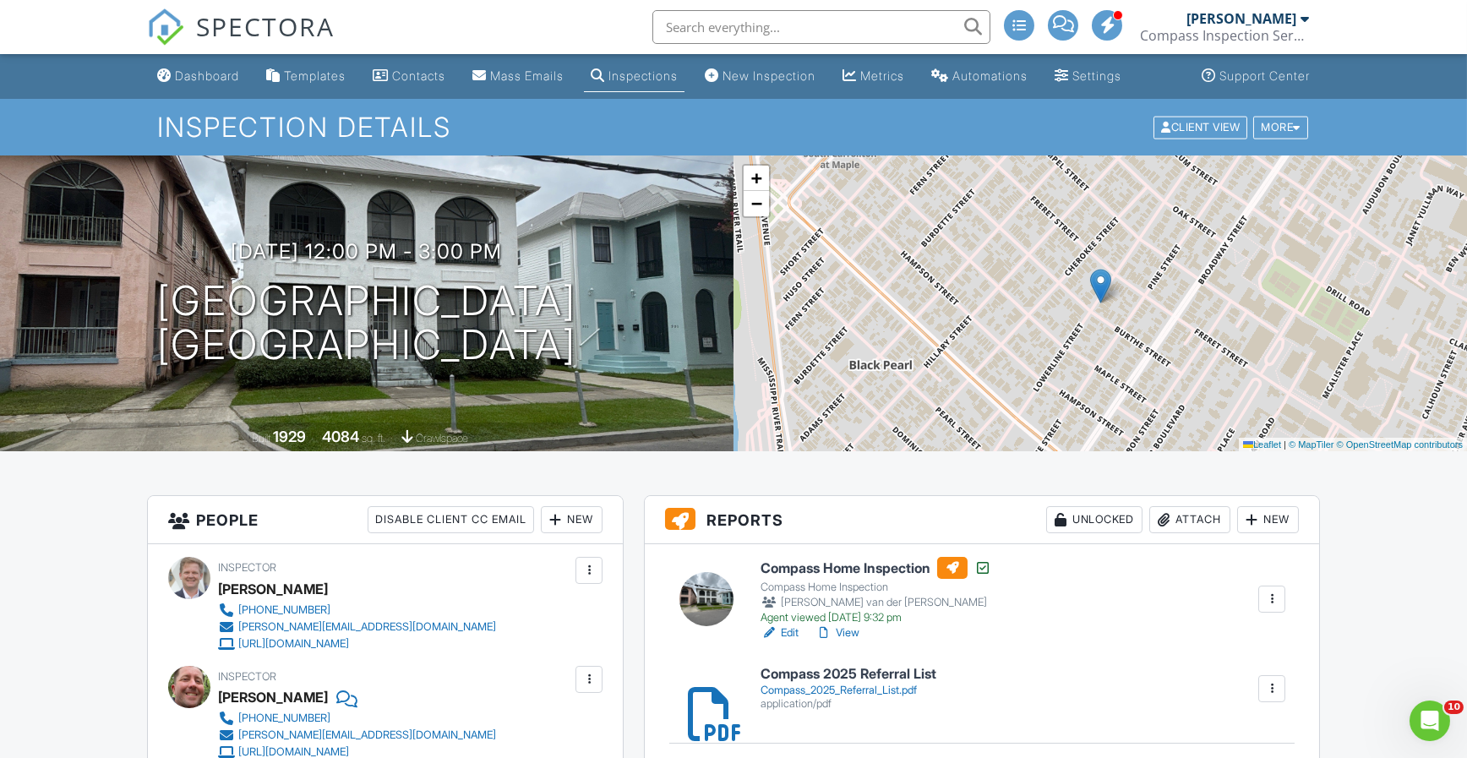
click at [676, 30] on input "text" at bounding box center [821, 27] width 338 height 34
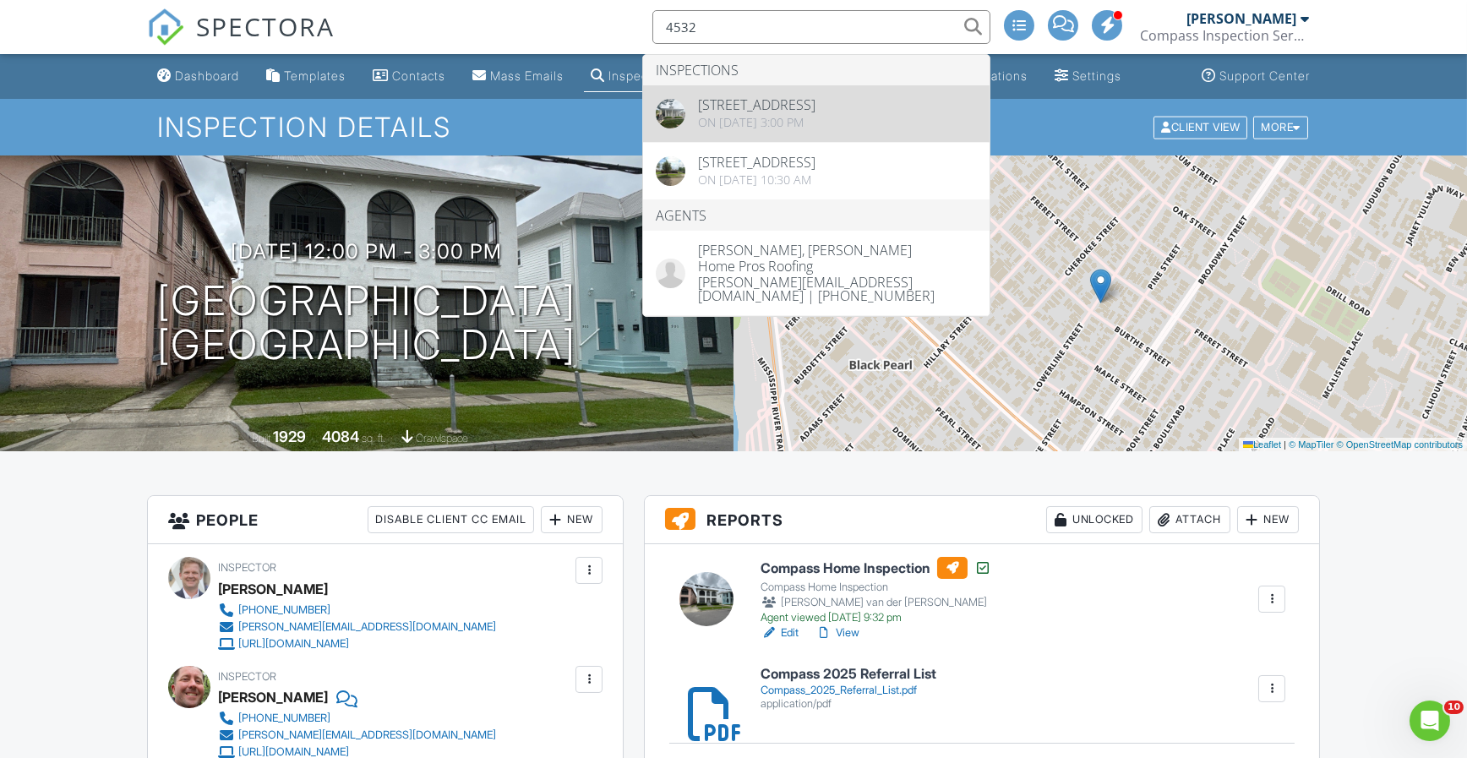
type input "4532"
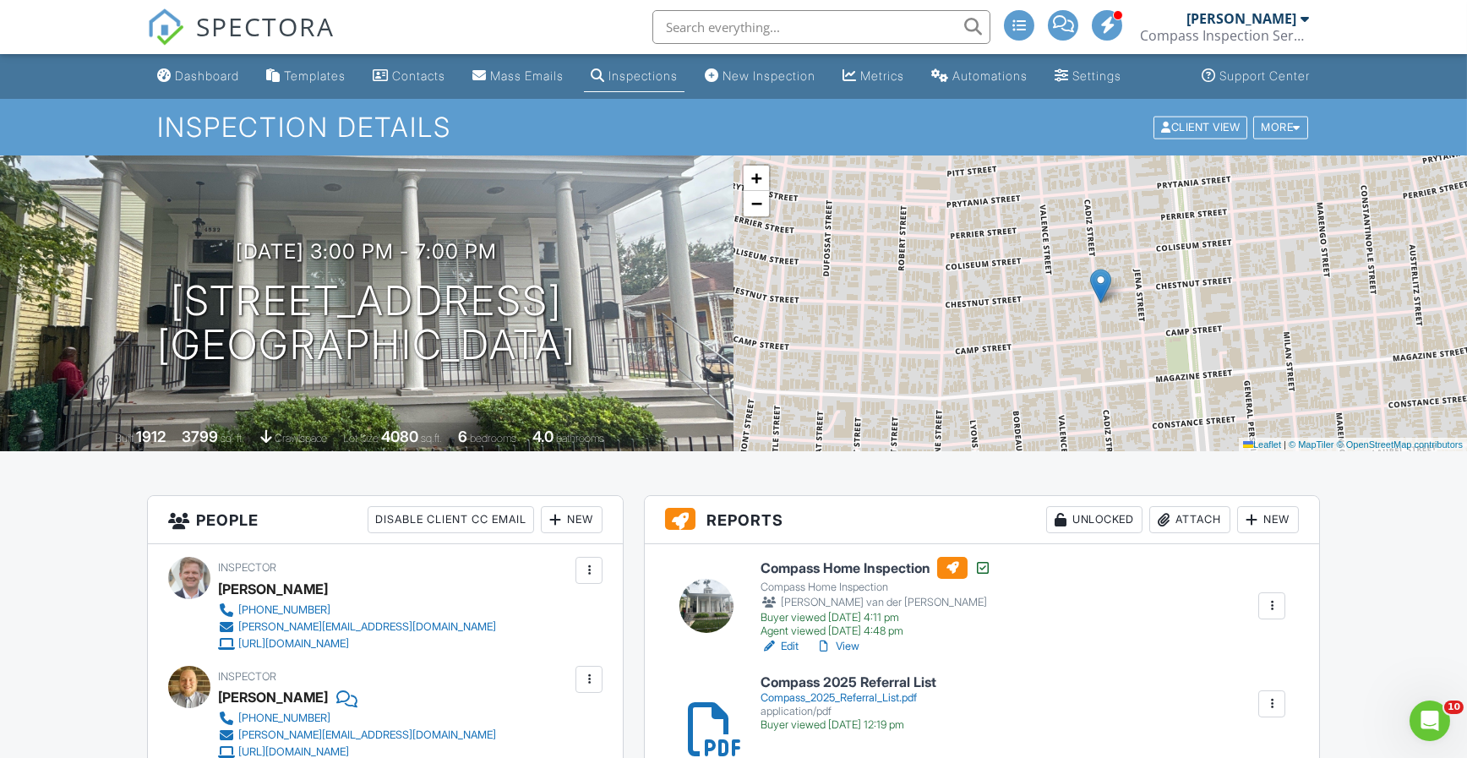
click at [725, 13] on input "text" at bounding box center [821, 27] width 338 height 34
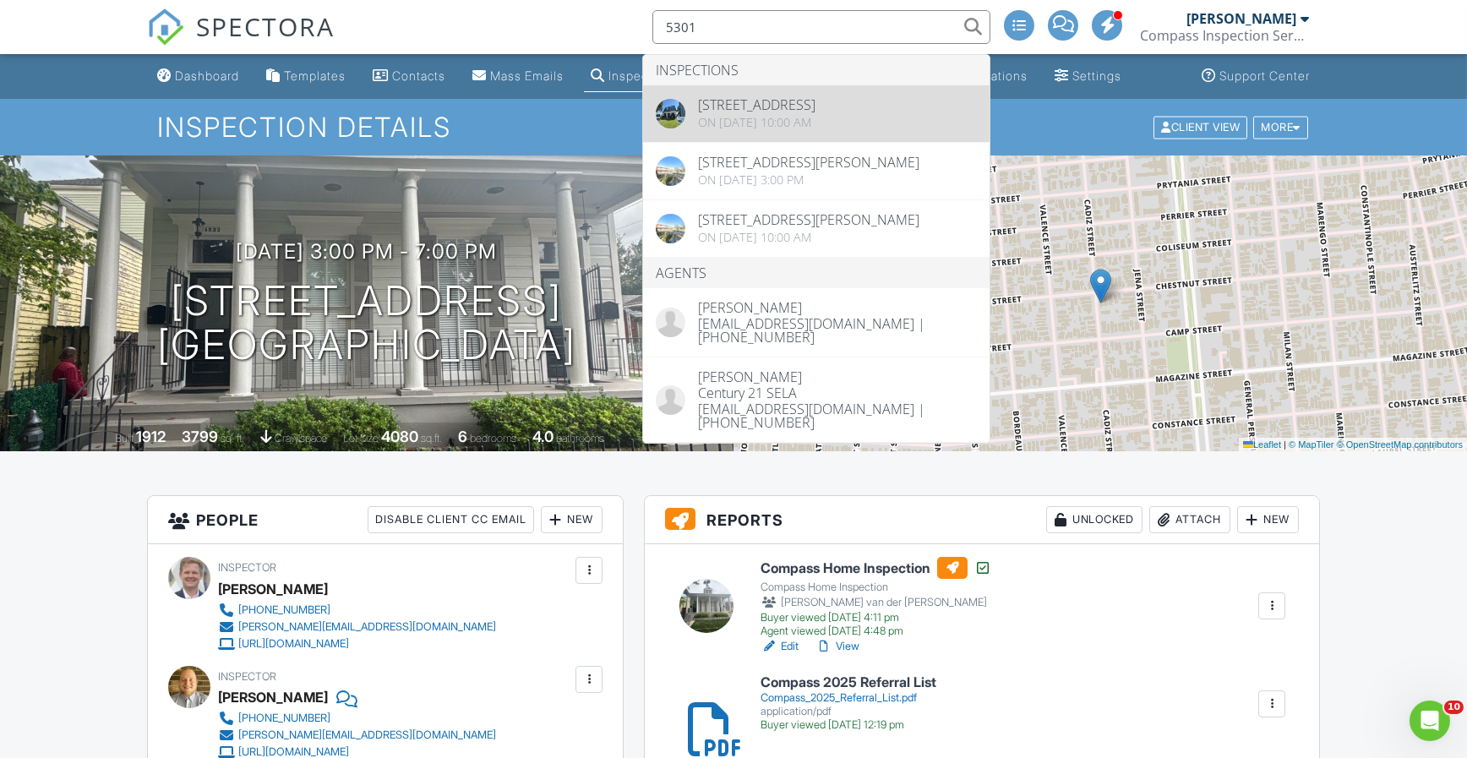
type input "5301"
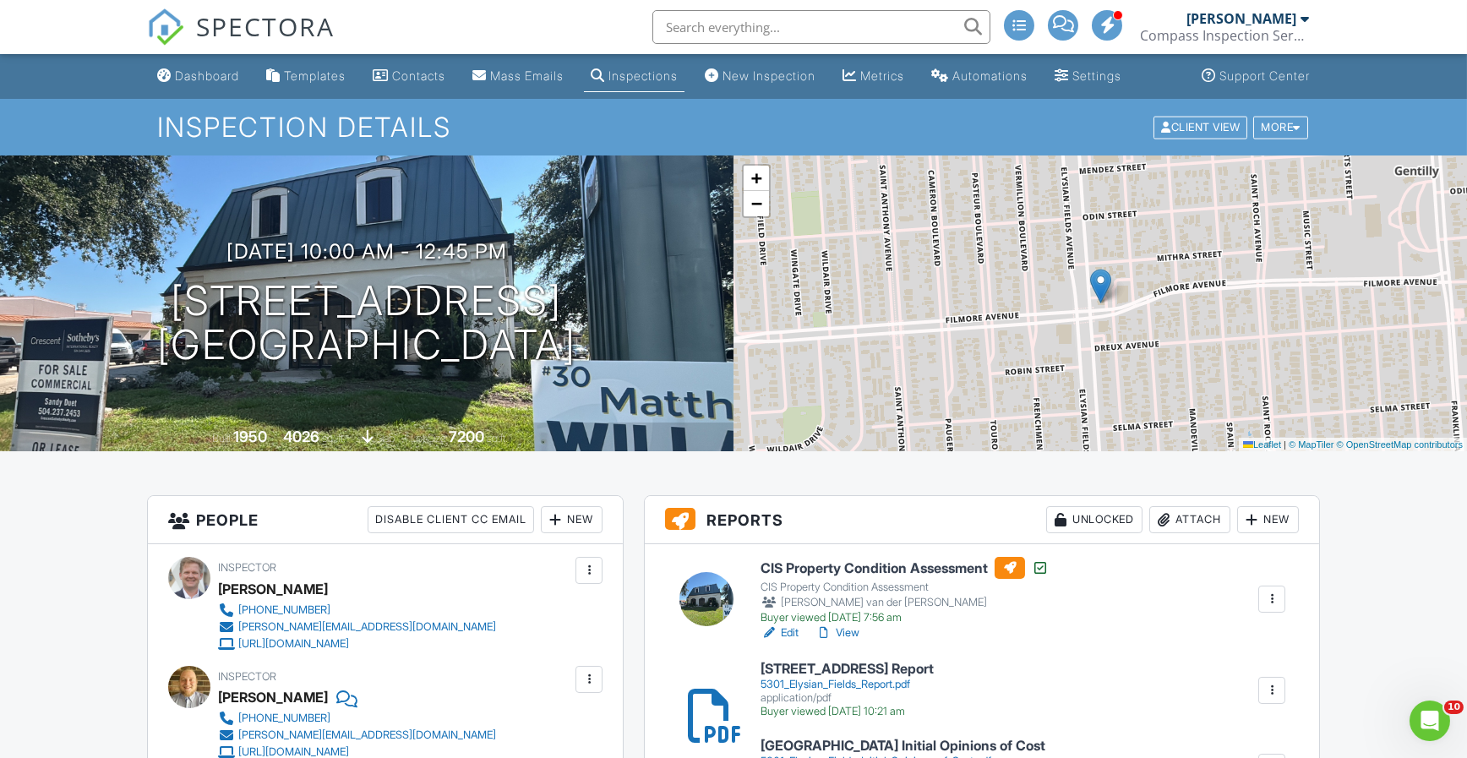
click at [720, 25] on input "text" at bounding box center [821, 27] width 338 height 34
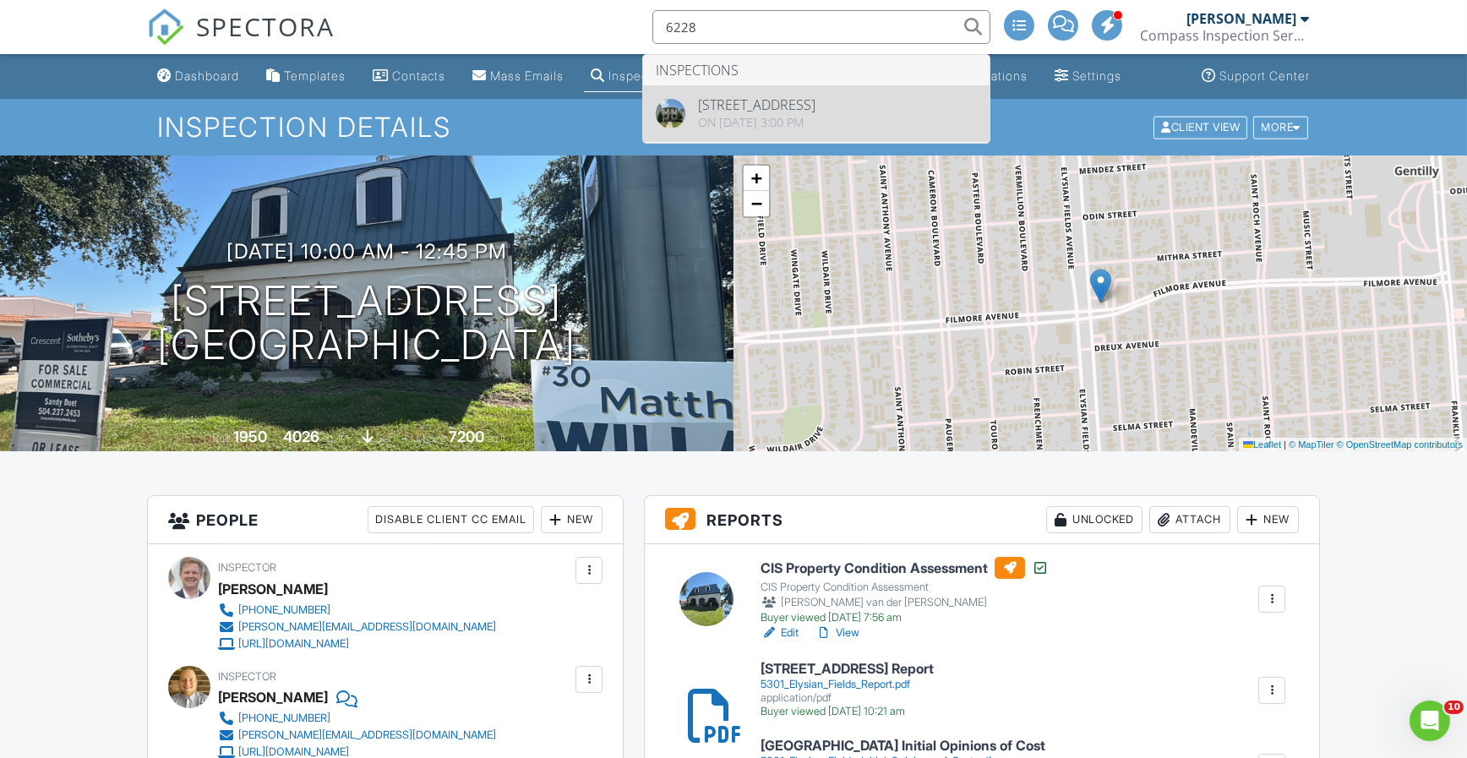
type input "6228"
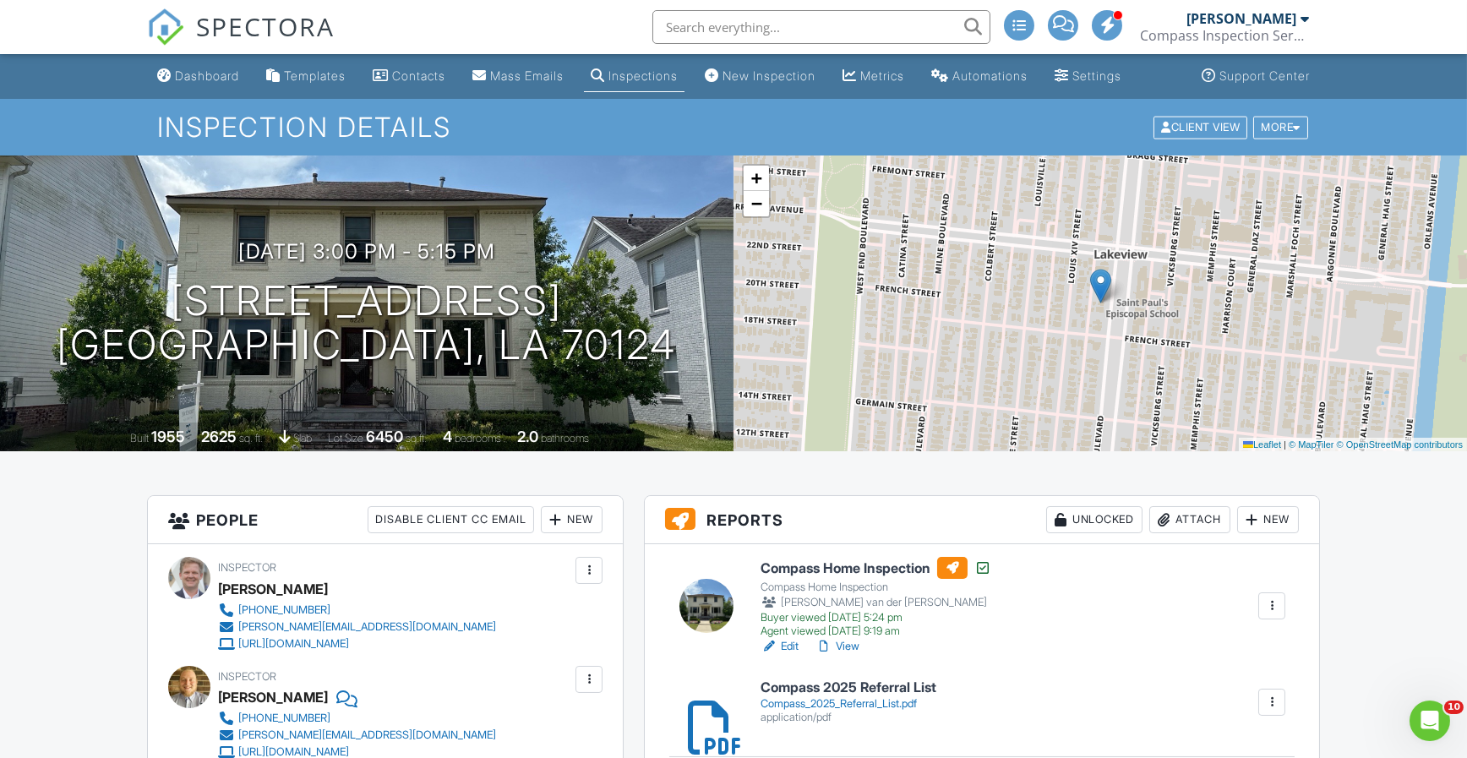
click at [684, 26] on input "text" at bounding box center [821, 27] width 338 height 34
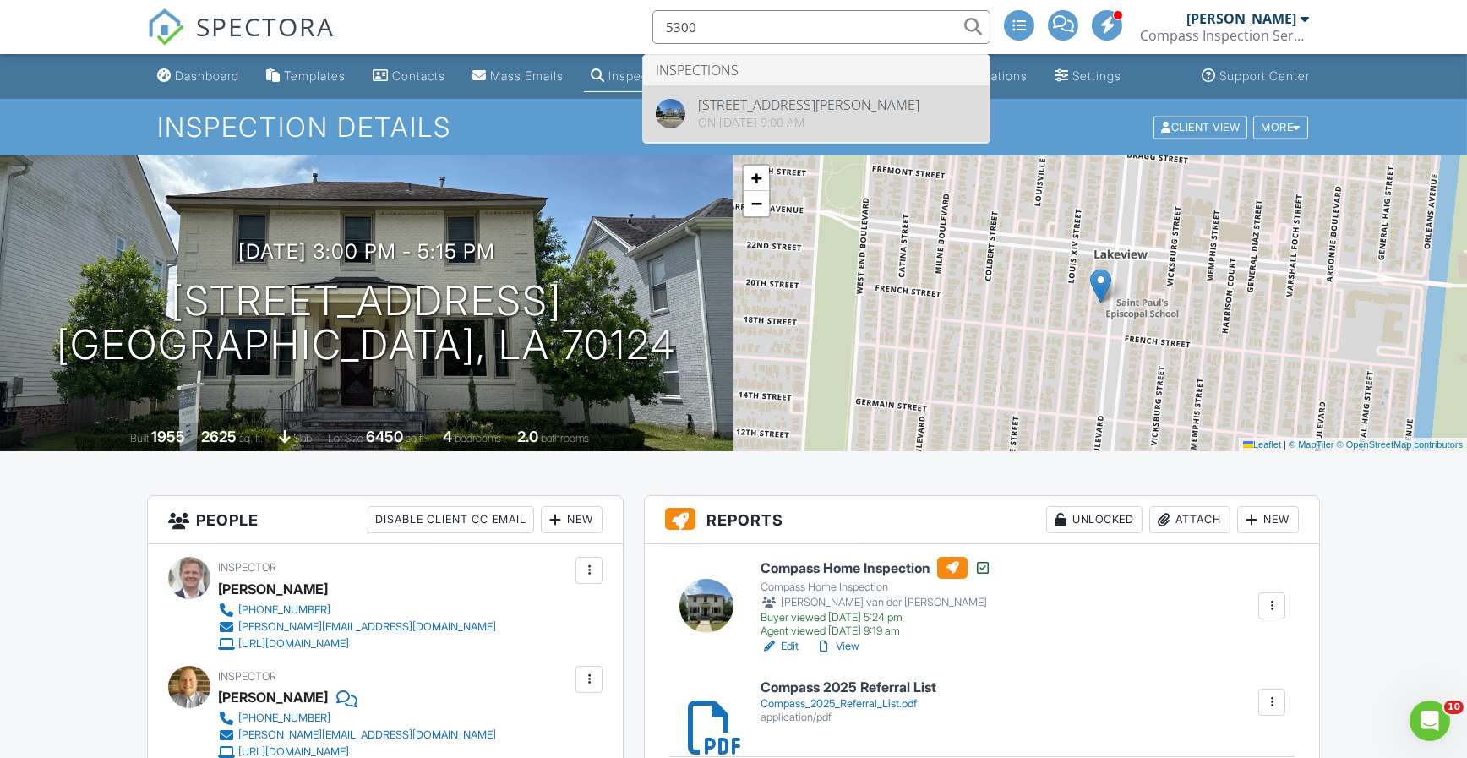
type input "5300"
